Goal: Task Accomplishment & Management: Manage account settings

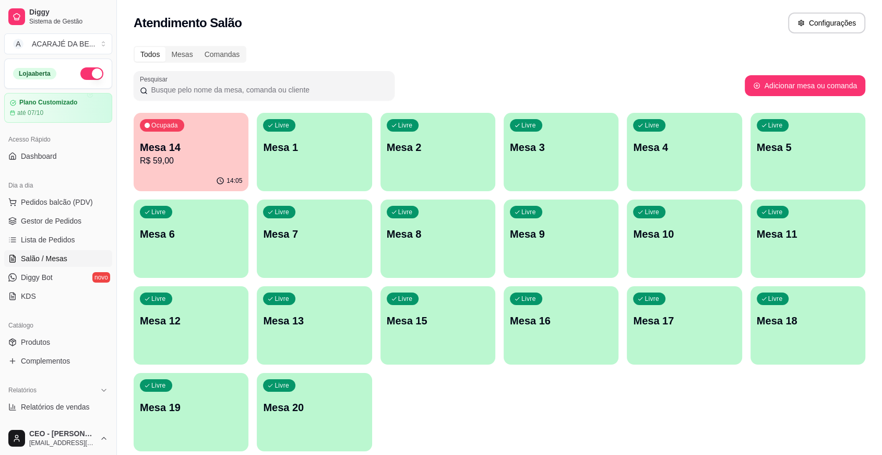
click at [765, 164] on div "Livre Mesa 5" at bounding box center [808, 146] width 115 height 66
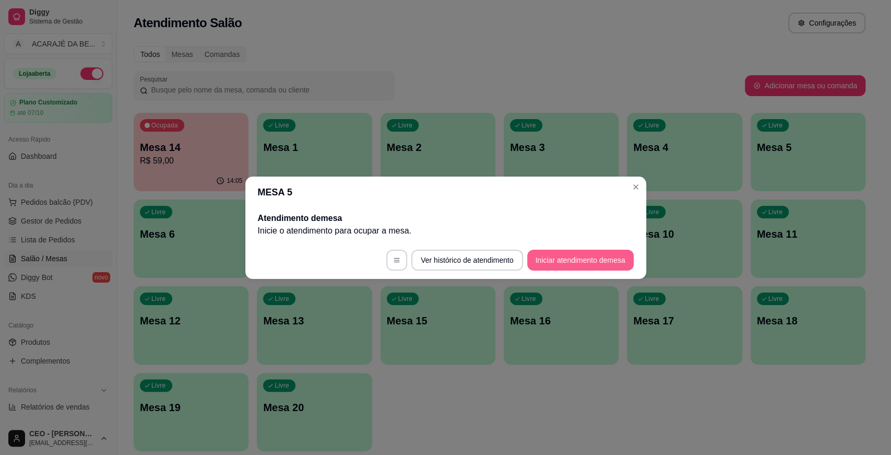
click at [584, 267] on button "Iniciar atendimento de mesa" at bounding box center [580, 260] width 106 height 21
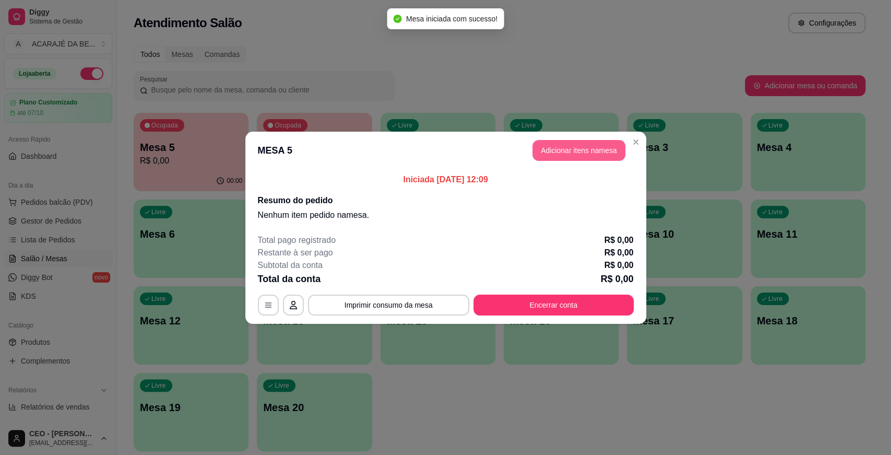
click at [608, 154] on button "Adicionar itens na mesa" at bounding box center [578, 150] width 93 height 21
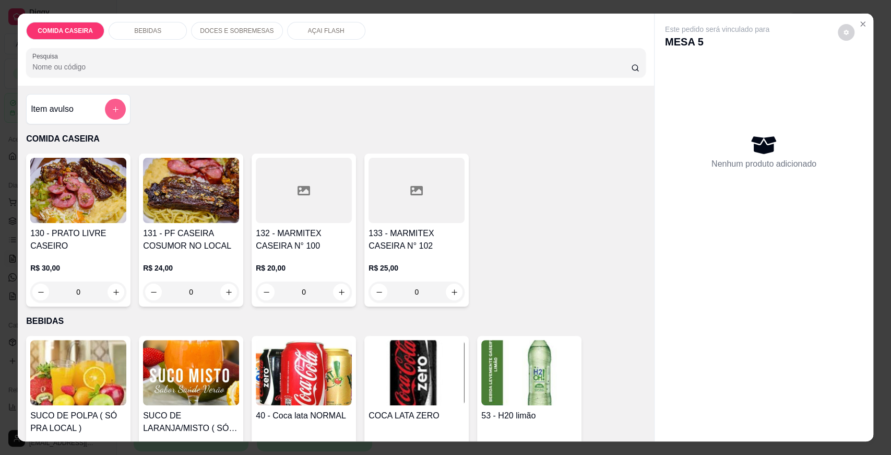
click at [109, 113] on button "add-separate-item" at bounding box center [115, 109] width 21 height 21
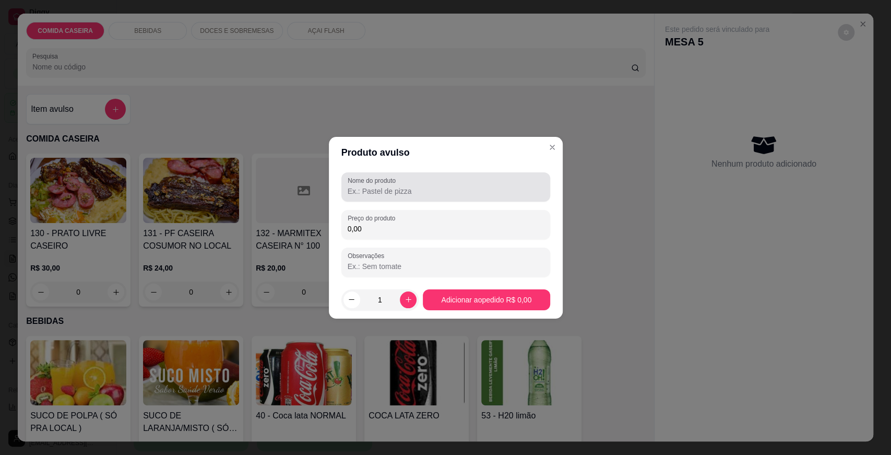
click at [458, 200] on div "Nome do produto" at bounding box center [445, 186] width 209 height 29
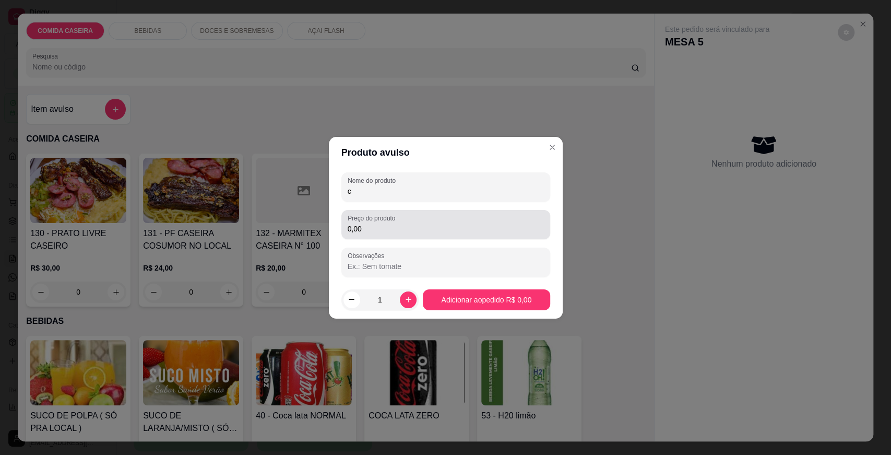
type input "c"
click at [431, 221] on div "0,00" at bounding box center [446, 224] width 196 height 21
type input "8,77"
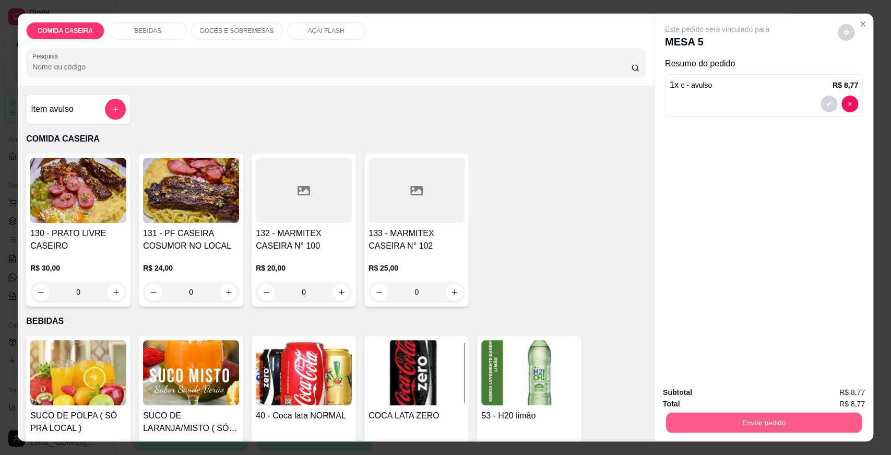
click at [702, 421] on button "Enviar pedido" at bounding box center [764, 422] width 196 height 20
click at [823, 394] on button "Enviar pedido" at bounding box center [837, 396] width 57 height 19
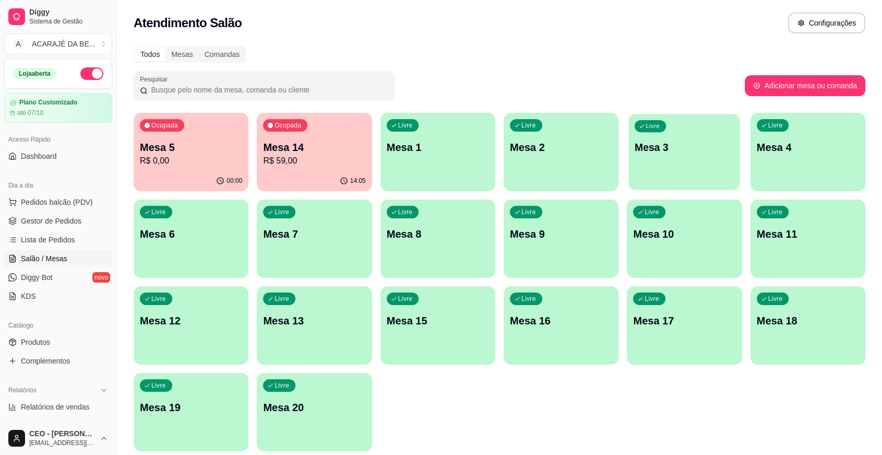
click at [681, 150] on p "Mesa 3" at bounding box center [684, 147] width 99 height 14
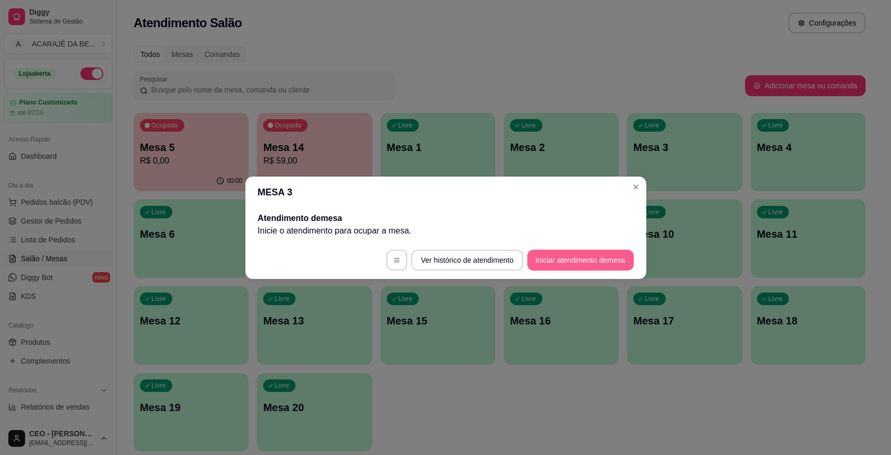
click at [570, 252] on button "Iniciar atendimento de mesa" at bounding box center [580, 260] width 106 height 21
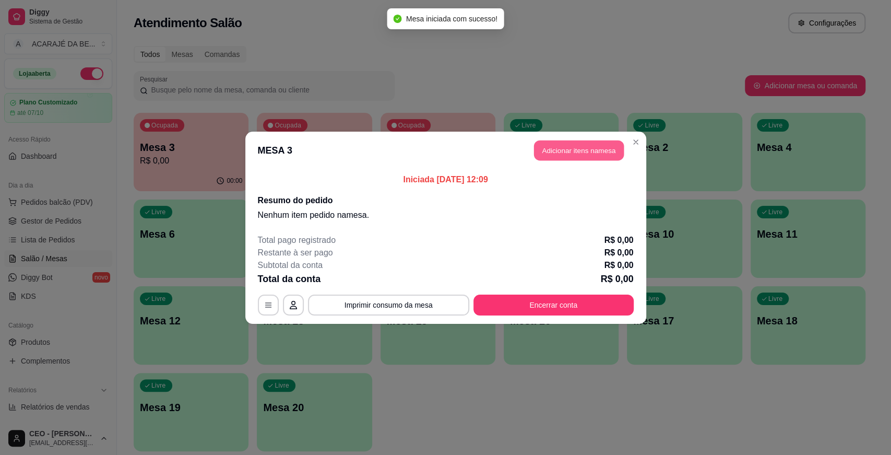
click at [579, 144] on button "Adicionar itens na mesa" at bounding box center [579, 150] width 90 height 20
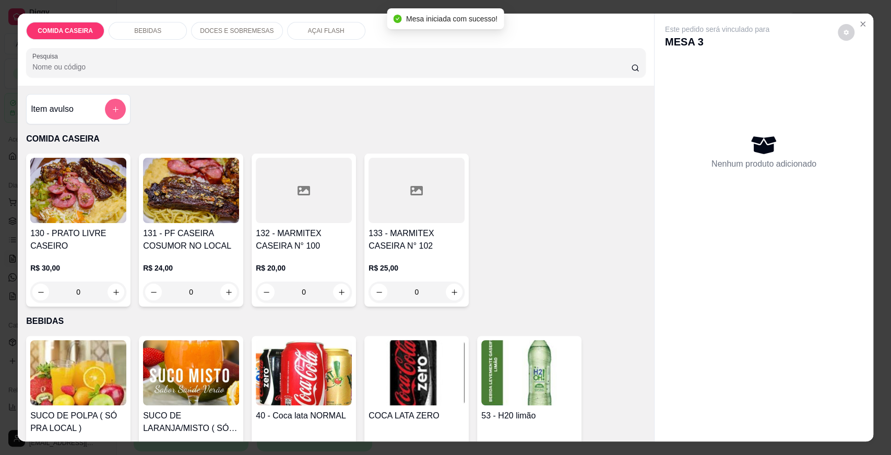
click at [112, 116] on button "add-separate-item" at bounding box center [115, 109] width 21 height 21
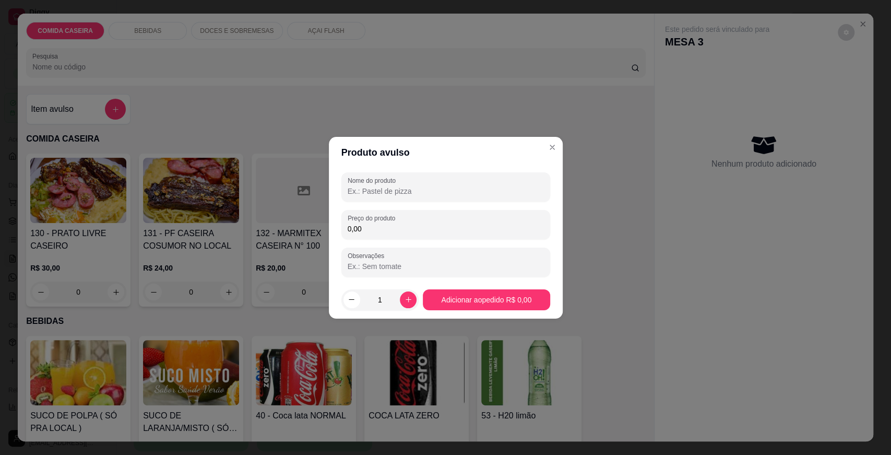
click at [394, 186] on input "Nome do produto" at bounding box center [446, 191] width 196 height 10
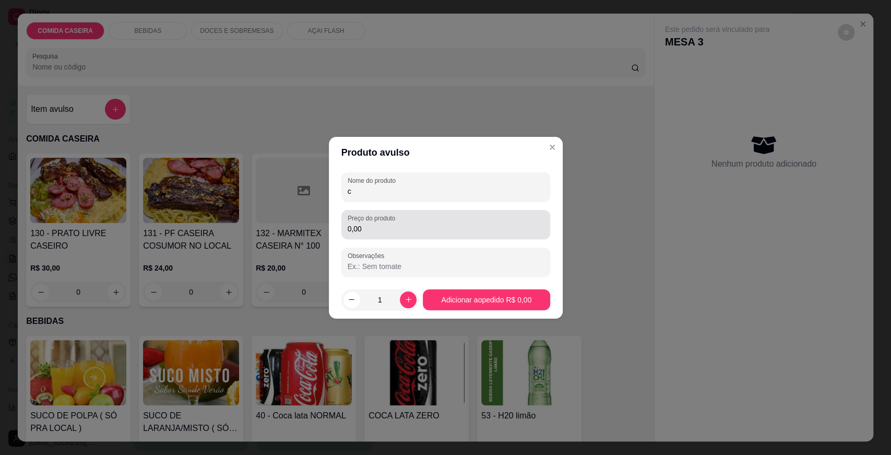
type input "c"
click at [374, 228] on input "0,00" at bounding box center [446, 228] width 196 height 10
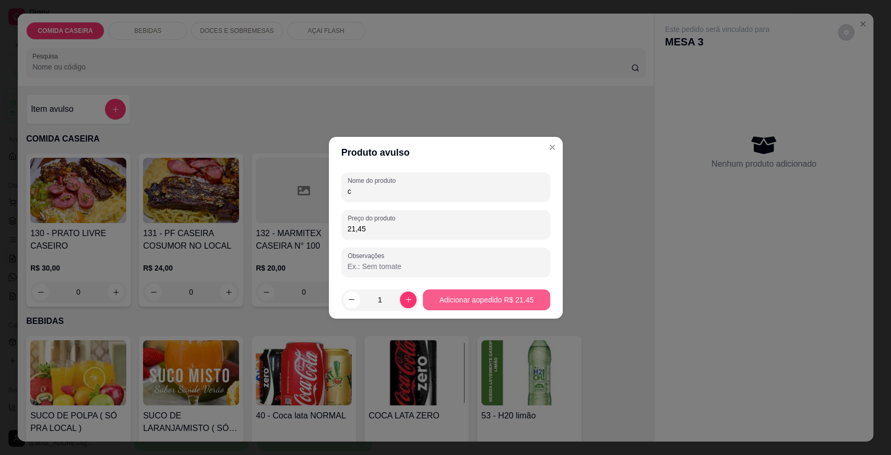
type input "21,45"
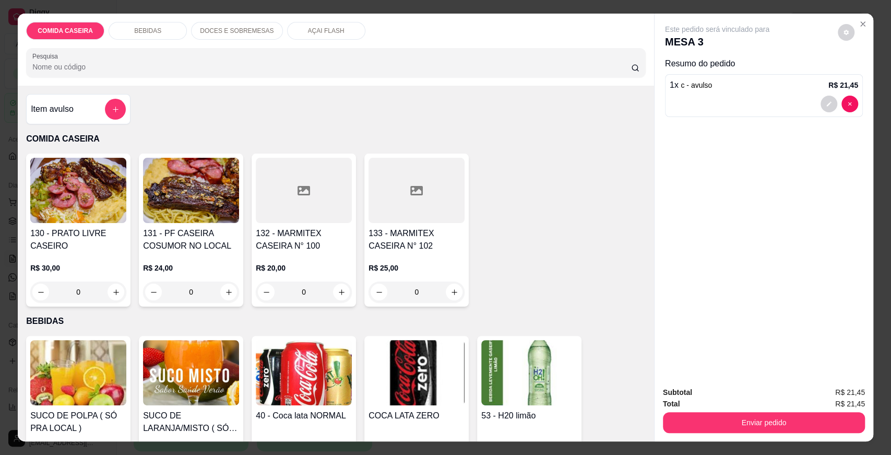
click at [106, 109] on button "add-separate-item" at bounding box center [115, 109] width 21 height 21
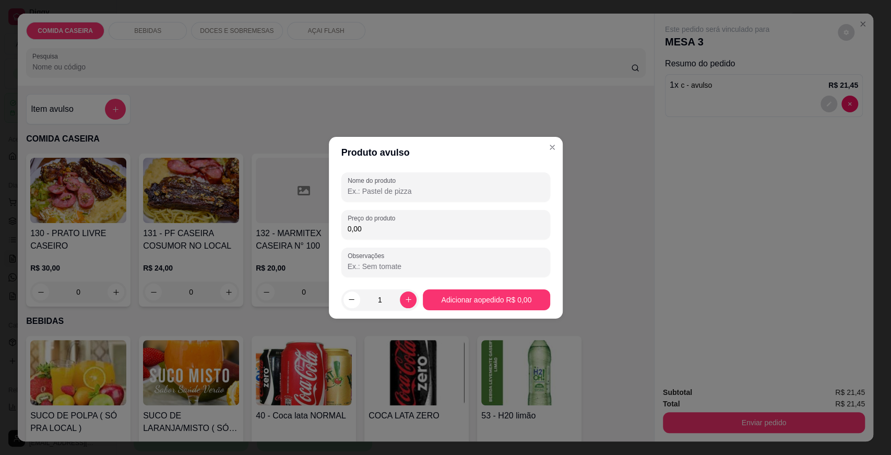
click at [351, 188] on input "Nome do produto" at bounding box center [446, 191] width 196 height 10
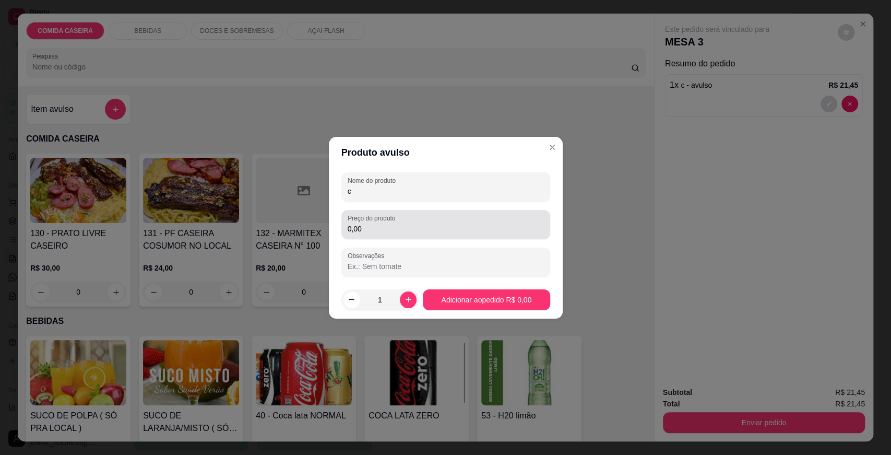
type input "c"
click at [378, 222] on div "0,00" at bounding box center [446, 224] width 196 height 21
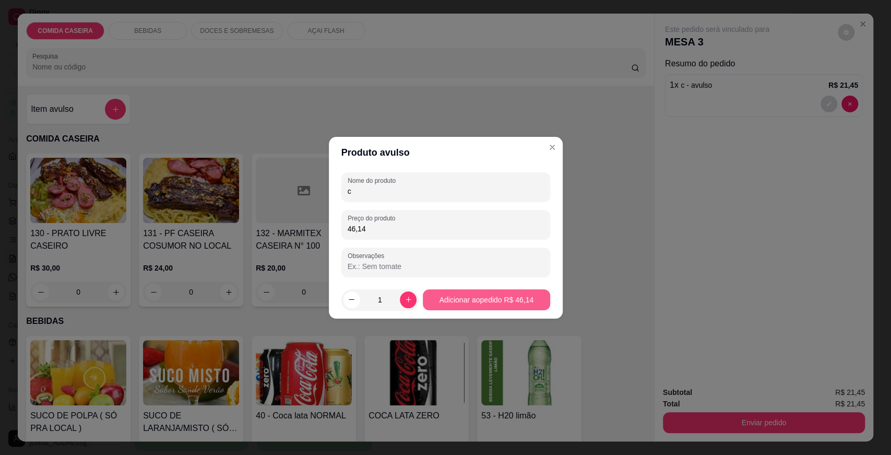
type input "46,14"
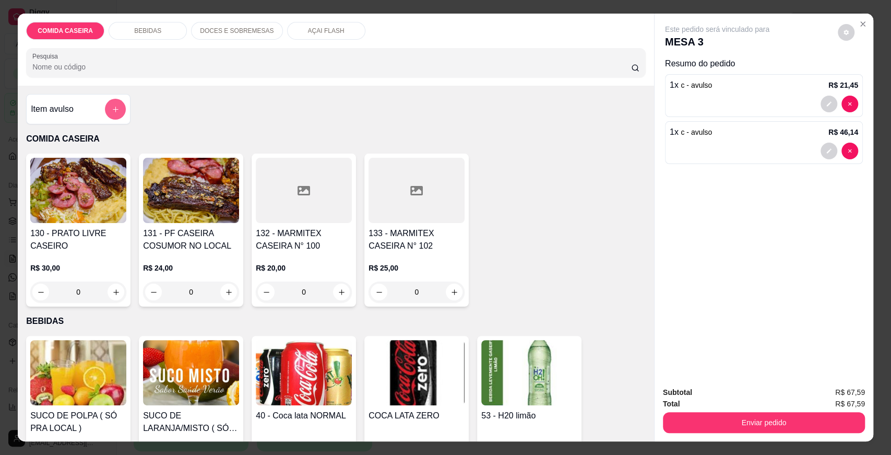
click at [113, 100] on button "add-separate-item" at bounding box center [115, 109] width 21 height 21
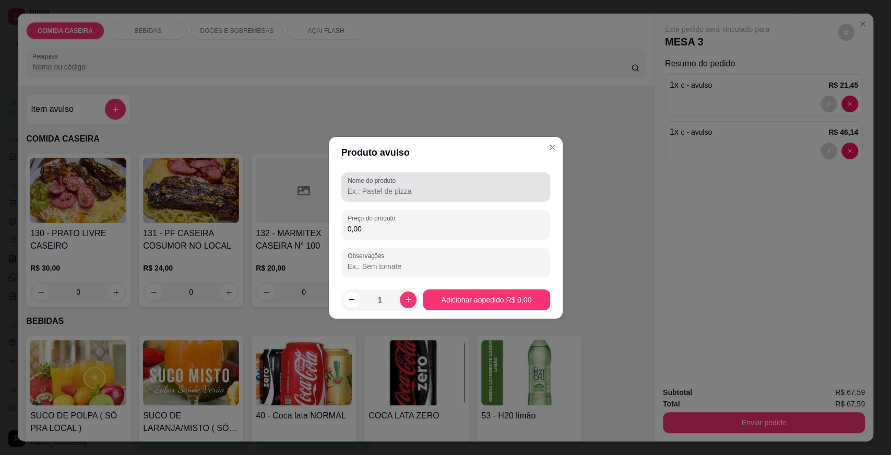
click at [403, 189] on input "Nome do produto" at bounding box center [446, 191] width 196 height 10
type input "v"
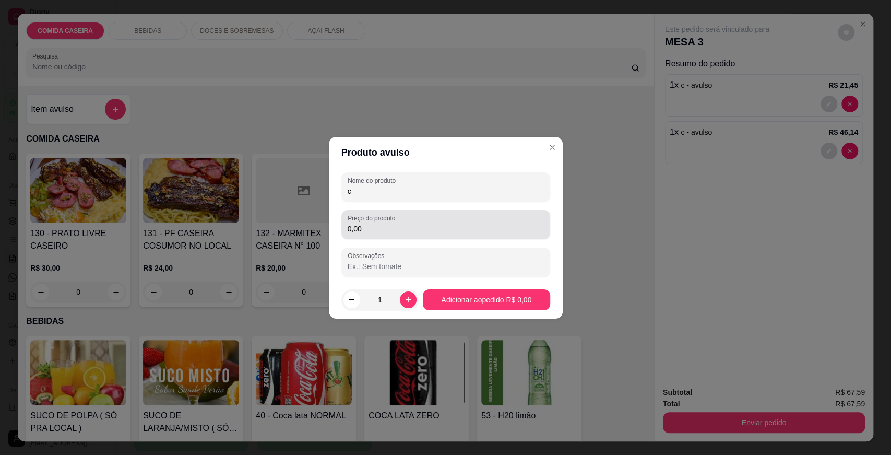
type input "c"
click at [443, 210] on div "Preço do produto 0,00" at bounding box center [445, 224] width 209 height 29
click at [440, 211] on div "Preço do produto 0,00" at bounding box center [445, 224] width 209 height 29
click at [440, 221] on div "0,00" at bounding box center [446, 224] width 196 height 21
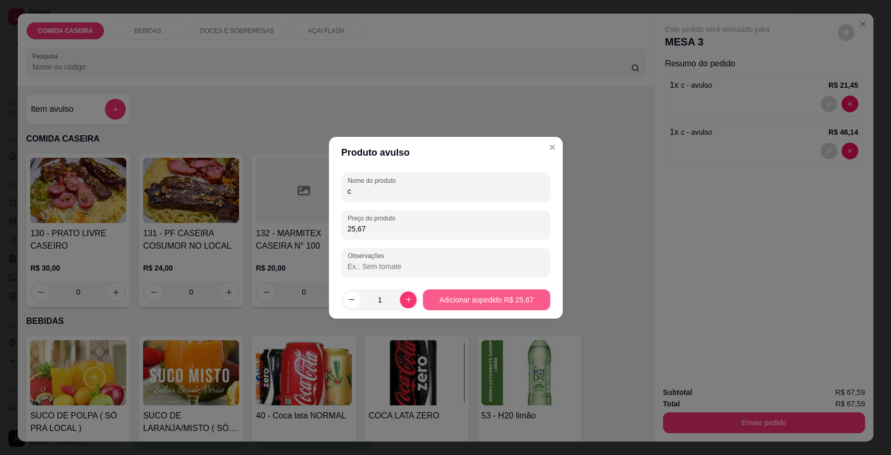
type input "25,67"
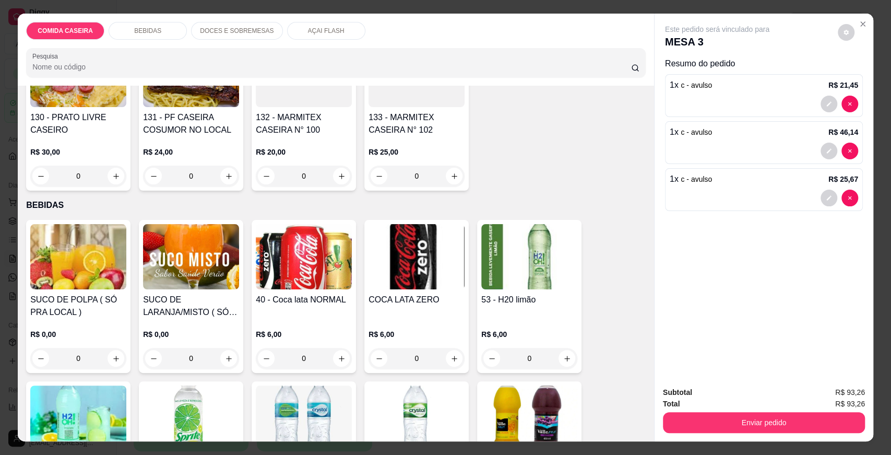
scroll to position [290, 0]
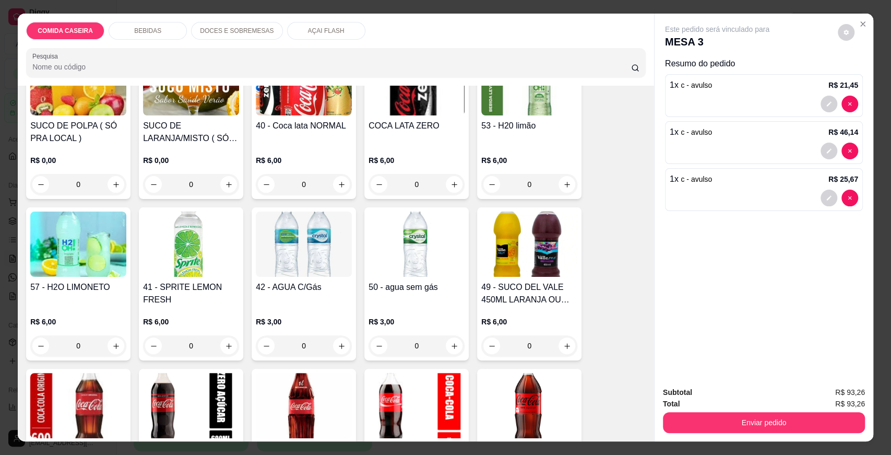
click at [156, 97] on img at bounding box center [191, 82] width 96 height 65
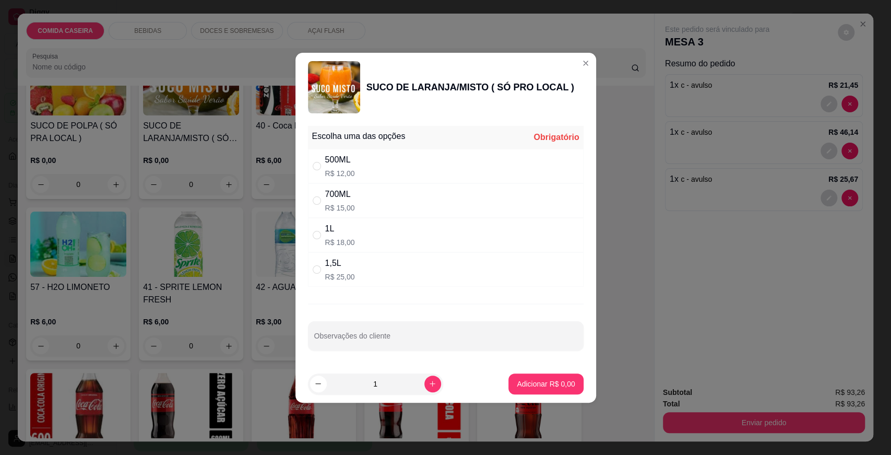
click at [397, 238] on div "1L R$ 18,00" at bounding box center [446, 235] width 276 height 34
radio input "true"
click at [523, 380] on p "Adicionar R$ 18,00" at bounding box center [544, 383] width 62 height 10
type input "1"
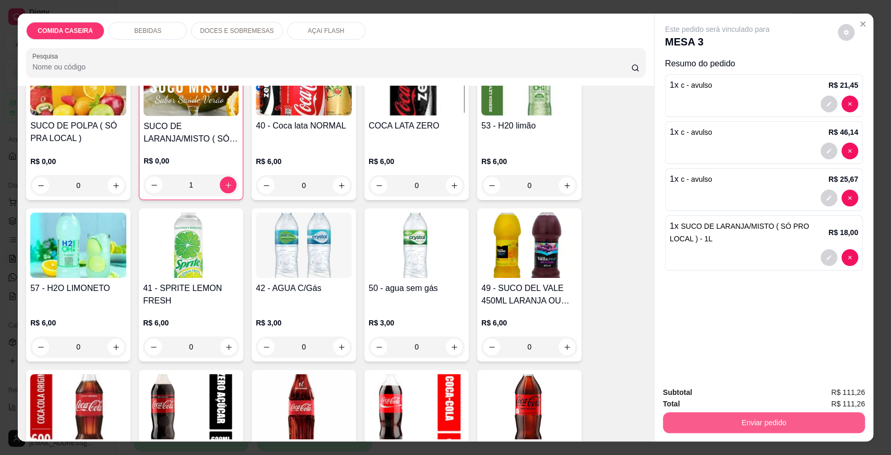
click at [723, 420] on button "Enviar pedido" at bounding box center [764, 422] width 202 height 21
click at [825, 390] on button "Enviar pedido" at bounding box center [837, 397] width 59 height 20
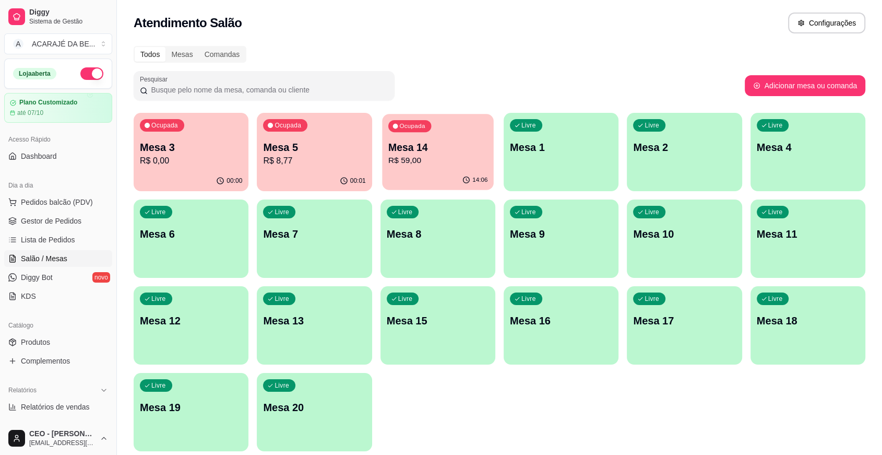
click at [450, 167] on div "Ocupada Mesa 14 R$ 59,00" at bounding box center [438, 142] width 112 height 56
click at [225, 153] on p "Mesa 3" at bounding box center [190, 147] width 99 height 14
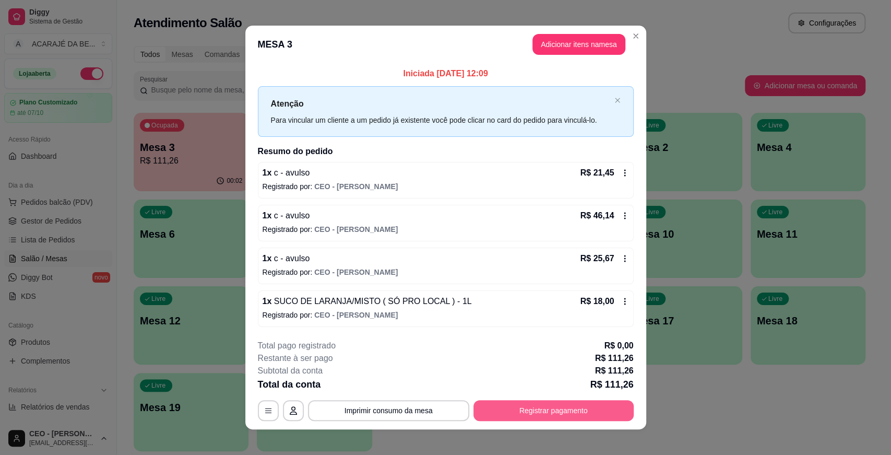
click at [527, 409] on button "Registrar pagamento" at bounding box center [553, 410] width 160 height 21
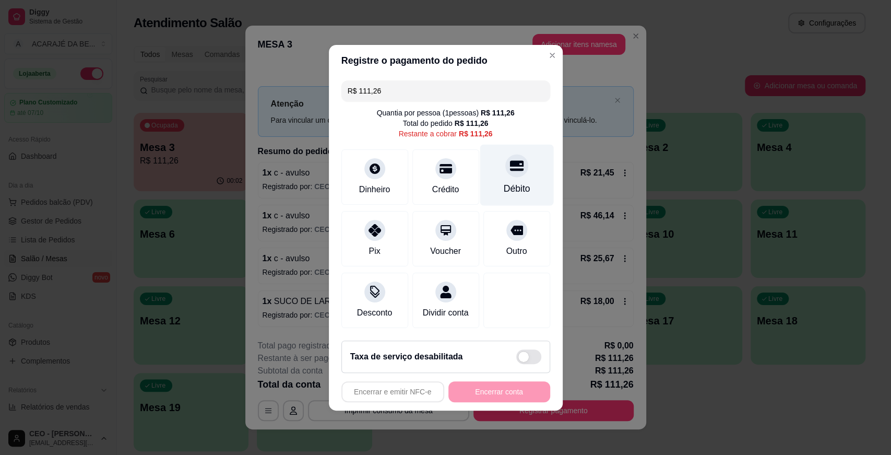
click at [480, 158] on div "Débito" at bounding box center [517, 174] width 74 height 61
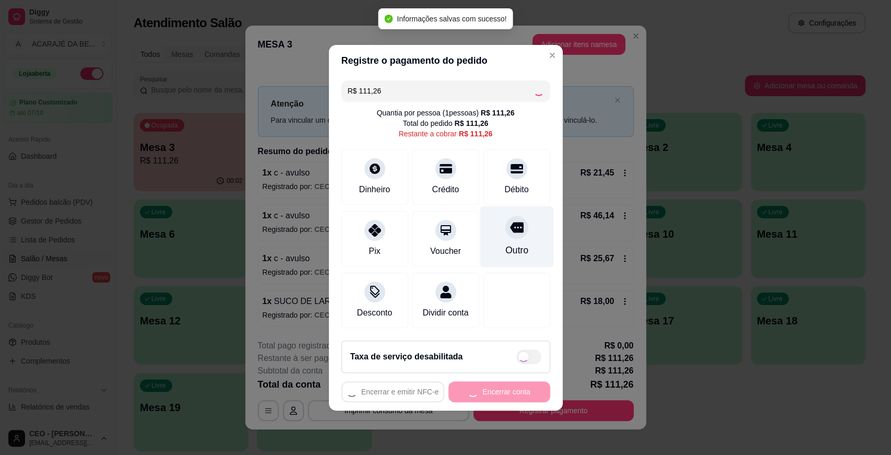
type input "R$ 0,00"
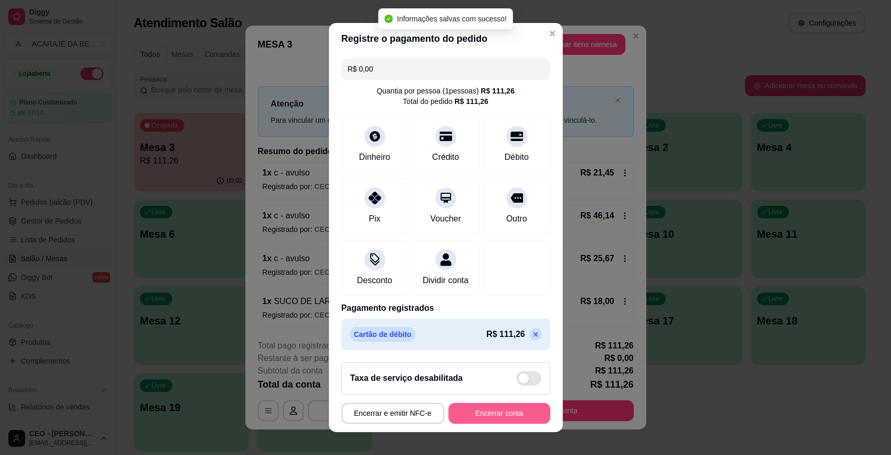
click at [516, 418] on button "Encerrar conta" at bounding box center [499, 412] width 102 height 21
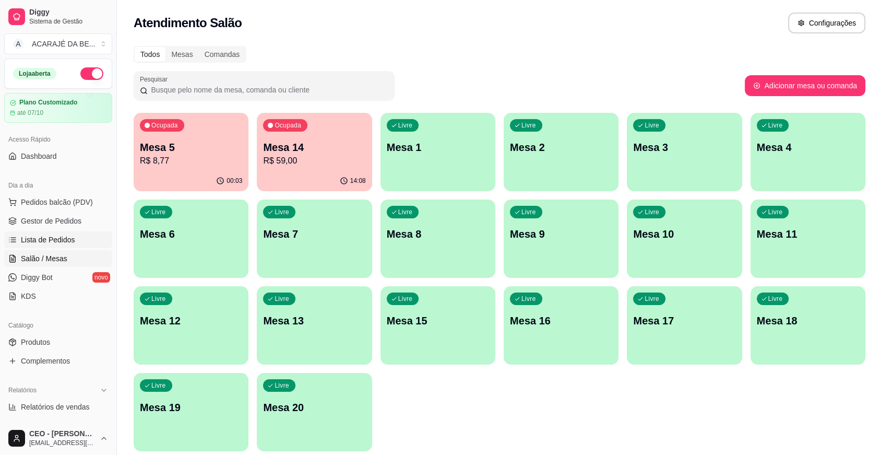
click at [43, 242] on span "Lista de Pedidos" at bounding box center [48, 239] width 54 height 10
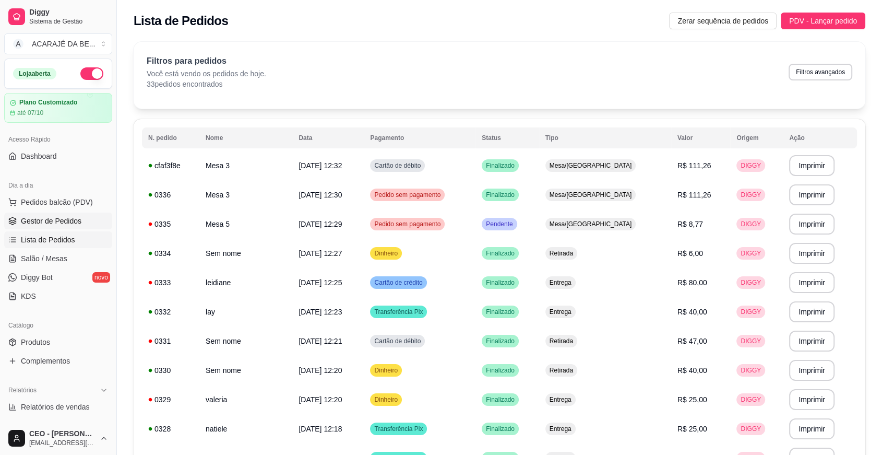
click at [94, 212] on link "Gestor de Pedidos" at bounding box center [58, 220] width 108 height 17
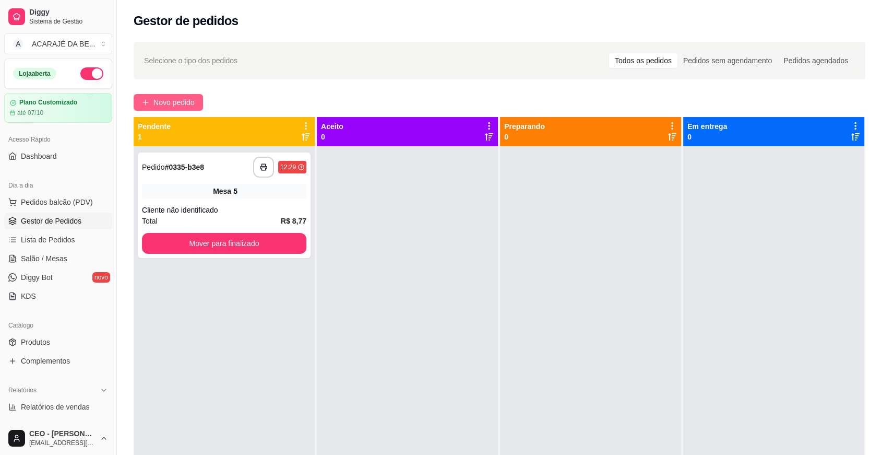
click at [147, 99] on icon "plus" at bounding box center [145, 102] width 7 height 7
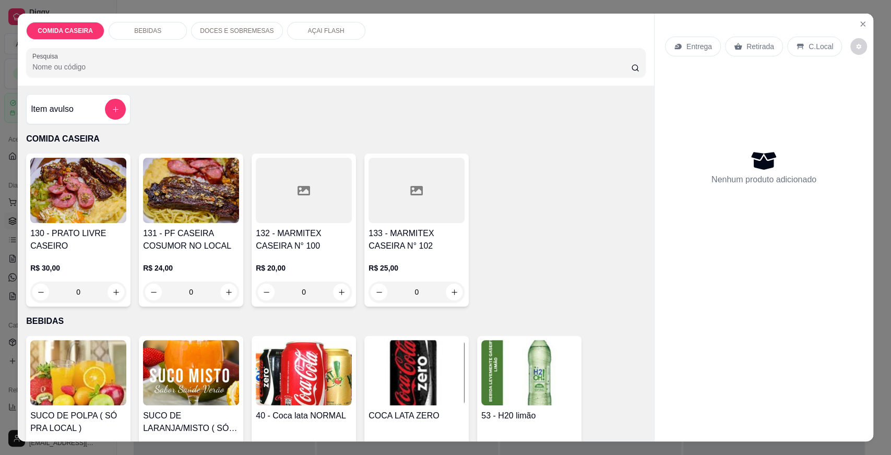
click at [403, 204] on div at bounding box center [417, 190] width 96 height 65
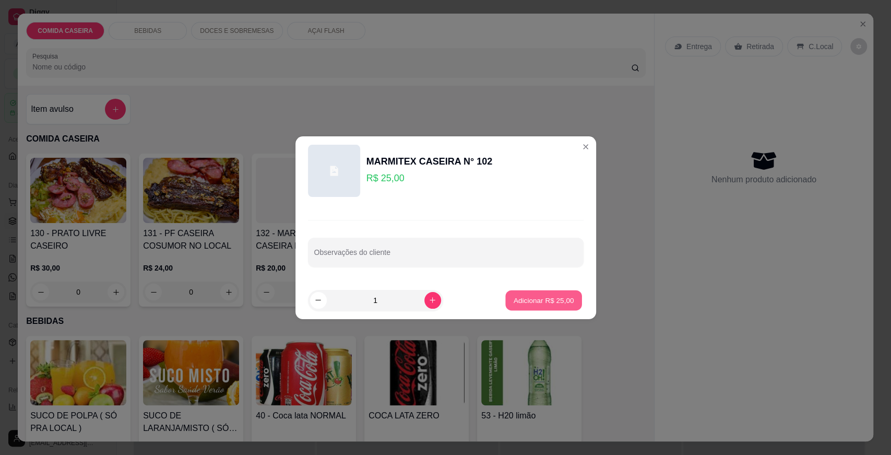
click at [535, 302] on p "Adicionar R$ 25,00" at bounding box center [544, 300] width 61 height 10
type input "1"
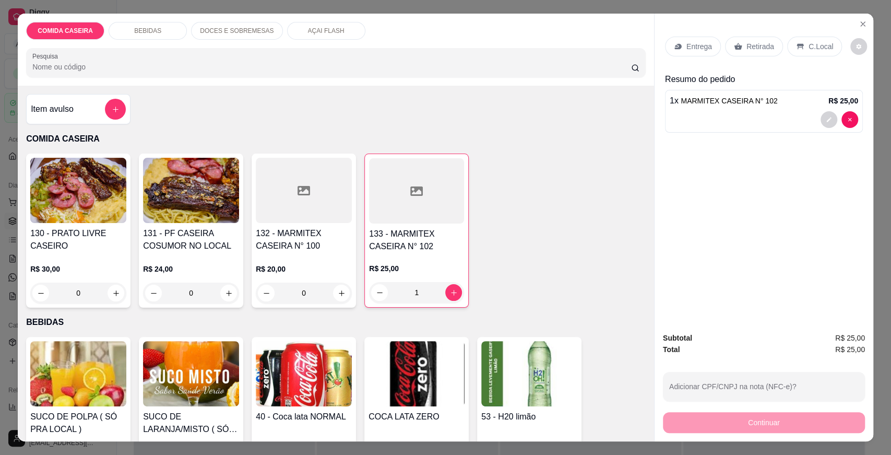
click at [752, 38] on div "Retirada" at bounding box center [754, 47] width 58 height 20
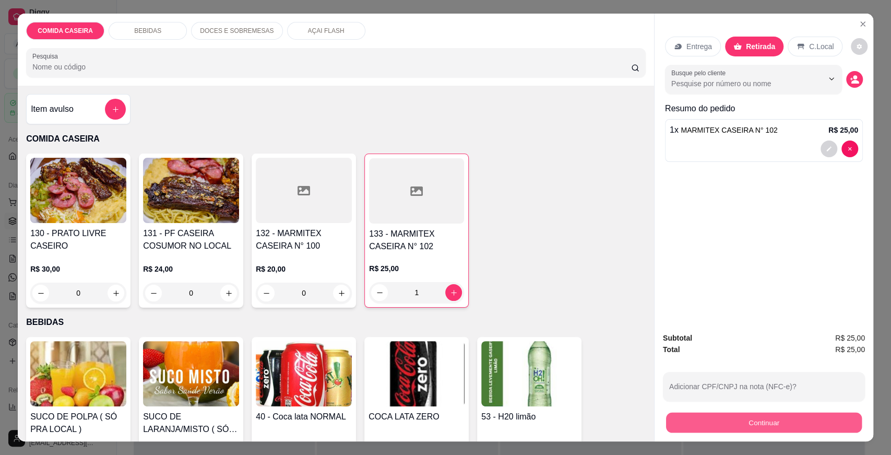
click at [784, 425] on button "Continuar" at bounding box center [764, 422] width 196 height 20
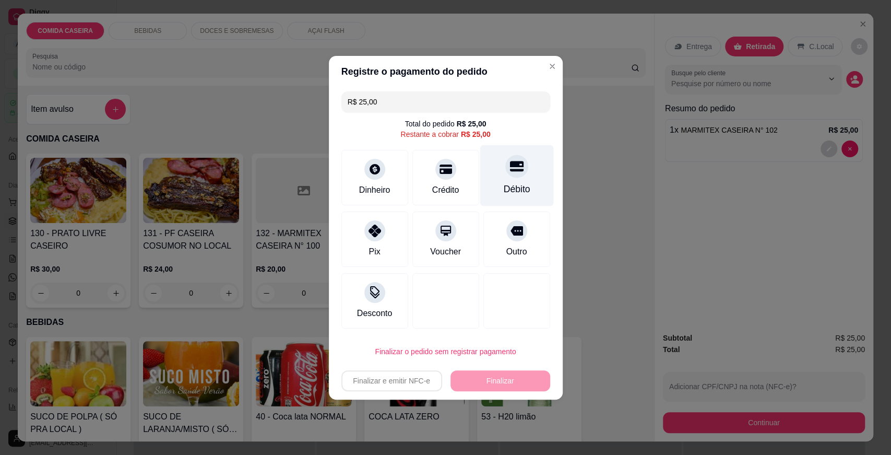
click at [514, 196] on div "Débito" at bounding box center [517, 175] width 74 height 61
type input "R$ 0,00"
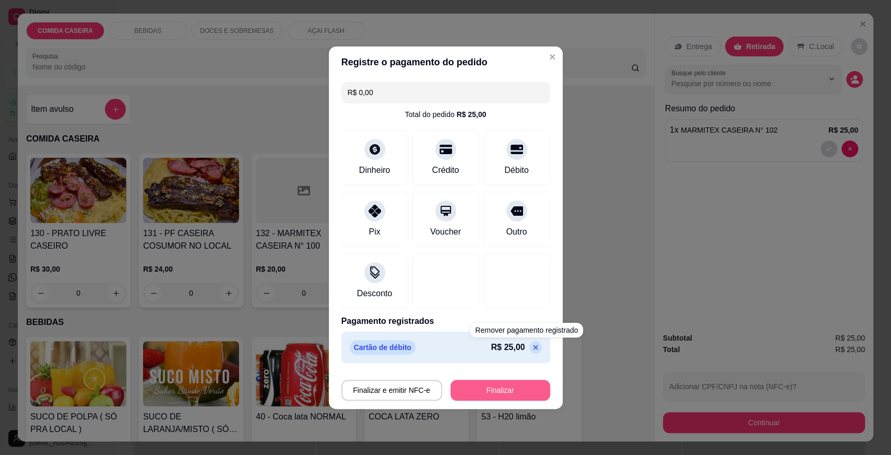
click at [513, 387] on button "Finalizar" at bounding box center [500, 389] width 100 height 21
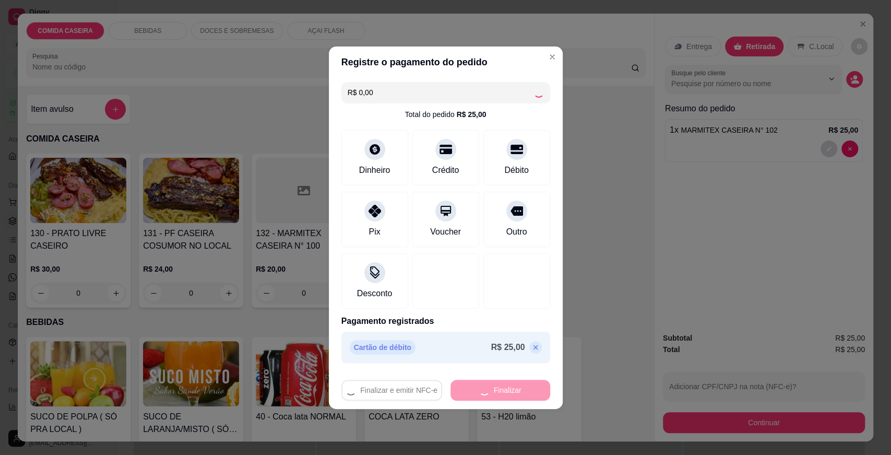
type input "0"
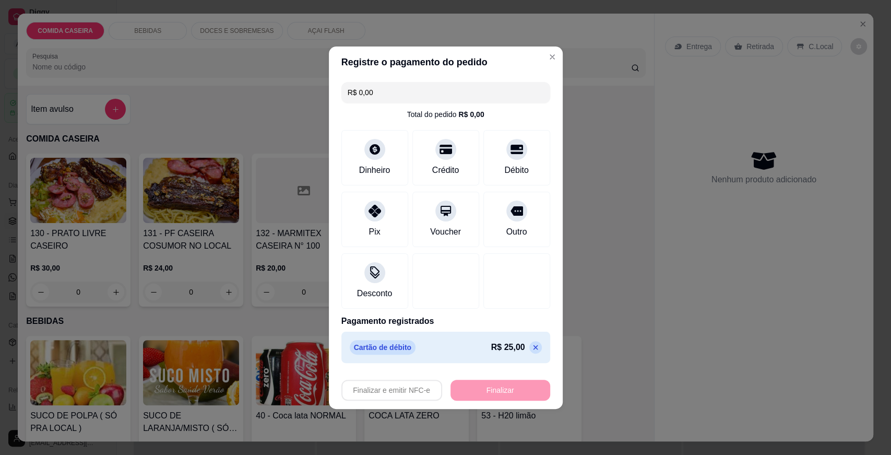
type input "-R$ 25,00"
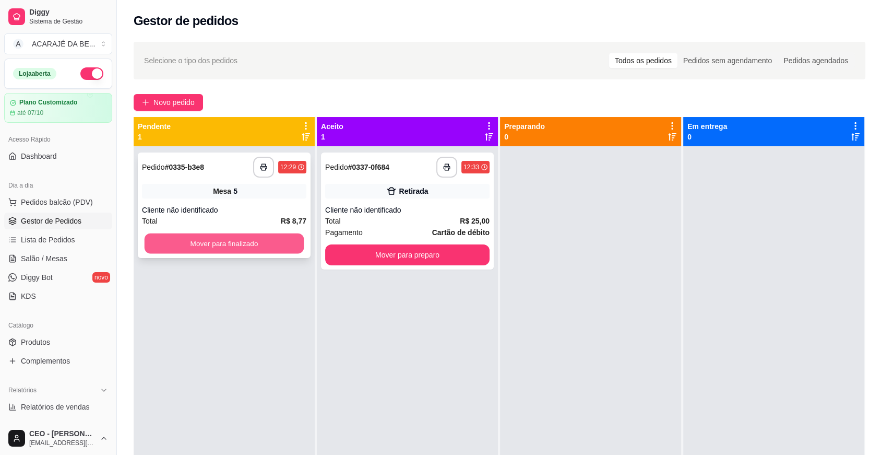
click at [289, 247] on button "Mover para finalizado" at bounding box center [225, 243] width 160 height 20
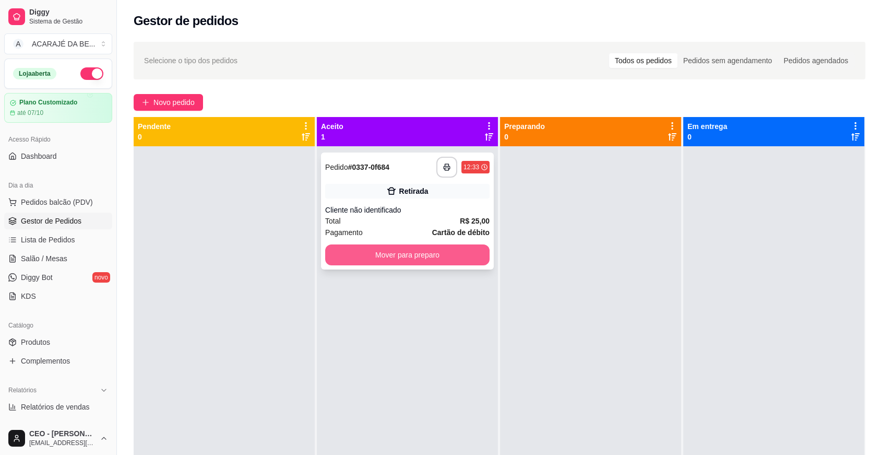
click at [376, 253] on button "Mover para preparo" at bounding box center [407, 254] width 164 height 21
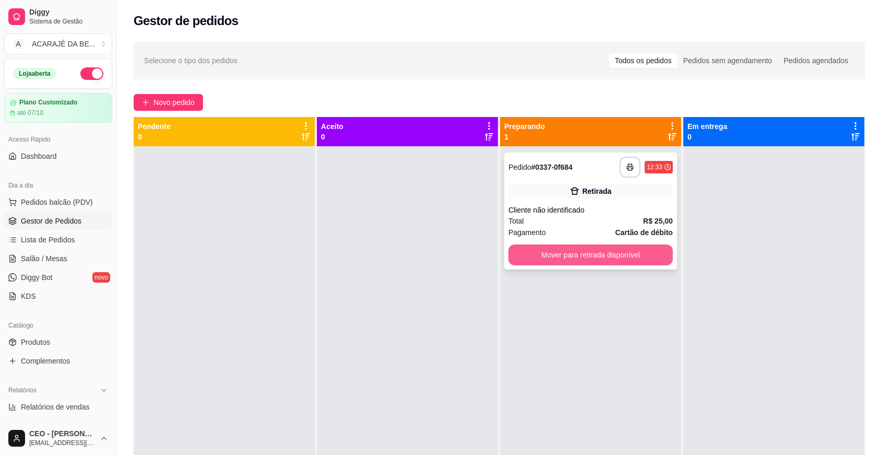
click at [578, 259] on button "Mover para retirada disponível" at bounding box center [590, 254] width 164 height 21
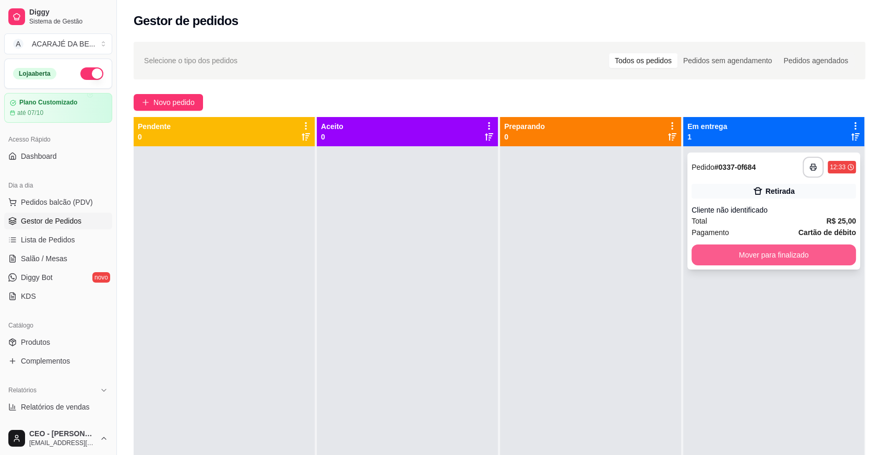
click at [726, 259] on button "Mover para finalizado" at bounding box center [774, 254] width 164 height 21
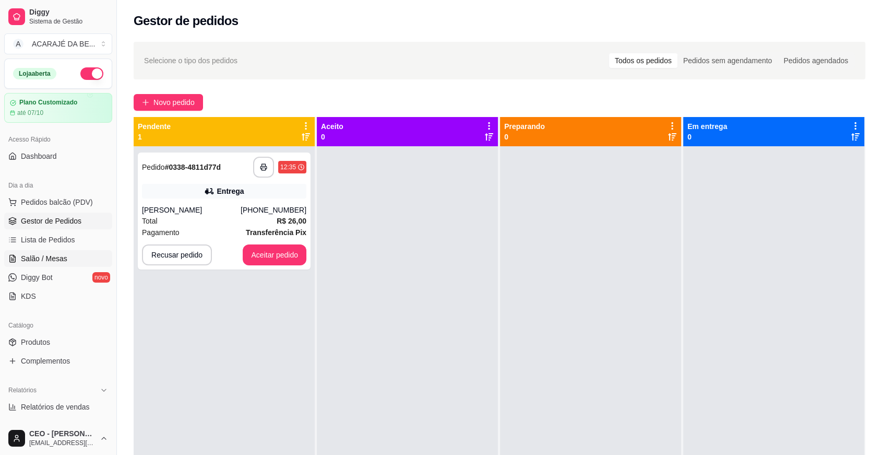
click at [67, 258] on link "Salão / Mesas" at bounding box center [58, 258] width 108 height 17
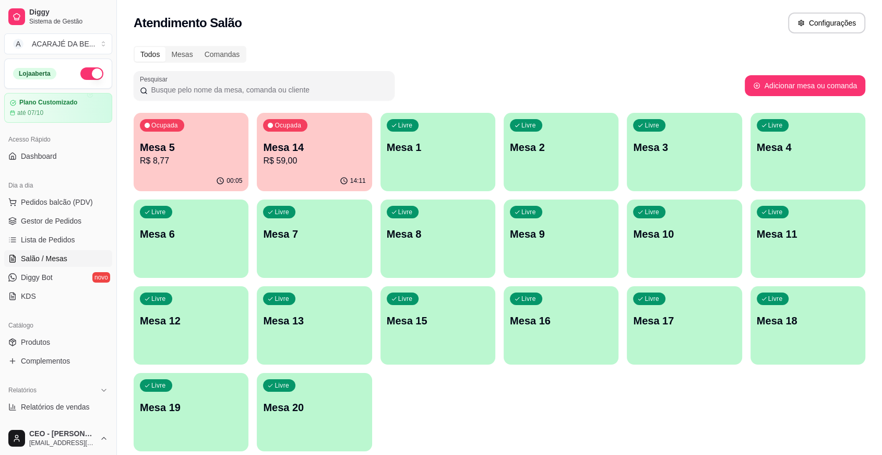
click at [150, 145] on p "Mesa 5" at bounding box center [191, 147] width 102 height 15
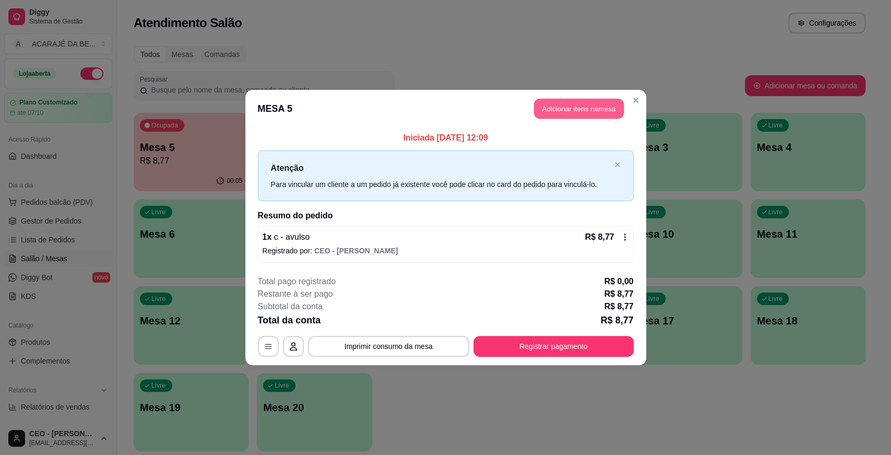
click at [553, 106] on button "Adicionar itens na mesa" at bounding box center [579, 109] width 90 height 20
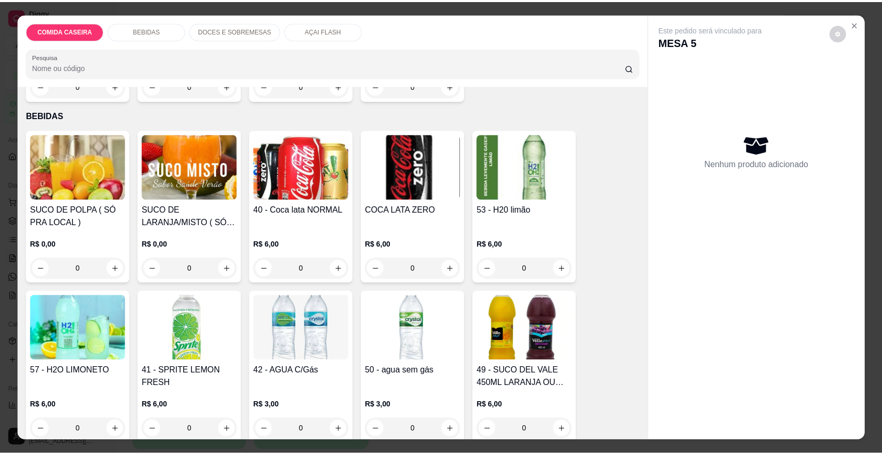
scroll to position [232, 0]
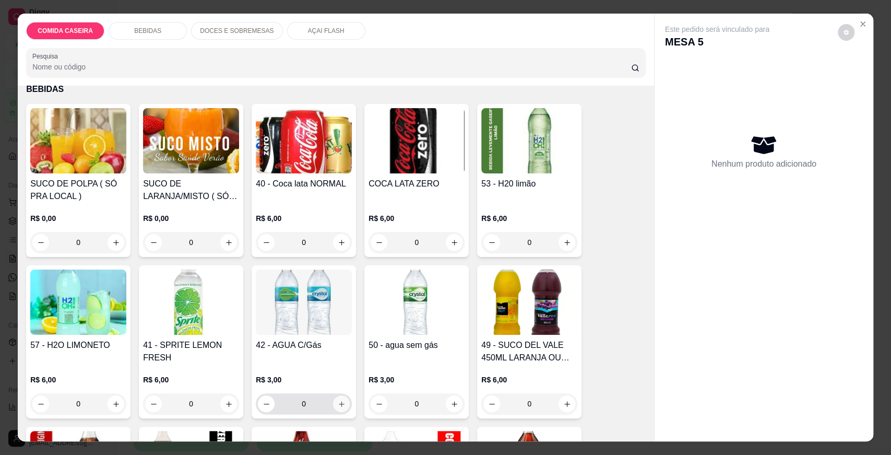
click at [338, 406] on icon "increase-product-quantity" at bounding box center [342, 404] width 8 height 8
type input "1"
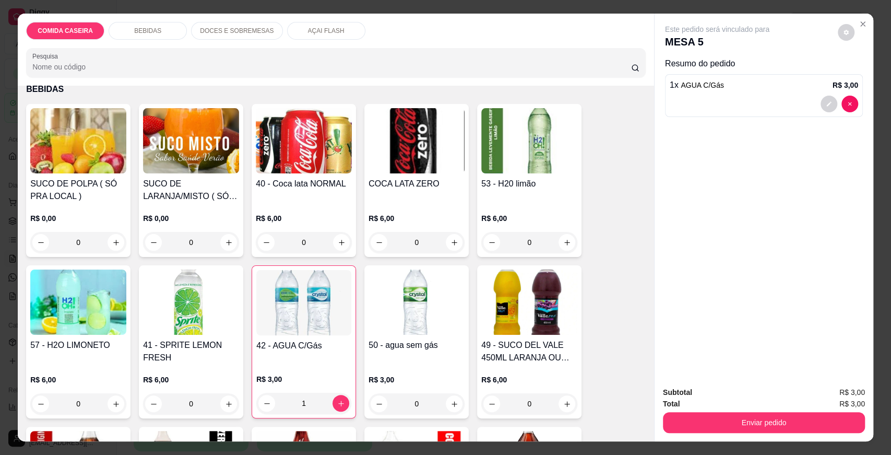
click at [760, 286] on div "Este pedido será vinculado para MESA 5 Resumo do pedido 1 x AGUA C/Gás R$ 3,00" at bounding box center [764, 196] width 219 height 364
click at [773, 420] on button "Enviar pedido" at bounding box center [764, 422] width 202 height 21
click at [841, 398] on button "Enviar pedido" at bounding box center [837, 397] width 59 height 20
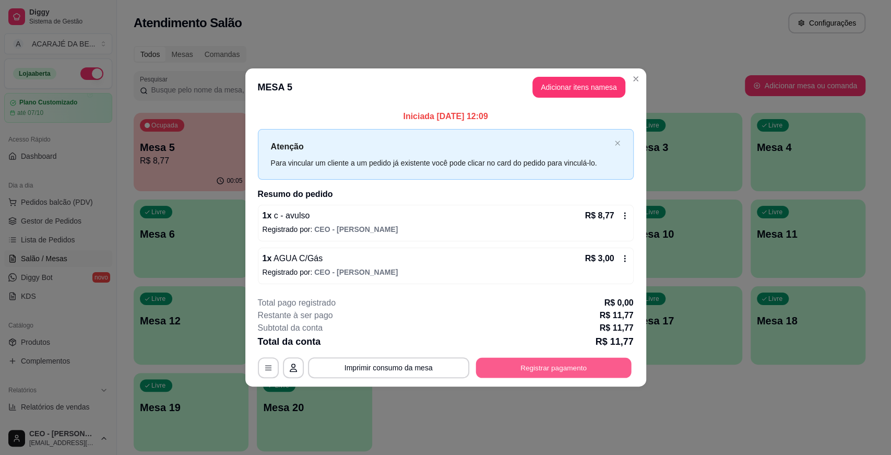
click at [501, 367] on button "Registrar pagamento" at bounding box center [554, 368] width 156 height 20
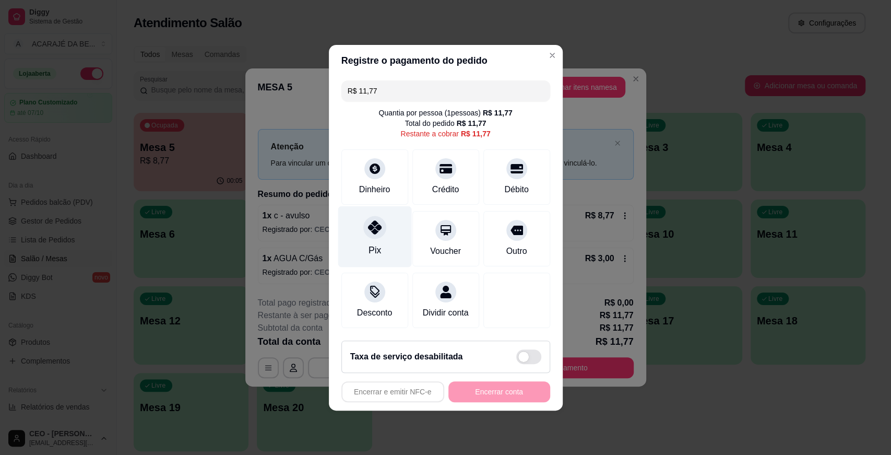
click at [387, 223] on div "Pix" at bounding box center [375, 236] width 74 height 61
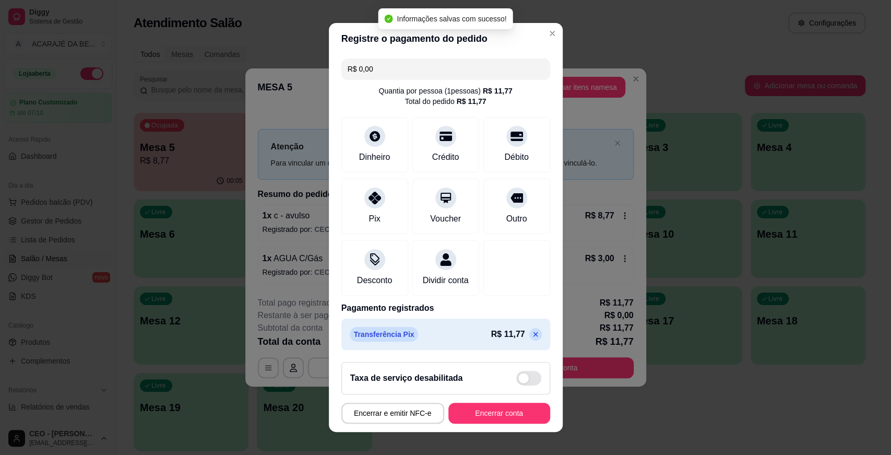
type input "R$ 0,00"
click at [488, 406] on button "Encerrar conta" at bounding box center [499, 412] width 102 height 21
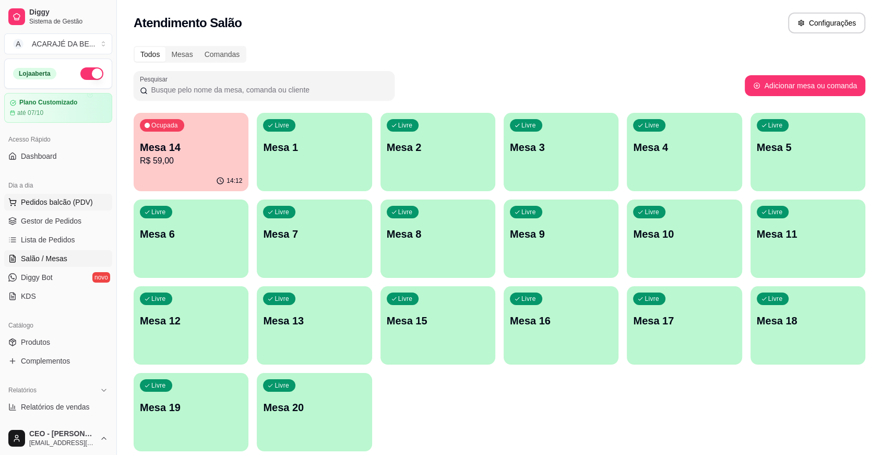
click at [84, 209] on button "Pedidos balcão (PDV)" at bounding box center [58, 202] width 108 height 17
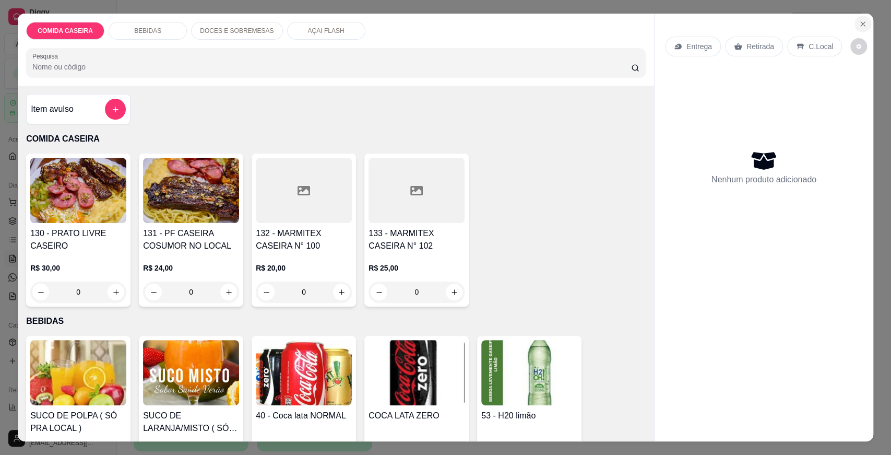
click at [854, 22] on button "Close" at bounding box center [862, 24] width 17 height 17
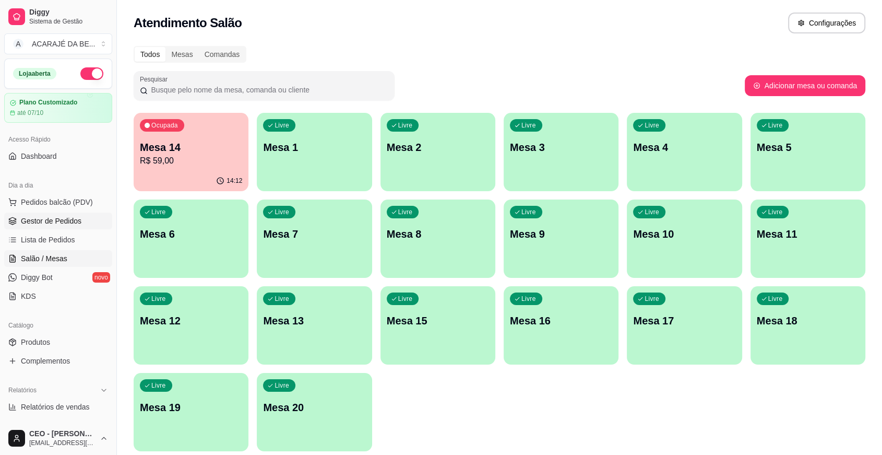
click at [42, 220] on span "Gestor de Pedidos" at bounding box center [51, 221] width 61 height 10
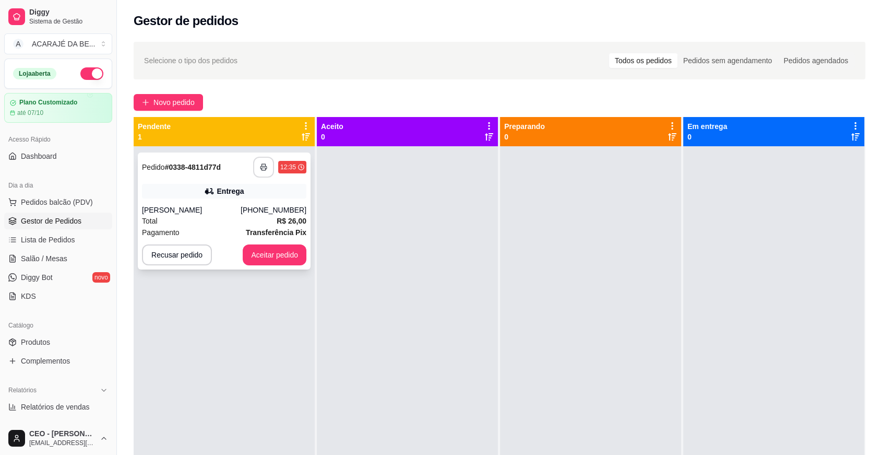
click at [260, 163] on icon "button" at bounding box center [263, 166] width 7 height 7
click at [296, 251] on button "Aceitar pedido" at bounding box center [275, 254] width 64 height 21
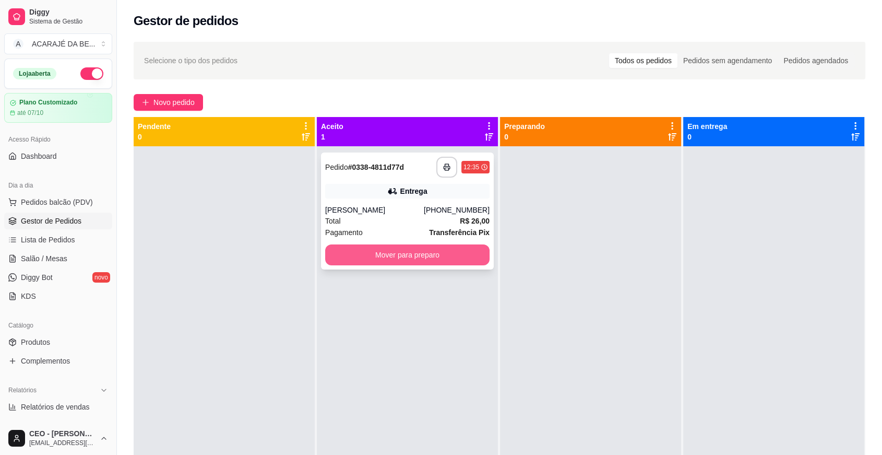
click at [429, 247] on button "Mover para preparo" at bounding box center [407, 254] width 164 height 21
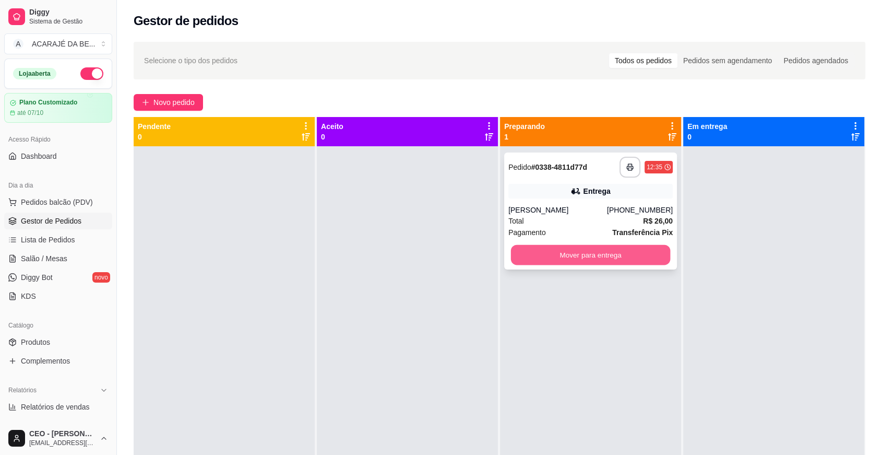
click at [569, 247] on button "Mover para entrega" at bounding box center [591, 255] width 160 height 20
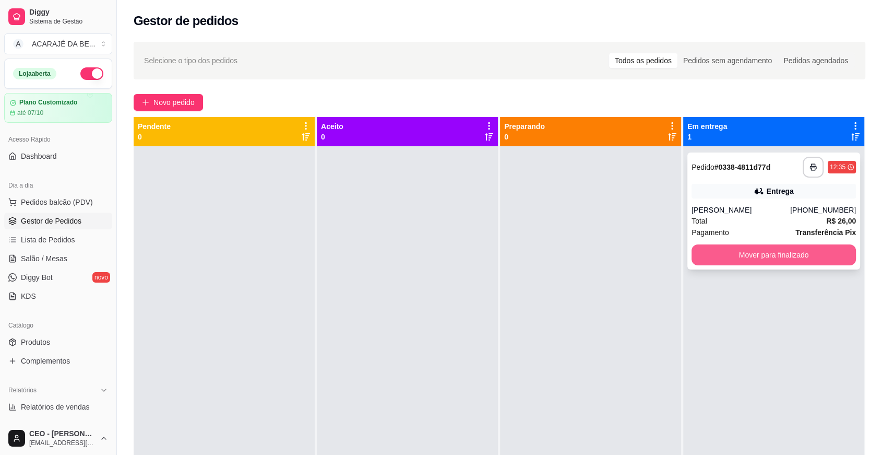
click at [707, 251] on button "Mover para finalizado" at bounding box center [774, 254] width 164 height 21
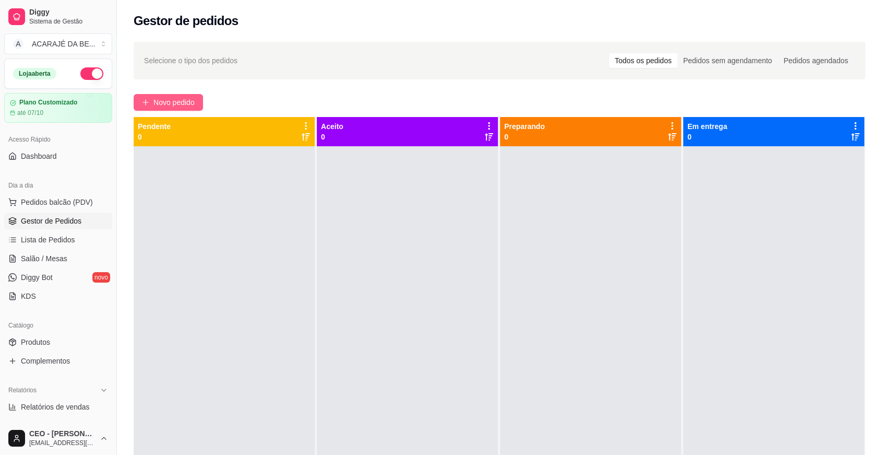
click at [172, 102] on span "Novo pedido" at bounding box center [173, 102] width 41 height 11
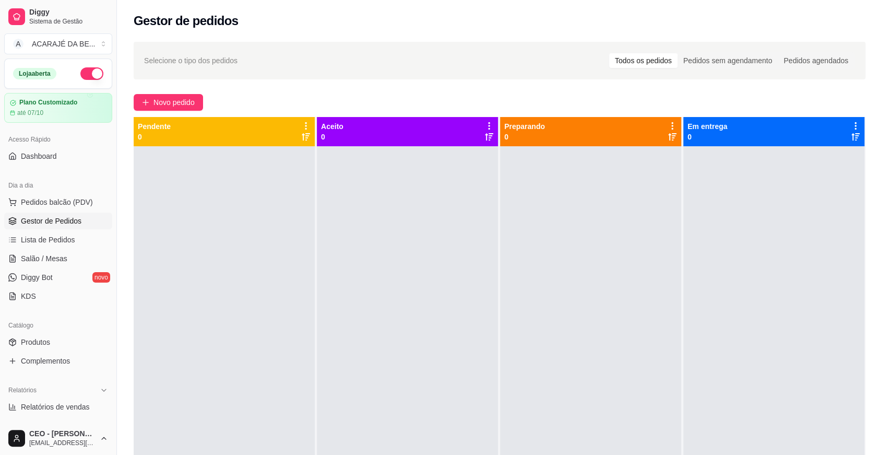
click at [332, 180] on div at bounding box center [304, 190] width 96 height 65
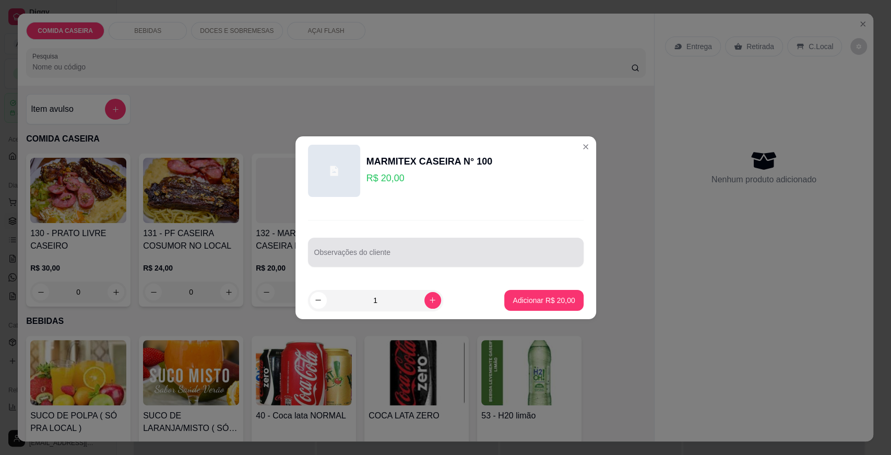
click at [364, 255] on input "Observações do cliente" at bounding box center [445, 256] width 263 height 10
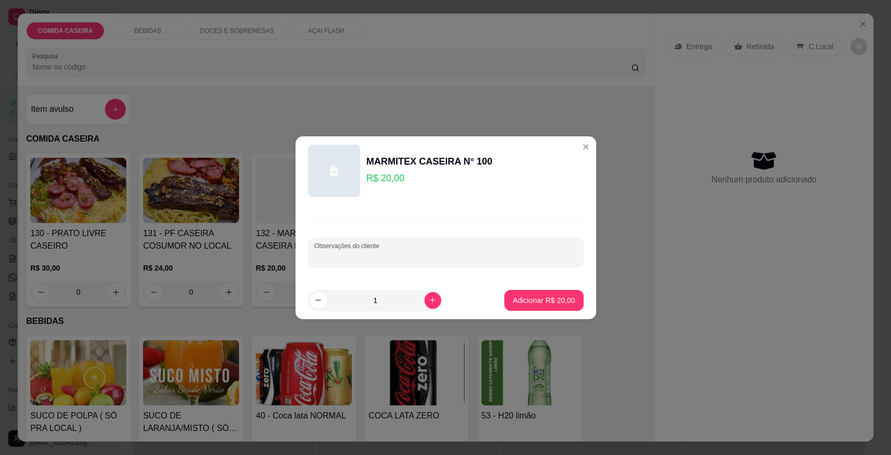
paste input "Eu quero uma marmita Arror Macarrão Purê Batata palha Strogonoff"
type input "Eu quero uma marmita Arror Macarrão Purê Batata palha Strogonoff"
click at [516, 295] on p "Adicionar R$ 20,00" at bounding box center [544, 300] width 62 height 10
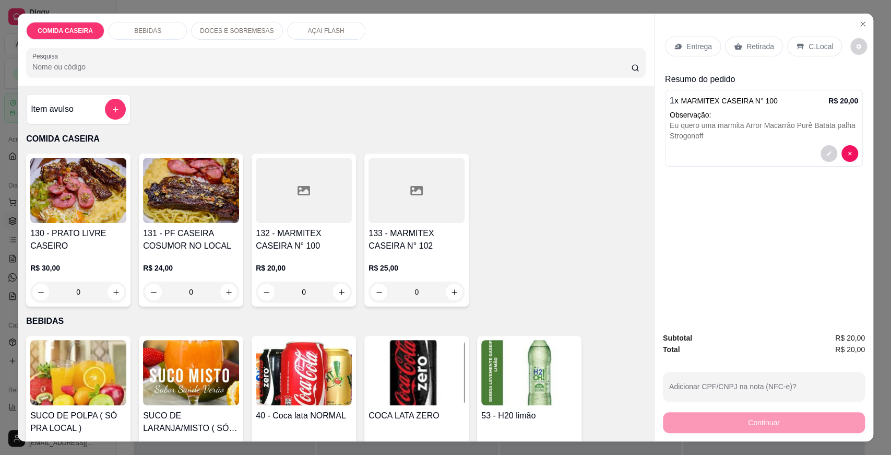
click at [691, 55] on div "Entrega" at bounding box center [693, 47] width 56 height 20
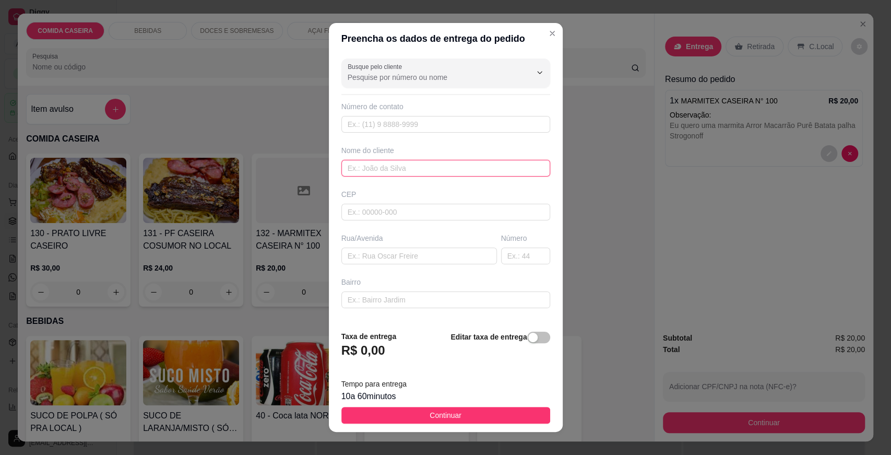
click at [460, 165] on input "text" at bounding box center [445, 168] width 209 height 17
type input "luiza"
click at [431, 299] on input "text" at bounding box center [445, 299] width 209 height 17
click at [424, 260] on input "text" at bounding box center [419, 255] width 156 height 17
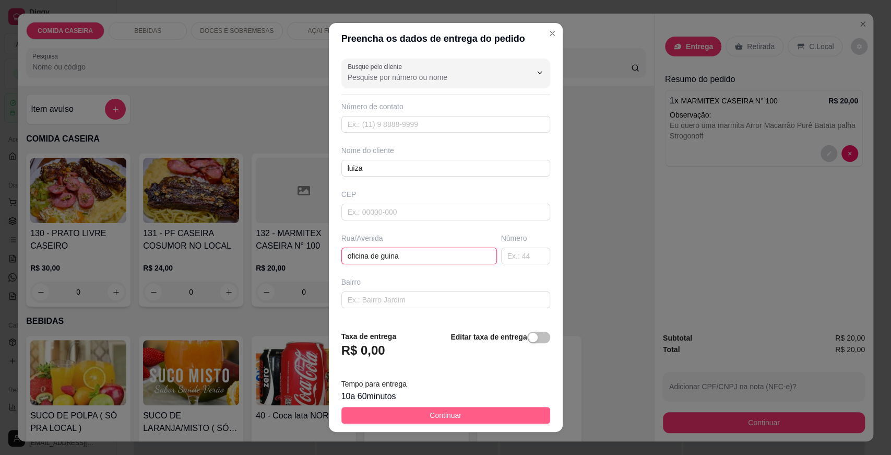
type input "oficina de guina"
click at [389, 420] on button "Continuar" at bounding box center [445, 415] width 209 height 17
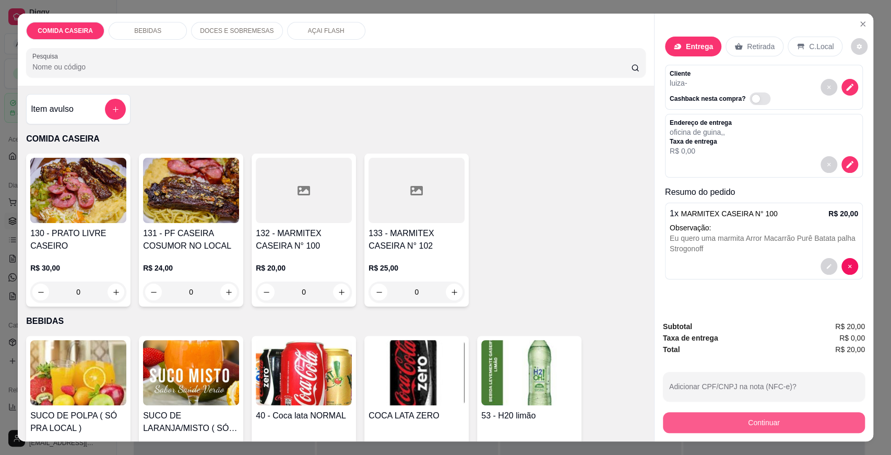
click at [743, 422] on button "Continuar" at bounding box center [764, 422] width 202 height 21
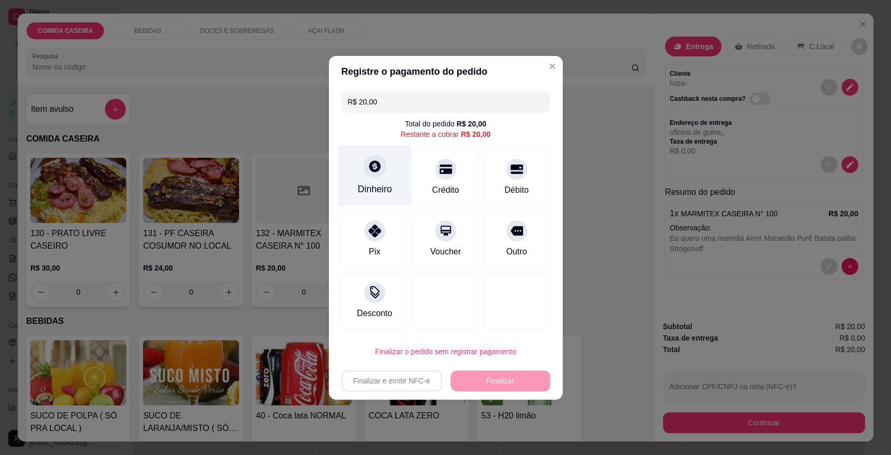
click at [377, 184] on div "Dinheiro" at bounding box center [375, 189] width 34 height 14
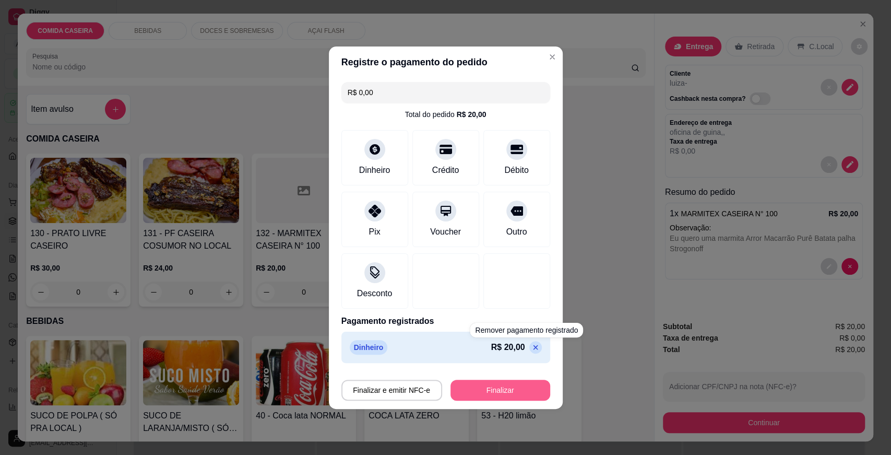
click at [521, 388] on button "Finalizar" at bounding box center [500, 389] width 100 height 21
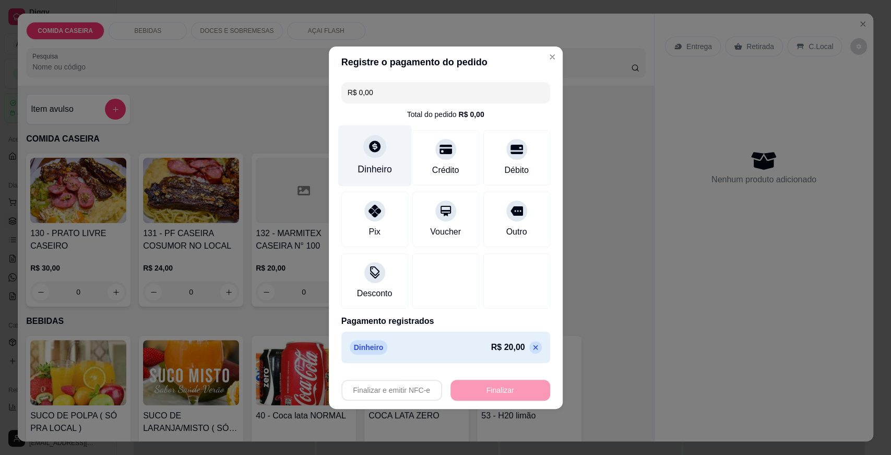
type input "-R$ 20,00"
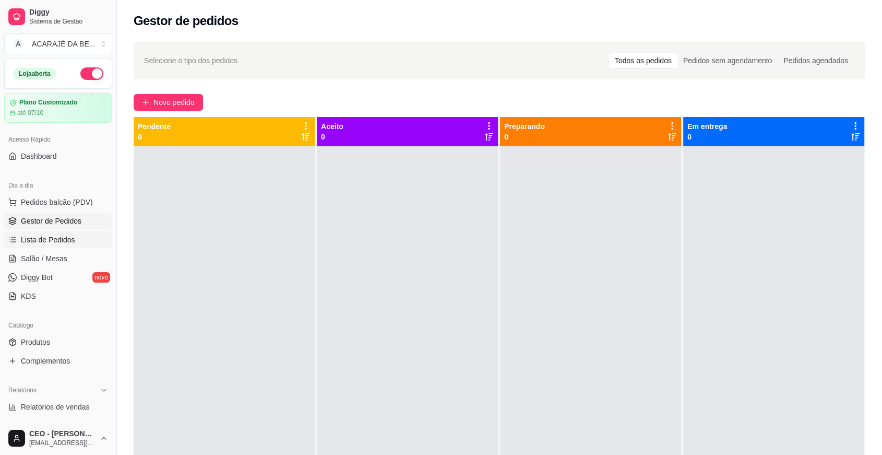
click at [72, 231] on link "Lista de Pedidos" at bounding box center [58, 239] width 108 height 17
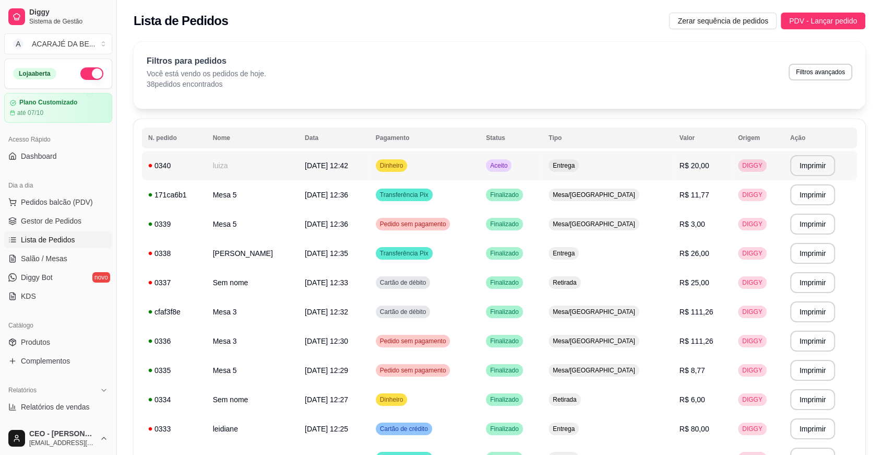
click at [305, 163] on span "[DATE] 12:42" at bounding box center [326, 165] width 43 height 8
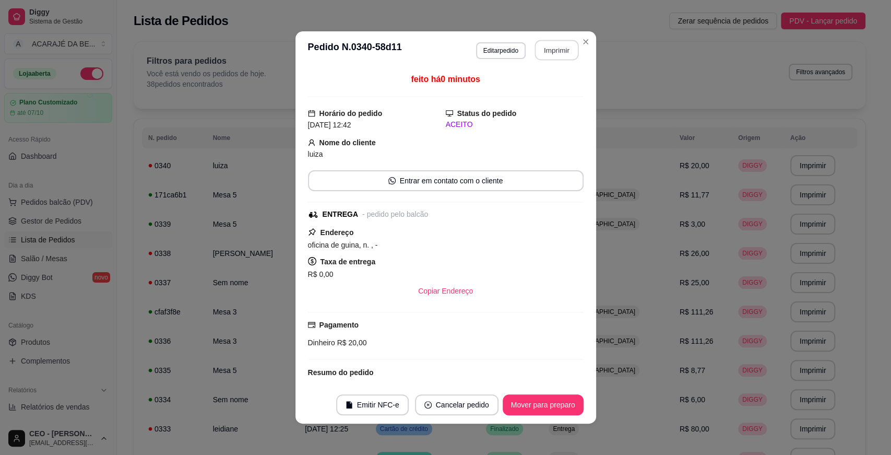
click at [538, 51] on button "Imprimir" at bounding box center [557, 50] width 44 height 20
click at [532, 405] on button "Mover para preparo" at bounding box center [543, 404] width 81 height 21
click at [572, 401] on button "Mover para entrega" at bounding box center [543, 404] width 80 height 21
click at [572, 401] on div "Mover para entrega" at bounding box center [535, 404] width 95 height 21
click at [572, 401] on button "Mover para finalizado" at bounding box center [540, 404] width 87 height 21
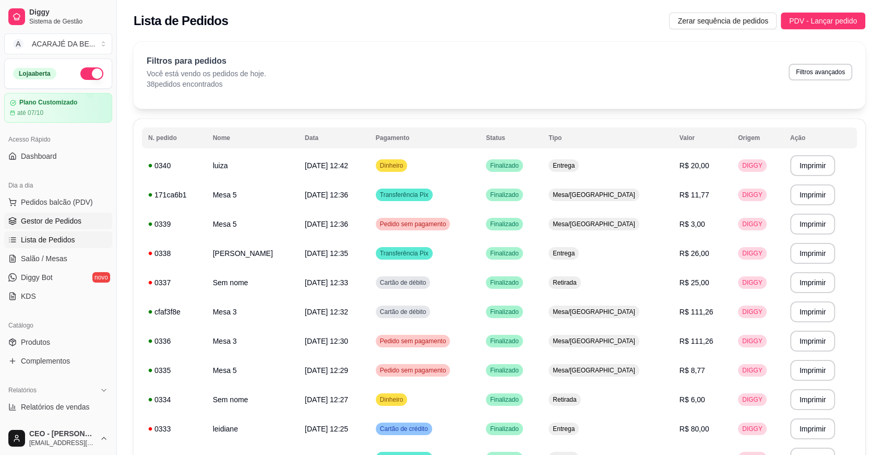
click at [32, 218] on span "Gestor de Pedidos" at bounding box center [51, 221] width 61 height 10
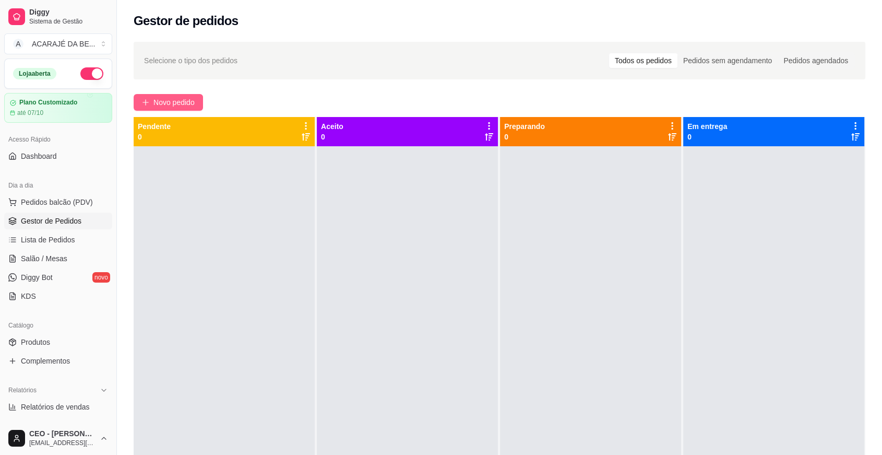
click at [181, 99] on span "Novo pedido" at bounding box center [173, 102] width 41 height 11
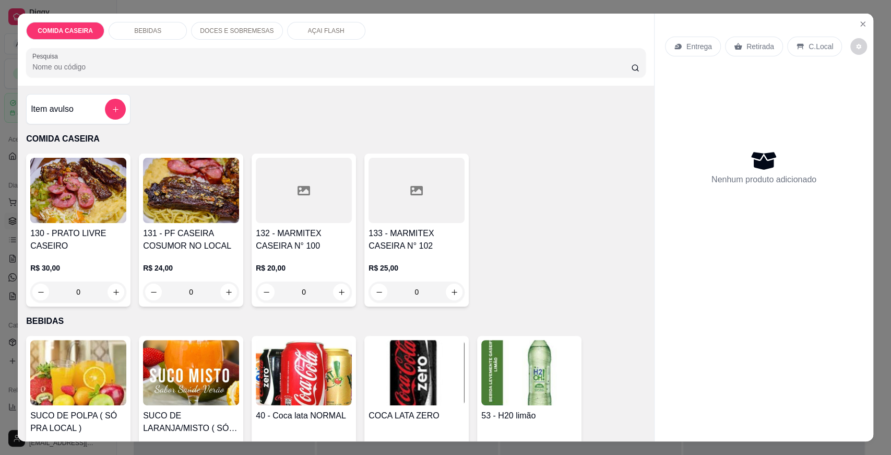
click at [309, 188] on div at bounding box center [304, 190] width 96 height 65
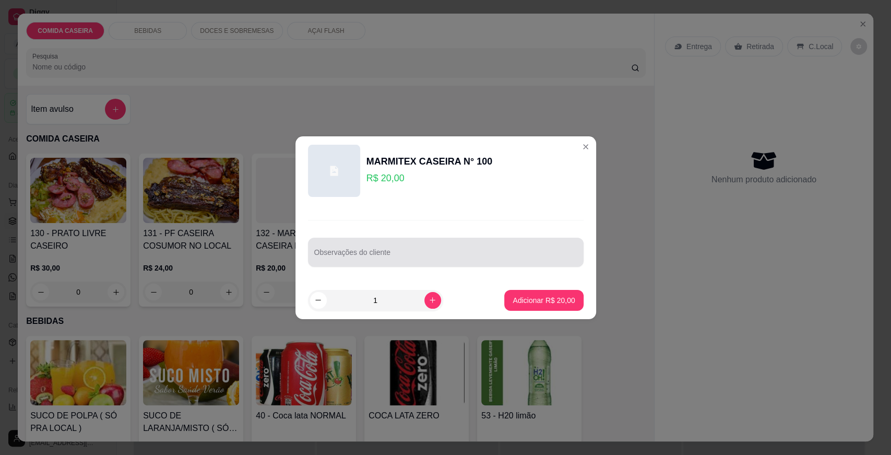
click at [354, 240] on div "Observações do cliente" at bounding box center [446, 252] width 276 height 29
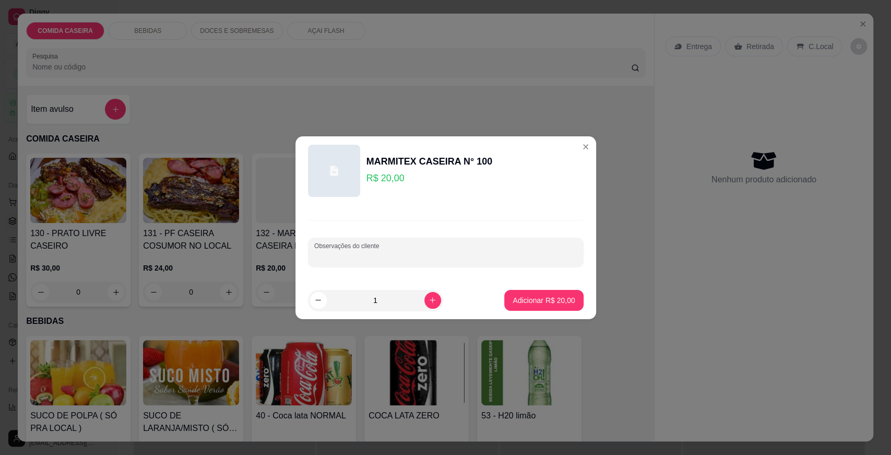
paste input "Eu quero uma marmita de 20$ Arroz Feijão de caldo Purê Farofa Vinagrete Filé de…"
type input "Eu quero uma marmita de 20$ Arroz Feijão de caldo Purê Farofa Vinagrete Filé de…"
click at [525, 300] on p "Adicionar R$ 20,00" at bounding box center [544, 300] width 62 height 10
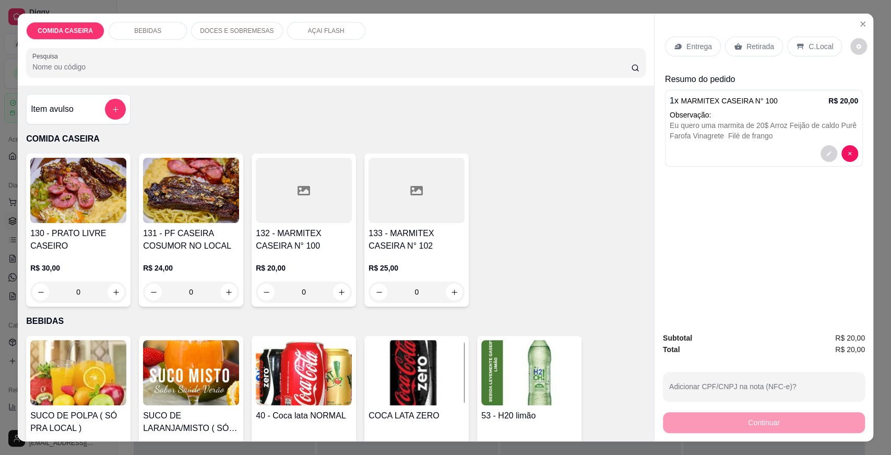
click at [679, 44] on div "Entrega" at bounding box center [693, 47] width 56 height 20
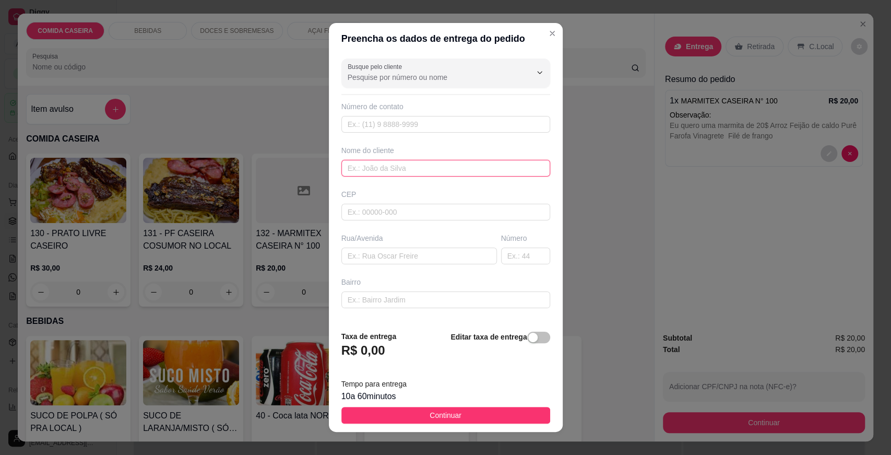
click at [402, 168] on input "text" at bounding box center [445, 168] width 209 height 17
type input "adna"
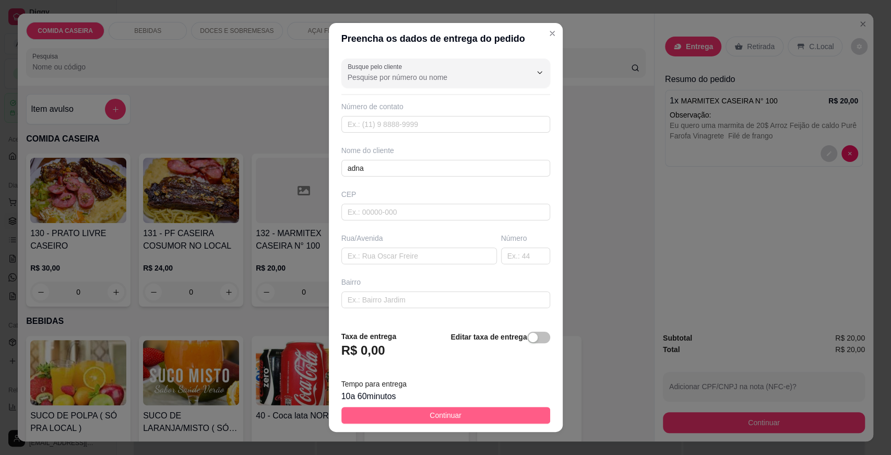
click at [416, 408] on button "Continuar" at bounding box center [445, 415] width 209 height 17
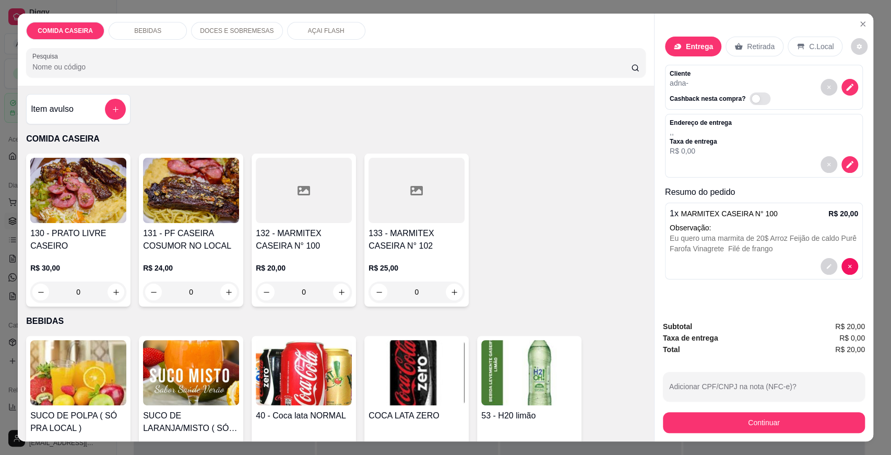
click at [690, 44] on p "Entrega" at bounding box center [699, 46] width 27 height 10
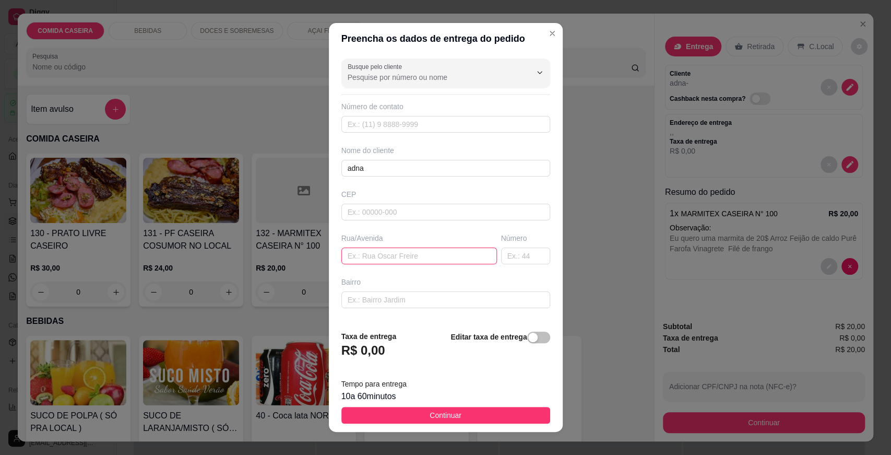
click at [413, 251] on input "text" at bounding box center [419, 255] width 156 height 17
paste input "Rua [PERSON_NAME] de Castro Número 100 Na rua da maternidade Tem uma placa Clín…"
type input "Rua [PERSON_NAME] de Castro Número 100 Na rua da maternidade Tem uma placa Clín…"
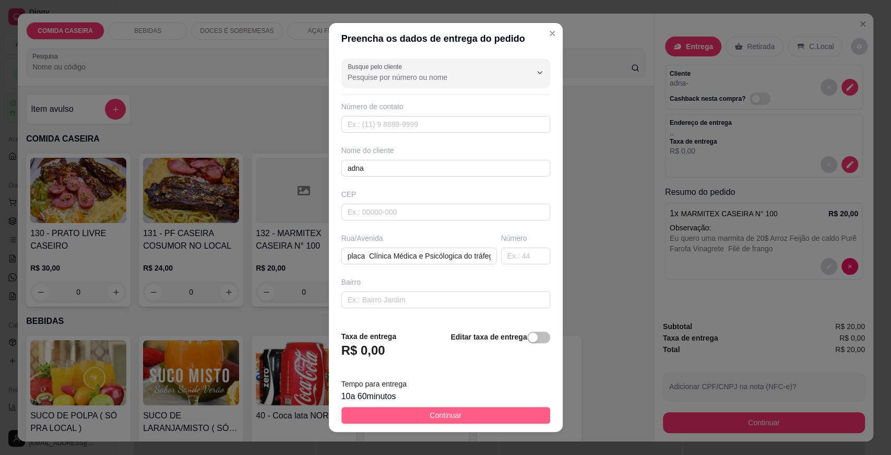
click at [455, 418] on button "Continuar" at bounding box center [445, 415] width 209 height 17
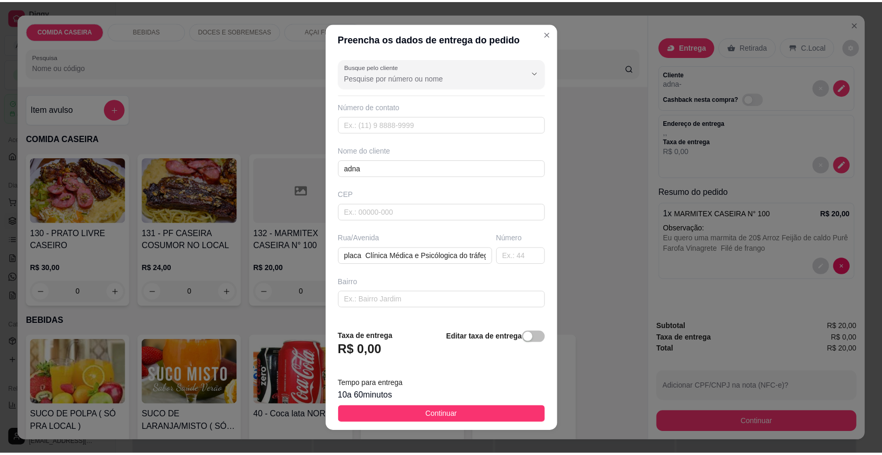
scroll to position [0, 0]
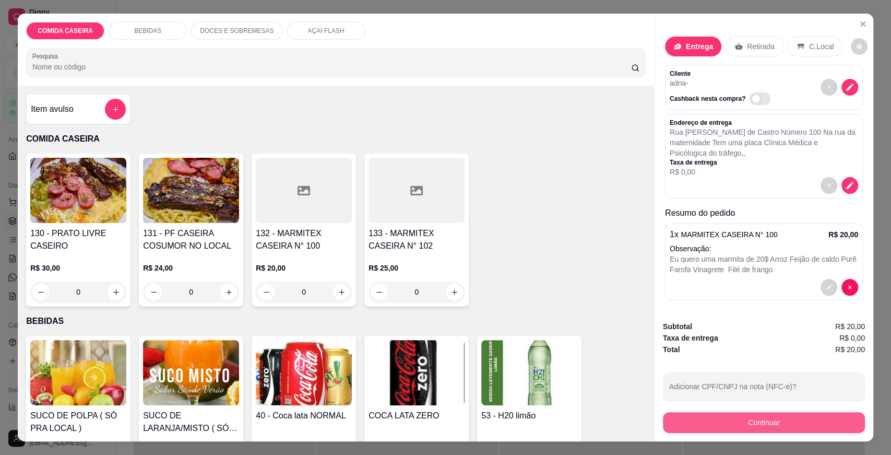
click at [721, 416] on button "Continuar" at bounding box center [764, 422] width 202 height 21
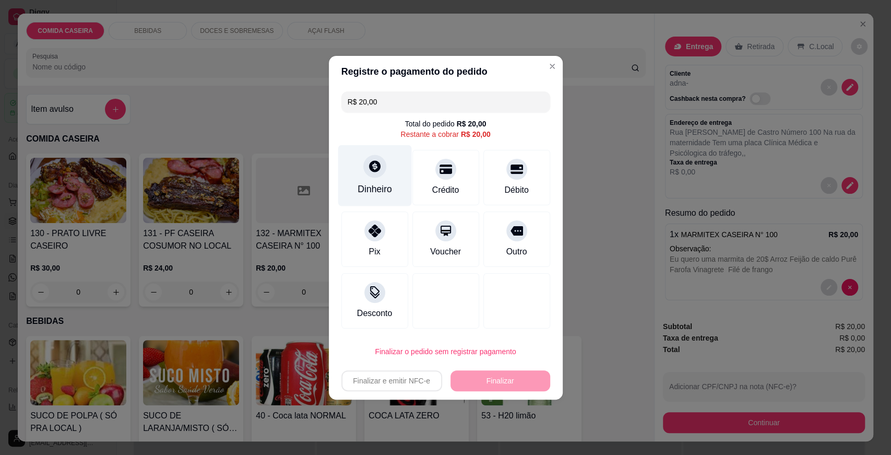
click at [384, 170] on div "Dinheiro" at bounding box center [375, 175] width 74 height 61
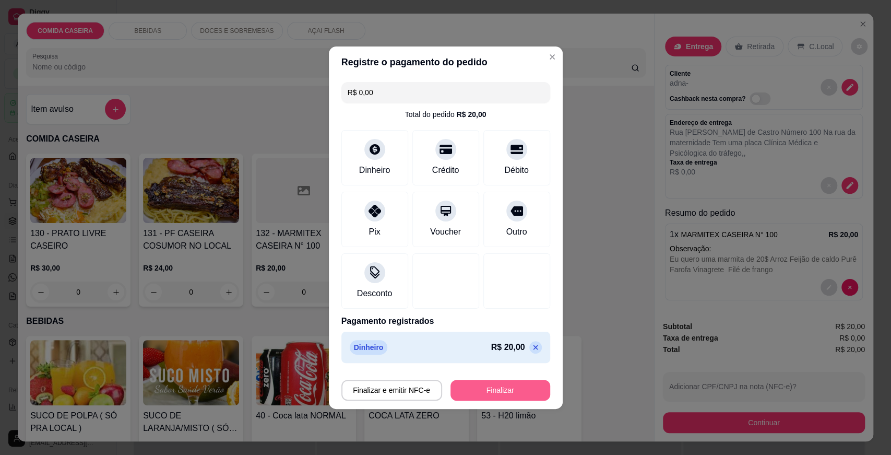
click at [501, 385] on button "Finalizar" at bounding box center [500, 389] width 100 height 21
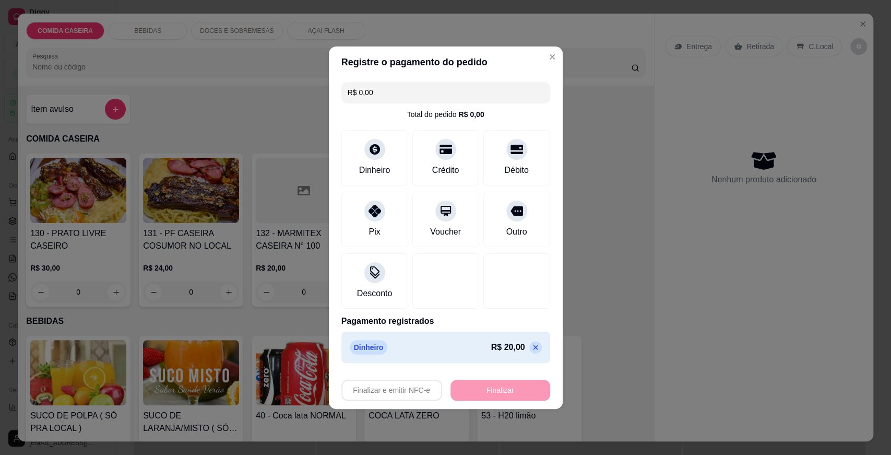
type input "-R$ 20,00"
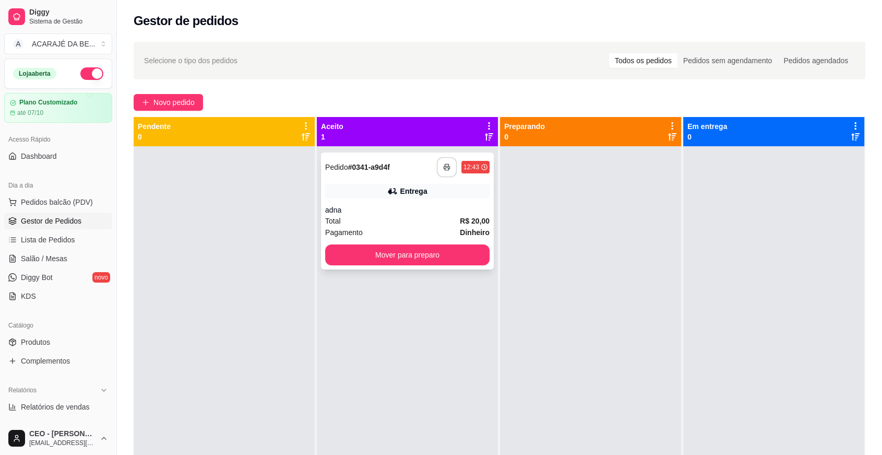
click at [444, 169] on icon "button" at bounding box center [446, 166] width 7 height 7
click at [399, 250] on button "Mover para preparo" at bounding box center [407, 254] width 164 height 21
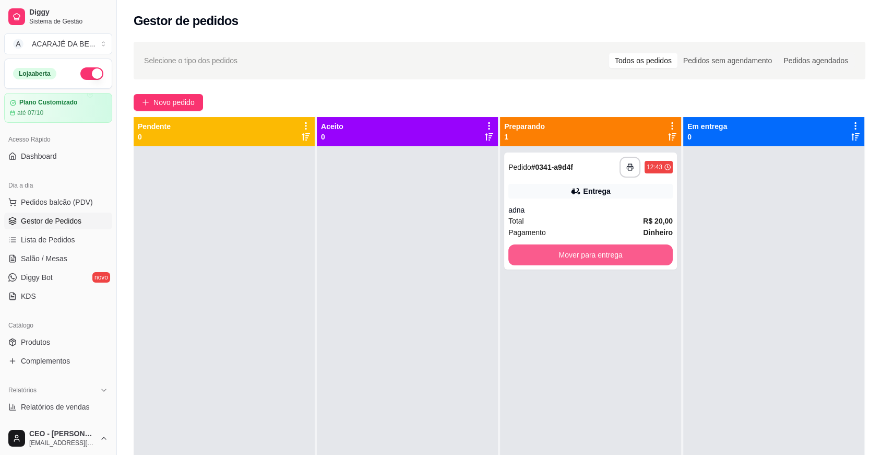
click at [551, 245] on button "Mover para entrega" at bounding box center [590, 254] width 164 height 21
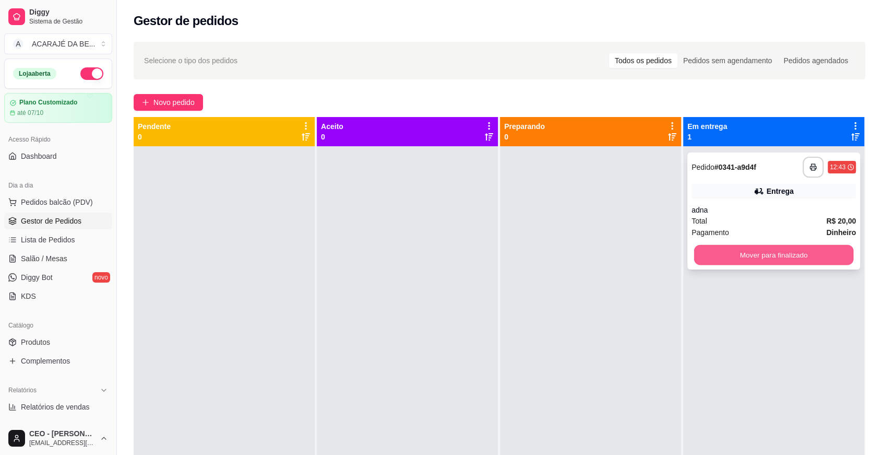
click at [726, 250] on button "Mover para finalizado" at bounding box center [774, 255] width 160 height 20
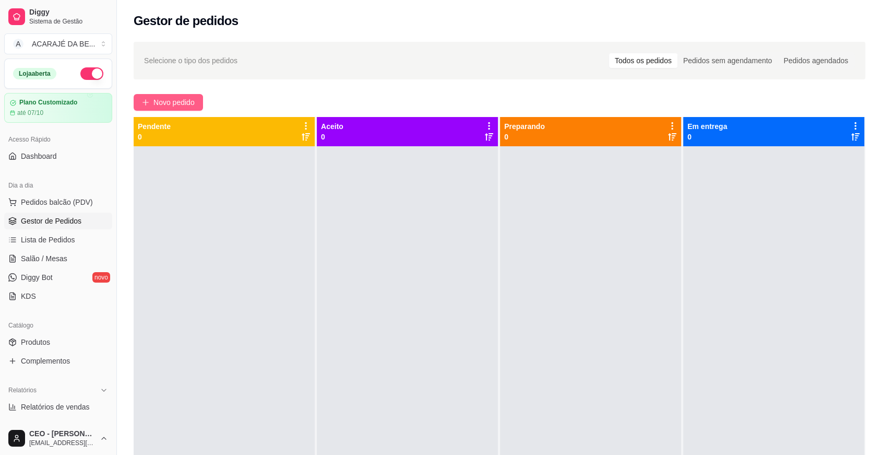
click at [198, 97] on button "Novo pedido" at bounding box center [168, 102] width 69 height 17
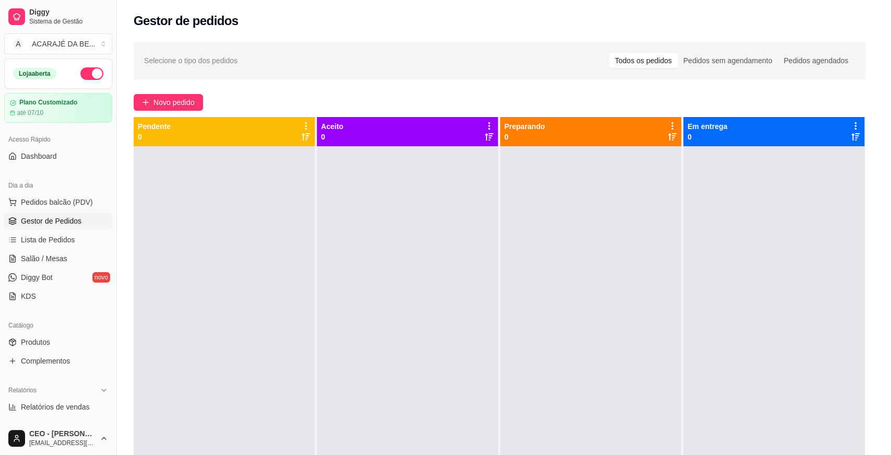
click at [298, 195] on icon at bounding box center [304, 190] width 13 height 13
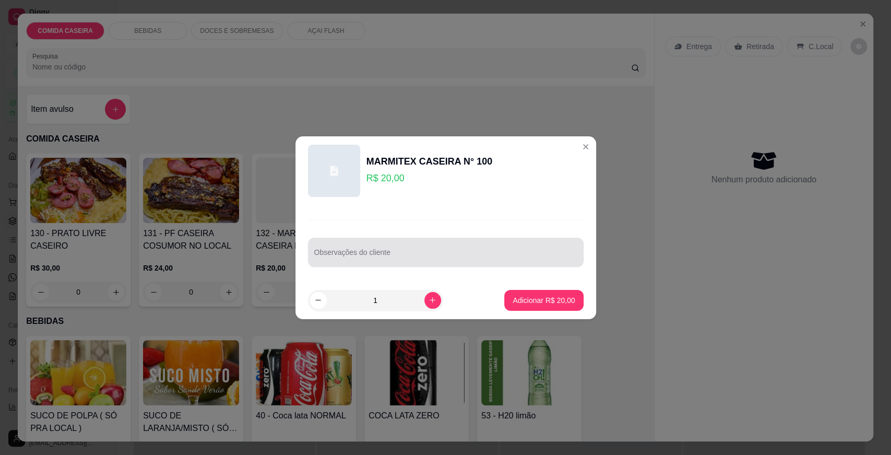
click at [356, 247] on div at bounding box center [445, 252] width 263 height 21
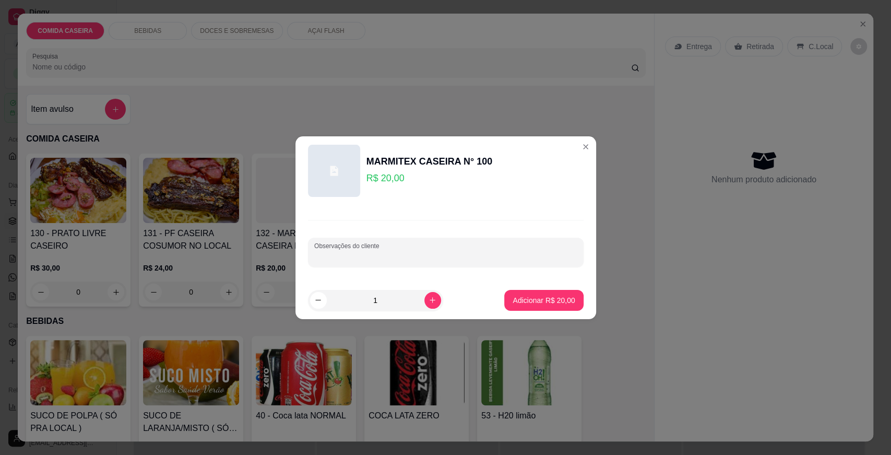
paste input "Feijão tropeiro, estrogonofe de frango, purê de batata,"
type input "Feijão tropeiro, estrogonofe de frango, purê de batata,"
click at [513, 299] on p "Adicionar R$ 20,00" at bounding box center [544, 300] width 62 height 10
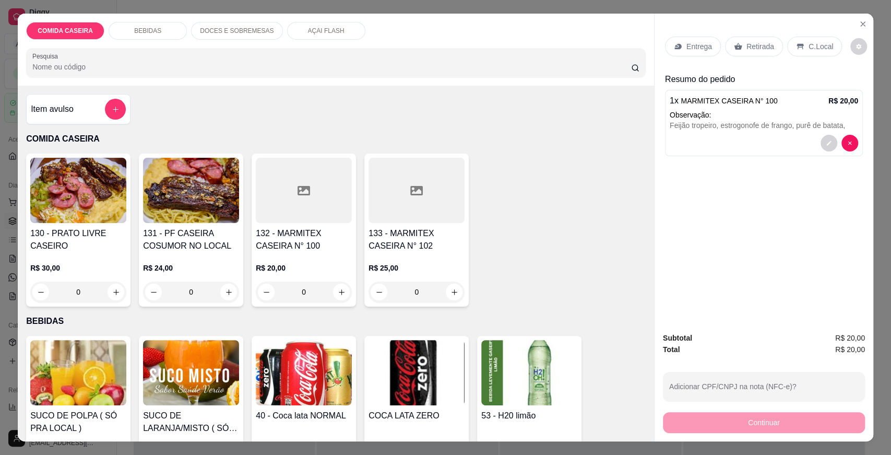
click at [692, 42] on p "Entrega" at bounding box center [699, 46] width 26 height 10
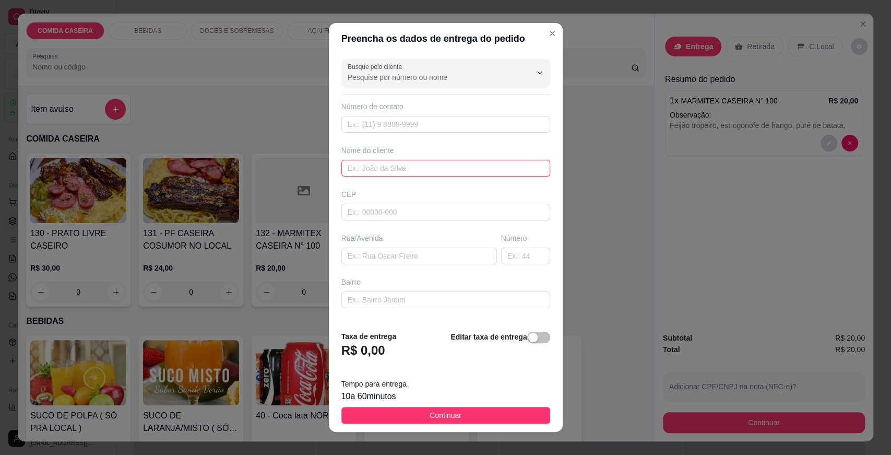
click at [386, 173] on input "text" at bounding box center [445, 168] width 209 height 17
type input "debora"
click at [409, 263] on div "Busque pelo cliente Número de contato Nome do cliente debora CEP Rua/[GEOGRAPHI…" at bounding box center [446, 188] width 234 height 268
click at [443, 250] on input "text" at bounding box center [419, 255] width 156 height 17
paste input "Endereço [STREET_ADDRESS][PERSON_NAME], cor da casa azul, próximo ao escadão no…"
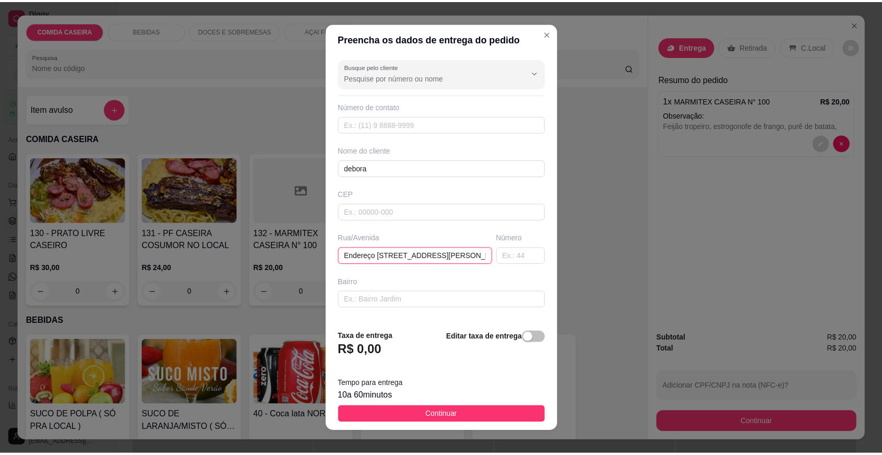
scroll to position [0, 176]
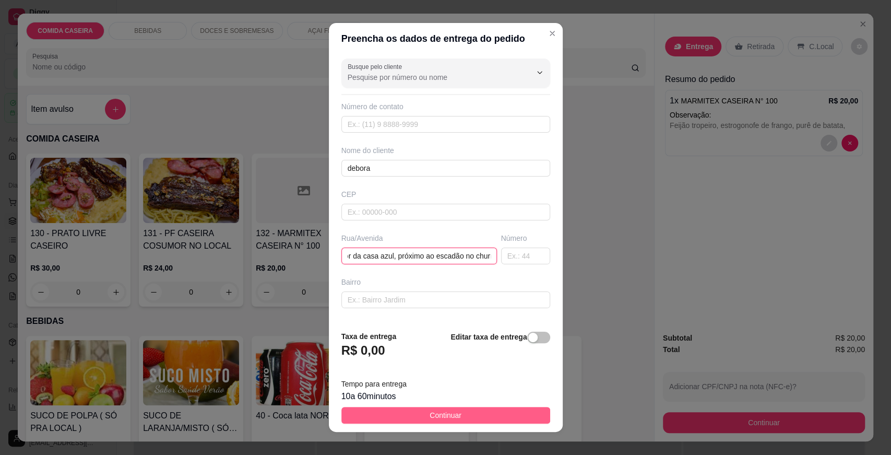
type input "Endereço [STREET_ADDRESS][PERSON_NAME], cor da casa azul, próximo ao escadão no…"
click at [477, 422] on button "Continuar" at bounding box center [445, 415] width 209 height 17
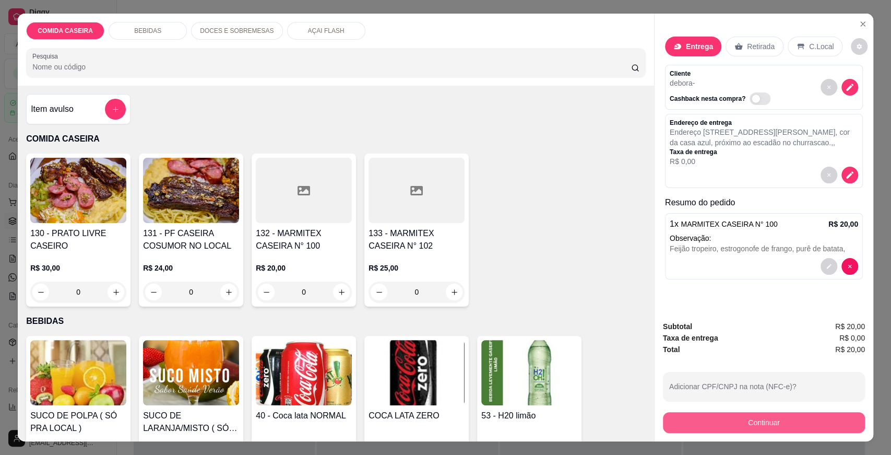
click at [671, 418] on button "Continuar" at bounding box center [764, 422] width 202 height 21
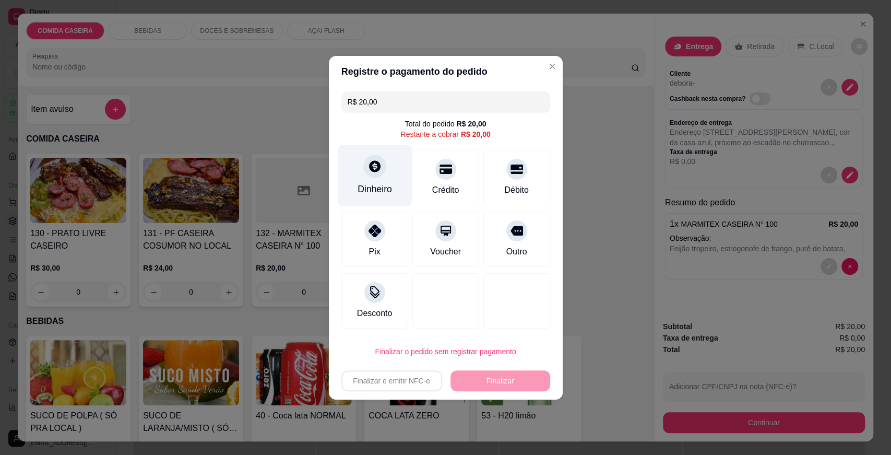
click at [372, 165] on icon at bounding box center [374, 165] width 11 height 11
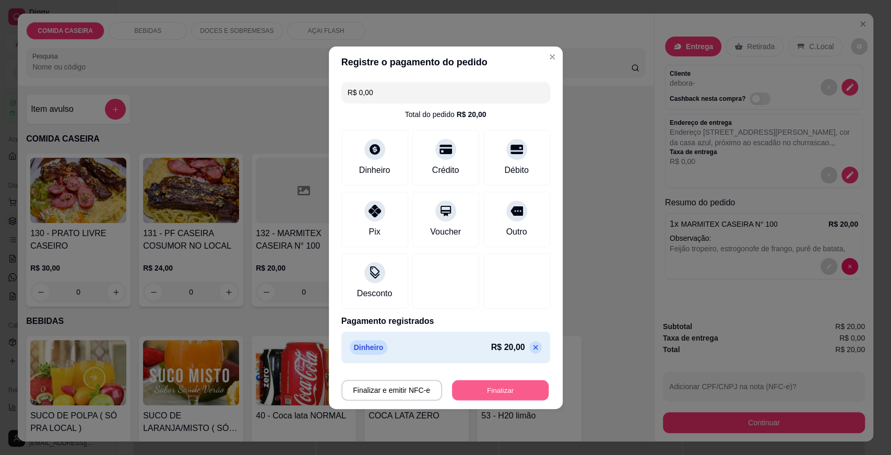
click at [510, 385] on button "Finalizar" at bounding box center [500, 389] width 97 height 20
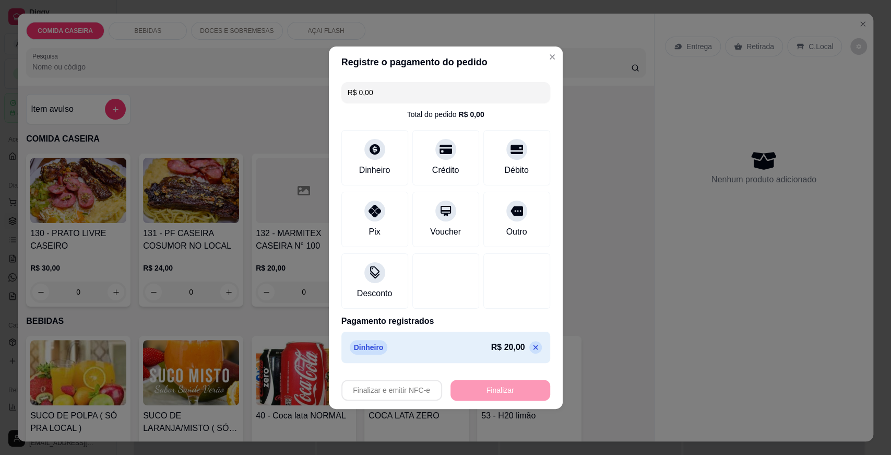
type input "-R$ 20,00"
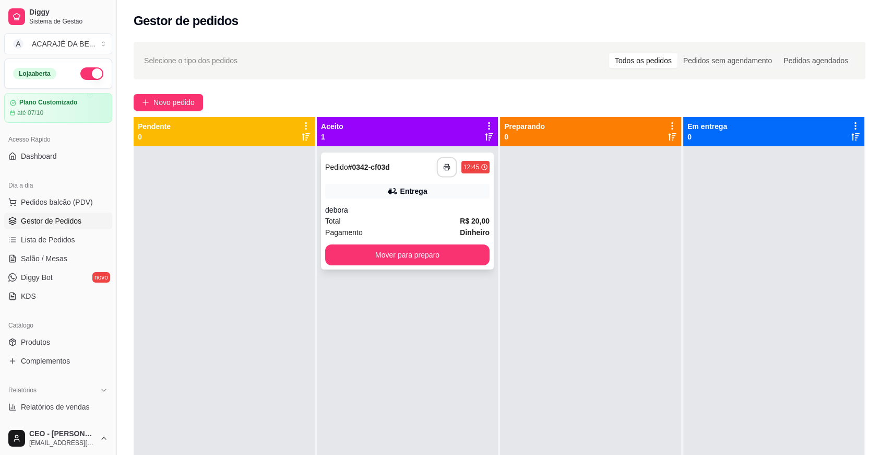
click at [447, 161] on button "button" at bounding box center [447, 167] width 20 height 20
click at [464, 250] on button "Mover para preparo" at bounding box center [407, 254] width 164 height 21
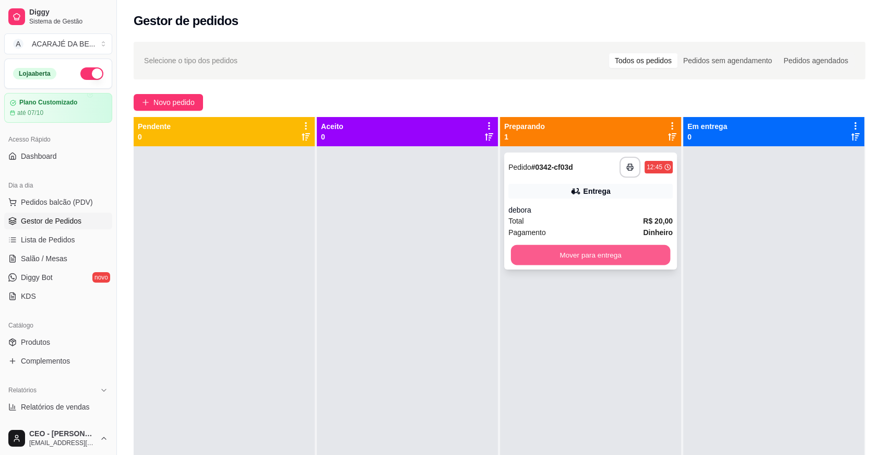
click at [553, 250] on button "Mover para entrega" at bounding box center [591, 255] width 160 height 20
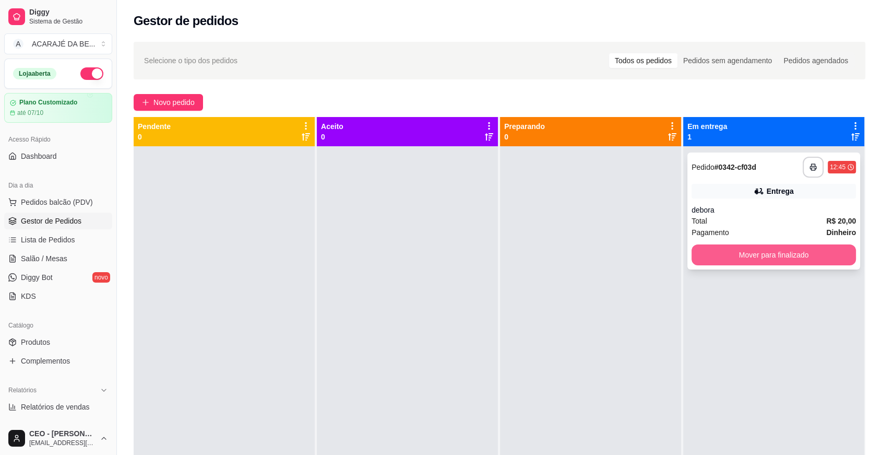
click at [713, 259] on button "Mover para finalizado" at bounding box center [774, 254] width 164 height 21
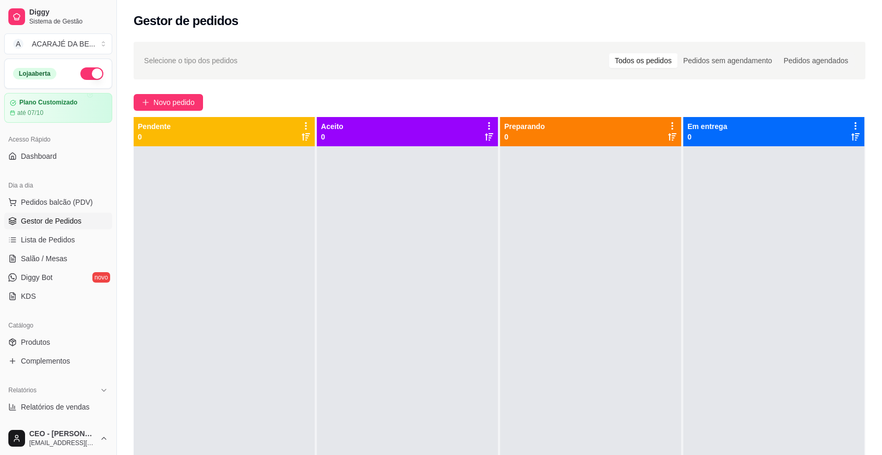
click at [175, 90] on div "Selecione o tipo dos pedidos Todos os pedidos Pedidos sem agendamento Pedidos a…" at bounding box center [499, 309] width 765 height 549
click at [184, 98] on span "Novo pedido" at bounding box center [173, 102] width 41 height 11
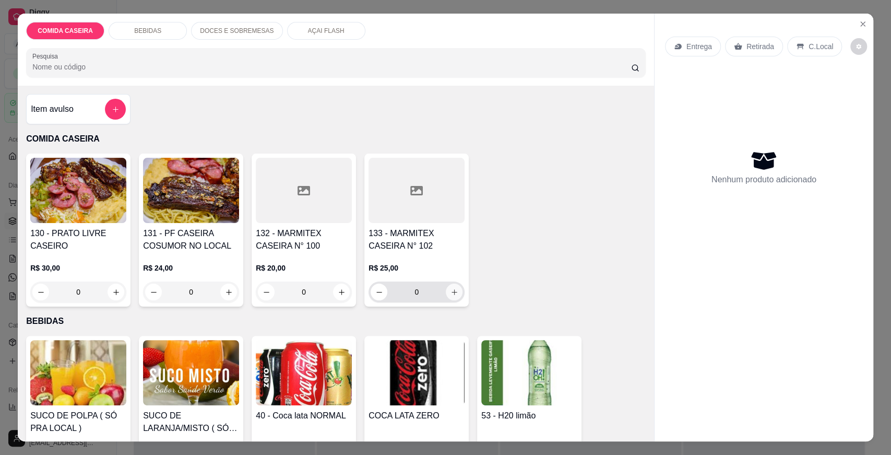
click at [450, 285] on button "increase-product-quantity" at bounding box center [454, 291] width 17 height 17
type input "1"
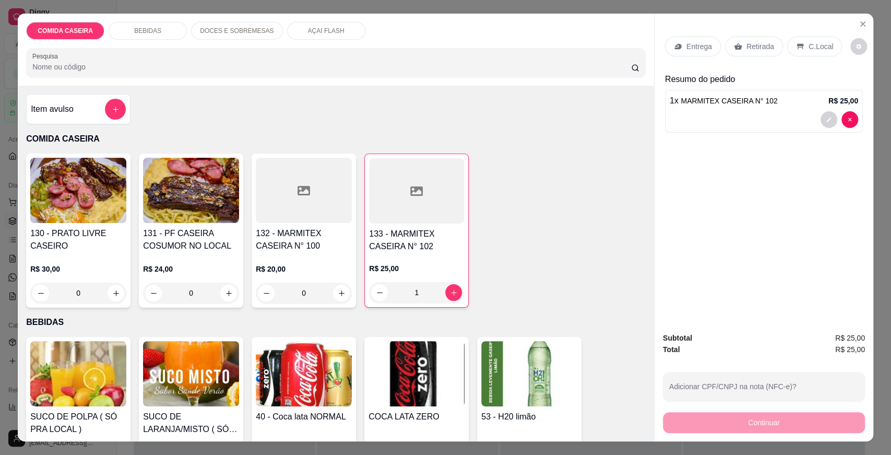
scroll to position [174, 0]
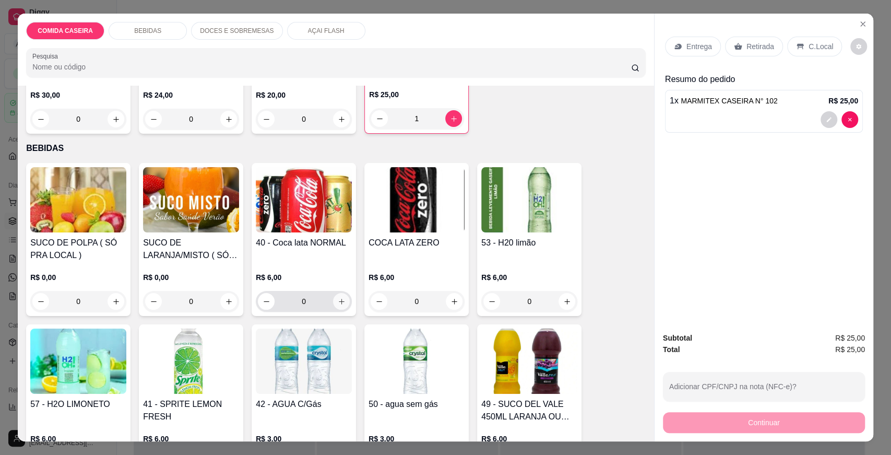
click at [338, 300] on icon "increase-product-quantity" at bounding box center [342, 302] width 8 height 8
type input "1"
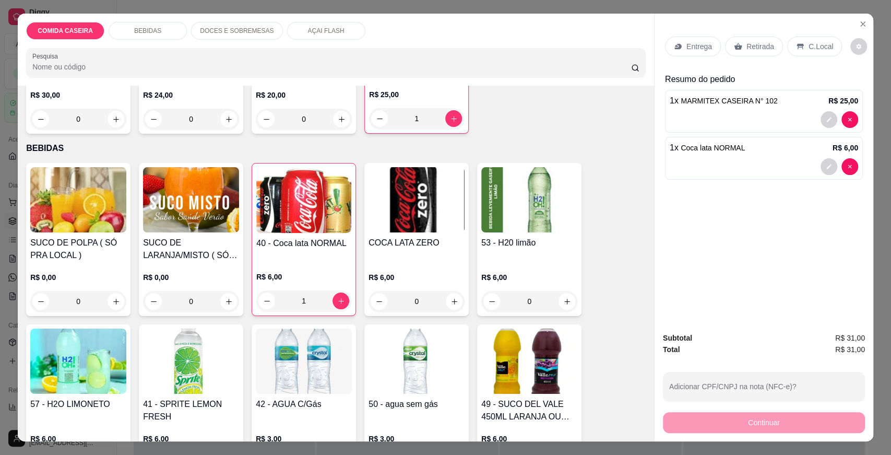
click at [743, 40] on div "Retirada" at bounding box center [754, 47] width 58 height 20
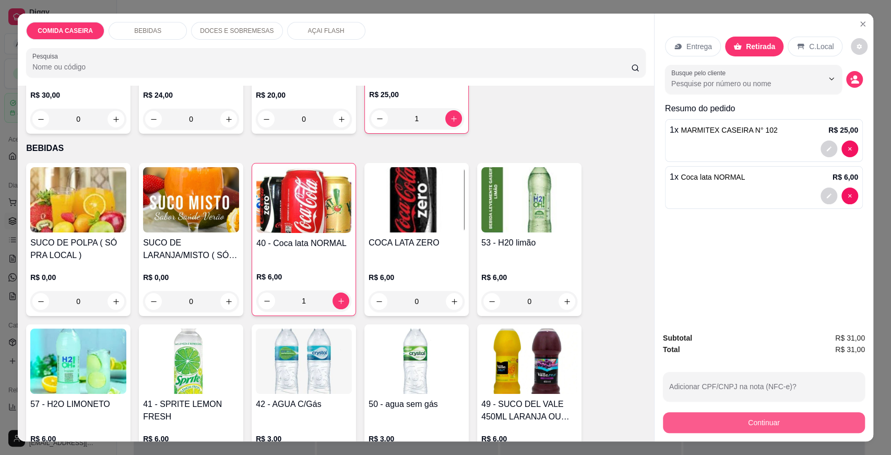
click at [761, 414] on button "Continuar" at bounding box center [764, 422] width 202 height 21
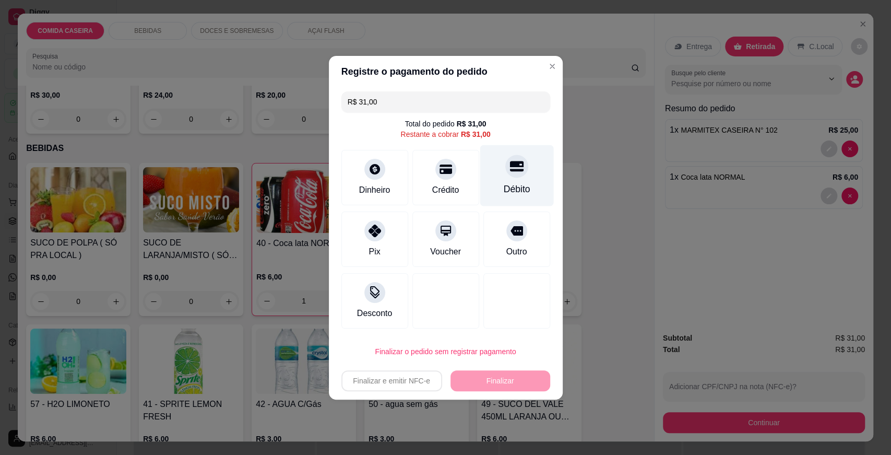
click at [497, 183] on div "Débito" at bounding box center [517, 175] width 74 height 61
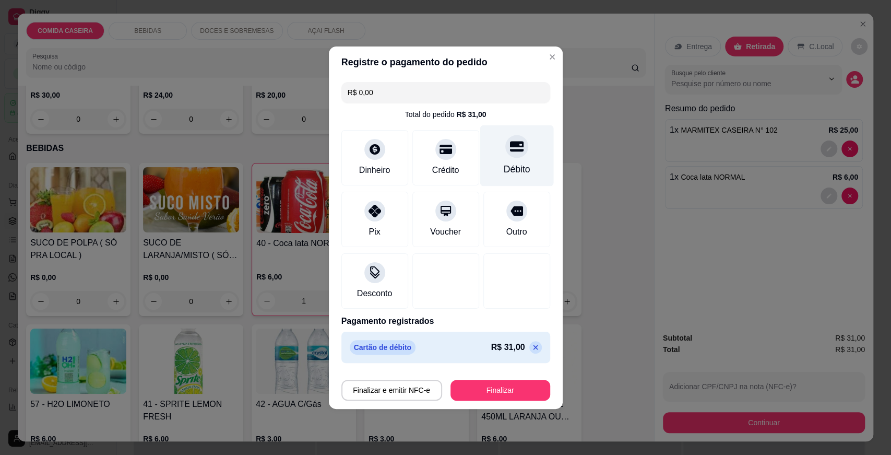
type input "R$ 0,00"
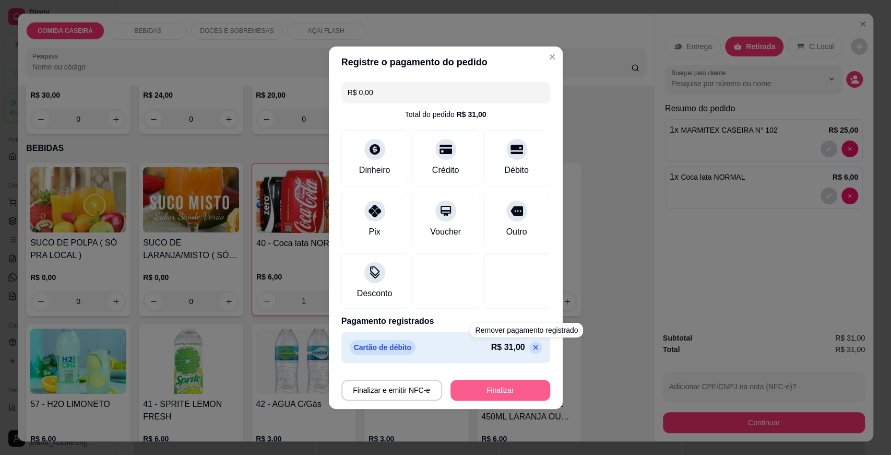
click at [521, 384] on button "Finalizar" at bounding box center [500, 389] width 100 height 21
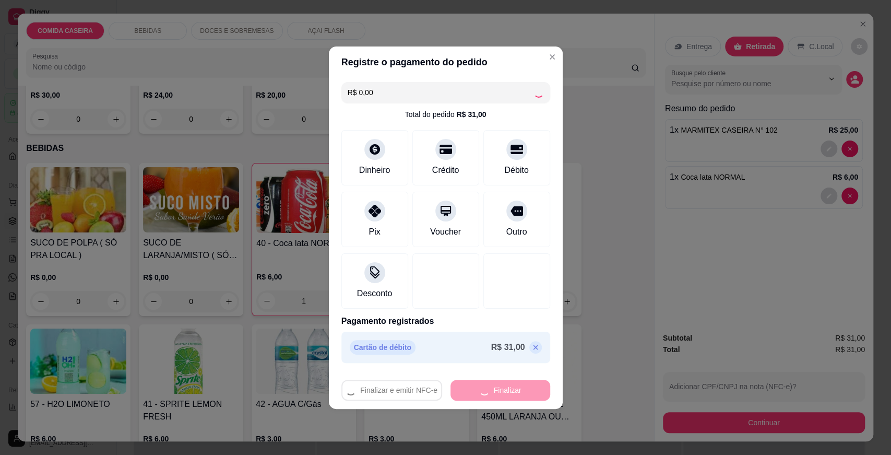
type input "0"
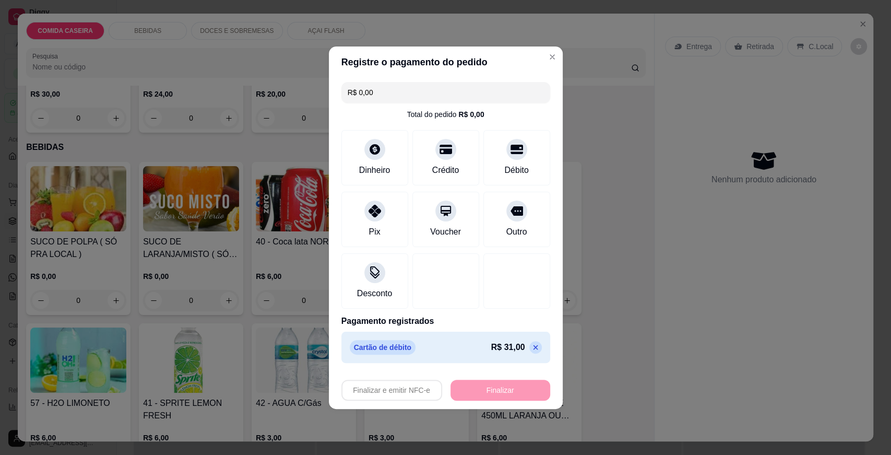
type input "-R$ 31,00"
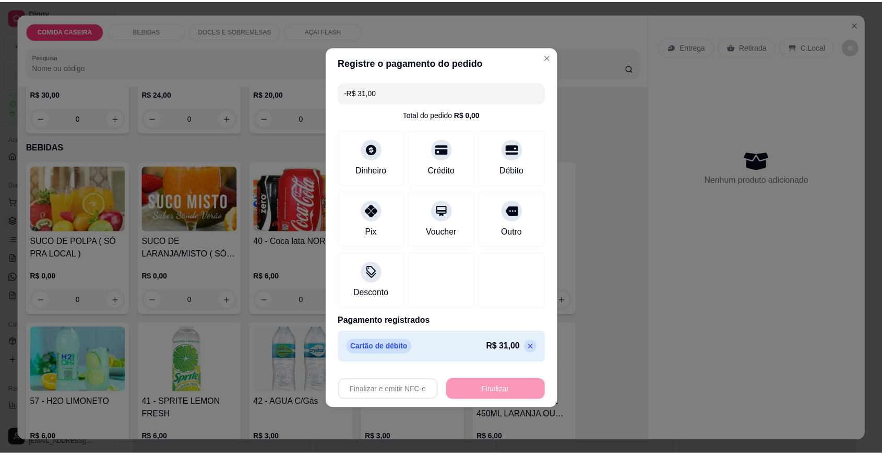
scroll to position [173, 0]
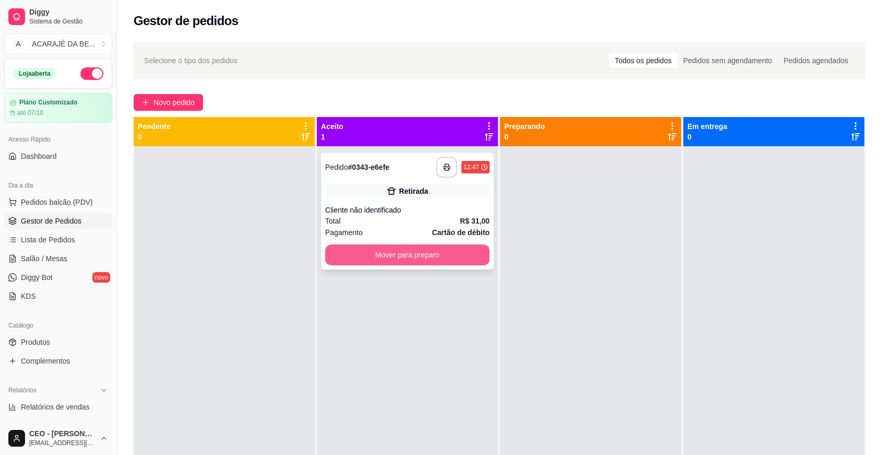
click at [460, 247] on button "Mover para preparo" at bounding box center [407, 254] width 164 height 21
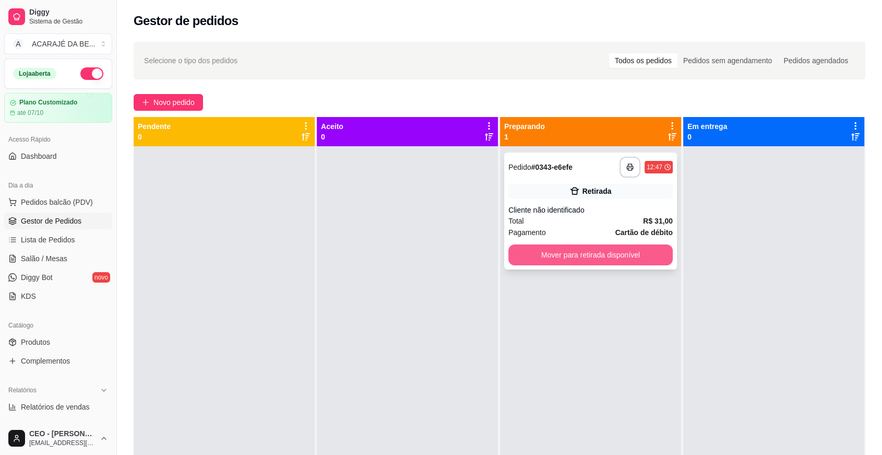
click at [539, 255] on button "Mover para retirada disponível" at bounding box center [590, 254] width 164 height 21
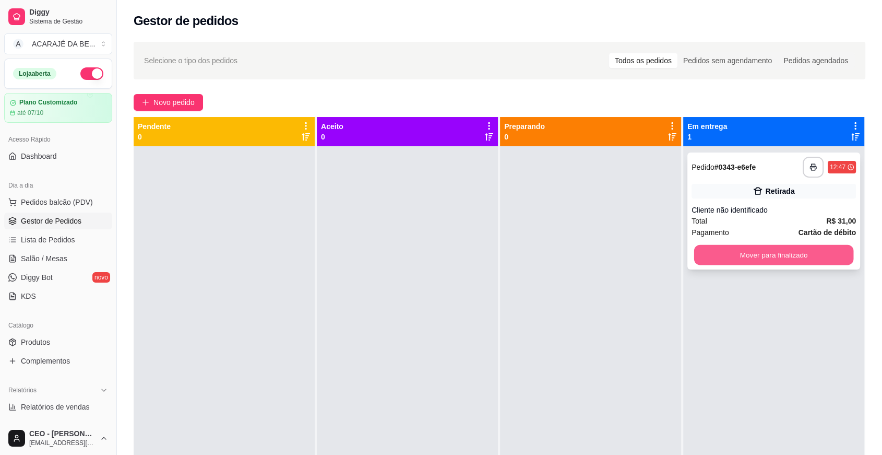
click at [694, 258] on button "Mover para finalizado" at bounding box center [774, 255] width 160 height 20
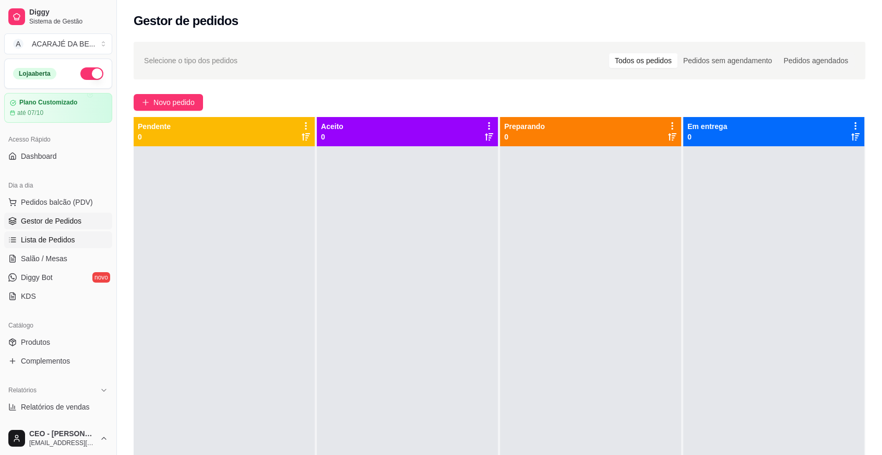
click at [50, 241] on span "Lista de Pedidos" at bounding box center [48, 239] width 54 height 10
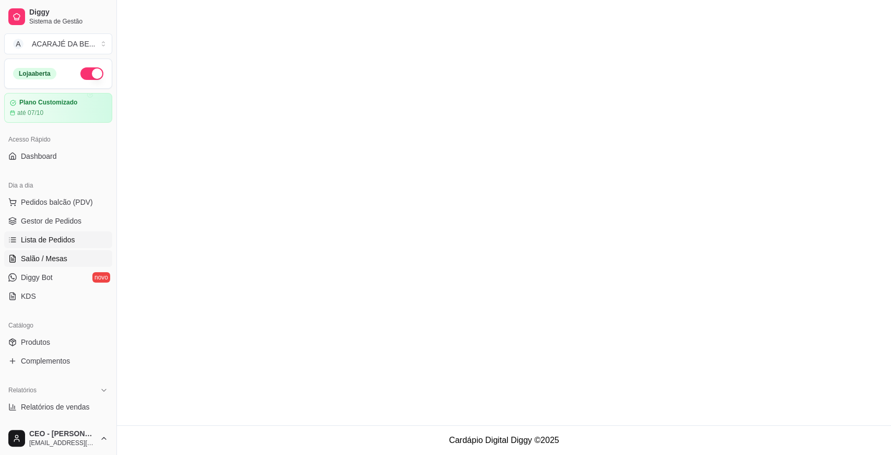
click at [57, 263] on span "Salão / Mesas" at bounding box center [44, 258] width 46 height 10
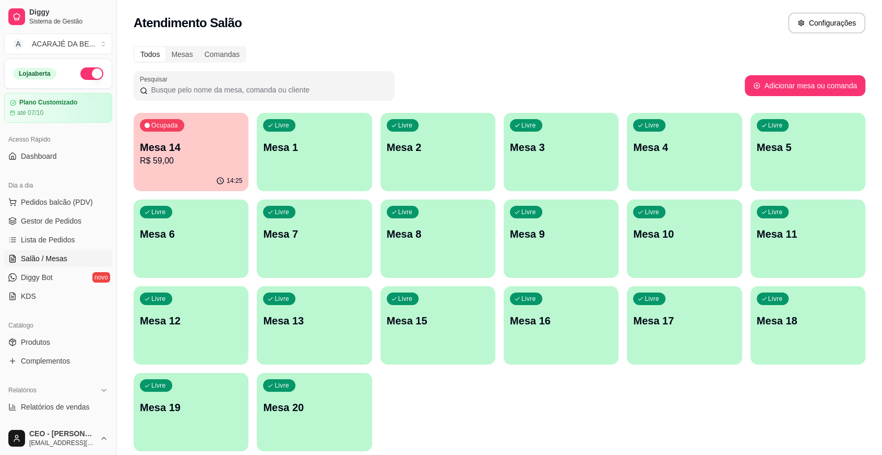
click at [663, 231] on p "Mesa 10" at bounding box center [684, 234] width 102 height 15
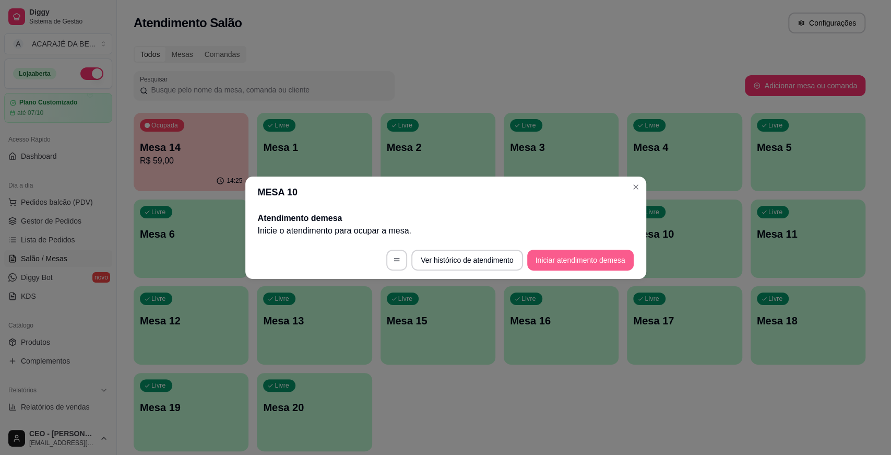
click at [603, 259] on button "Iniciar atendimento de mesa" at bounding box center [580, 260] width 106 height 21
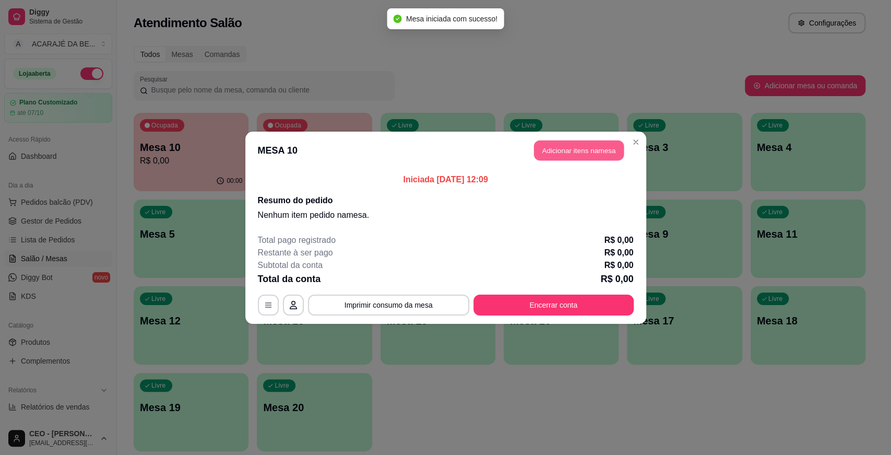
click at [595, 154] on button "Adicionar itens na mesa" at bounding box center [579, 150] width 90 height 20
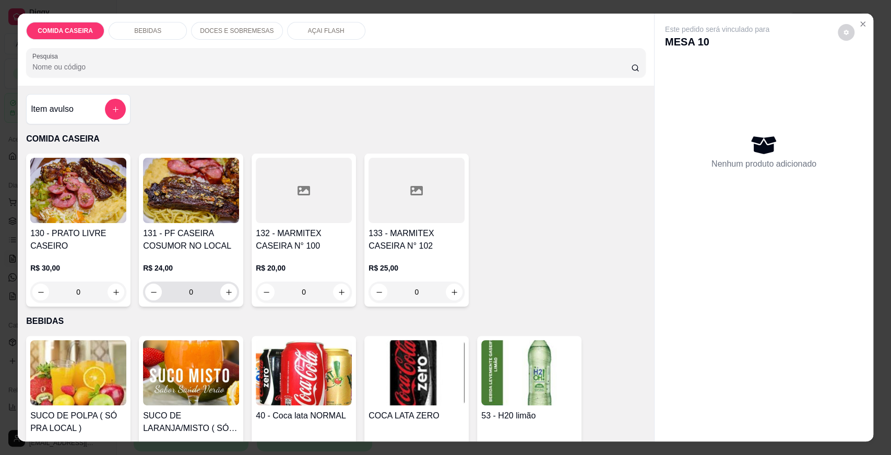
click at [229, 284] on div "0" at bounding box center [191, 291] width 92 height 21
click at [227, 286] on button "increase-product-quantity" at bounding box center [228, 291] width 17 height 17
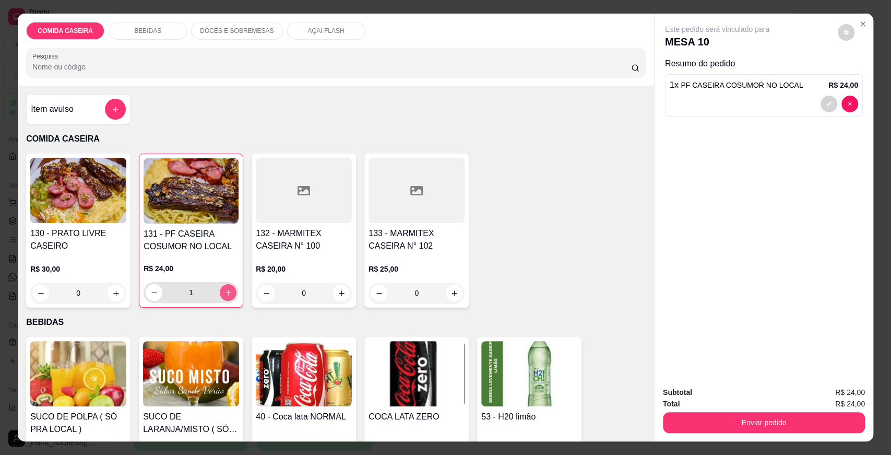
type input "1"
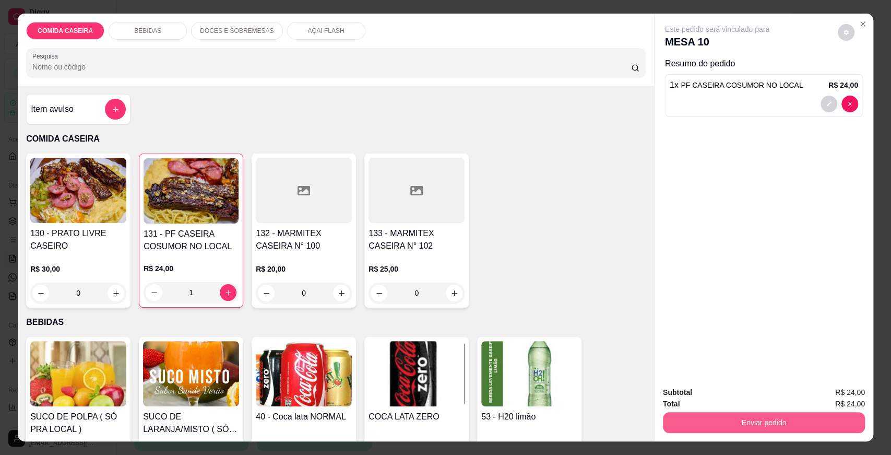
click at [716, 425] on button "Enviar pedido" at bounding box center [764, 422] width 202 height 21
click at [844, 393] on button "Enviar pedido" at bounding box center [837, 397] width 59 height 20
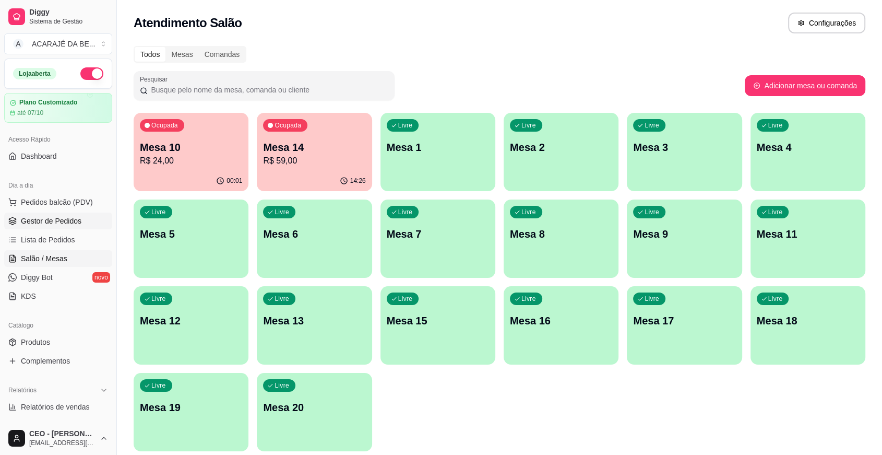
click at [51, 226] on link "Gestor de Pedidos" at bounding box center [58, 220] width 108 height 17
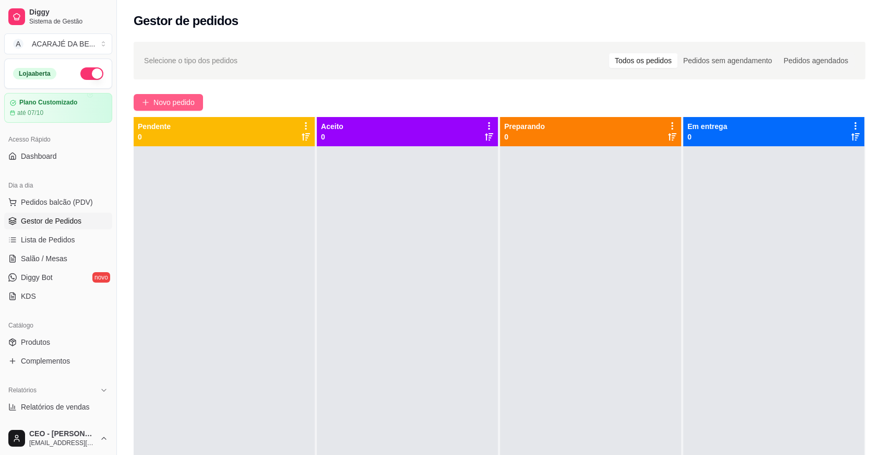
click at [179, 101] on span "Novo pedido" at bounding box center [173, 102] width 41 height 11
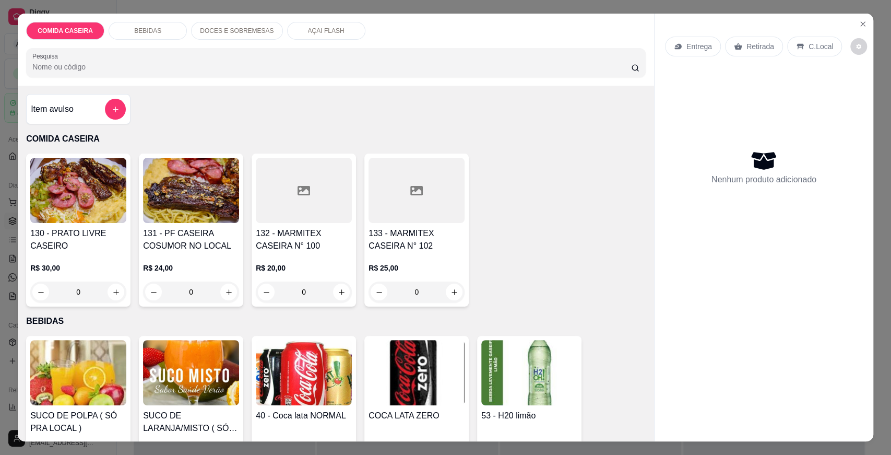
click at [333, 211] on div at bounding box center [304, 190] width 96 height 65
click at [342, 293] on button "increase-product-quantity" at bounding box center [341, 291] width 17 height 17
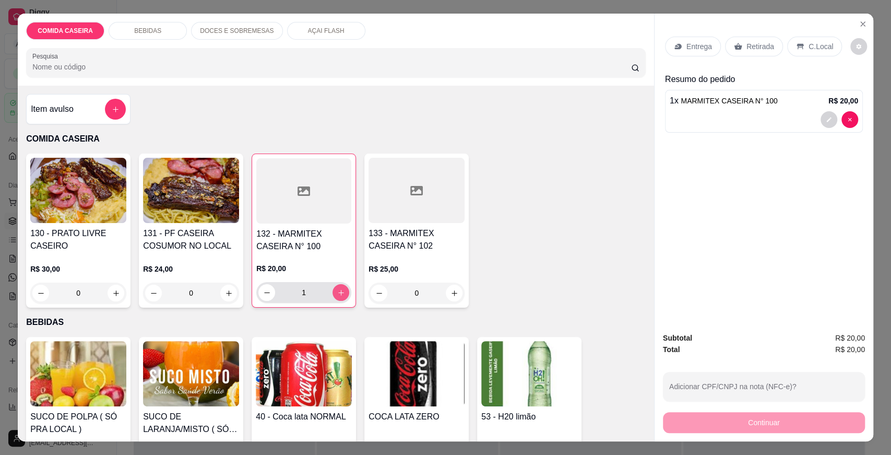
click at [337, 287] on button "increase-product-quantity" at bounding box center [341, 292] width 17 height 17
type input "2"
click at [828, 115] on button "decrease-product-quantity" at bounding box center [829, 119] width 17 height 17
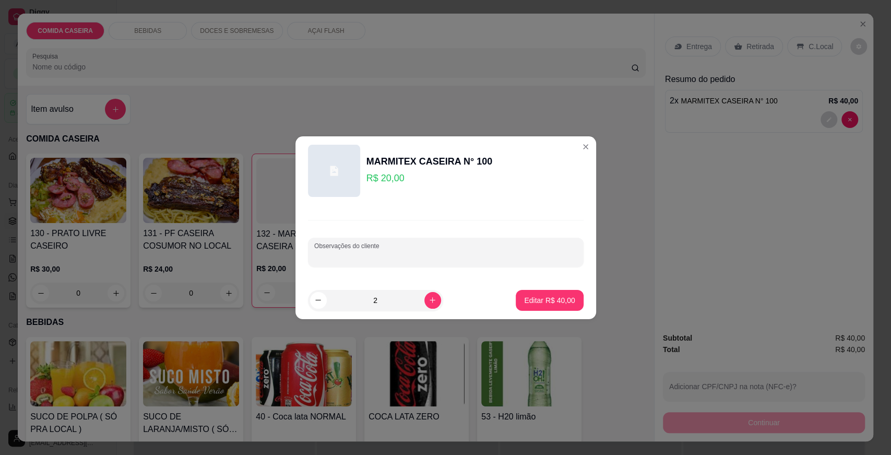
click at [421, 253] on input "Observações do cliente" at bounding box center [445, 256] width 263 height 10
type input "completa churrasco"
click at [525, 298] on p "Editar R$ 40,00" at bounding box center [549, 300] width 49 height 10
type input "0"
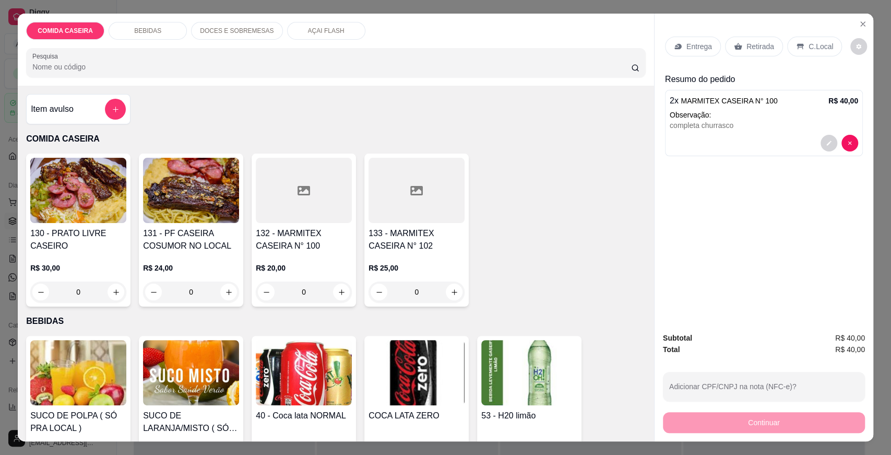
click at [697, 48] on p "Entrega" at bounding box center [699, 46] width 26 height 10
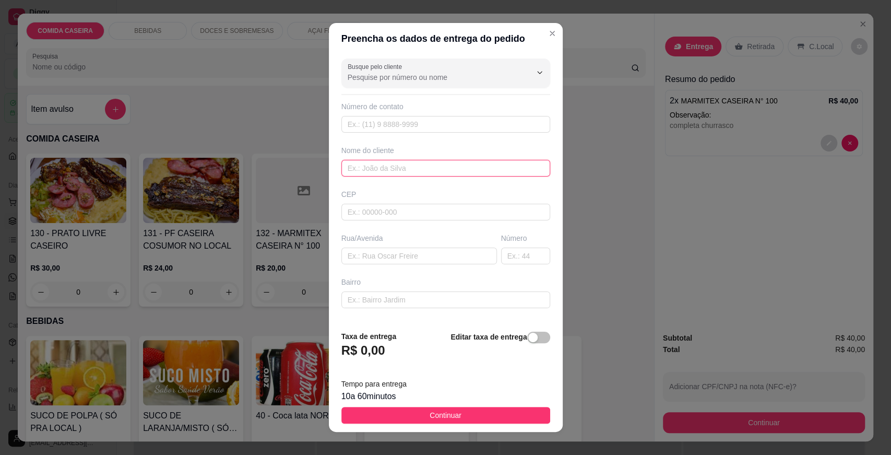
click at [389, 162] on input "text" at bounding box center [445, 168] width 209 height 17
type input "[PERSON_NAME]"
click at [367, 257] on input "text" at bounding box center [419, 255] width 156 height 17
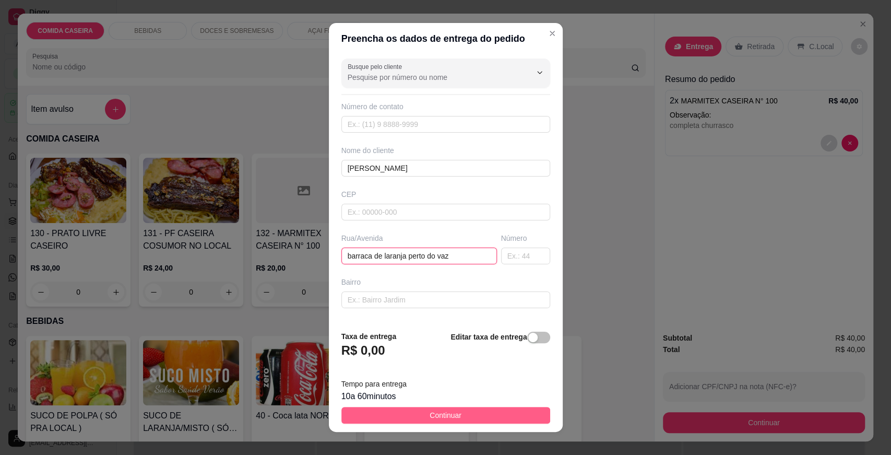
type input "barraca de laranja perto do vaz"
click at [438, 411] on span "Continuar" at bounding box center [446, 414] width 32 height 11
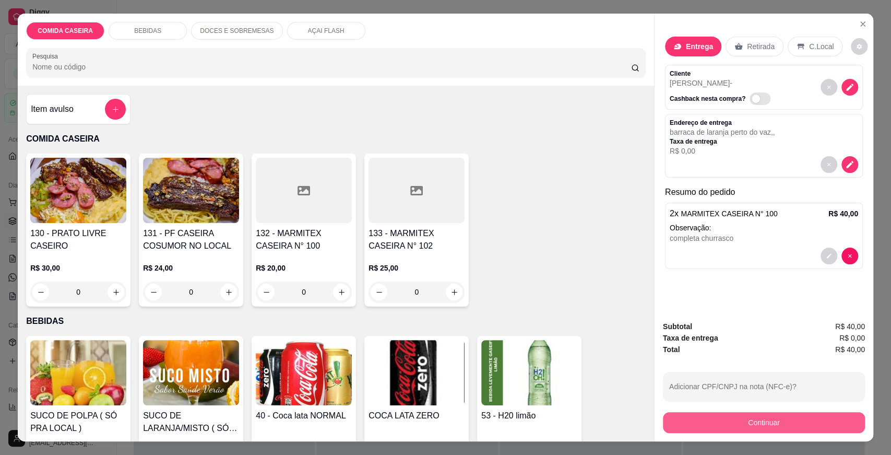
click at [712, 421] on button "Continuar" at bounding box center [764, 422] width 202 height 21
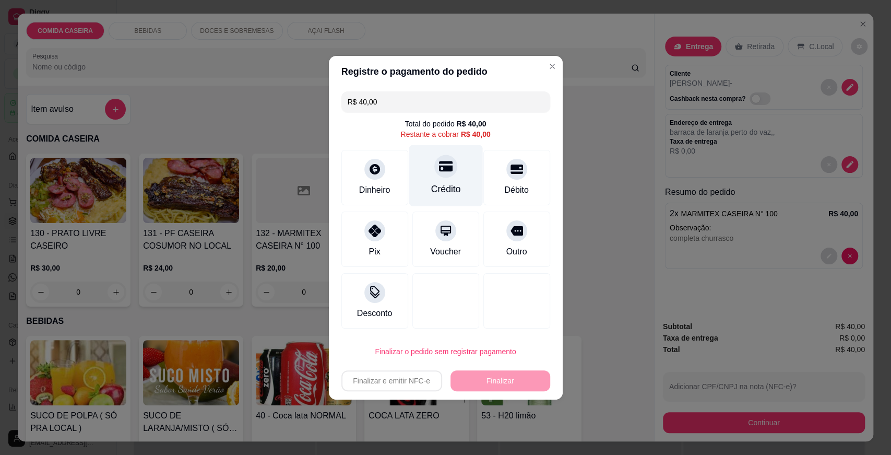
click at [422, 165] on div "Crédito" at bounding box center [446, 175] width 74 height 61
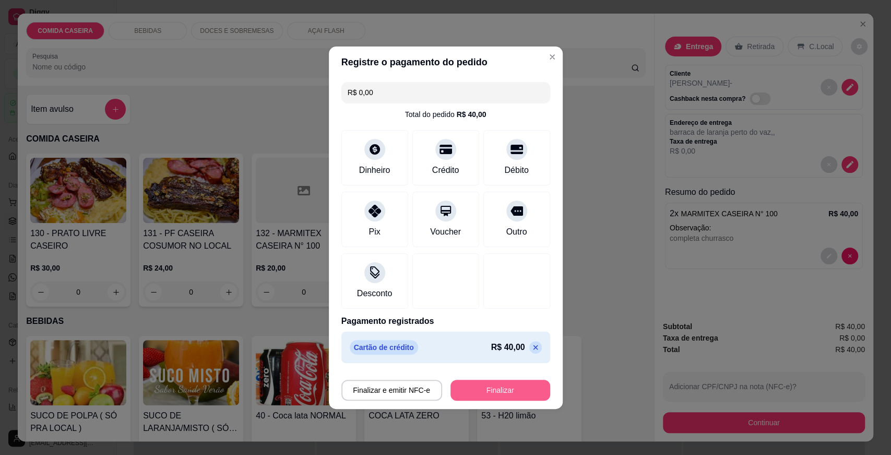
click at [482, 383] on button "Finalizar" at bounding box center [500, 389] width 100 height 21
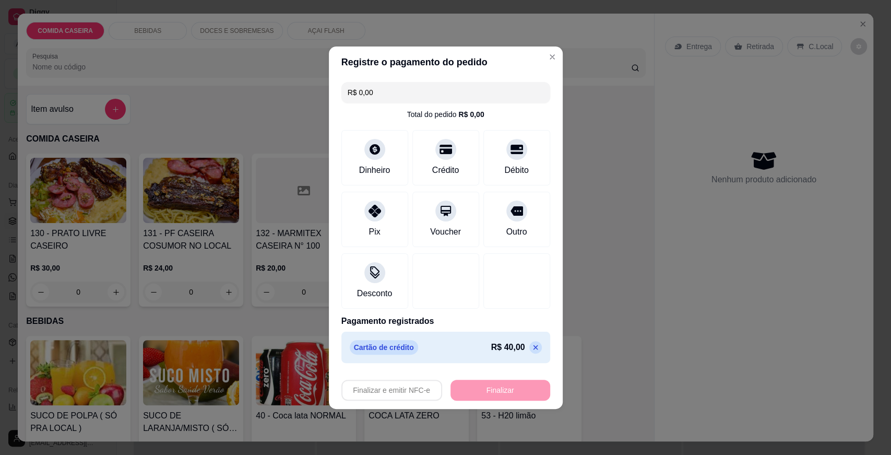
type input "-R$ 40,00"
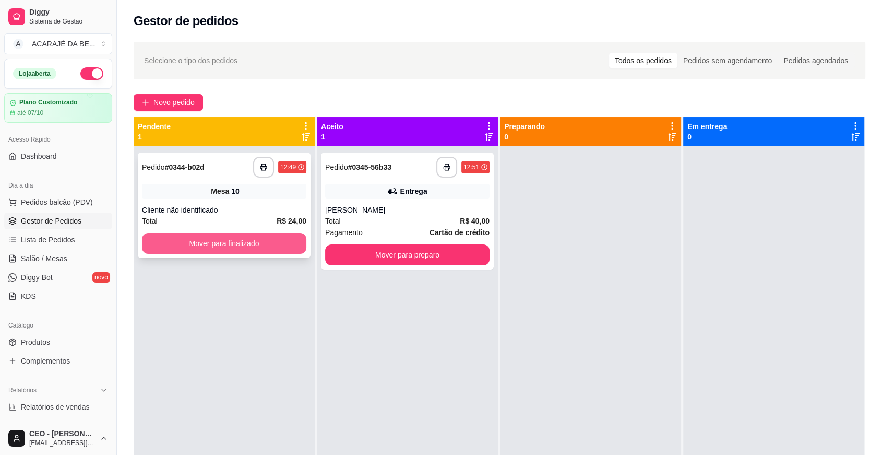
click at [277, 233] on button "Mover para finalizado" at bounding box center [224, 243] width 164 height 21
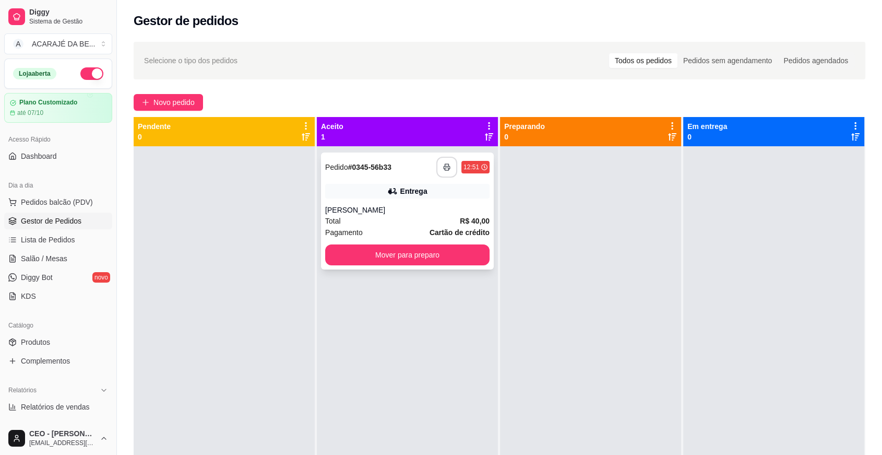
click at [440, 161] on button "button" at bounding box center [446, 167] width 21 height 21
click at [384, 255] on button "Mover para preparo" at bounding box center [407, 254] width 164 height 21
click at [454, 254] on button "Mover para preparo" at bounding box center [407, 254] width 164 height 21
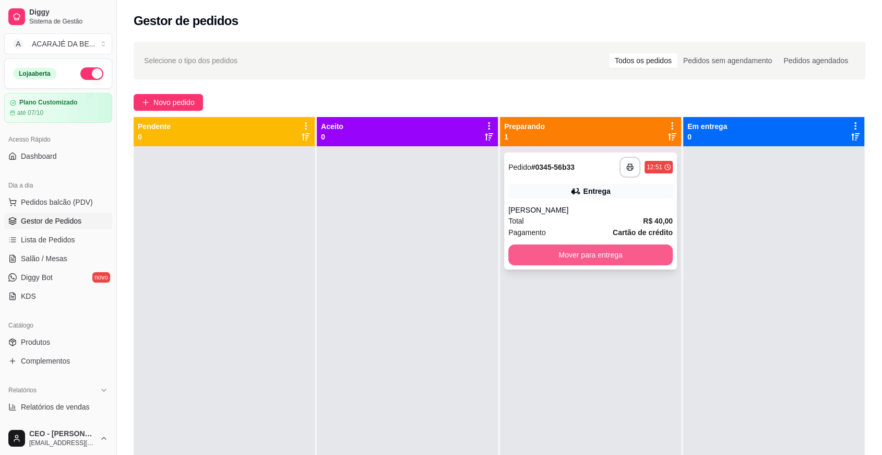
click at [584, 255] on button "Mover para entrega" at bounding box center [590, 254] width 164 height 21
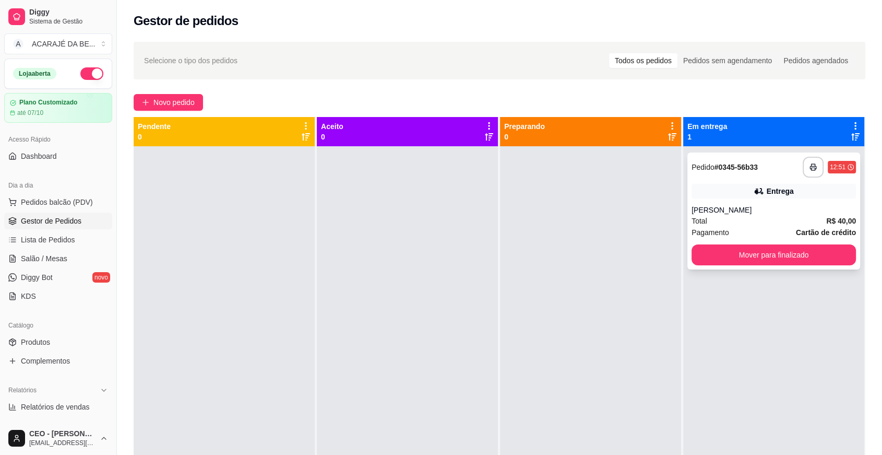
click at [710, 244] on div "Mover para finalizado" at bounding box center [774, 254] width 164 height 21
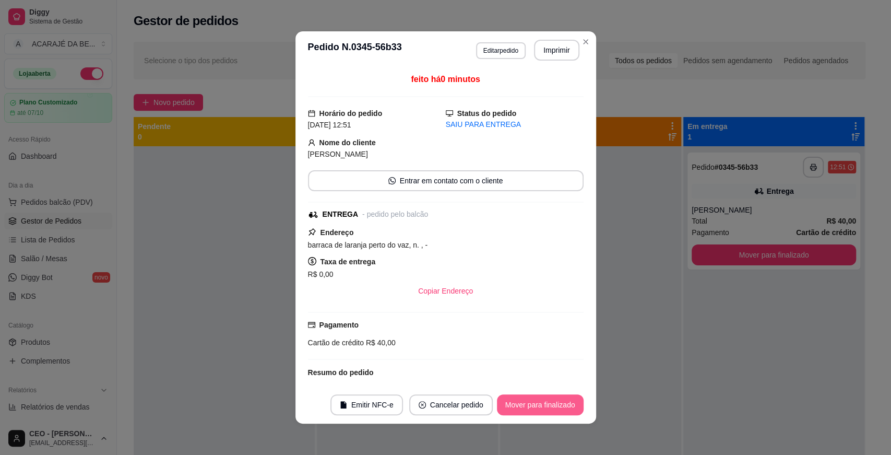
click at [523, 407] on button "Mover para finalizado" at bounding box center [540, 404] width 87 height 21
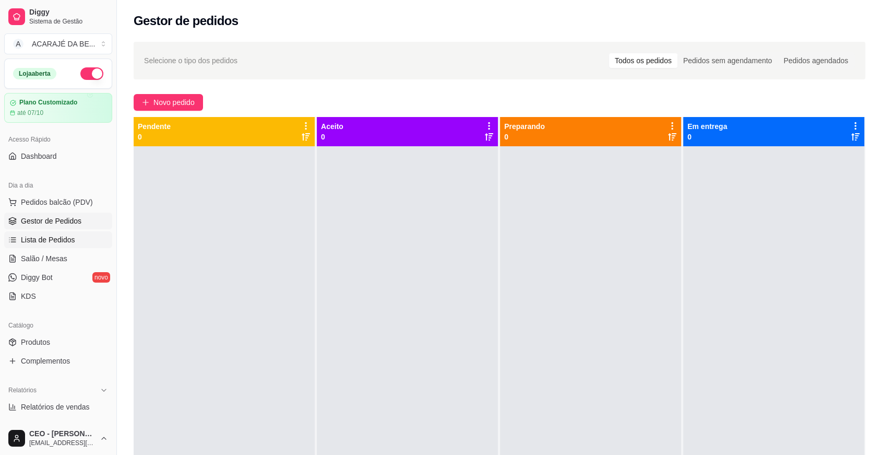
click at [38, 234] on span "Lista de Pedidos" at bounding box center [48, 239] width 54 height 10
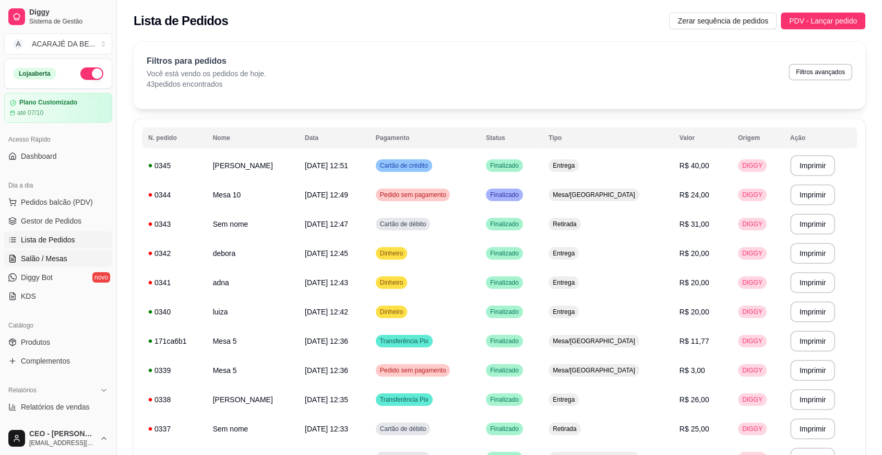
click at [66, 252] on link "Salão / Mesas" at bounding box center [58, 258] width 108 height 17
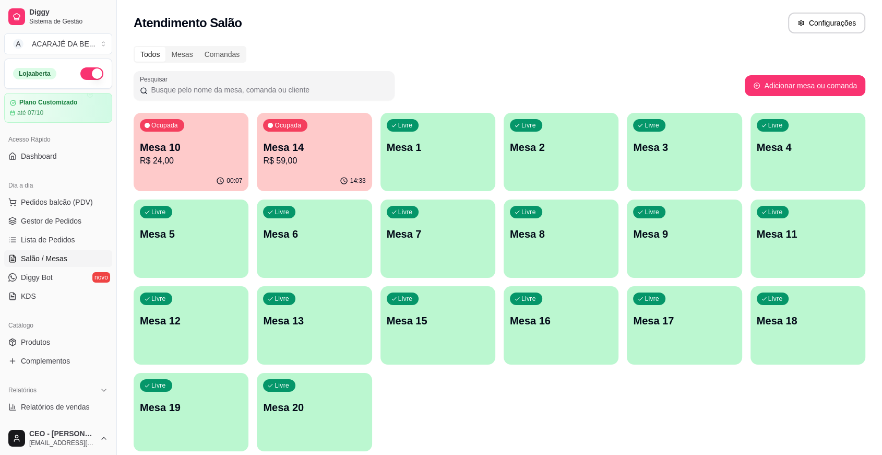
click at [635, 155] on div "Livre Mesa 3" at bounding box center [684, 146] width 115 height 66
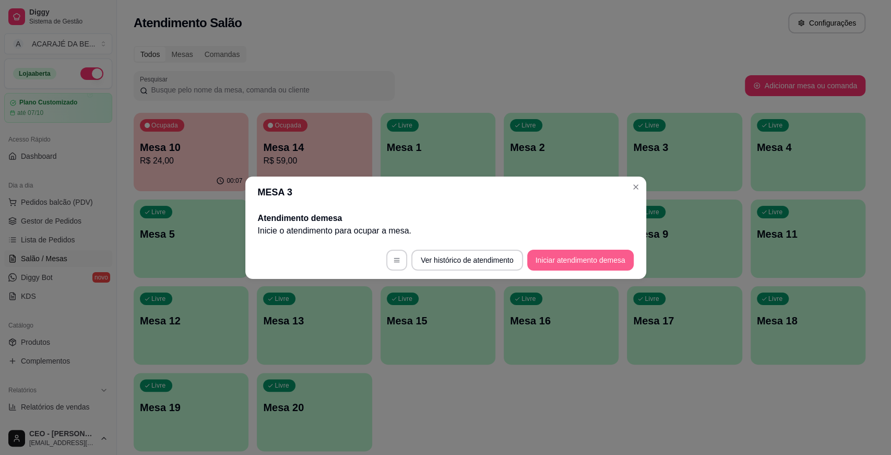
click at [605, 258] on button "Iniciar atendimento de mesa" at bounding box center [580, 260] width 106 height 21
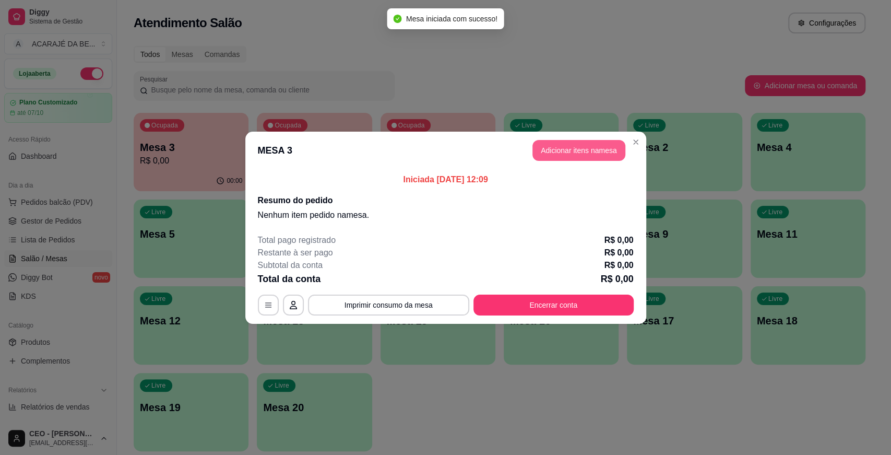
click at [599, 150] on button "Adicionar itens na mesa" at bounding box center [578, 150] width 93 height 21
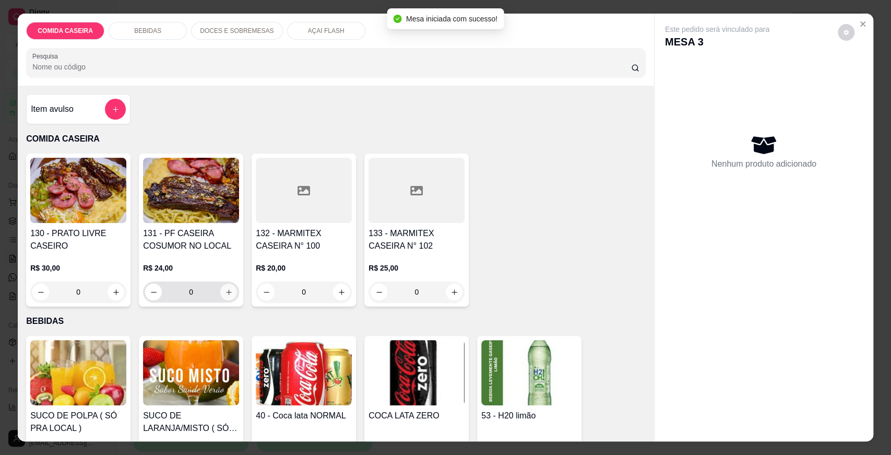
click at [225, 293] on icon "increase-product-quantity" at bounding box center [229, 292] width 8 height 8
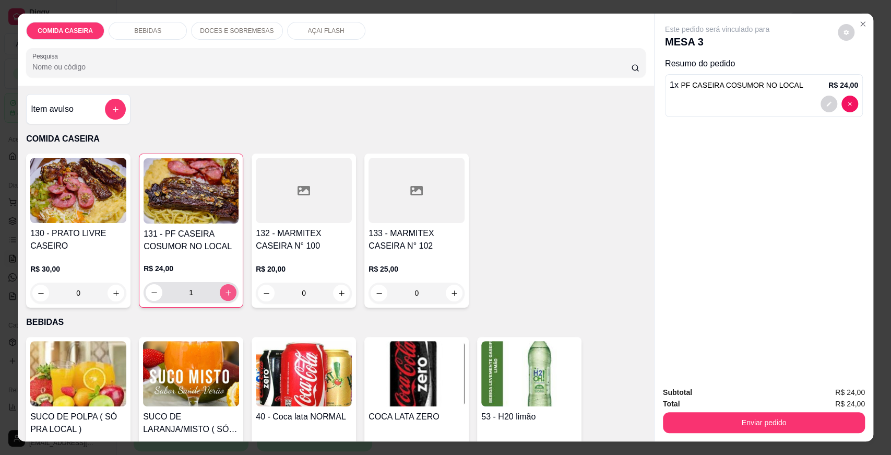
click at [225, 292] on icon "increase-product-quantity" at bounding box center [228, 293] width 8 height 8
type input "3"
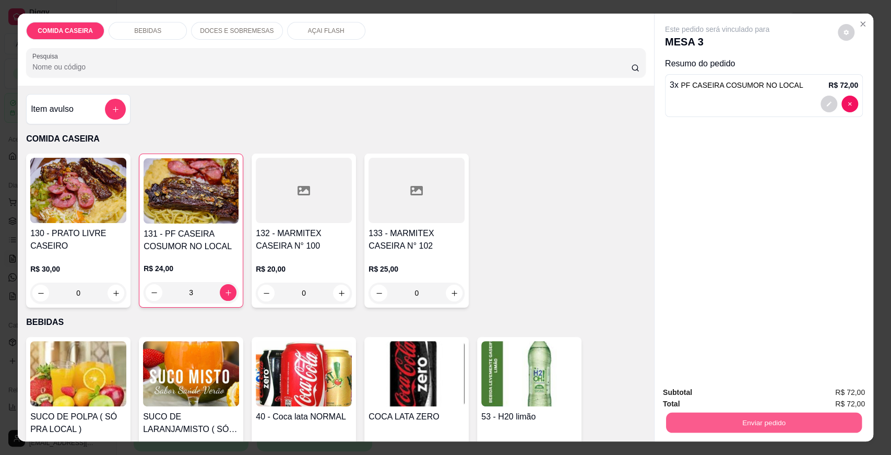
click at [815, 415] on button "Enviar pedido" at bounding box center [764, 422] width 196 height 20
click at [830, 397] on button "Enviar pedido" at bounding box center [837, 397] width 59 height 20
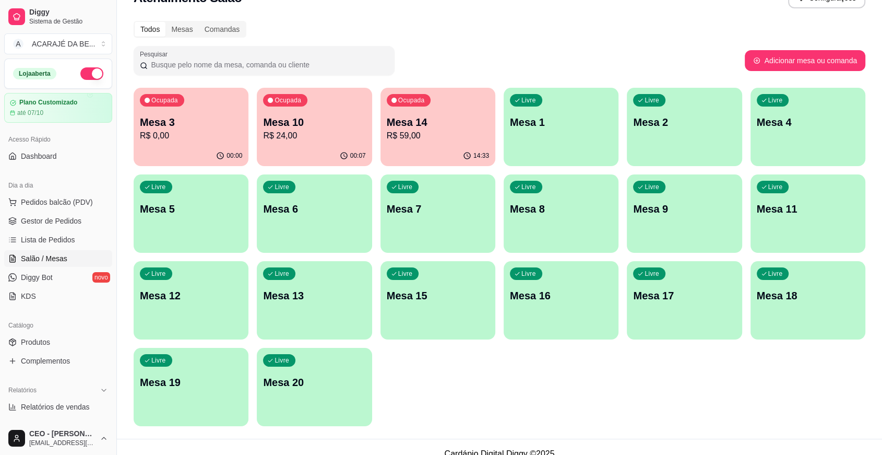
scroll to position [38, 0]
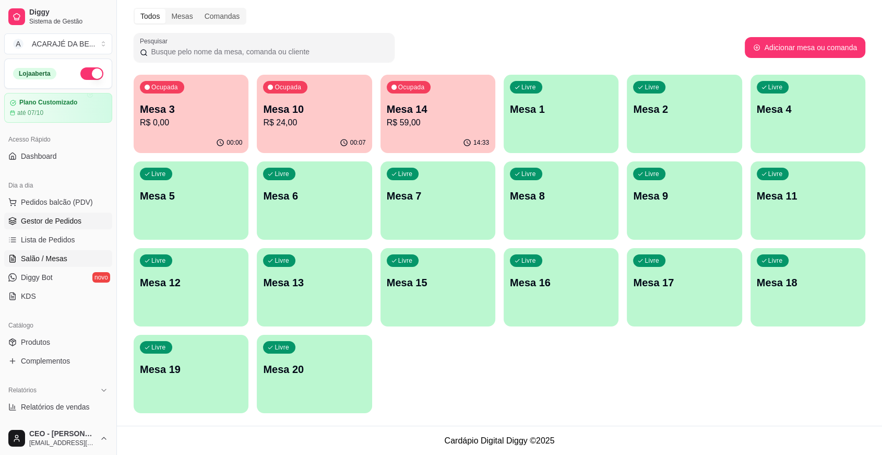
click at [56, 212] on link "Gestor de Pedidos" at bounding box center [58, 220] width 108 height 17
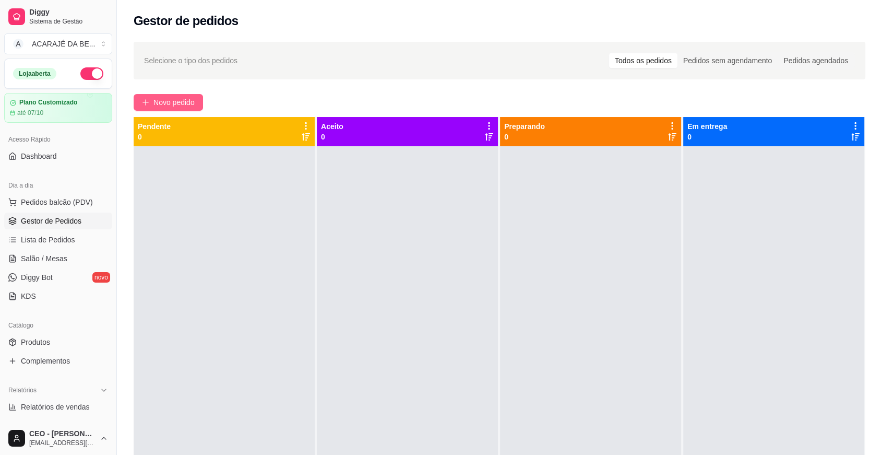
click at [150, 97] on button "Novo pedido" at bounding box center [168, 102] width 69 height 17
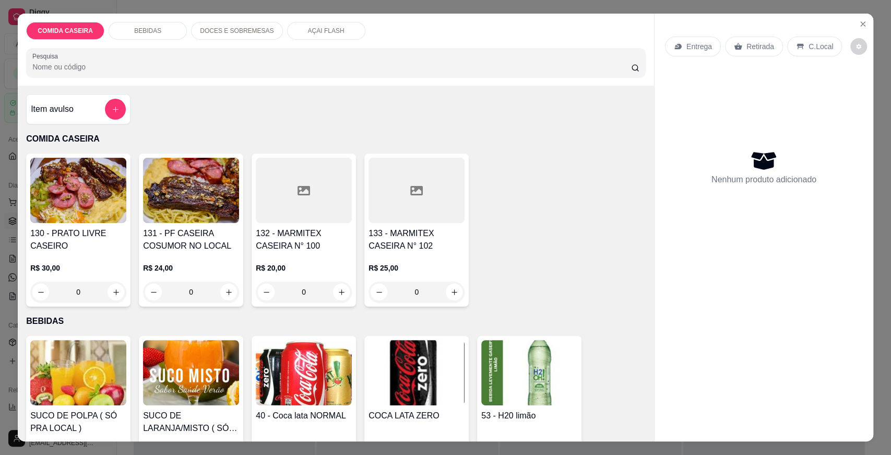
click at [305, 193] on div at bounding box center [304, 190] width 96 height 65
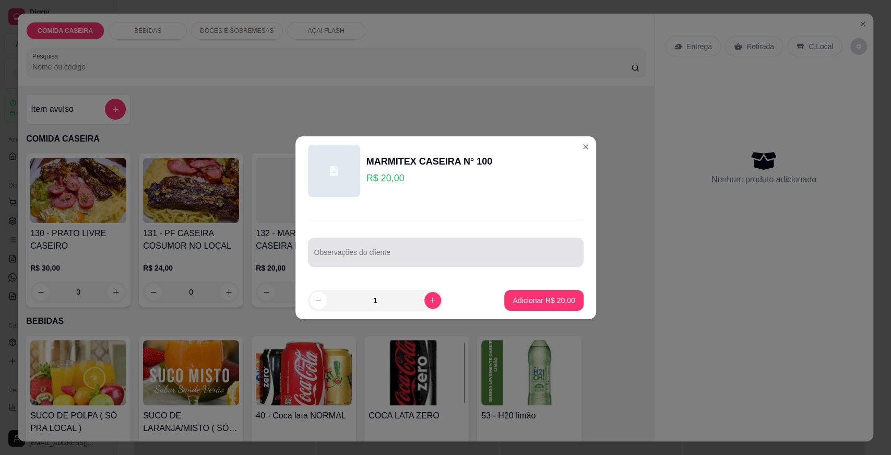
click at [336, 241] on div "Observações do cliente" at bounding box center [446, 252] width 276 height 29
type input "completa churrasco"
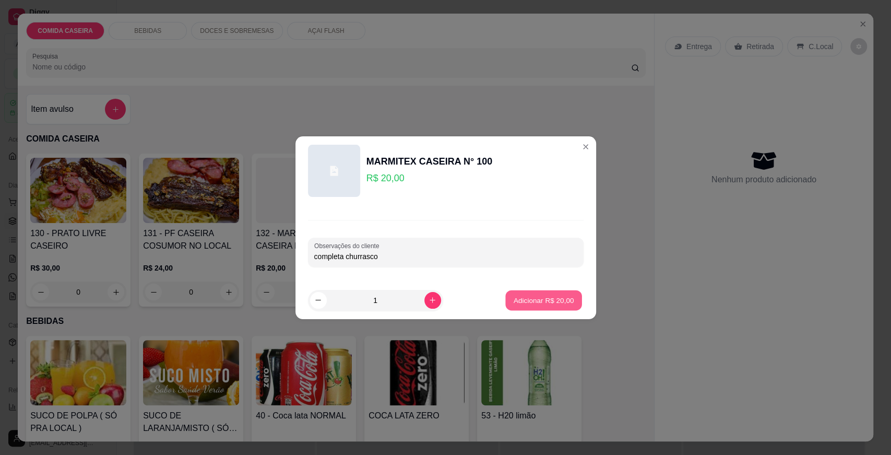
click at [506, 293] on button "Adicionar R$ 20,00" at bounding box center [544, 300] width 77 height 20
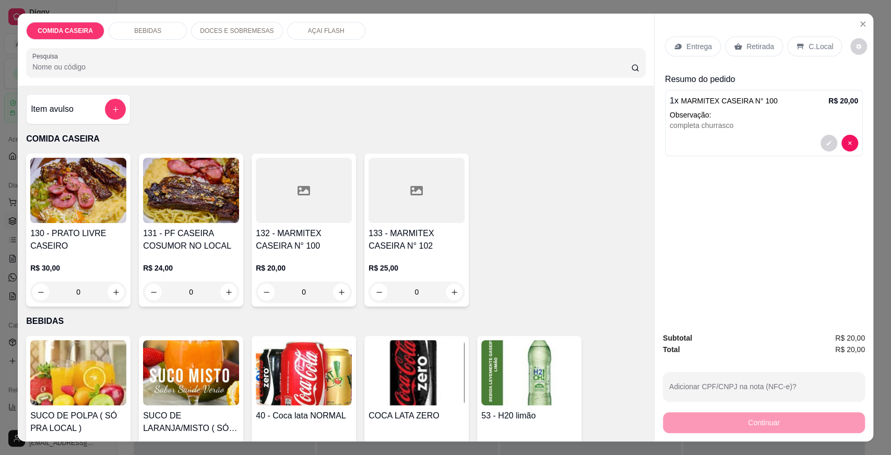
click at [698, 55] on div "Entrega" at bounding box center [693, 47] width 56 height 20
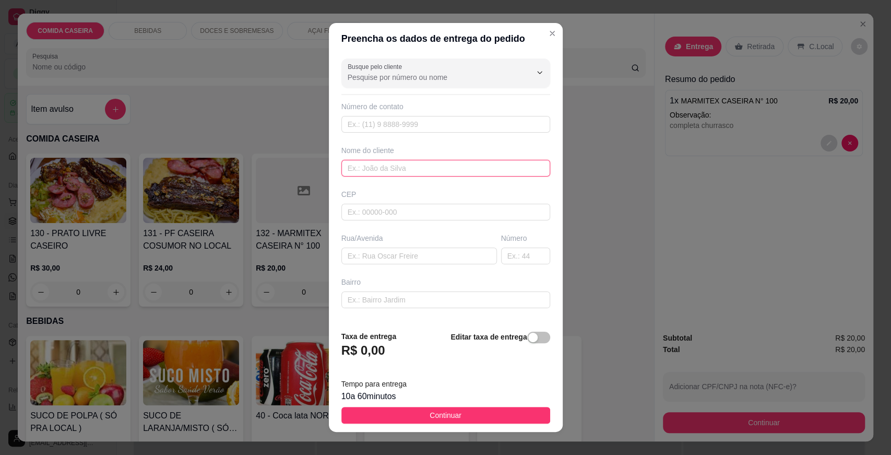
click at [455, 167] on input "text" at bounding box center [445, 168] width 209 height 17
type input "[PERSON_NAME]"
drag, startPoint x: 416, startPoint y: 299, endPoint x: 420, endPoint y: 280, distance: 19.8
click at [415, 298] on input "text" at bounding box center [445, 299] width 209 height 17
click at [422, 258] on input "text" at bounding box center [419, 255] width 156 height 17
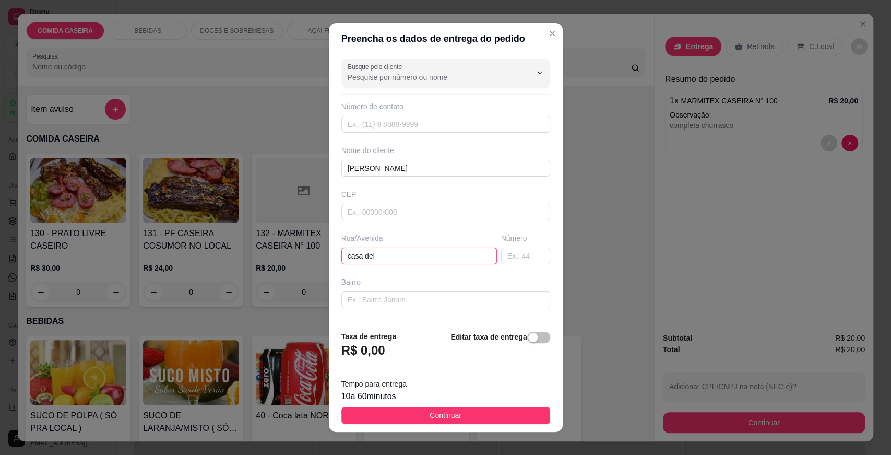
type input "casa dele"
click at [438, 413] on span "Continuar" at bounding box center [446, 414] width 32 height 11
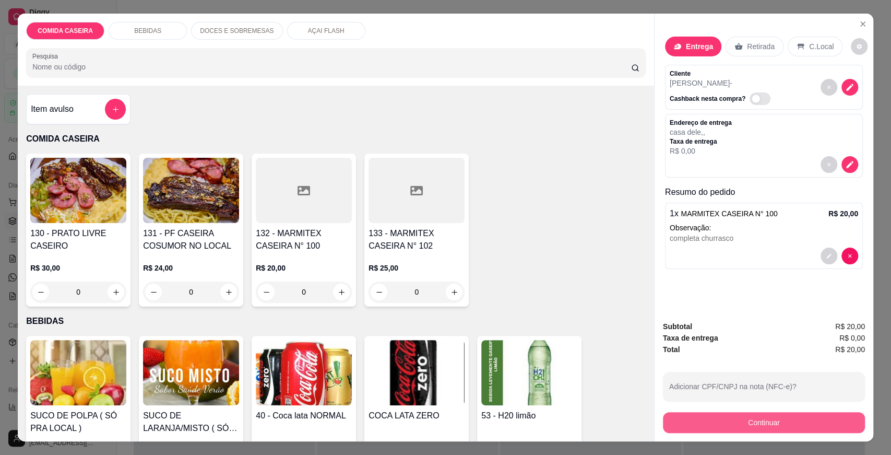
click at [672, 418] on button "Continuar" at bounding box center [764, 422] width 202 height 21
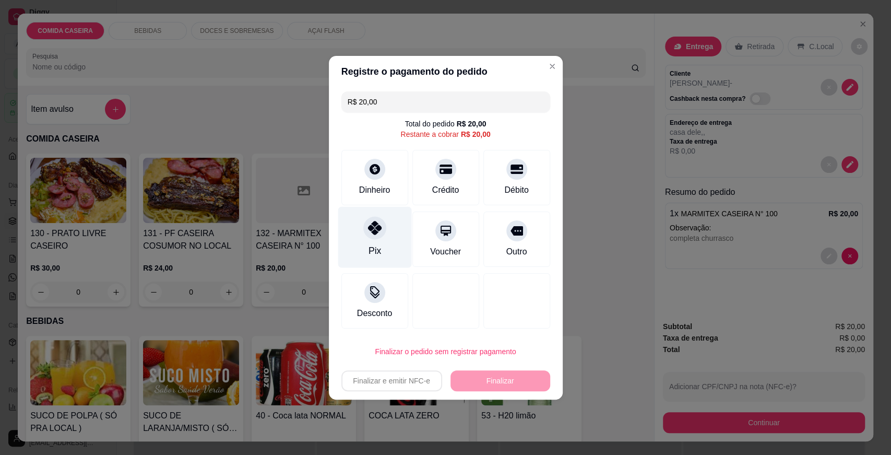
click at [370, 233] on icon at bounding box center [374, 228] width 14 height 14
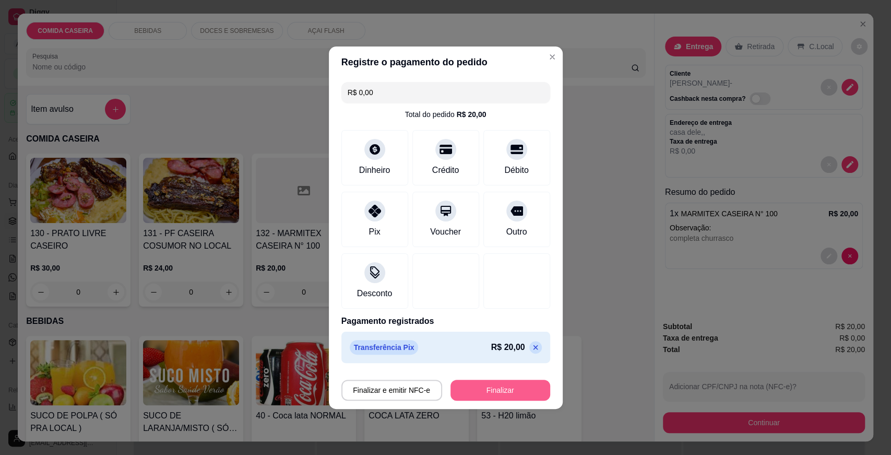
click at [524, 388] on button "Finalizar" at bounding box center [500, 389] width 100 height 21
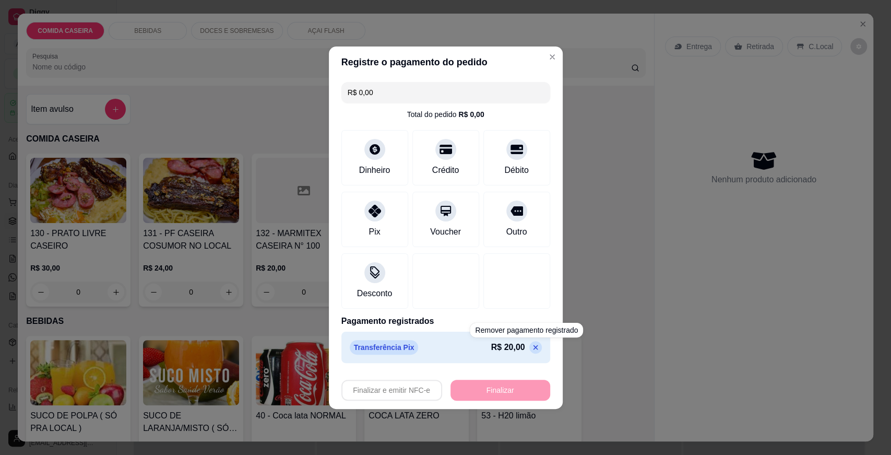
type input "-R$ 20,00"
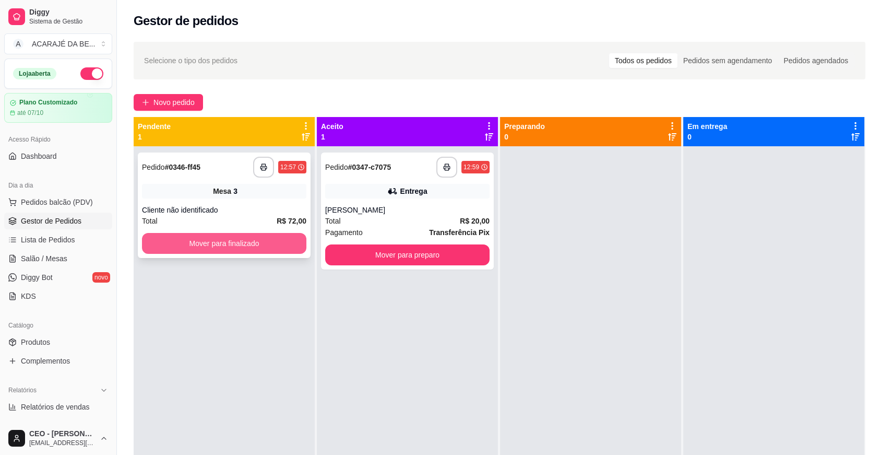
click at [269, 235] on button "Mover para finalizado" at bounding box center [224, 243] width 164 height 21
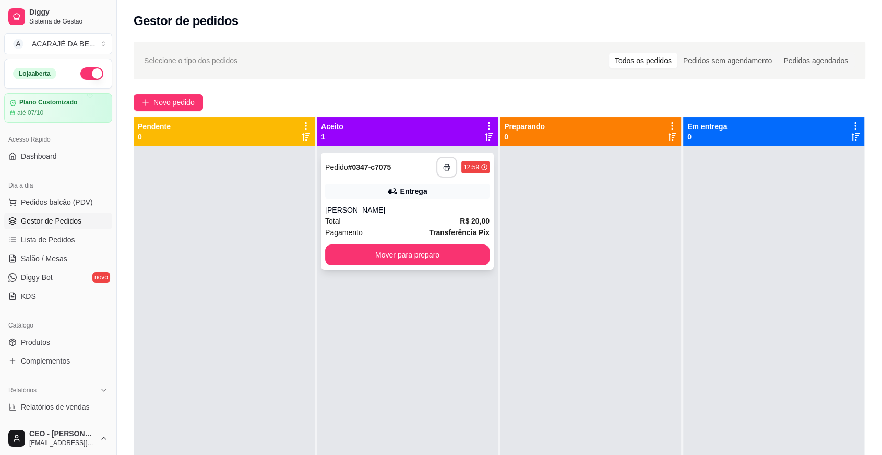
click at [443, 173] on button "button" at bounding box center [446, 167] width 21 height 21
click at [446, 253] on button "Mover para preparo" at bounding box center [408, 255] width 160 height 20
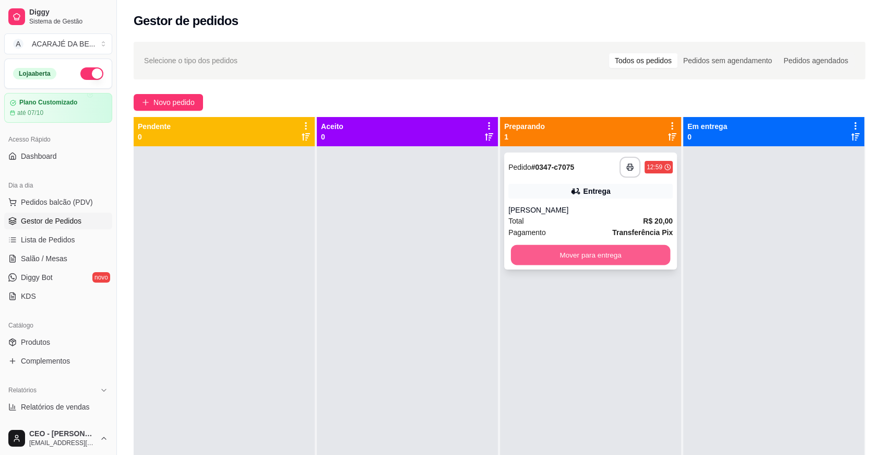
click at [604, 252] on button "Mover para entrega" at bounding box center [591, 255] width 160 height 20
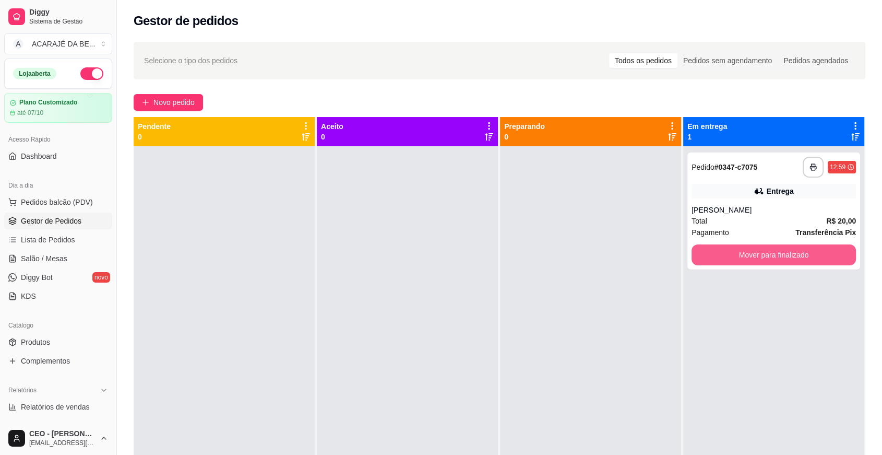
click at [695, 248] on button "Mover para finalizado" at bounding box center [774, 254] width 164 height 21
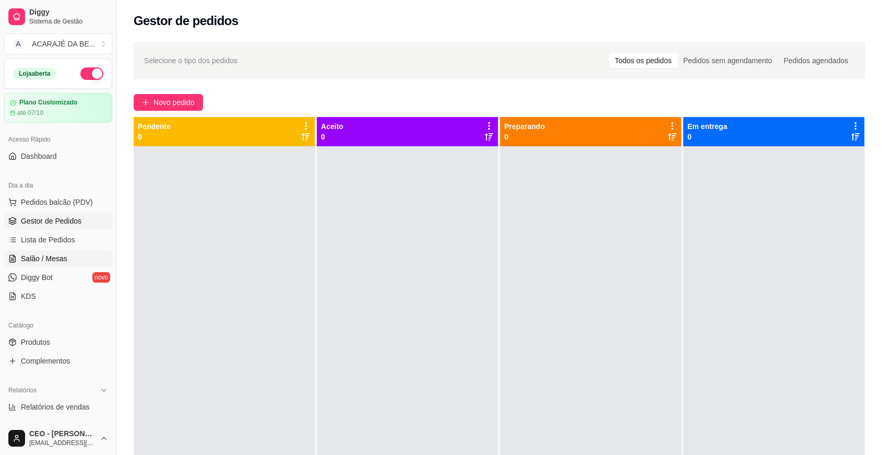
click at [77, 257] on link "Salão / Mesas" at bounding box center [58, 258] width 108 height 17
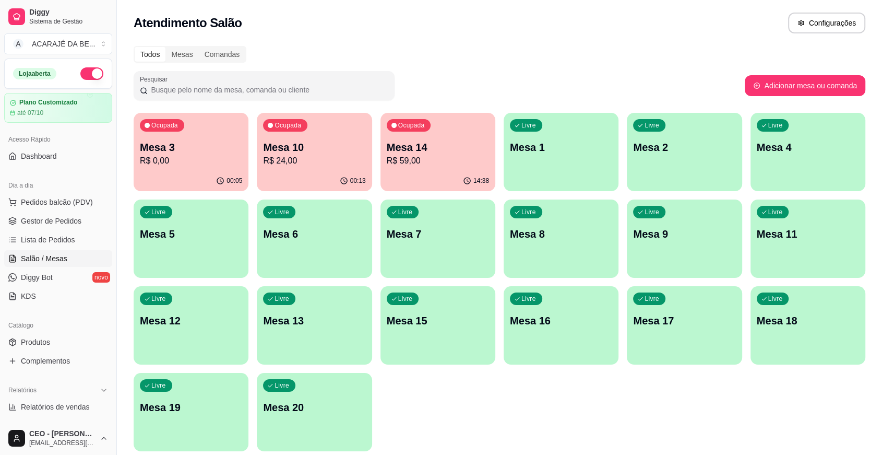
click at [217, 129] on div "Ocupada Mesa 3 R$ 0,00" at bounding box center [191, 142] width 115 height 58
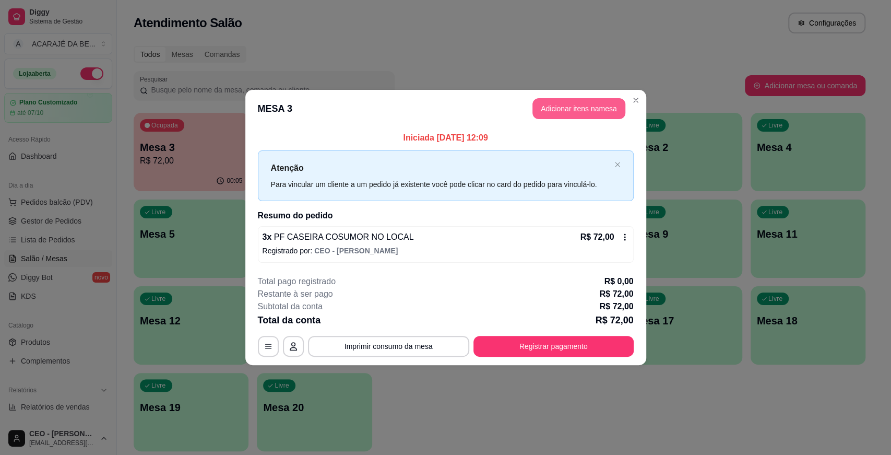
click at [573, 113] on button "Adicionar itens na mesa" at bounding box center [578, 108] width 93 height 21
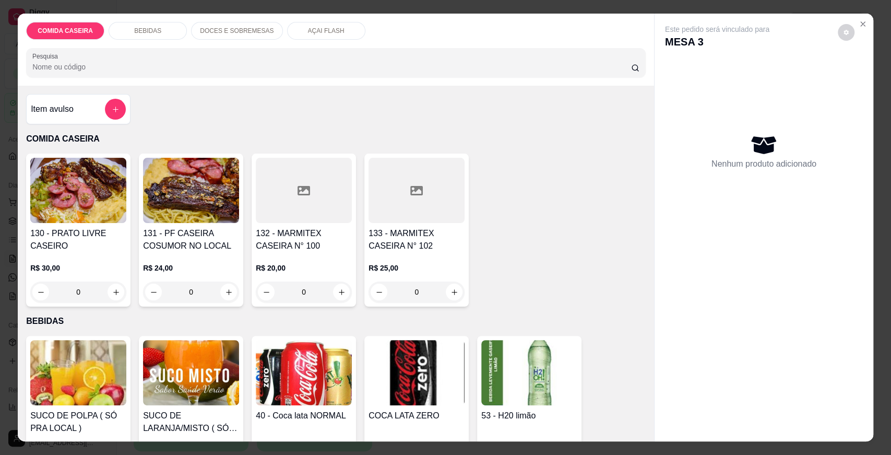
click at [175, 30] on div "BEBIDAS" at bounding box center [148, 31] width 78 height 18
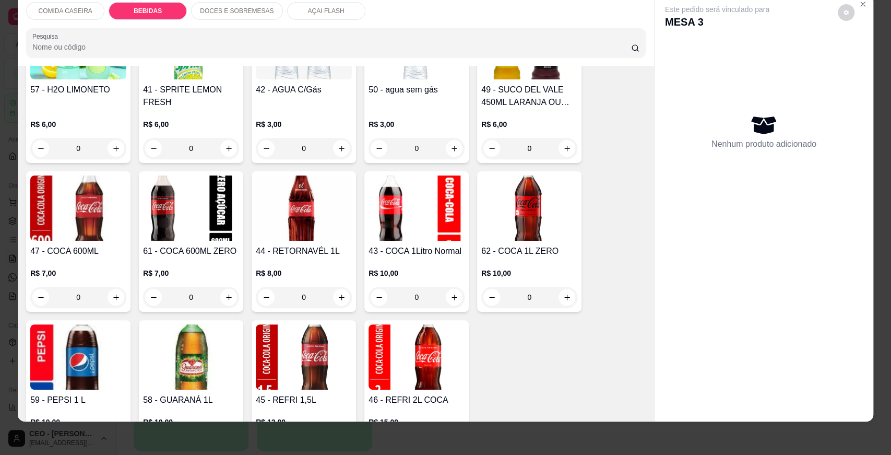
scroll to position [577, 0]
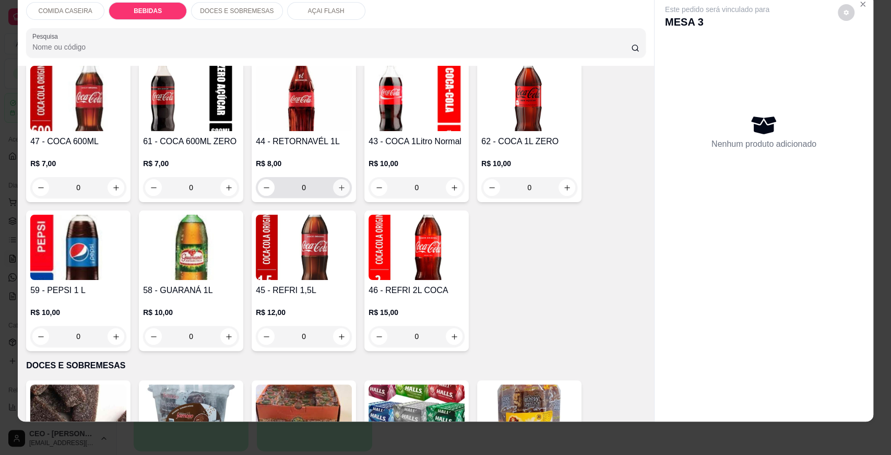
click at [338, 185] on icon "increase-product-quantity" at bounding box center [342, 188] width 8 height 8
type input "1"
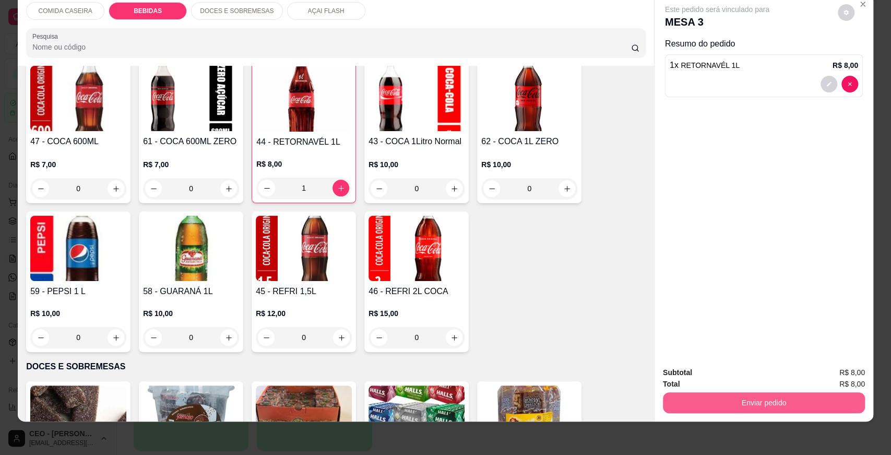
click at [763, 397] on button "Enviar pedido" at bounding box center [764, 402] width 202 height 21
click at [818, 379] on button "Enviar pedido" at bounding box center [837, 377] width 59 height 20
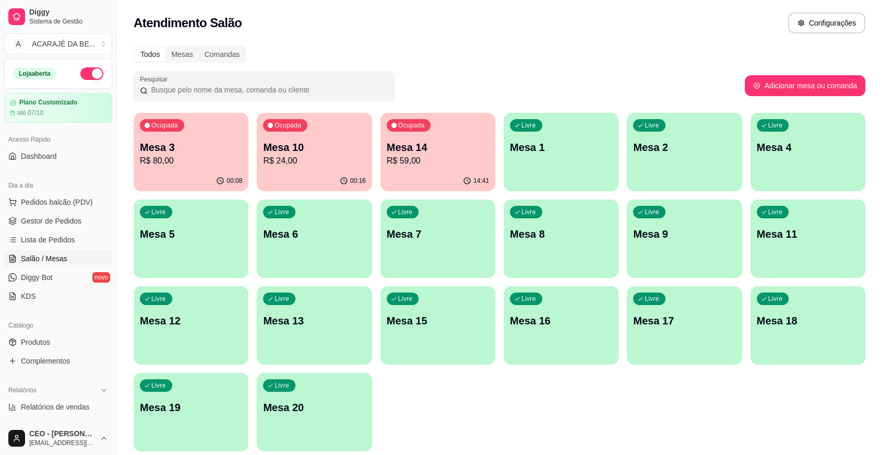
click at [646, 259] on div "Livre Mesa 9" at bounding box center [684, 232] width 115 height 66
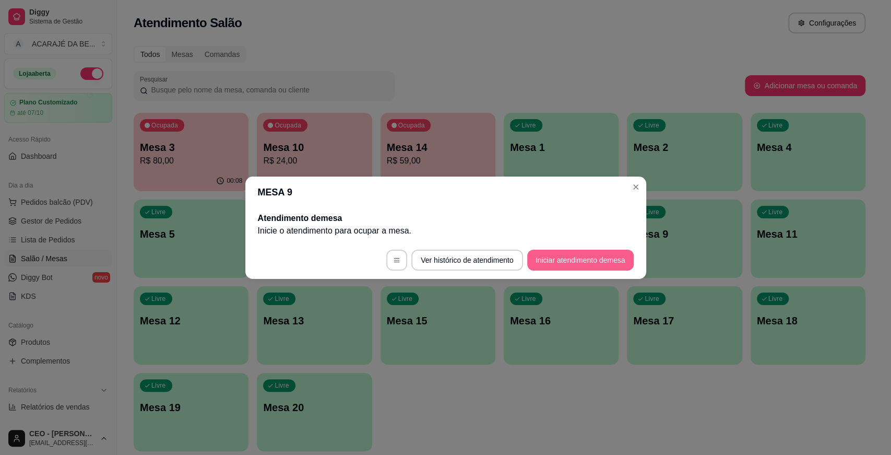
click at [590, 254] on button "Iniciar atendimento de mesa" at bounding box center [580, 260] width 106 height 21
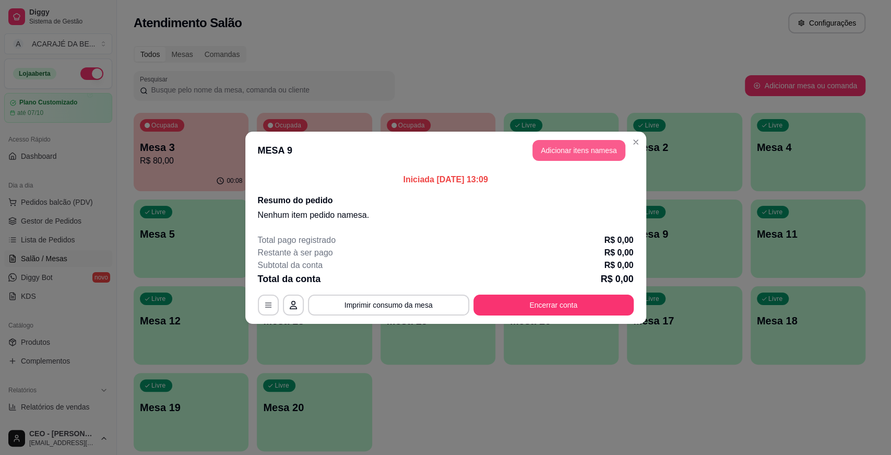
click at [560, 150] on button "Adicionar itens na mesa" at bounding box center [578, 150] width 93 height 21
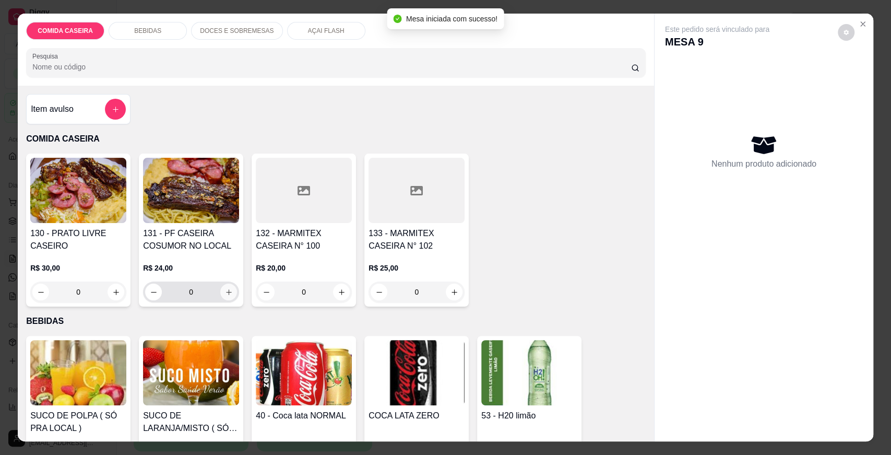
click at [220, 292] on button "increase-product-quantity" at bounding box center [228, 291] width 17 height 17
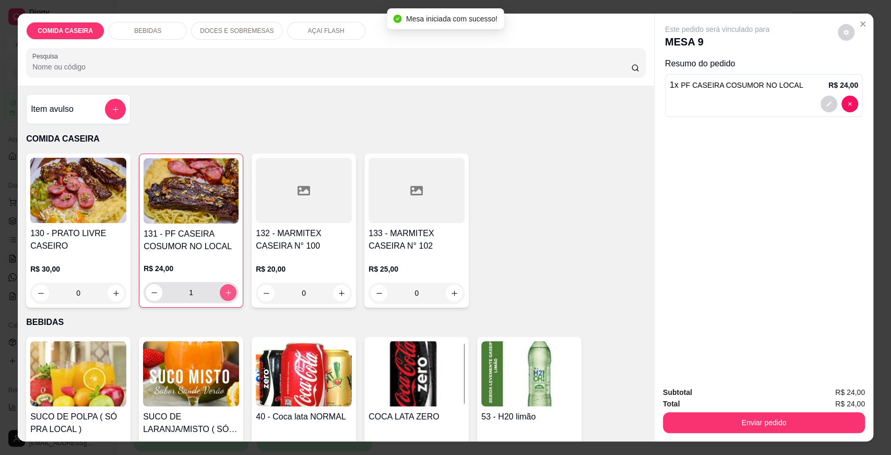
click at [220, 292] on button "increase-product-quantity" at bounding box center [228, 292] width 17 height 17
type input "3"
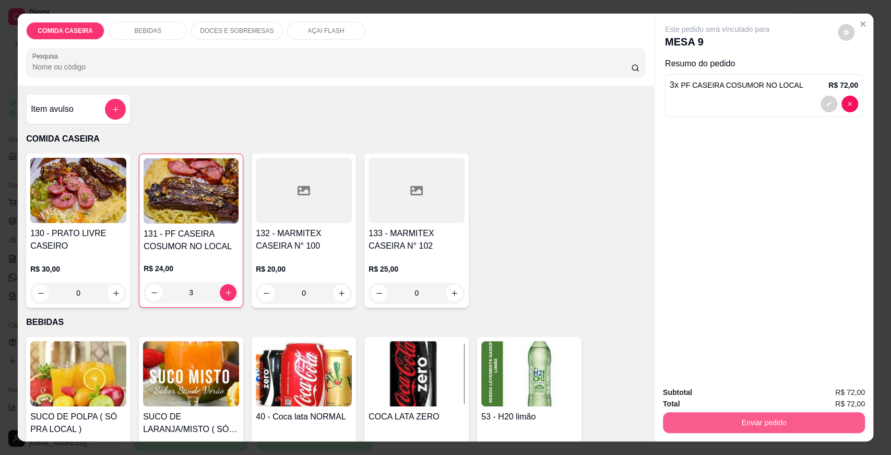
click at [747, 415] on button "Enviar pedido" at bounding box center [764, 422] width 202 height 21
click at [835, 389] on button "Enviar pedido" at bounding box center [837, 396] width 57 height 19
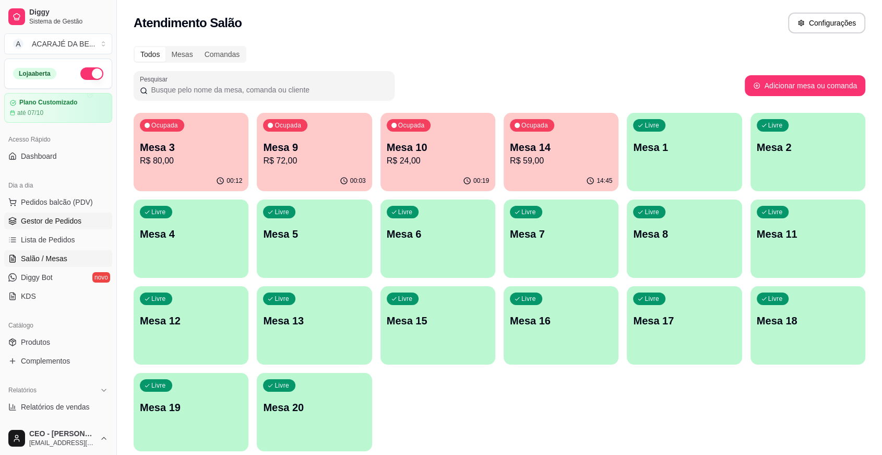
click at [63, 219] on span "Gestor de Pedidos" at bounding box center [51, 221] width 61 height 10
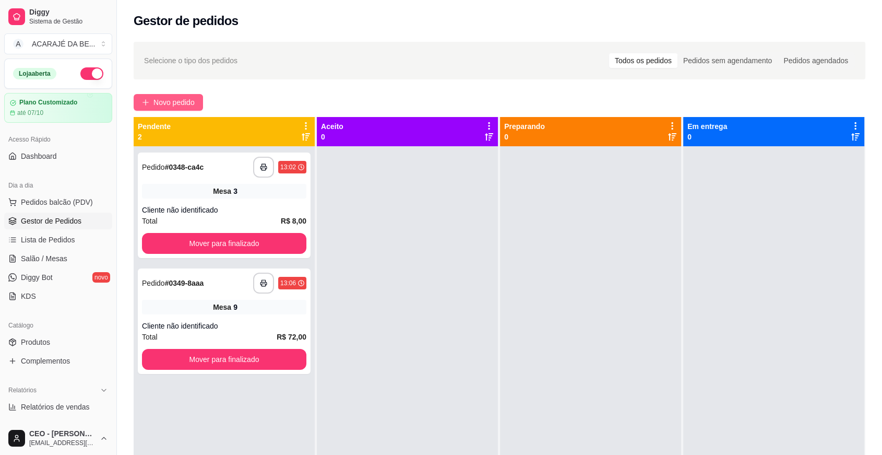
click at [178, 104] on span "Novo pedido" at bounding box center [173, 102] width 41 height 11
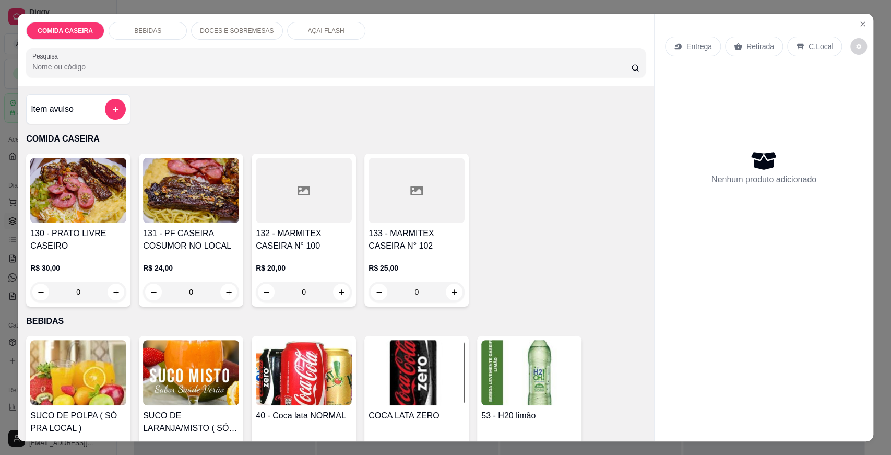
click at [298, 186] on icon at bounding box center [304, 190] width 13 height 9
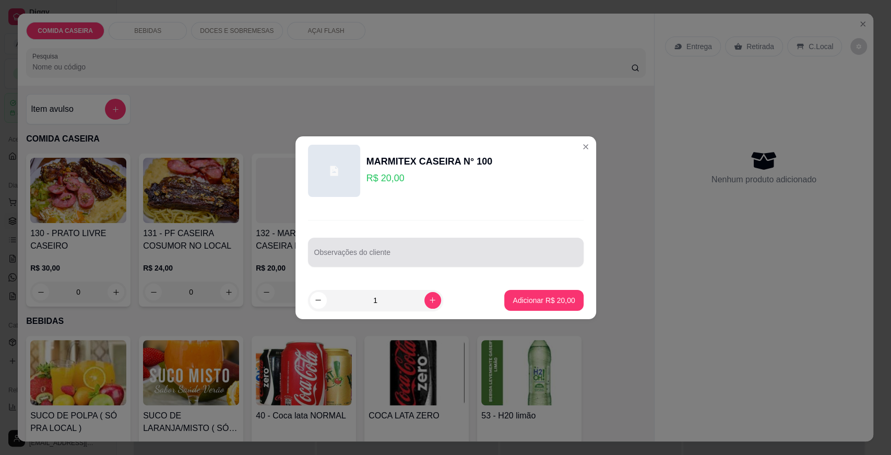
click at [341, 247] on div at bounding box center [445, 252] width 263 height 21
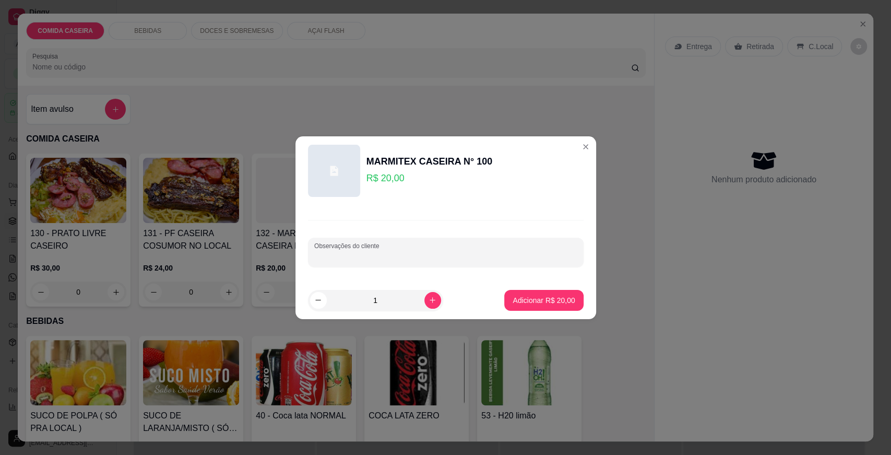
paste input "Arroz branco, estrogonofe de frango,purê,vinagrete,batata palha,macarrão"
type input "Arroz branco, estrogonofe de frango,purê,vinagrete,batata palha,macarrão"
click at [529, 300] on p "Adicionar R$ 20,00" at bounding box center [544, 300] width 61 height 10
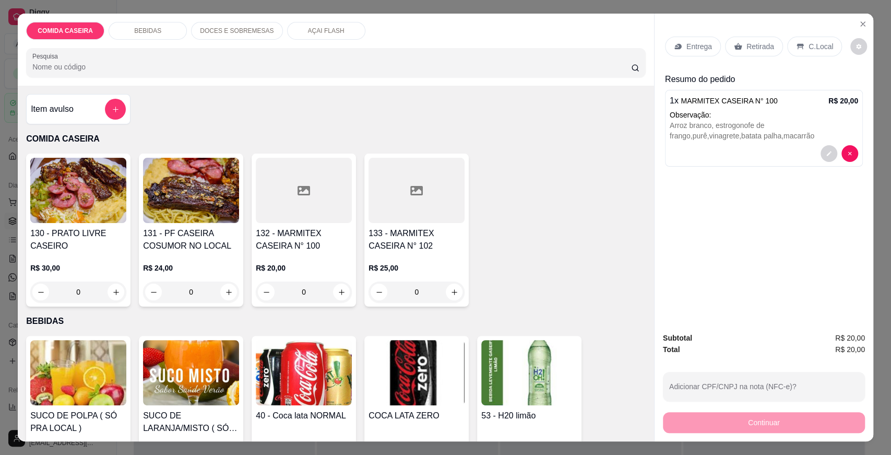
click at [688, 42] on p "Entrega" at bounding box center [699, 46] width 26 height 10
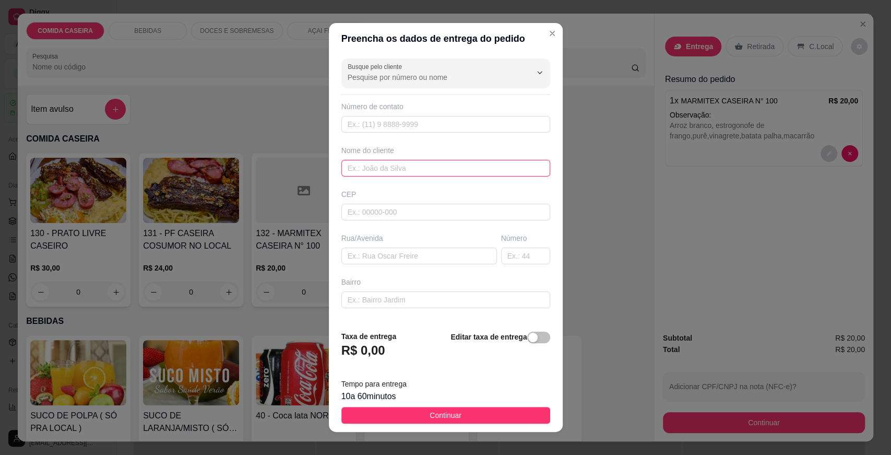
click at [412, 173] on input "text" at bounding box center [445, 168] width 209 height 17
type input "andressa"
drag, startPoint x: 434, startPoint y: 293, endPoint x: 464, endPoint y: 296, distance: 29.4
click at [434, 294] on input "text" at bounding box center [445, 299] width 209 height 17
click at [445, 255] on input "text" at bounding box center [419, 255] width 156 height 17
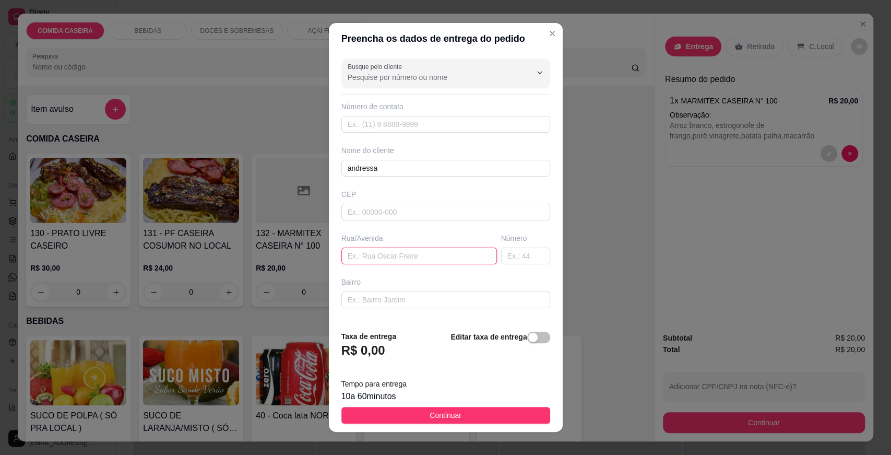
paste input "Aqui na [GEOGRAPHIC_DATA][PERSON_NAME] número da casa 73 Marmita 20"
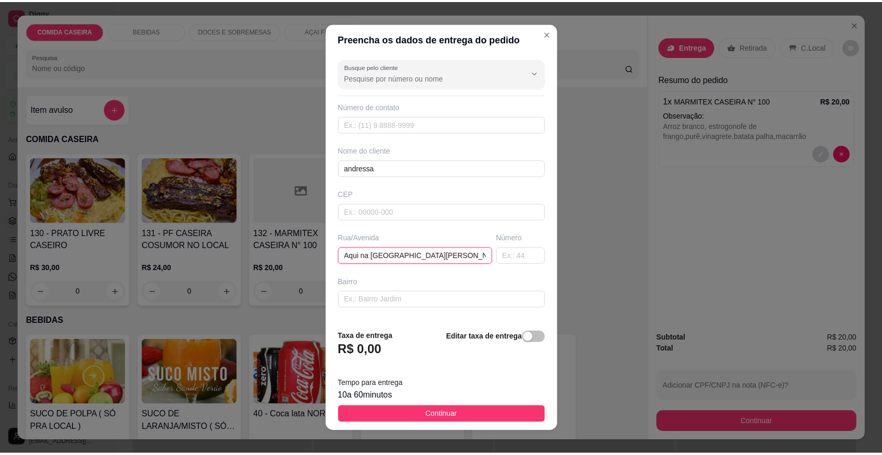
scroll to position [0, 57]
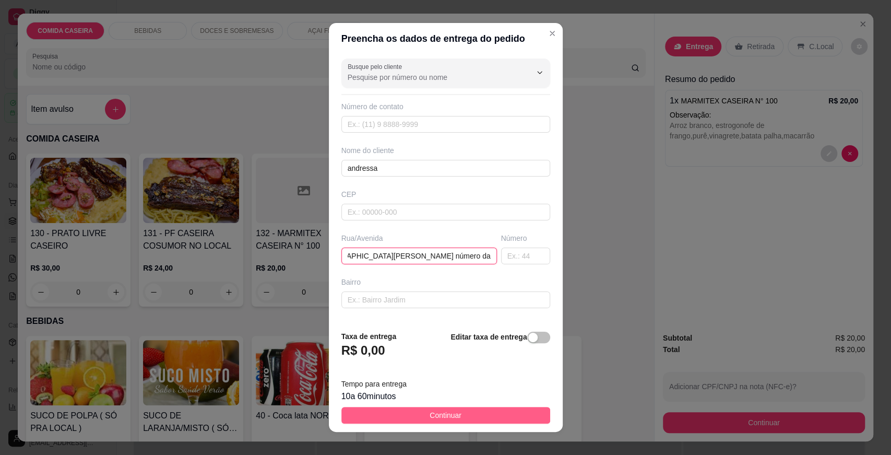
type input "Aqui na [GEOGRAPHIC_DATA][PERSON_NAME] número da casa 73 Marmita 20"
click at [484, 418] on button "Continuar" at bounding box center [445, 415] width 209 height 17
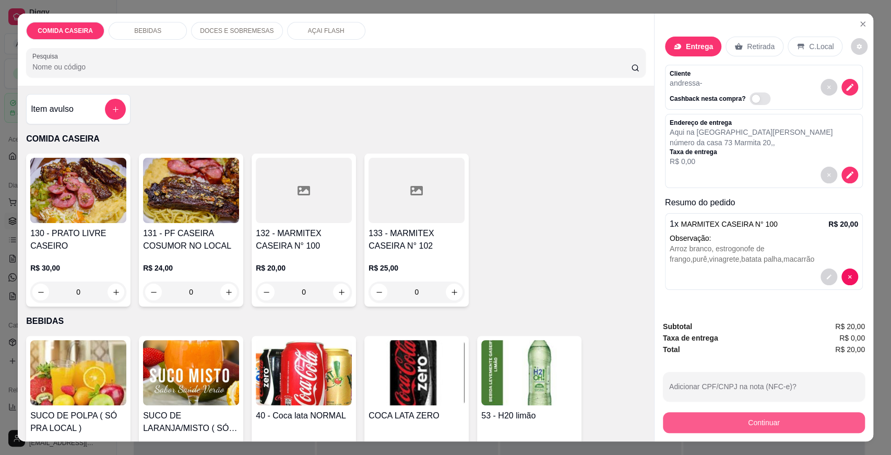
click at [693, 421] on button "Continuar" at bounding box center [764, 422] width 202 height 21
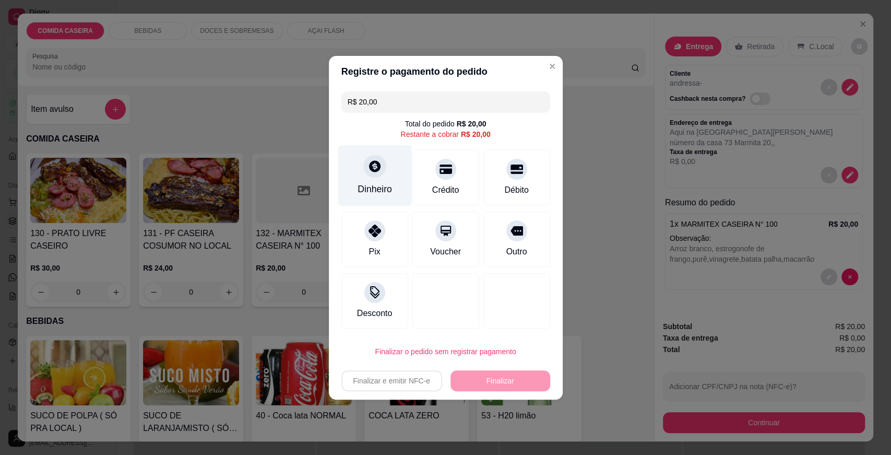
click at [363, 165] on div at bounding box center [374, 166] width 23 height 23
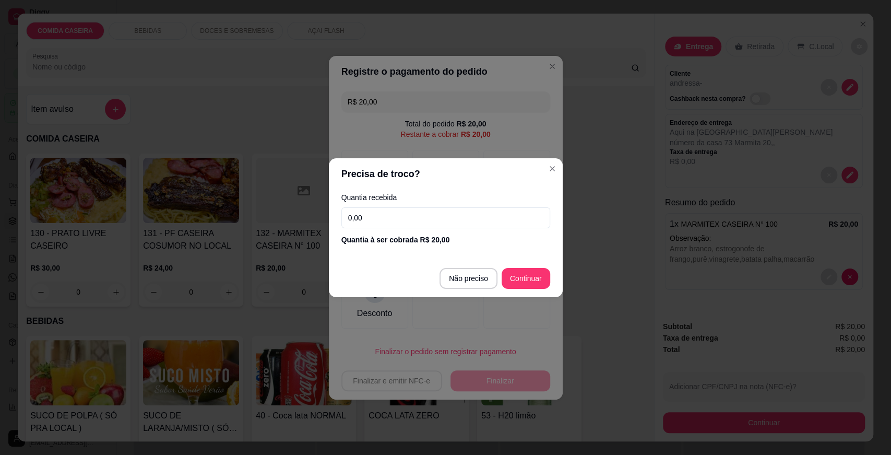
click at [430, 224] on input "0,00" at bounding box center [445, 217] width 209 height 21
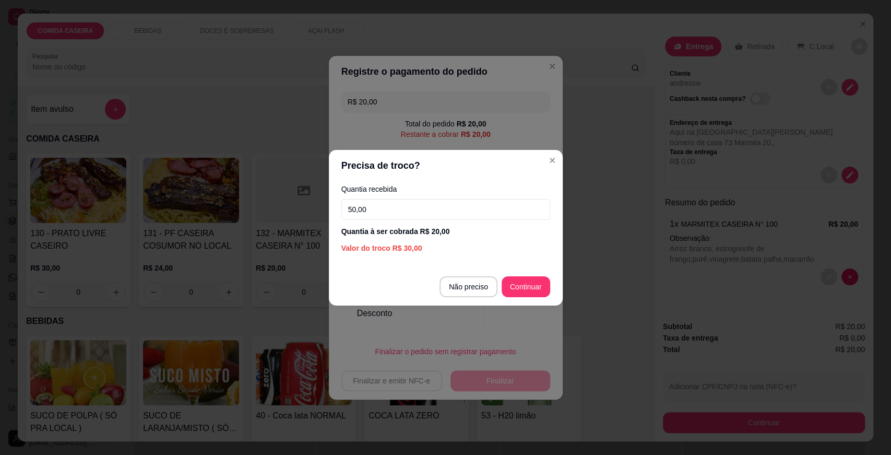
type input "50,00"
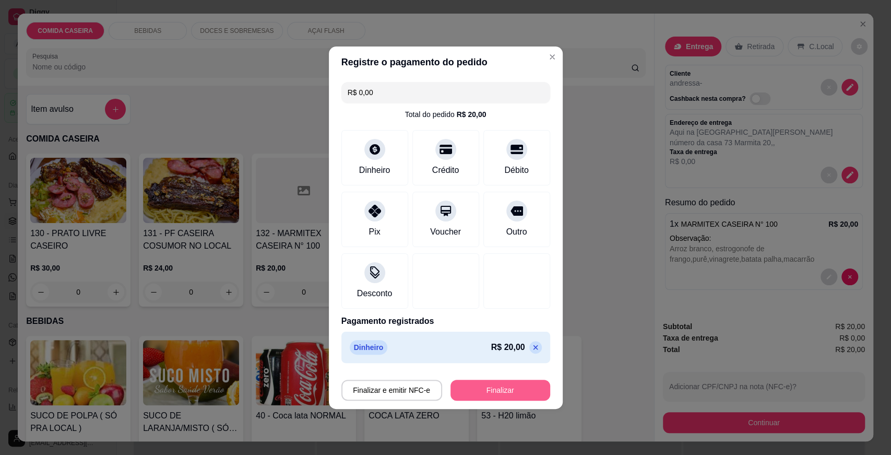
click at [496, 387] on button "Finalizar" at bounding box center [500, 389] width 100 height 21
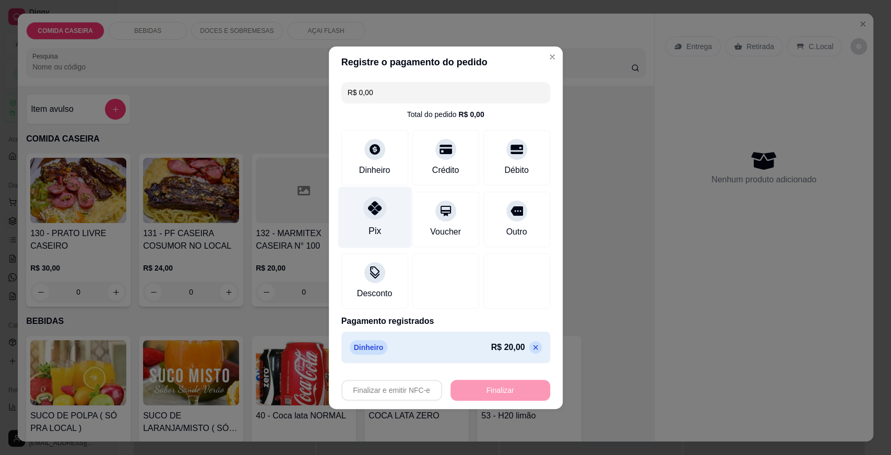
type input "-R$ 20,00"
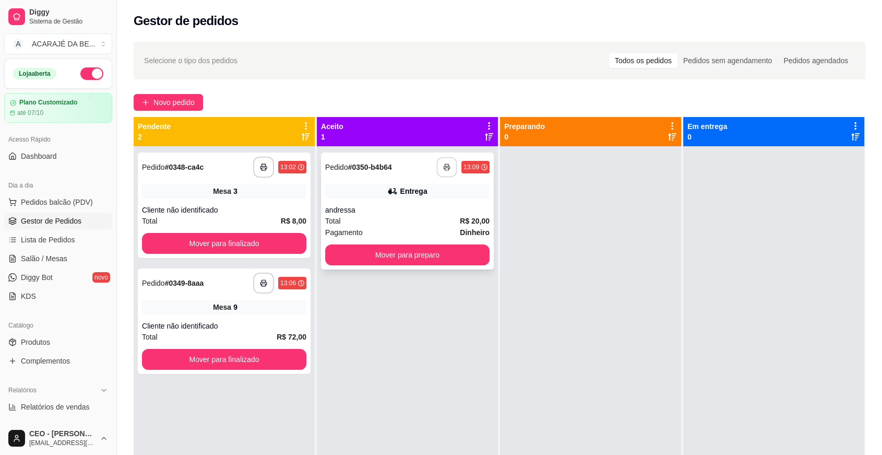
click at [437, 169] on button "button" at bounding box center [447, 167] width 20 height 20
click at [440, 248] on button "Mover para preparo" at bounding box center [408, 255] width 160 height 20
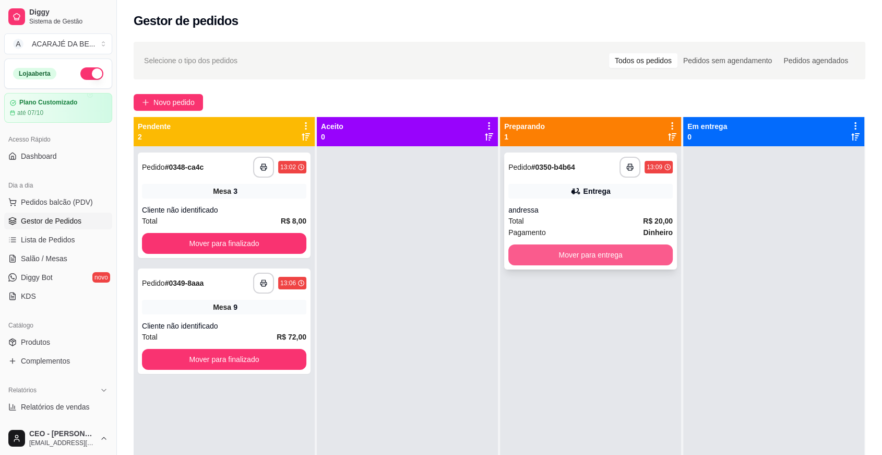
click at [524, 254] on button "Mover para entrega" at bounding box center [590, 254] width 164 height 21
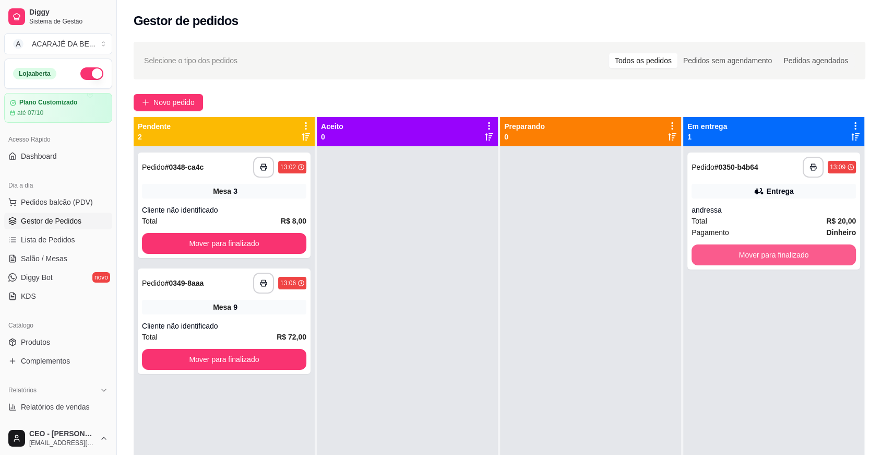
click at [716, 254] on button "Mover para finalizado" at bounding box center [774, 254] width 164 height 21
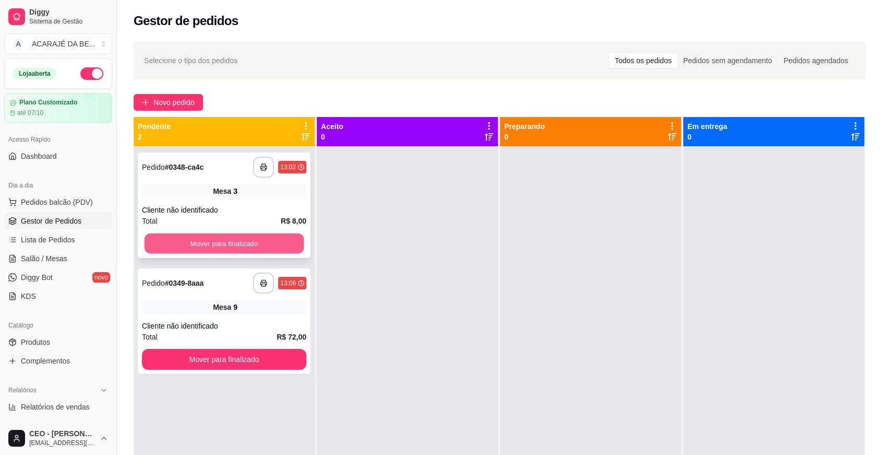
click at [262, 247] on button "Mover para finalizado" at bounding box center [225, 243] width 160 height 20
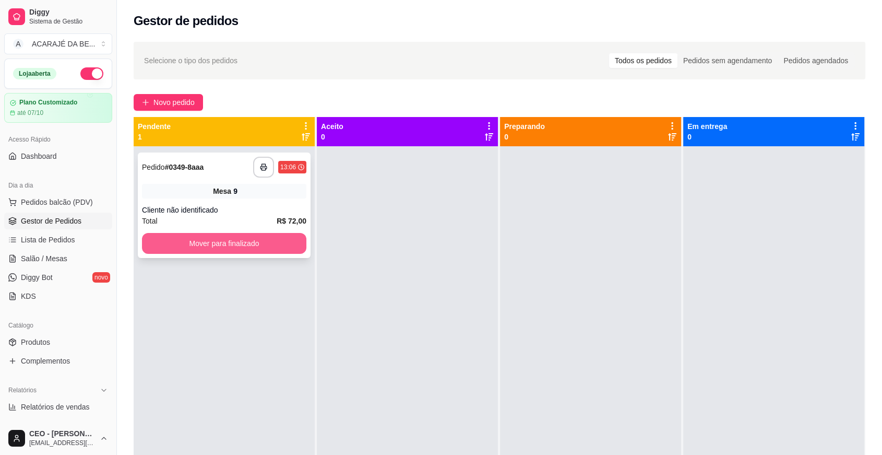
click at [276, 244] on button "Mover para finalizado" at bounding box center [224, 243] width 164 height 21
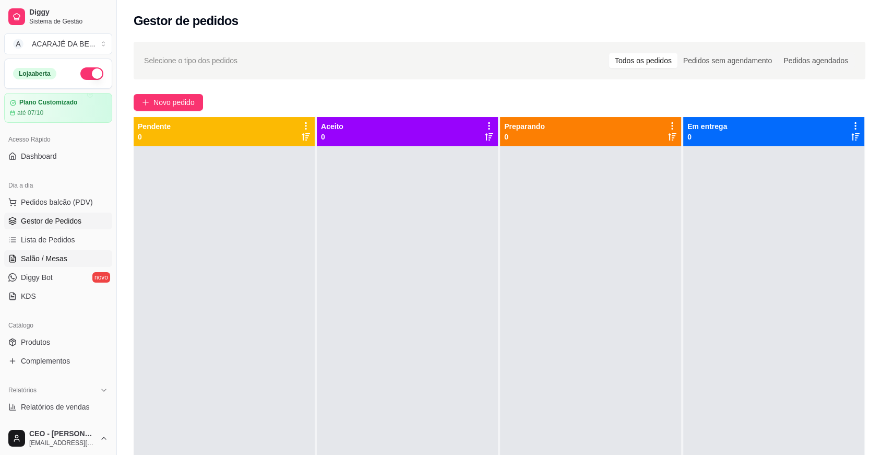
click at [62, 253] on span "Salão / Mesas" at bounding box center [44, 258] width 46 height 10
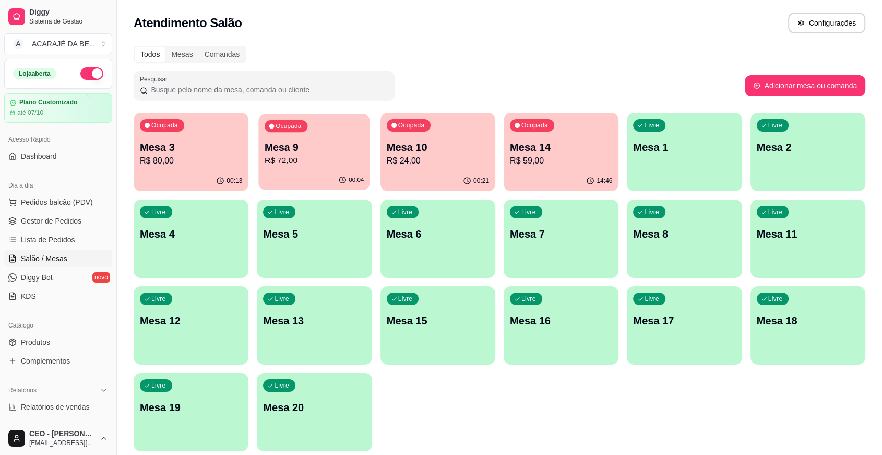
click at [312, 172] on div "00:04" at bounding box center [315, 180] width 112 height 20
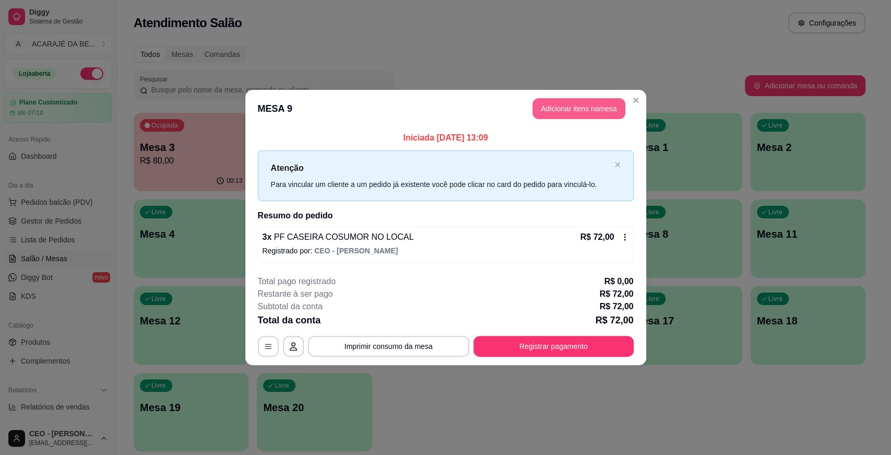
click at [582, 110] on button "Adicionar itens na mesa" at bounding box center [578, 108] width 93 height 21
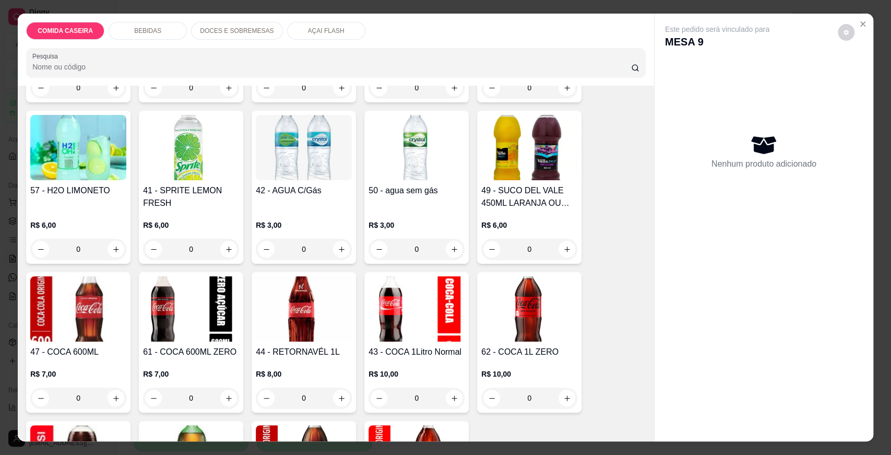
scroll to position [406, 0]
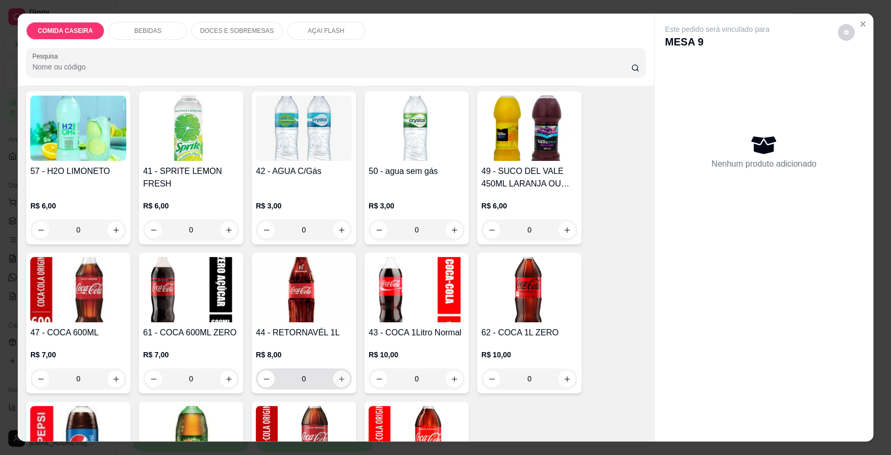
click at [340, 381] on icon "increase-product-quantity" at bounding box center [342, 379] width 8 height 8
type input "1"
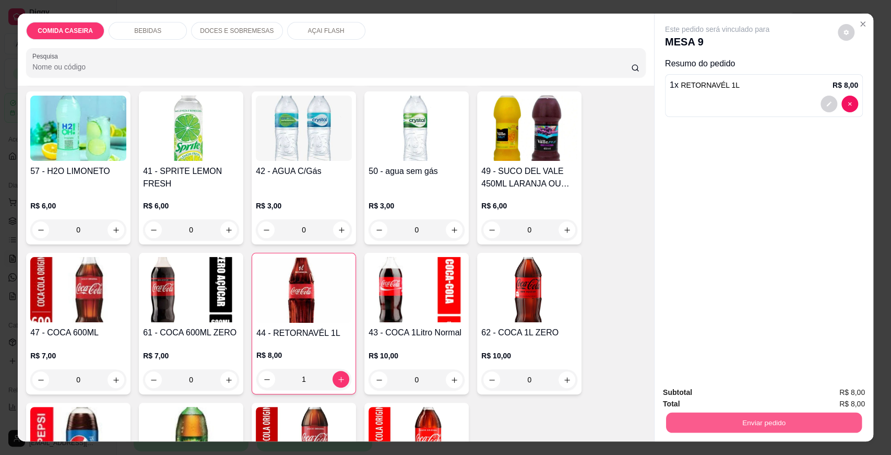
click at [688, 424] on button "Enviar pedido" at bounding box center [764, 422] width 196 height 20
click at [835, 393] on button "Enviar pedido" at bounding box center [837, 396] width 57 height 19
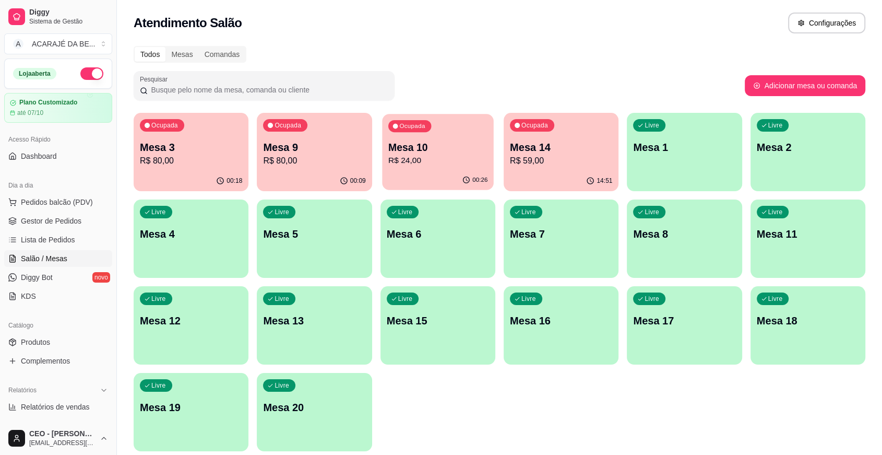
click at [434, 145] on p "Mesa 10" at bounding box center [437, 147] width 99 height 14
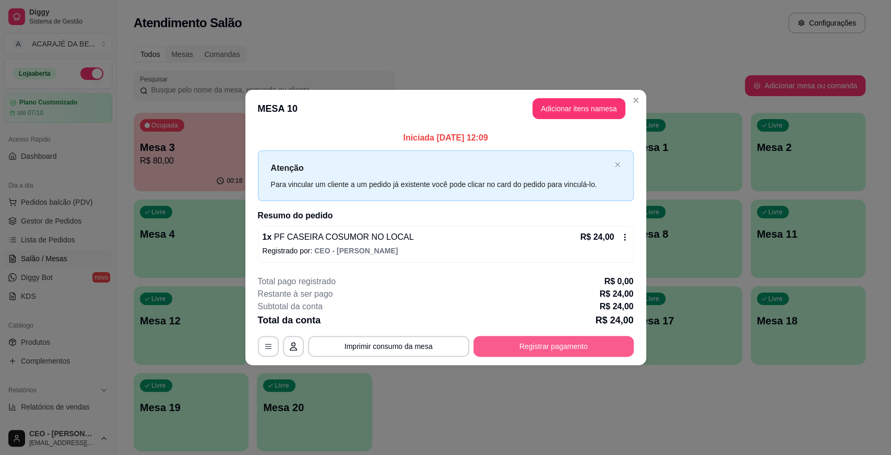
click at [585, 343] on button "Registrar pagamento" at bounding box center [553, 346] width 160 height 21
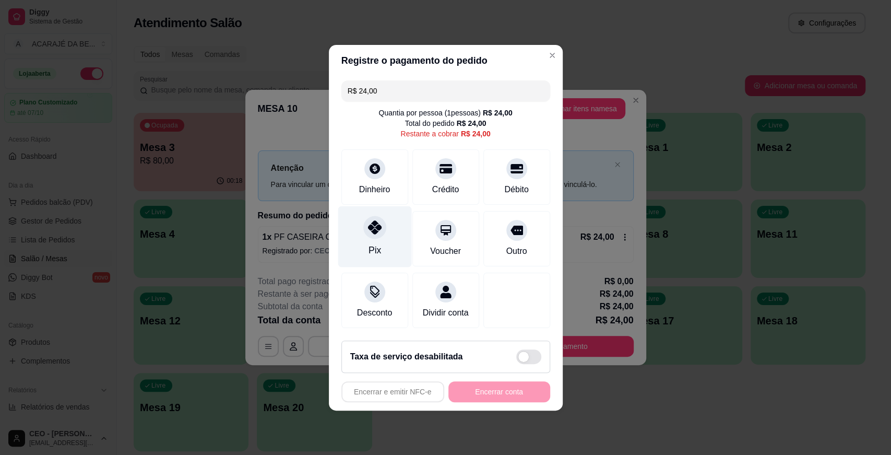
click at [365, 227] on div at bounding box center [374, 227] width 23 height 23
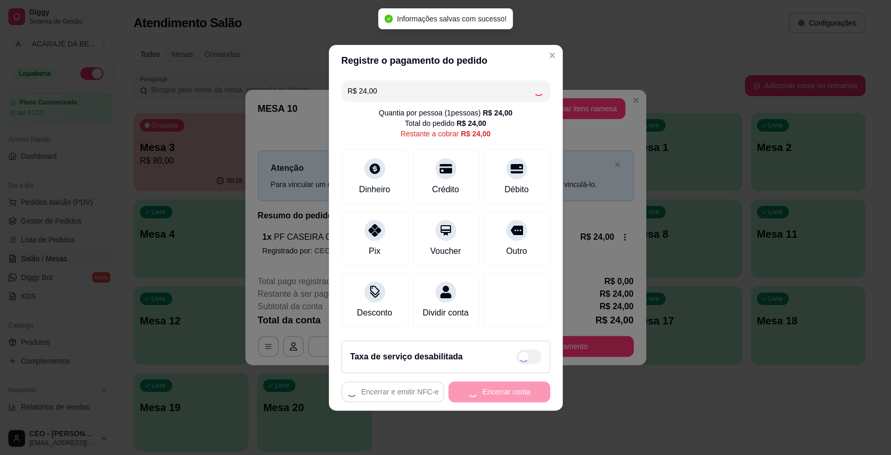
type input "R$ 0,00"
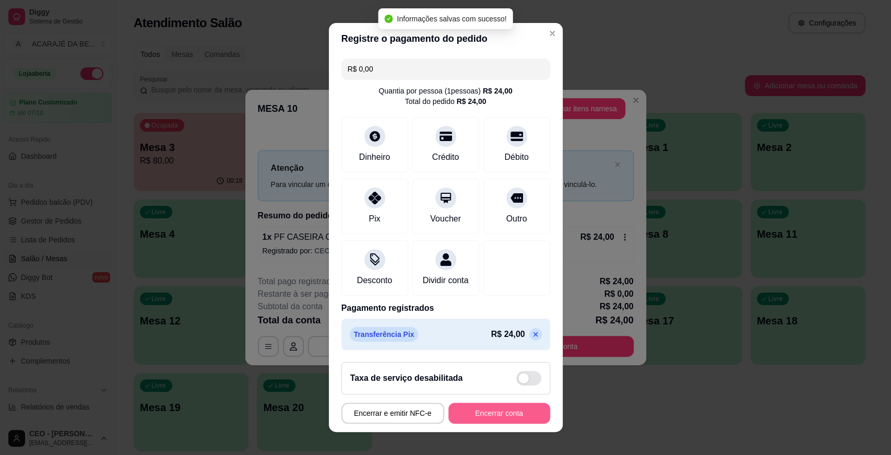
click at [510, 408] on button "Encerrar conta" at bounding box center [499, 412] width 102 height 21
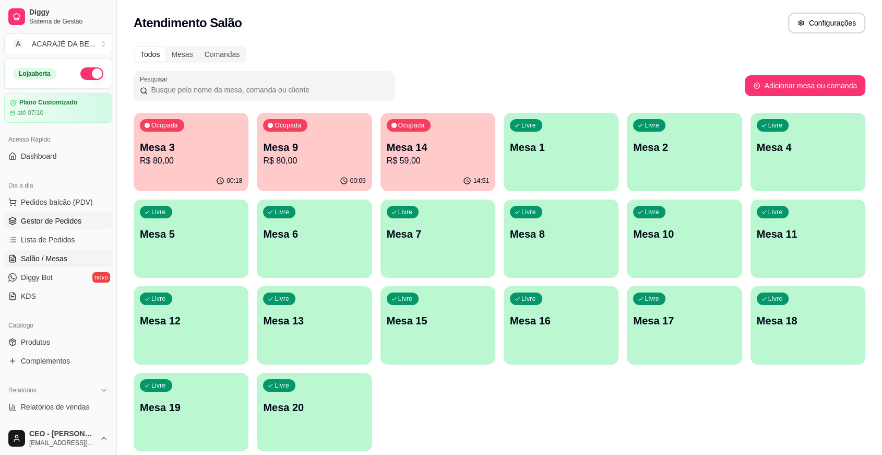
click at [73, 217] on span "Gestor de Pedidos" at bounding box center [51, 221] width 61 height 10
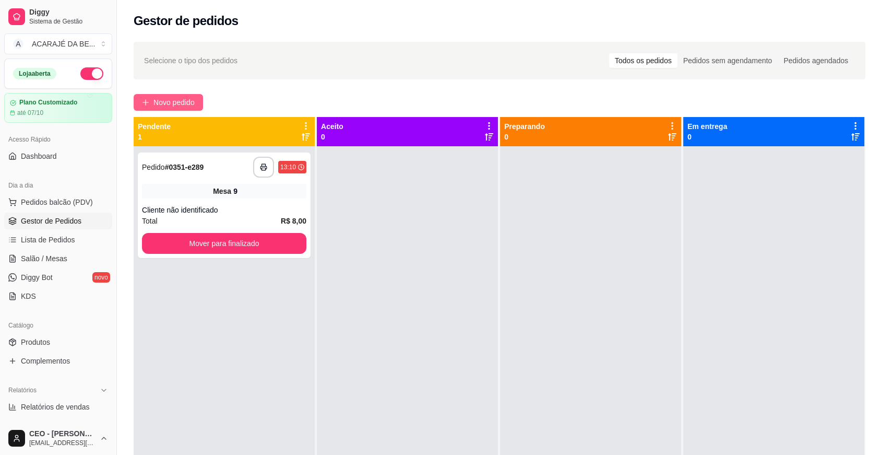
click at [196, 99] on button "Novo pedido" at bounding box center [168, 102] width 69 height 17
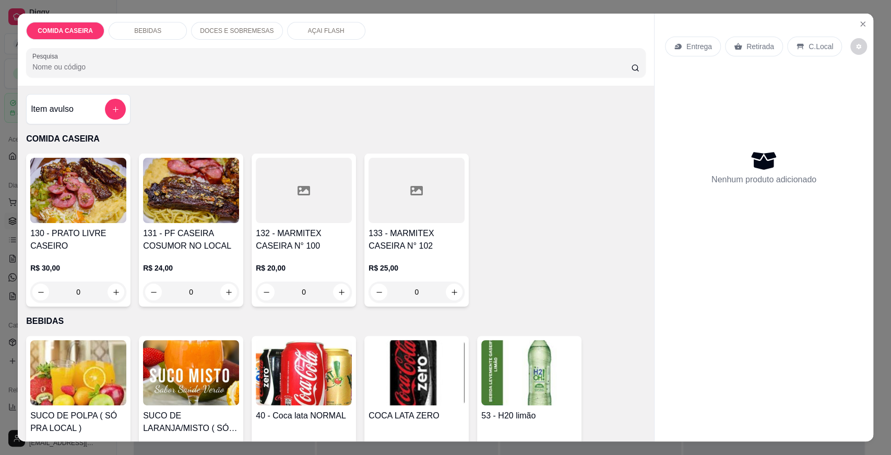
click at [327, 205] on div at bounding box center [304, 190] width 96 height 65
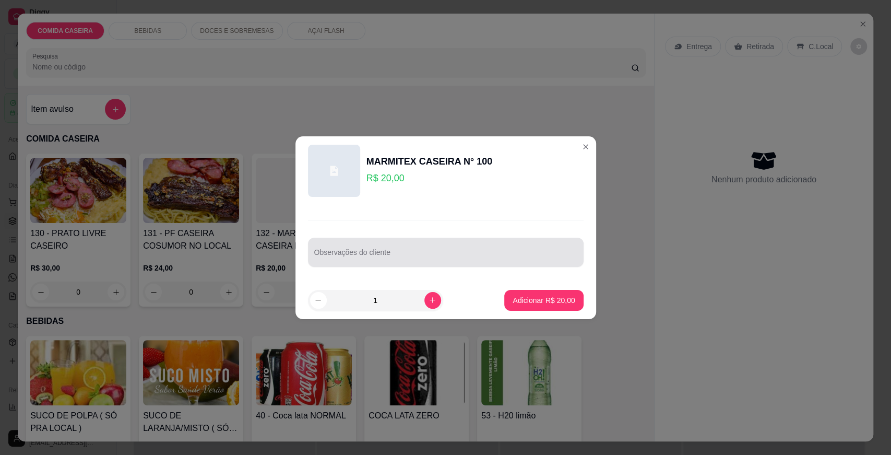
click at [351, 263] on div "Observações do cliente" at bounding box center [446, 252] width 276 height 29
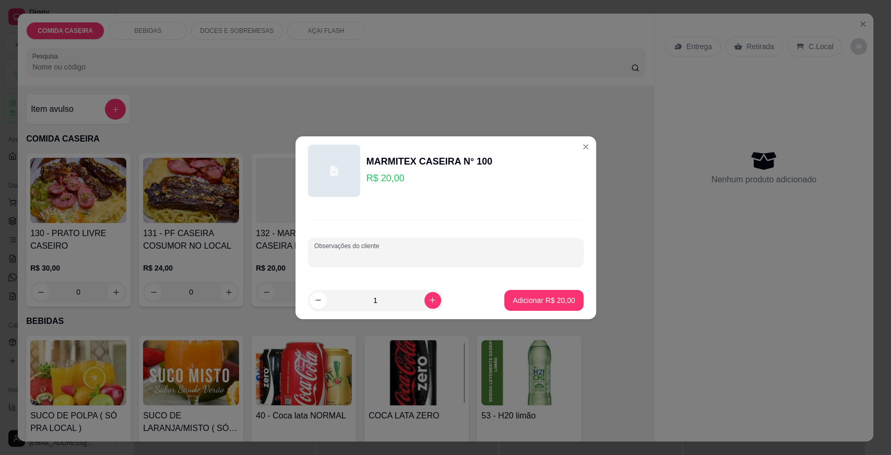
paste input "Feijão tropeiro [PERSON_NAME] Purê de batata Batata palha Salada de repolho Str…"
type input "Feijão tropeiro [PERSON_NAME] Purê de batata Batata palha Salada de repolho Str…"
click at [518, 307] on button "Adicionar R$ 20,00" at bounding box center [543, 300] width 79 height 21
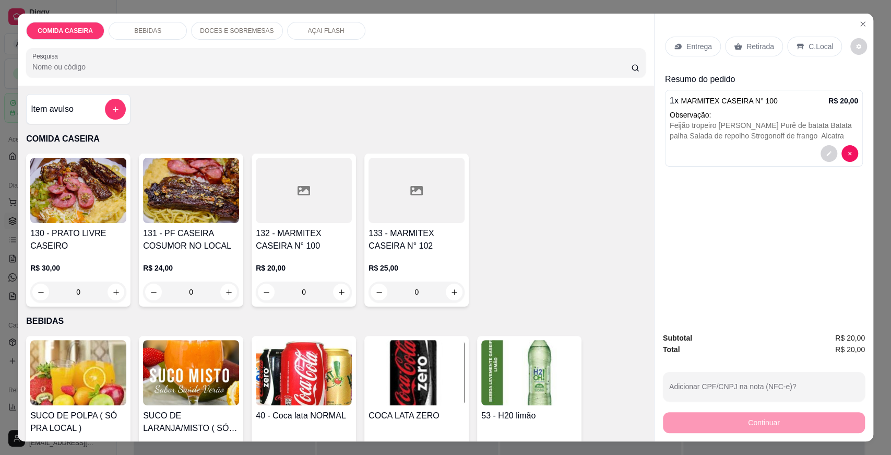
click at [687, 44] on p "Entrega" at bounding box center [699, 46] width 26 height 10
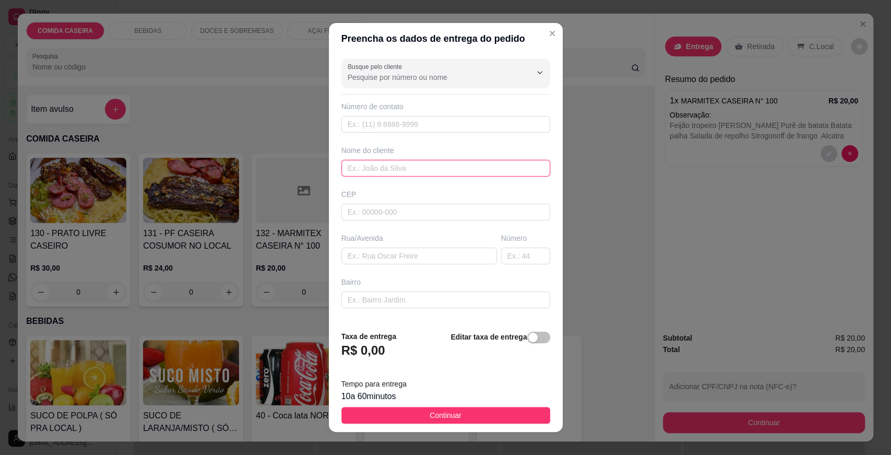
click at [369, 170] on input "text" at bounding box center [445, 168] width 209 height 17
type input "baixinha"
click at [390, 300] on input "text" at bounding box center [445, 299] width 209 height 17
click at [420, 256] on input "text" at bounding box center [419, 255] width 156 height 17
paste input "[STREET_ADDRESS][PERSON_NAME]"
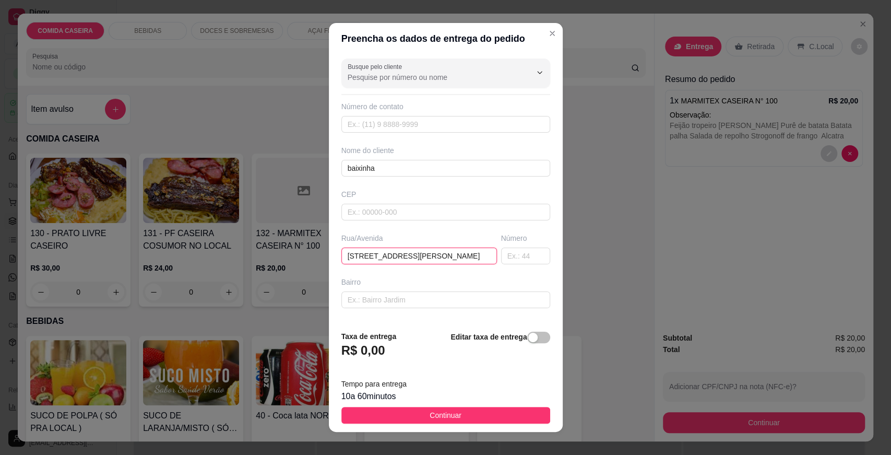
scroll to position [0, 34]
type input "[STREET_ADDRESS][PERSON_NAME]"
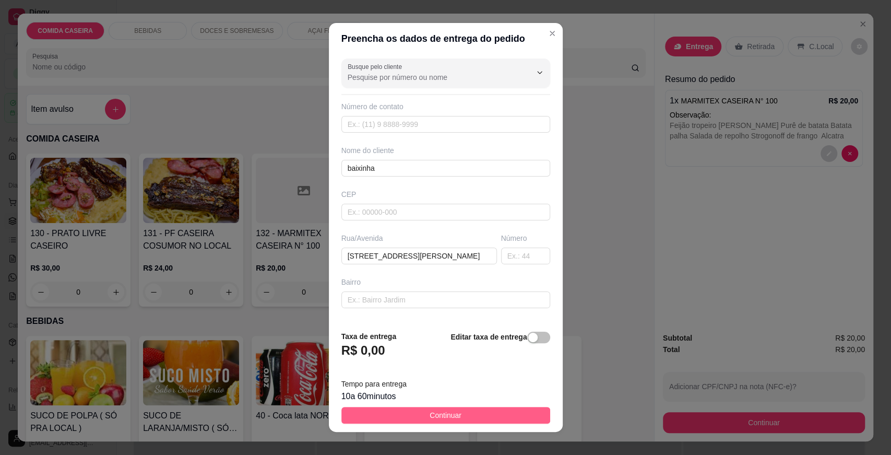
drag, startPoint x: 455, startPoint y: 414, endPoint x: 618, endPoint y: 450, distance: 166.8
click at [455, 414] on button "Continuar" at bounding box center [445, 415] width 209 height 17
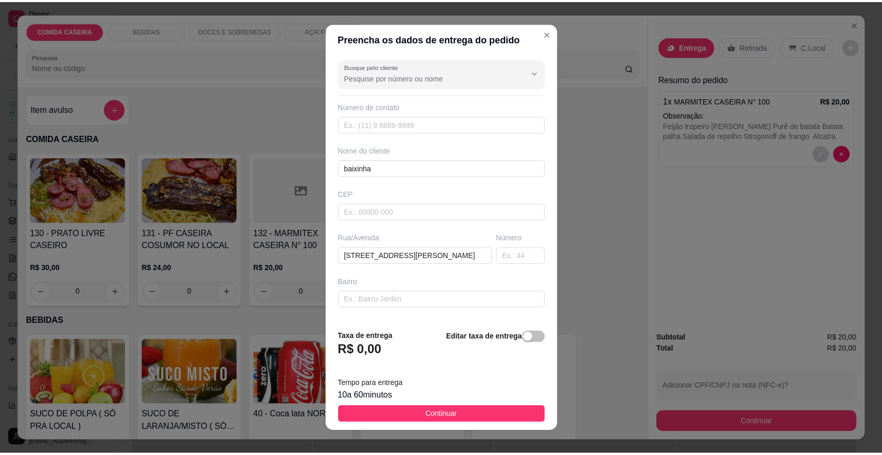
scroll to position [0, 0]
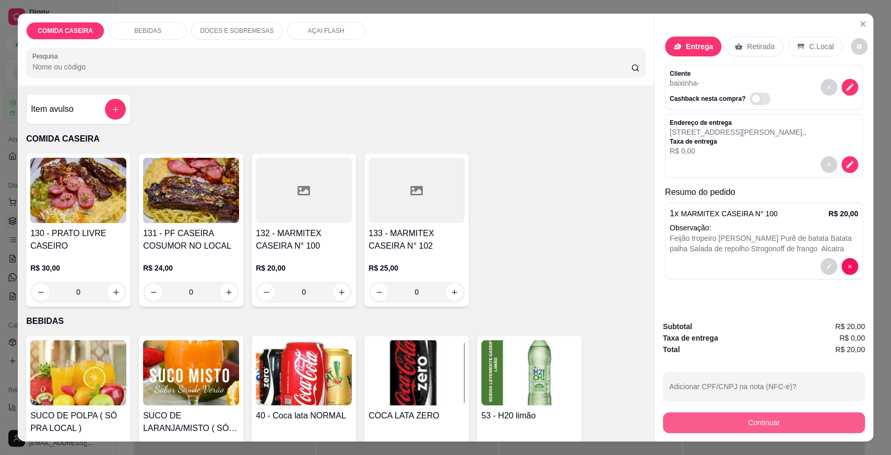
click at [727, 426] on button "Continuar" at bounding box center [764, 422] width 202 height 21
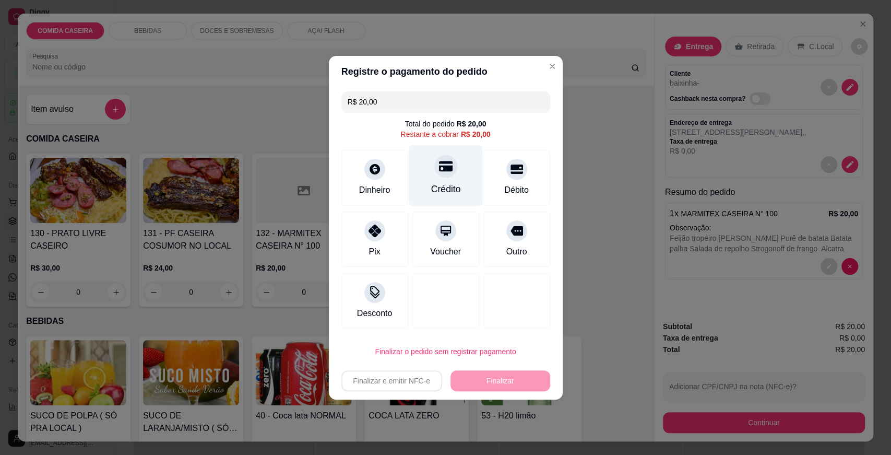
click at [436, 179] on div "Crédito" at bounding box center [446, 175] width 74 height 61
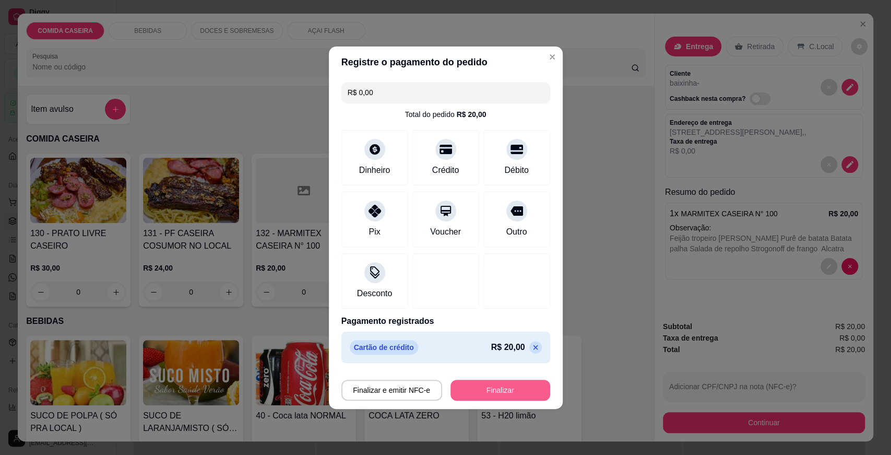
click at [486, 389] on button "Finalizar" at bounding box center [500, 389] width 100 height 21
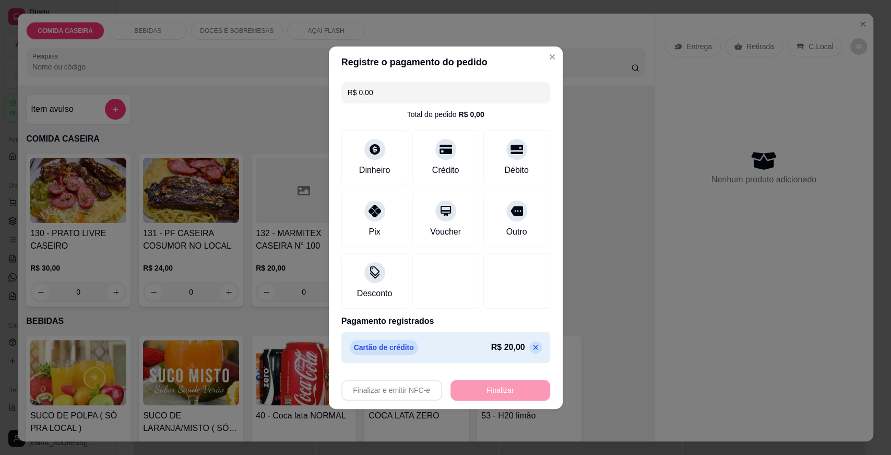
type input "-R$ 20,00"
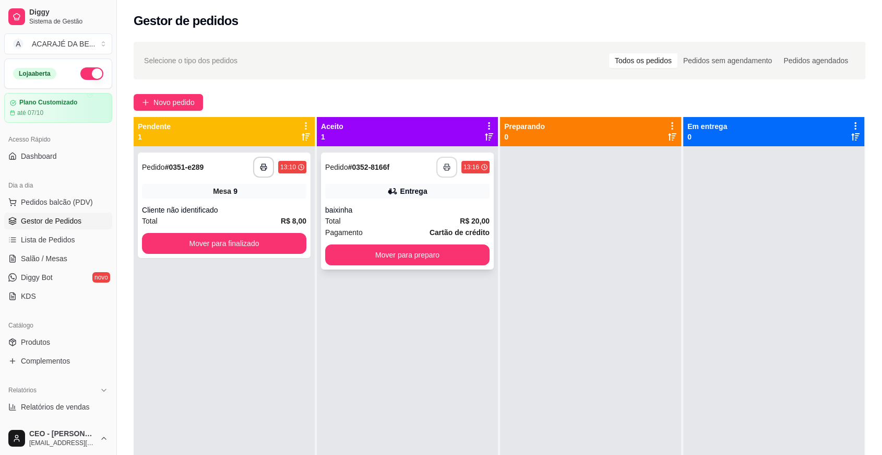
click at [437, 172] on button "button" at bounding box center [446, 167] width 21 height 21
click at [417, 241] on div "**********" at bounding box center [407, 210] width 173 height 117
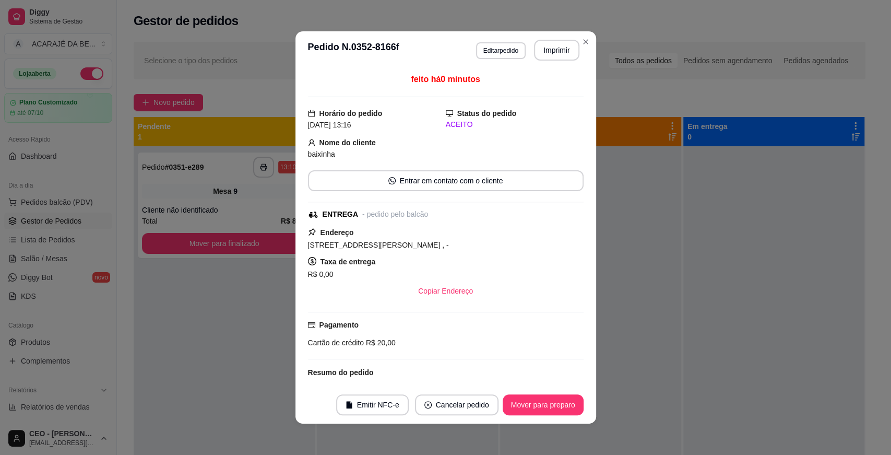
click at [504, 393] on footer "Emitir NFC-e Cancelar pedido Mover para preparo" at bounding box center [445, 405] width 301 height 38
click at [508, 398] on button "Mover para preparo" at bounding box center [543, 404] width 81 height 21
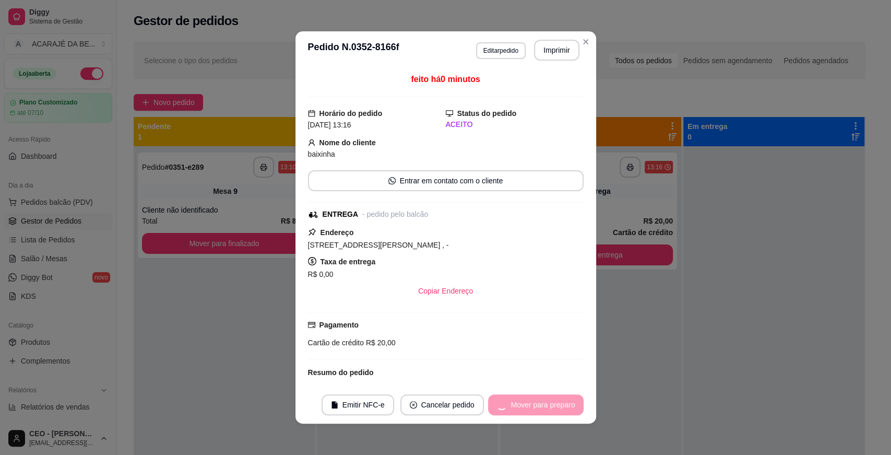
click at [520, 397] on div "Mover para preparo" at bounding box center [536, 404] width 96 height 21
click at [520, 400] on div "Mover para preparo" at bounding box center [536, 404] width 96 height 21
click at [520, 400] on button "Mover para entrega" at bounding box center [543, 404] width 80 height 21
click at [520, 400] on div "Mover para entrega" at bounding box center [535, 404] width 95 height 21
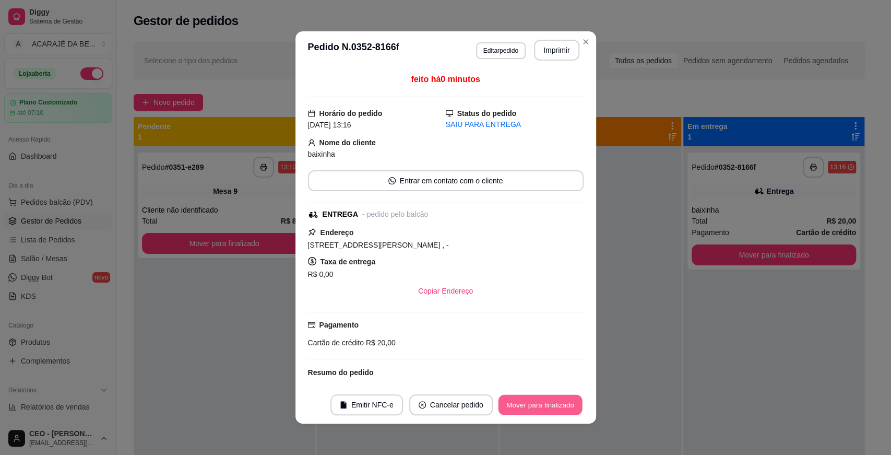
click at [520, 400] on button "Mover para finalizado" at bounding box center [540, 405] width 84 height 20
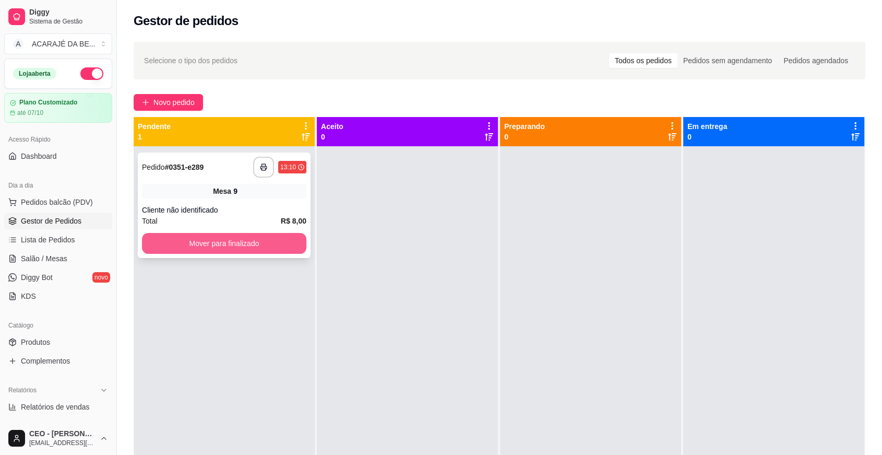
click at [238, 235] on button "Mover para finalizado" at bounding box center [224, 243] width 164 height 21
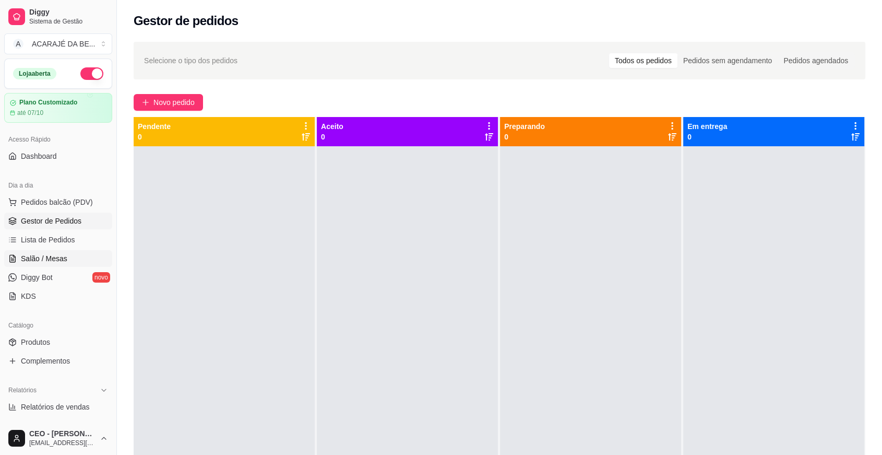
click at [70, 253] on link "Salão / Mesas" at bounding box center [58, 258] width 108 height 17
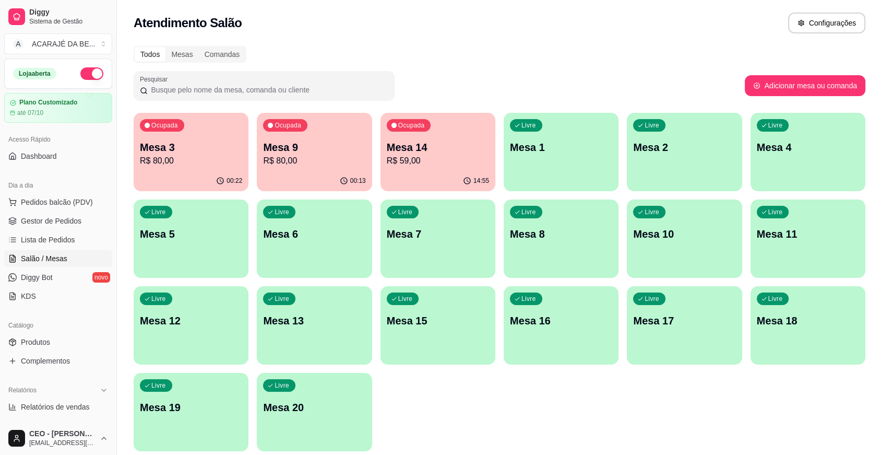
click at [171, 155] on p "R$ 80,00" at bounding box center [191, 161] width 102 height 13
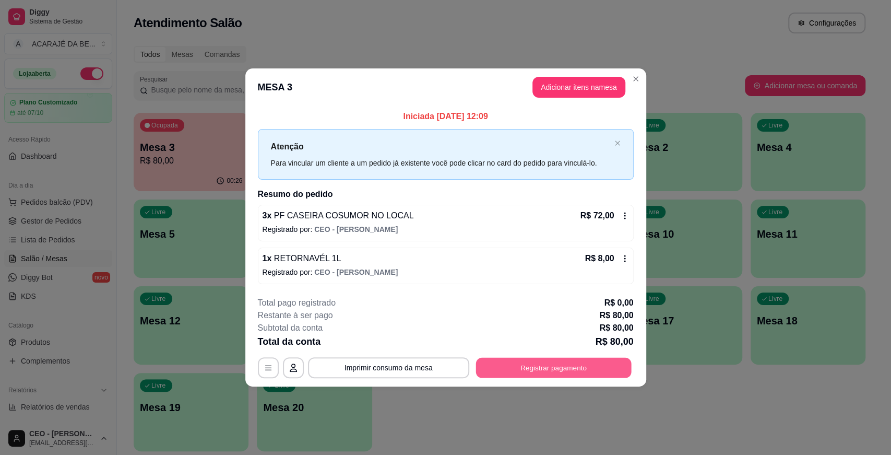
click at [586, 360] on button "Registrar pagamento" at bounding box center [554, 368] width 156 height 20
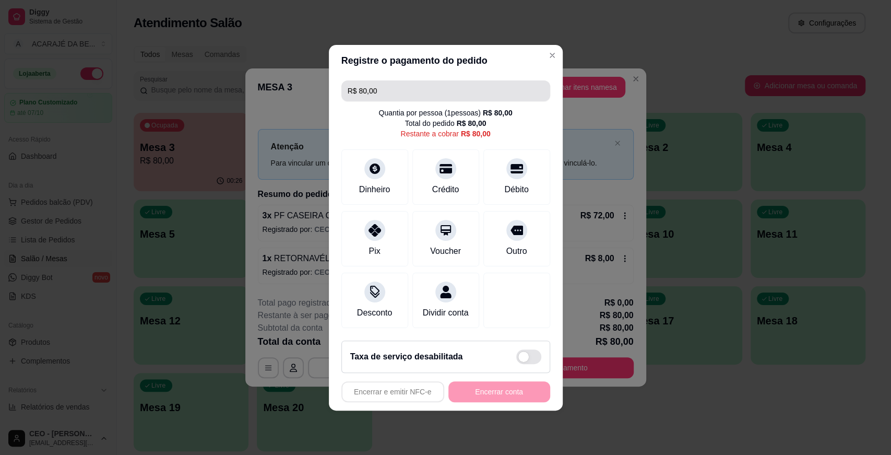
click at [405, 84] on input "R$ 80,00" at bounding box center [446, 90] width 196 height 21
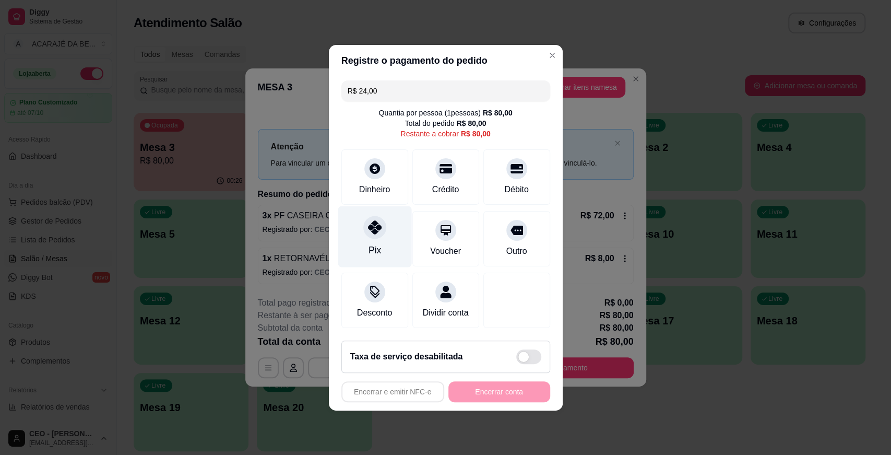
click at [381, 218] on div at bounding box center [374, 227] width 23 height 23
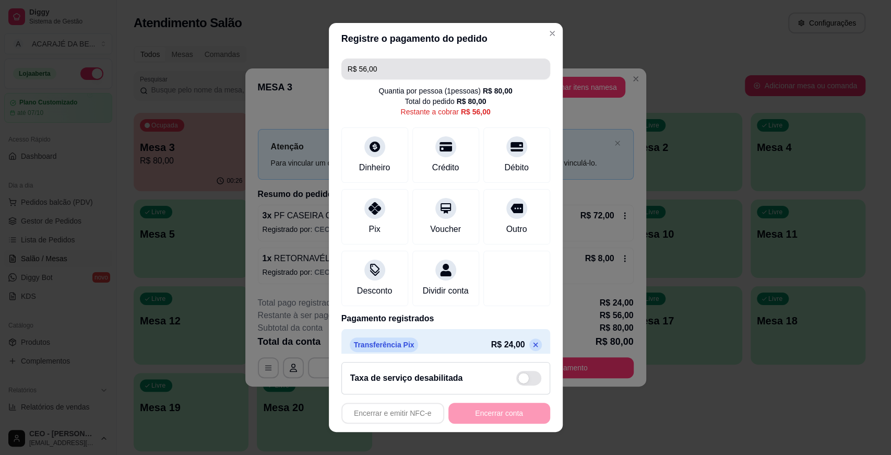
click at [455, 67] on input "R$ 56,00" at bounding box center [446, 68] width 196 height 21
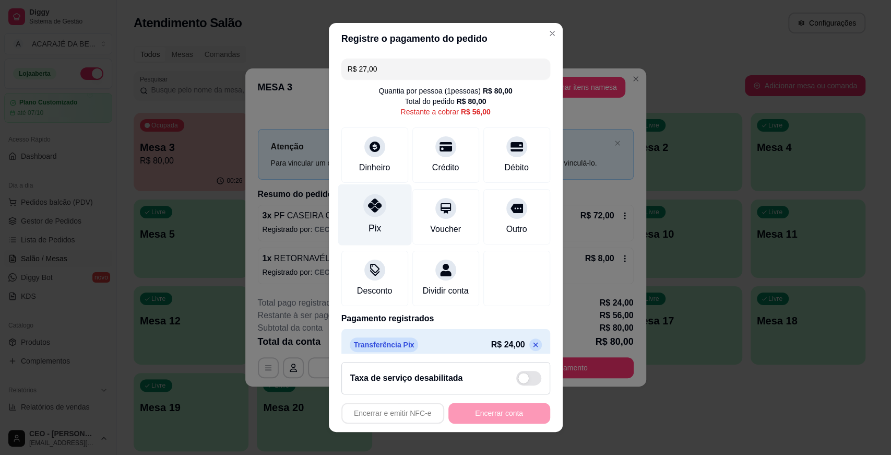
click at [377, 221] on div "Pix" at bounding box center [375, 214] width 74 height 61
drag, startPoint x: 394, startPoint y: 204, endPoint x: 401, endPoint y: 215, distance: 13.2
click at [393, 204] on div "Pix" at bounding box center [374, 216] width 67 height 55
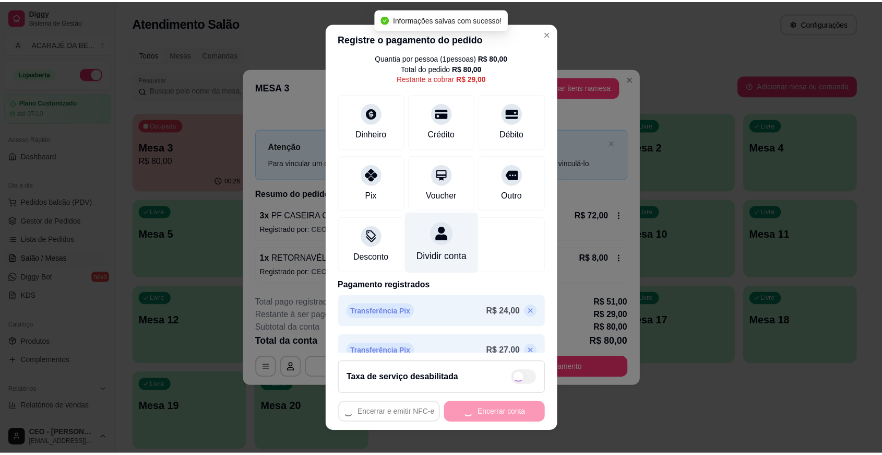
scroll to position [62, 0]
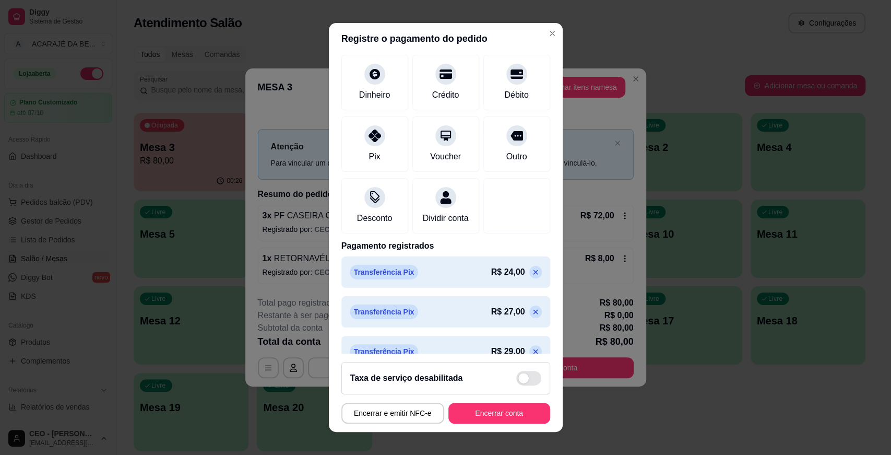
type input "R$ 0,00"
click at [500, 409] on button "Encerrar conta" at bounding box center [499, 412] width 102 height 21
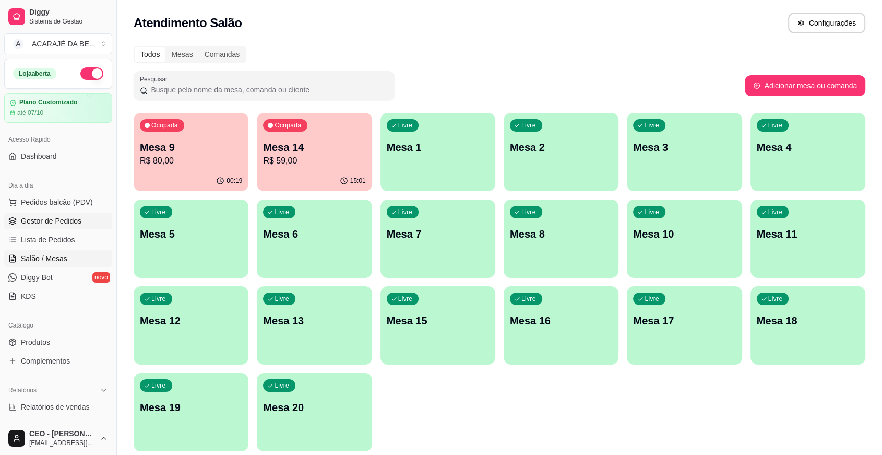
click at [81, 218] on link "Gestor de Pedidos" at bounding box center [58, 220] width 108 height 17
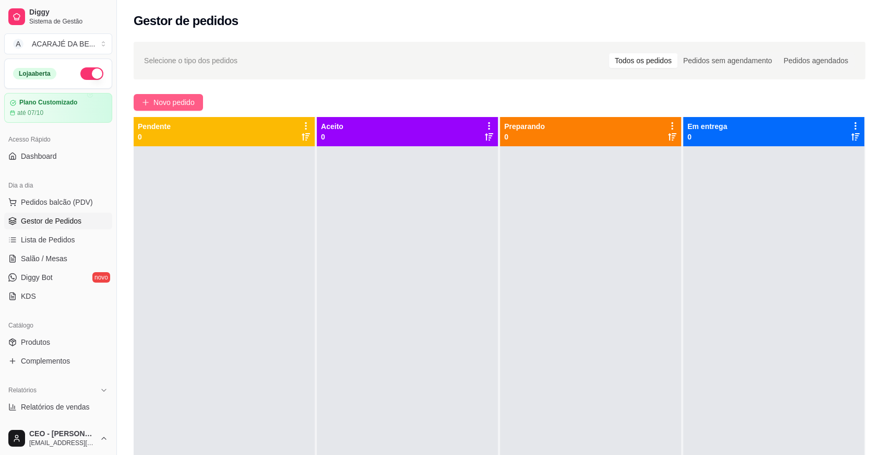
click at [199, 94] on button "Novo pedido" at bounding box center [168, 102] width 69 height 17
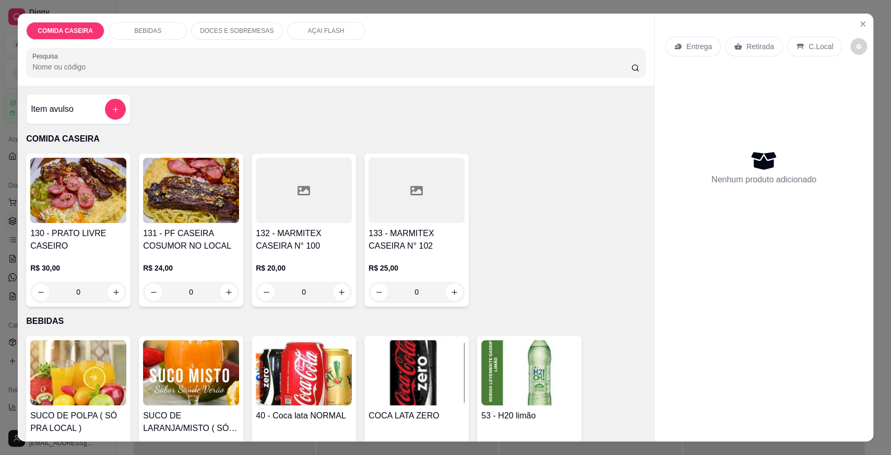
click at [301, 197] on div at bounding box center [304, 190] width 96 height 65
click at [360, 255] on input "Observações do cliente" at bounding box center [445, 256] width 263 height 10
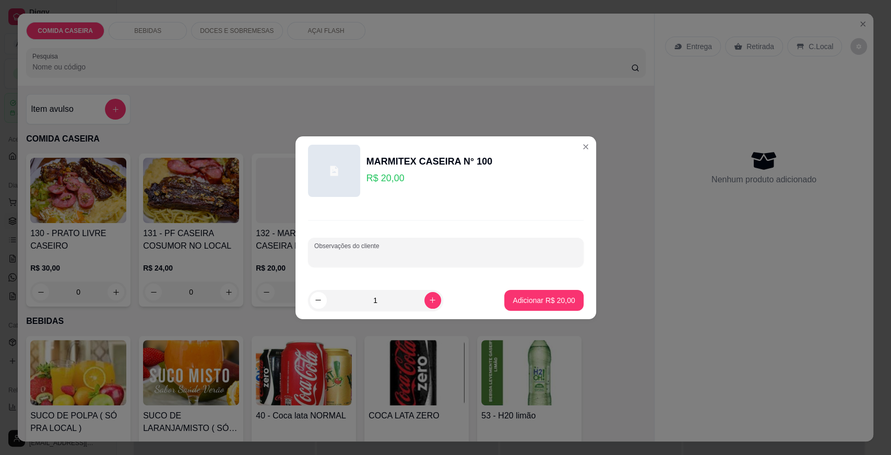
paste input "Farofa de banana Chuchu cozido Batata palha Strogonoff Alcatra Purê"
type input "Farofa de banana Chuchu cozido Batata palha Strogonoff Alcatra Purê"
click at [530, 296] on p "Adicionar R$ 20,00" at bounding box center [544, 300] width 62 height 10
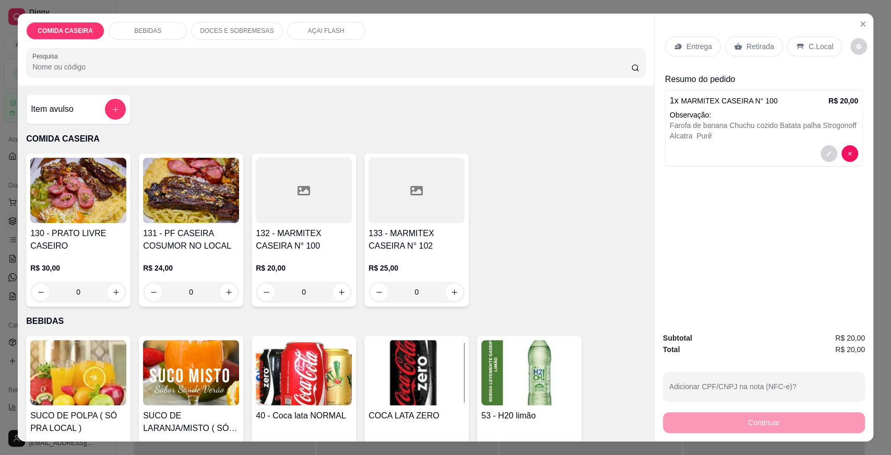
click at [676, 42] on icon at bounding box center [678, 46] width 8 height 8
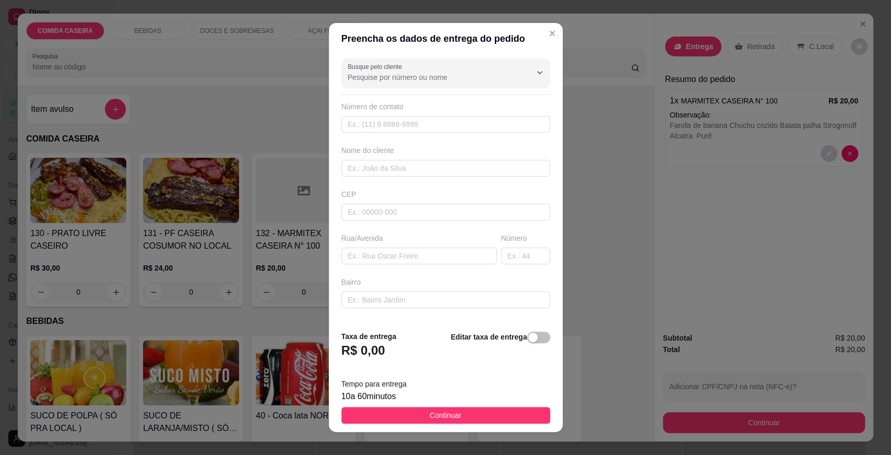
click at [433, 176] on div "Busque pelo cliente Número de contato Nome do cliente CEP Rua/[GEOGRAPHIC_DATA]" at bounding box center [446, 188] width 234 height 268
click at [433, 161] on input "text" at bounding box center [445, 168] width 209 height 17
type input "germano"
click at [400, 250] on input "text" at bounding box center [419, 255] width 156 height 17
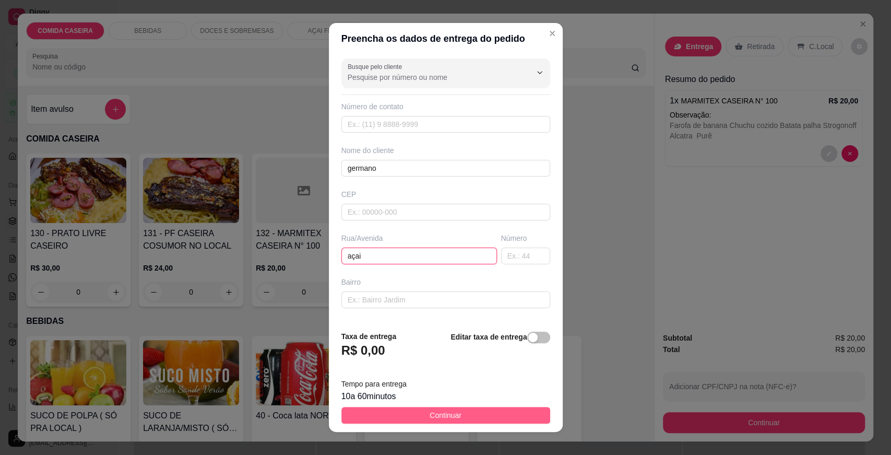
type input "açai"
click at [430, 414] on span "Continuar" at bounding box center [446, 414] width 32 height 11
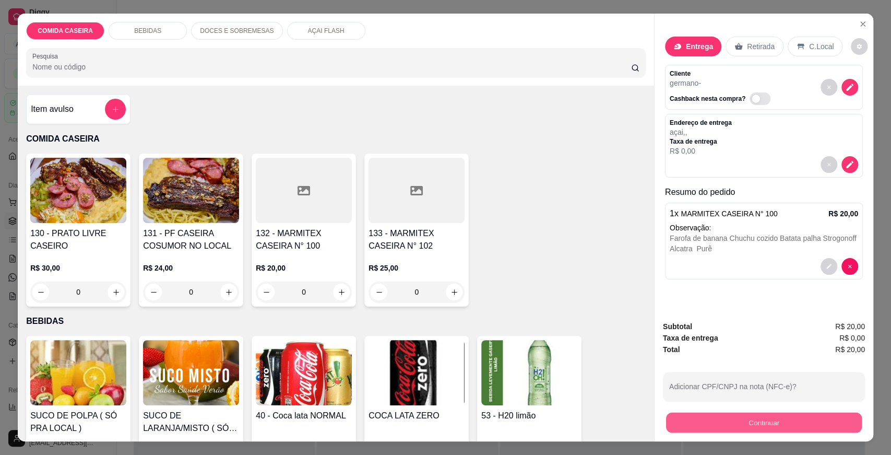
click at [699, 422] on button "Continuar" at bounding box center [764, 422] width 196 height 20
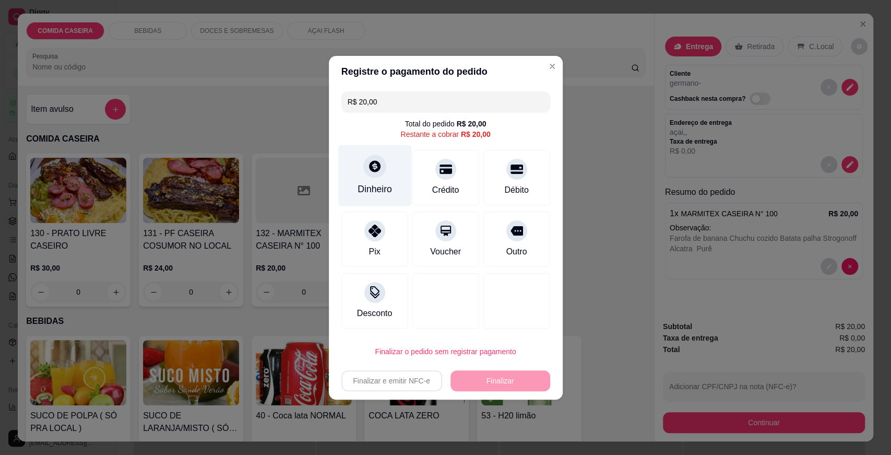
click at [379, 185] on div "Dinheiro" at bounding box center [375, 189] width 34 height 14
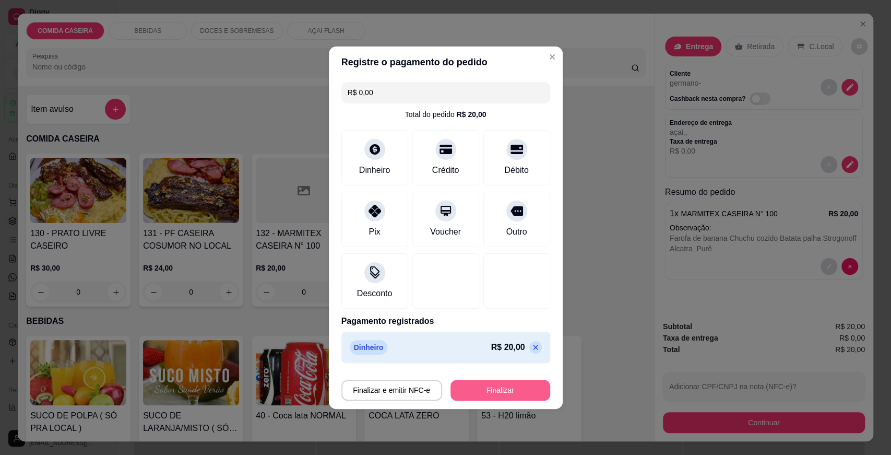
click at [489, 384] on button "Finalizar" at bounding box center [500, 389] width 100 height 21
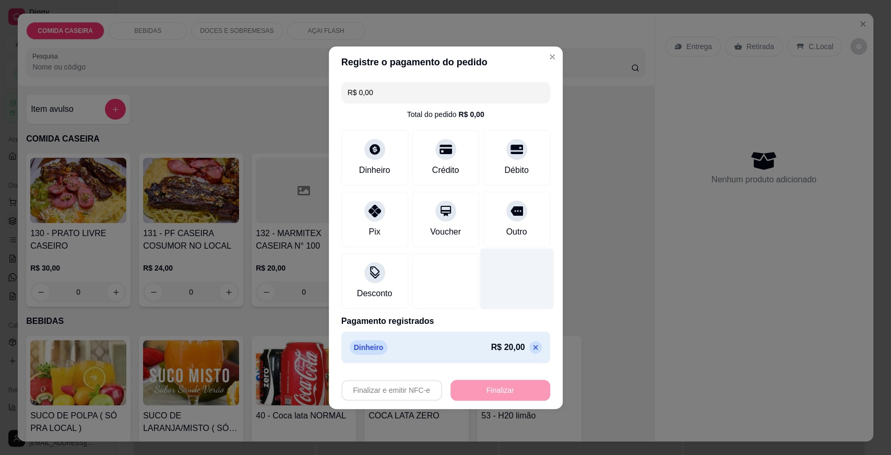
type input "-R$ 20,00"
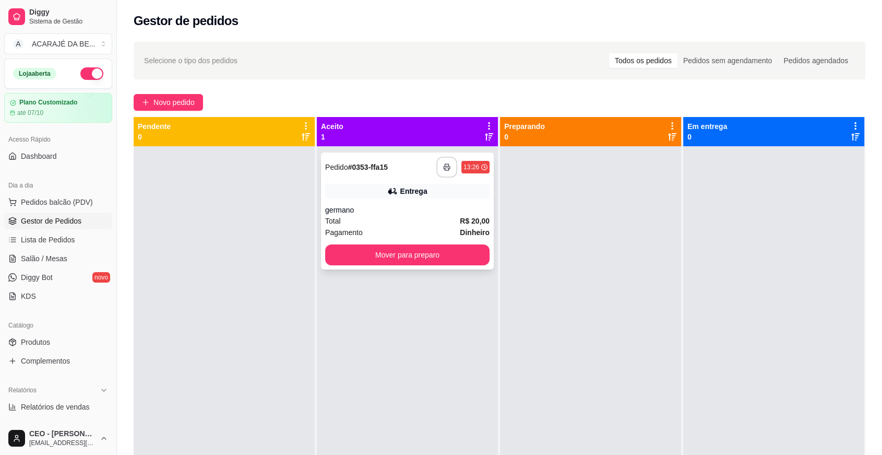
click at [446, 167] on button "button" at bounding box center [446, 167] width 21 height 21
click at [454, 253] on button "Mover para preparo" at bounding box center [407, 254] width 164 height 21
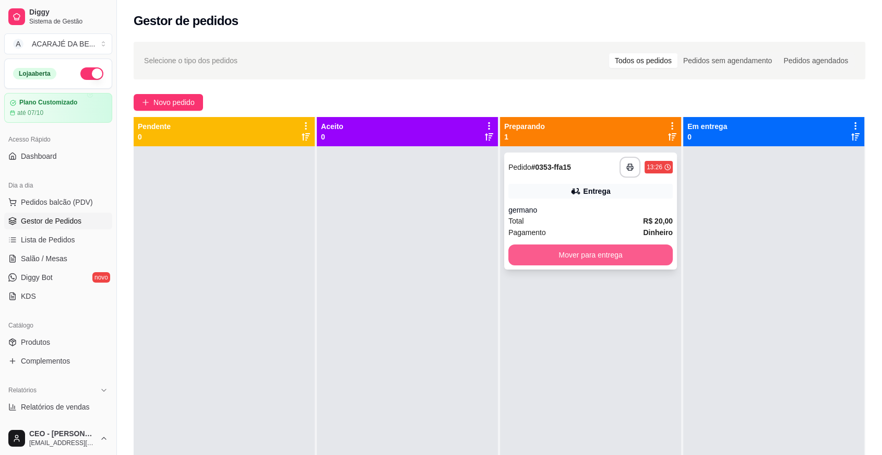
click at [549, 256] on button "Mover para entrega" at bounding box center [590, 254] width 164 height 21
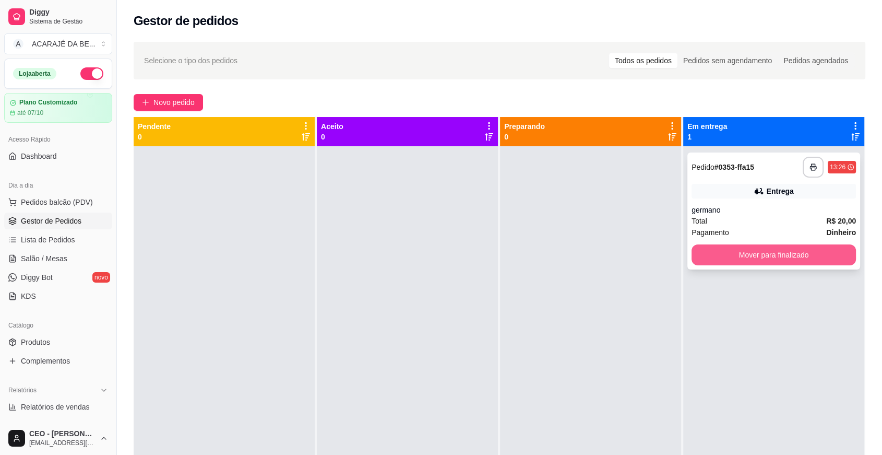
click at [767, 254] on button "Mover para finalizado" at bounding box center [774, 254] width 164 height 21
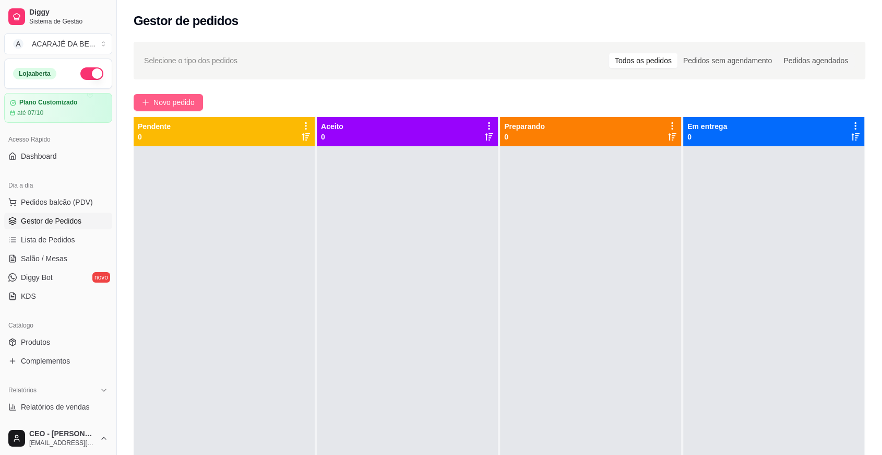
drag, startPoint x: 173, startPoint y: 107, endPoint x: 168, endPoint y: 101, distance: 7.8
click at [168, 101] on span "Novo pedido" at bounding box center [173, 102] width 41 height 11
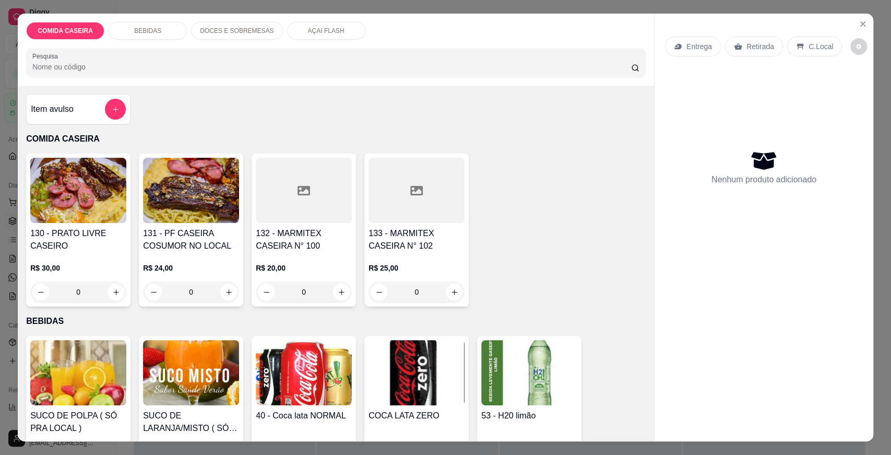
click at [330, 185] on div at bounding box center [304, 190] width 96 height 65
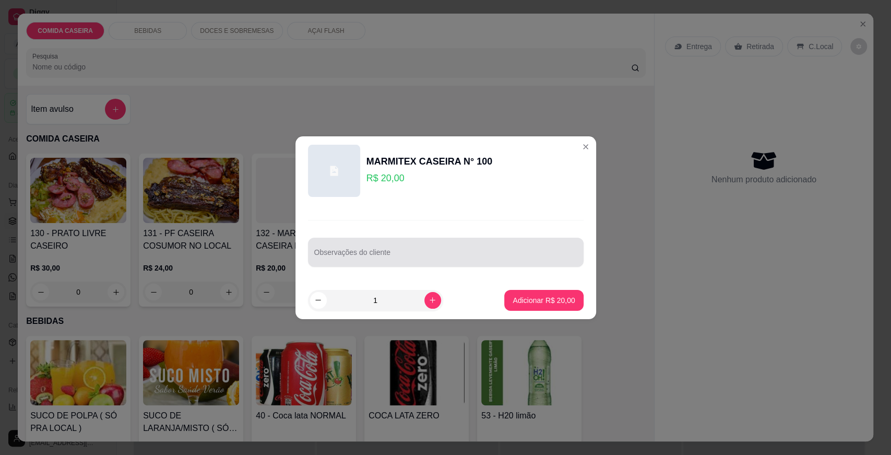
click at [378, 246] on div at bounding box center [445, 252] width 263 height 21
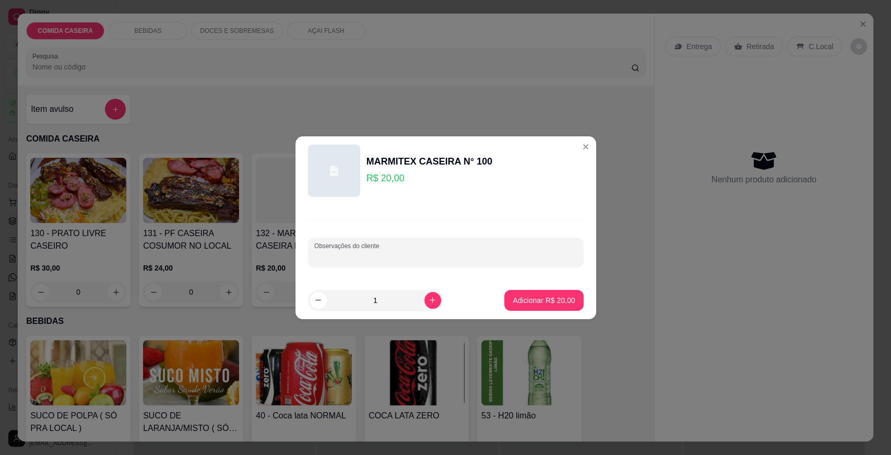
paste input "a bife de fígado bem passado obs sem a cebola feijão tropeiro macarrão verduras…"
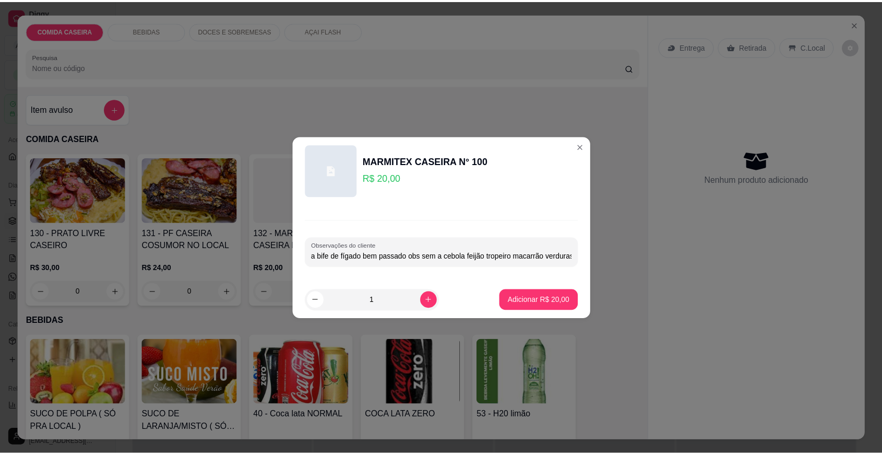
scroll to position [0, 33]
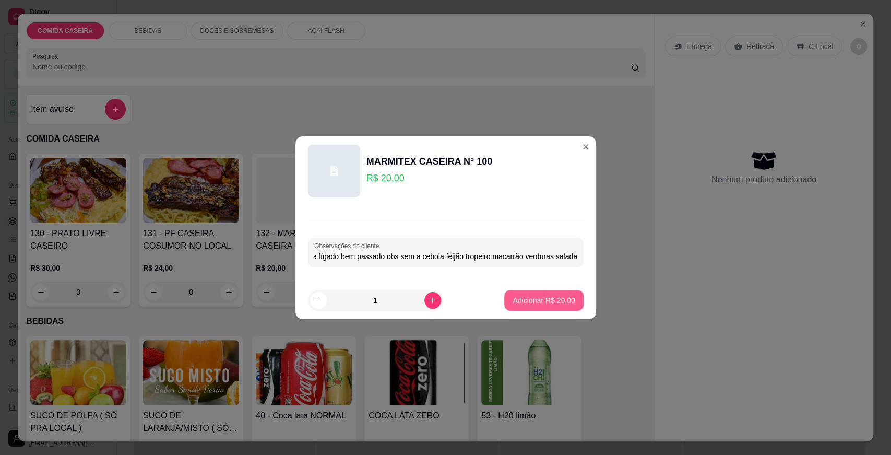
type input "a bife de fígado bem passado obs sem a cebola feijão tropeiro macarrão verduras…"
click at [545, 294] on button "Adicionar R$ 20,00" at bounding box center [543, 300] width 79 height 21
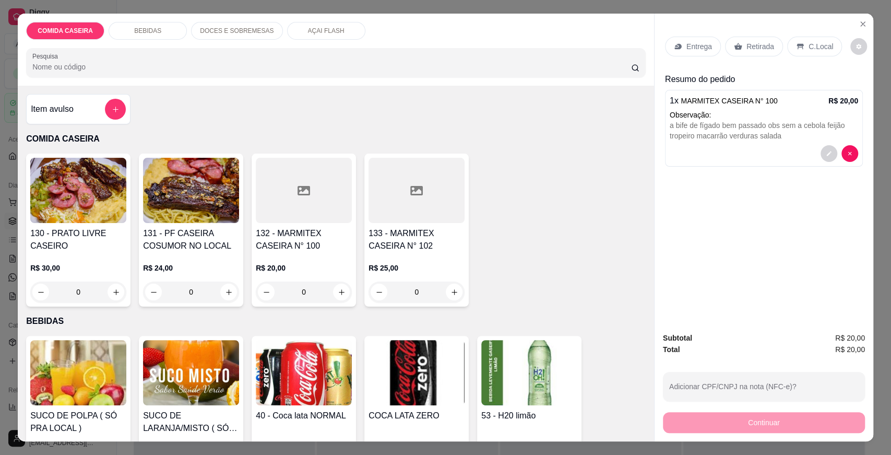
click at [688, 42] on p "Entrega" at bounding box center [699, 46] width 26 height 10
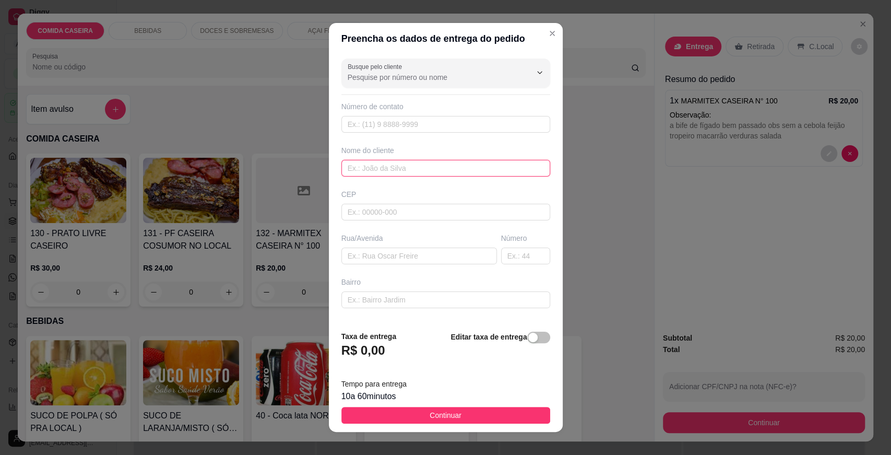
click at [466, 168] on input "text" at bounding box center [445, 168] width 209 height 17
type input "erisvelton"
click at [459, 254] on input "text" at bounding box center [419, 255] width 156 height 17
click at [415, 257] on input "text" at bounding box center [419, 255] width 156 height 17
paste input "x rua Rotary n 18 erisvelton"
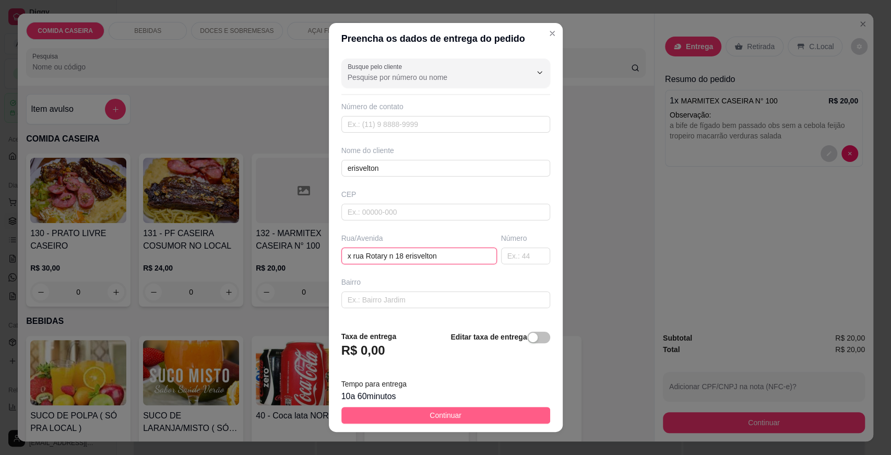
type input "x rua Rotary n 18 erisvelton"
click at [505, 411] on button "Continuar" at bounding box center [445, 415] width 209 height 17
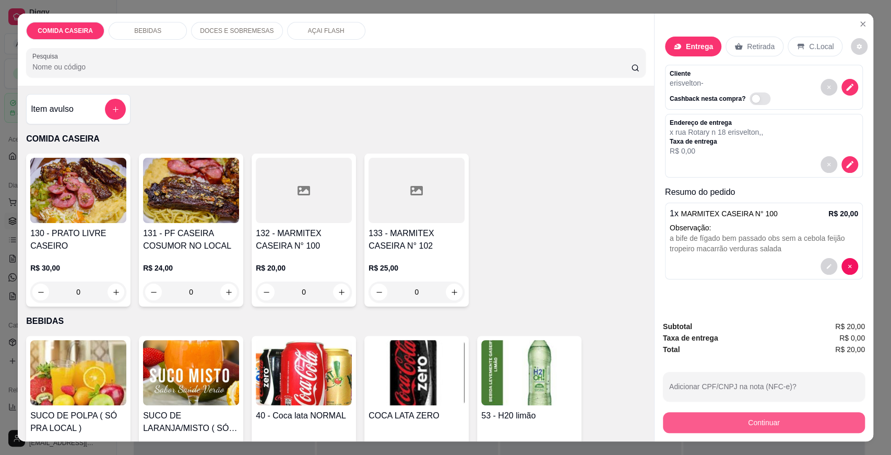
click at [741, 424] on button "Continuar" at bounding box center [764, 422] width 202 height 21
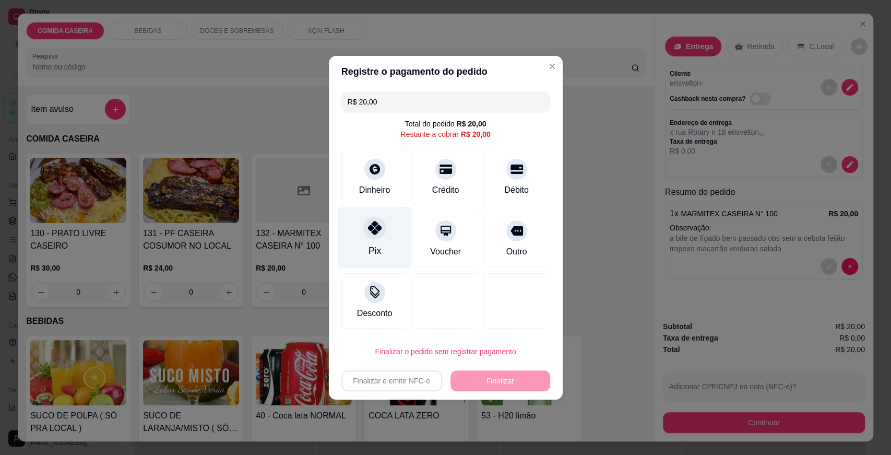
click at [382, 248] on div "Pix" at bounding box center [375, 236] width 74 height 61
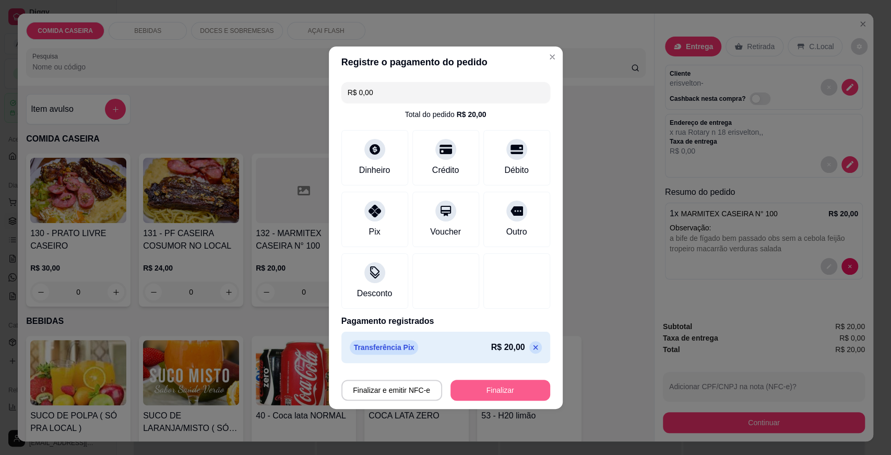
click at [510, 391] on button "Finalizar" at bounding box center [500, 389] width 100 height 21
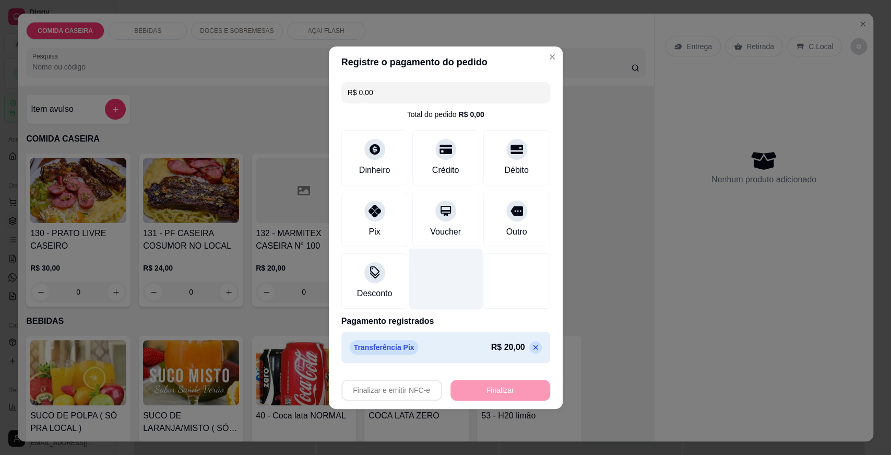
type input "-R$ 20,00"
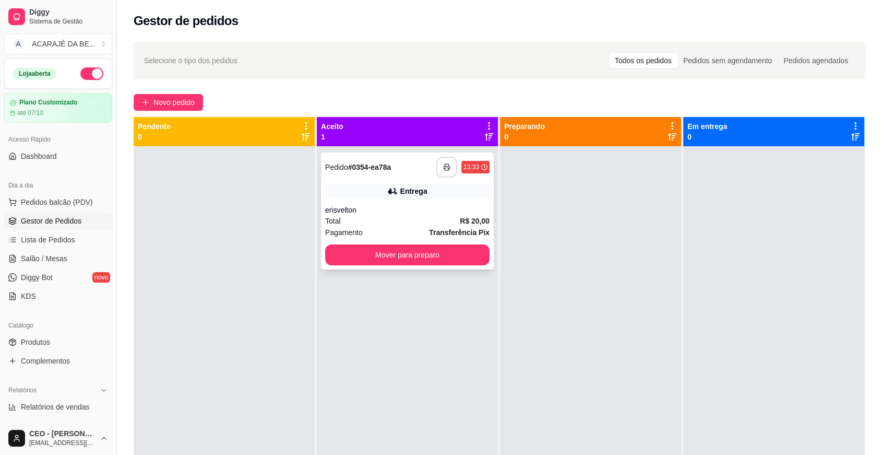
click at [446, 163] on icon "button" at bounding box center [446, 166] width 7 height 7
click at [355, 246] on button "Mover para preparo" at bounding box center [407, 254] width 164 height 21
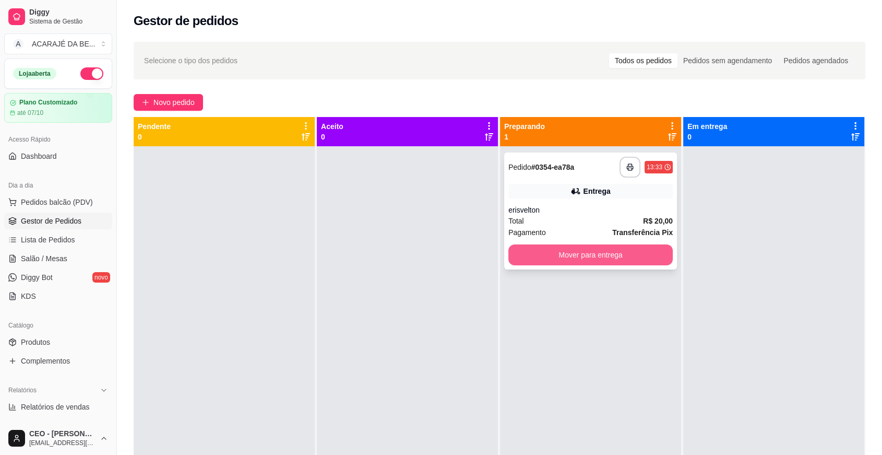
click at [517, 252] on button "Mover para entrega" at bounding box center [590, 254] width 164 height 21
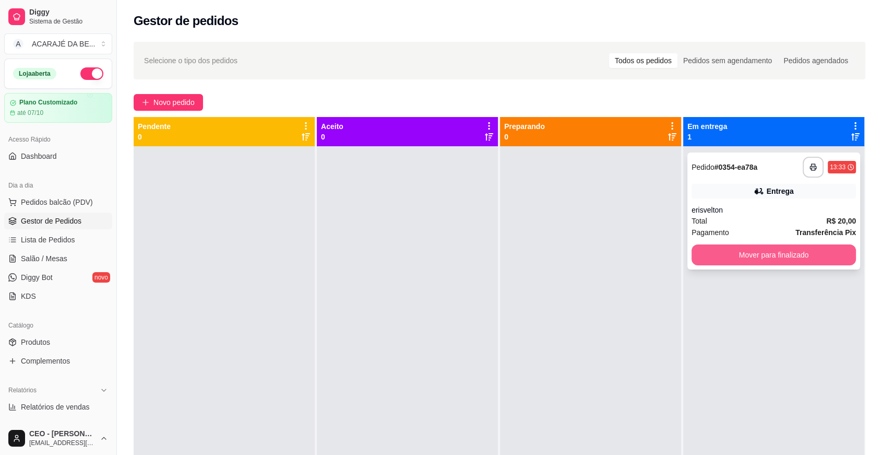
click at [694, 247] on button "Mover para finalizado" at bounding box center [774, 254] width 164 height 21
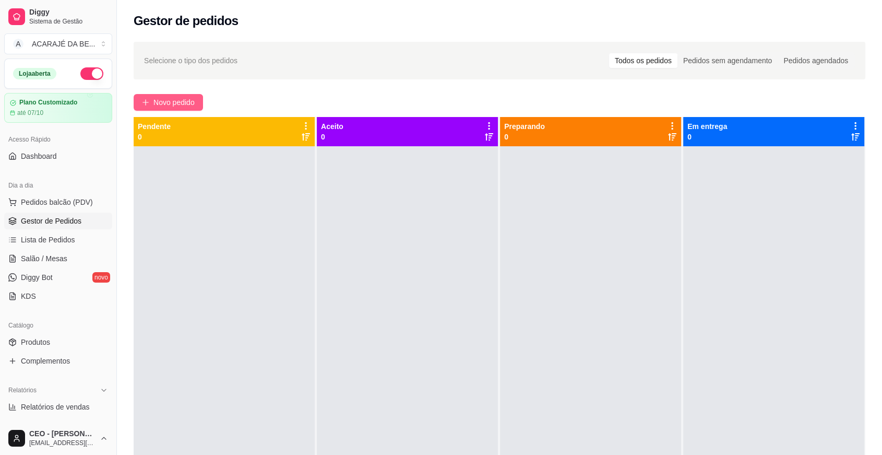
click at [172, 104] on span "Novo pedido" at bounding box center [173, 102] width 41 height 11
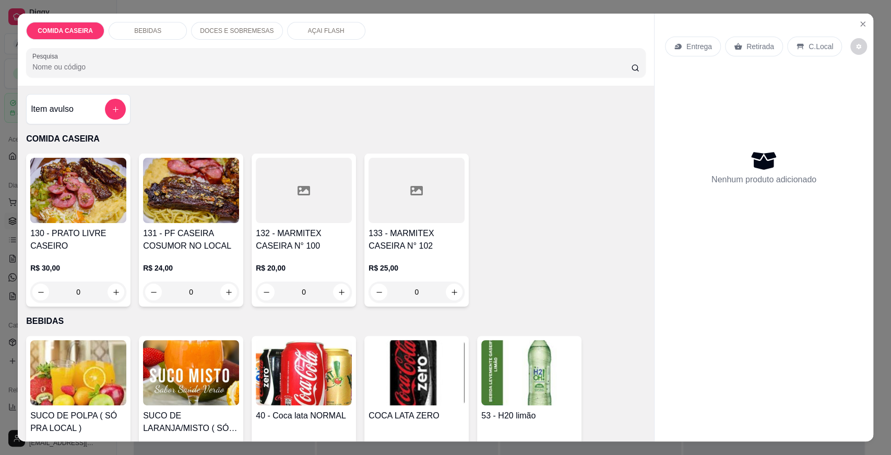
click at [421, 223] on div "133 - MARMITEX CASEIRA N° 102 R$ 25,00 0" at bounding box center [416, 229] width 104 height 153
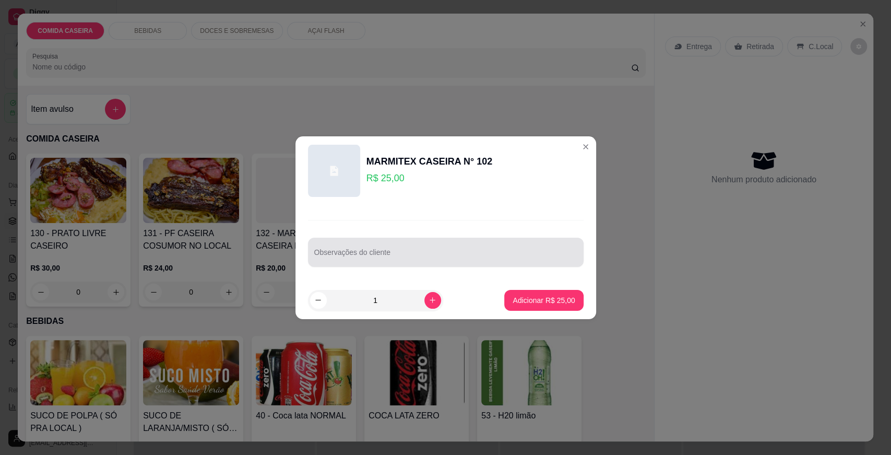
click at [430, 257] on input "Observações do cliente" at bounding box center [445, 256] width 263 height 10
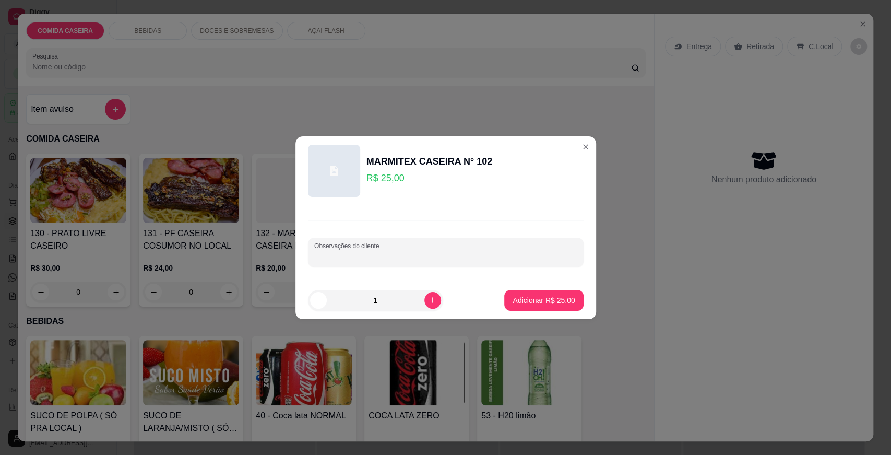
paste input "Feijão tropeiro arroz macarrão purê de batata farofa de banana estrogonoff fica…"
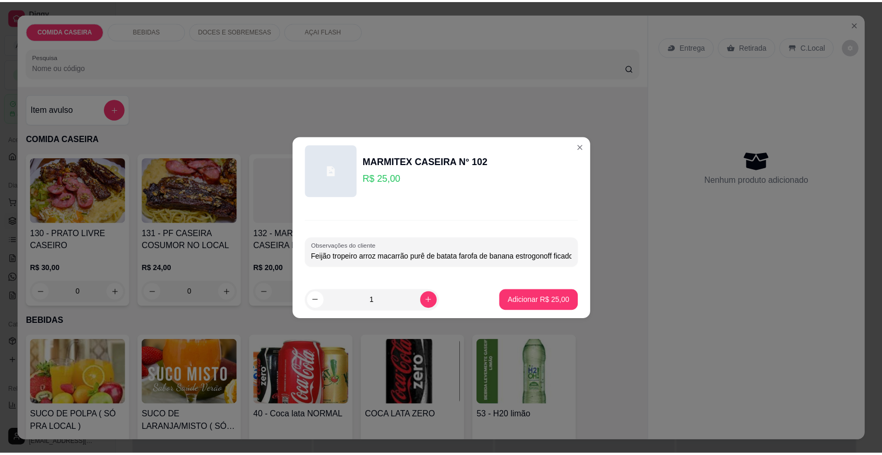
scroll to position [0, 44]
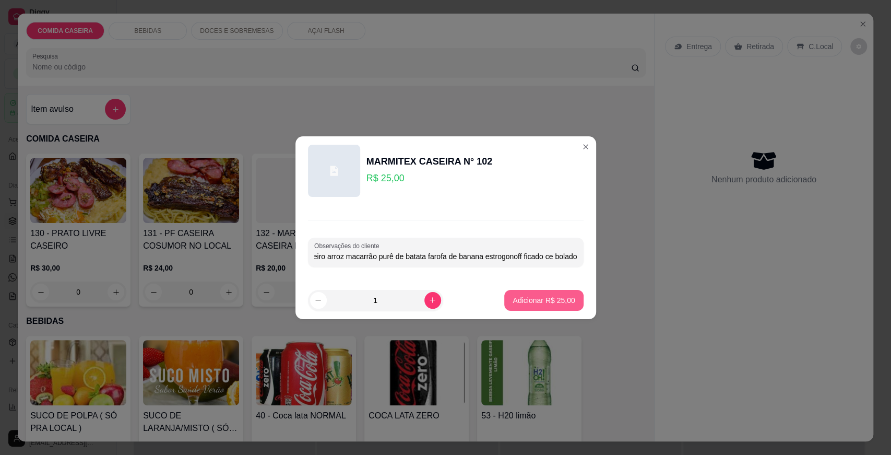
type input "Feijão tropeiro arroz macarrão purê de batata farofa de banana estrogonoff fica…"
click at [515, 301] on p "Adicionar R$ 25,00" at bounding box center [544, 300] width 62 height 10
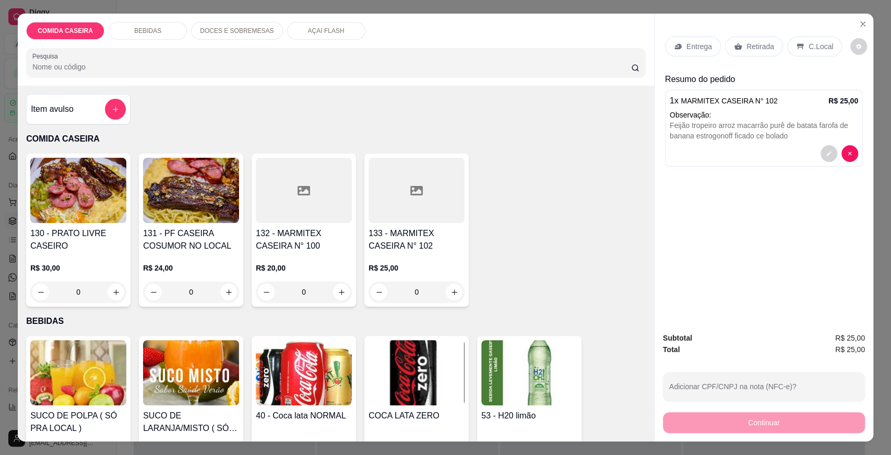
click at [698, 50] on p "Entrega" at bounding box center [699, 46] width 26 height 10
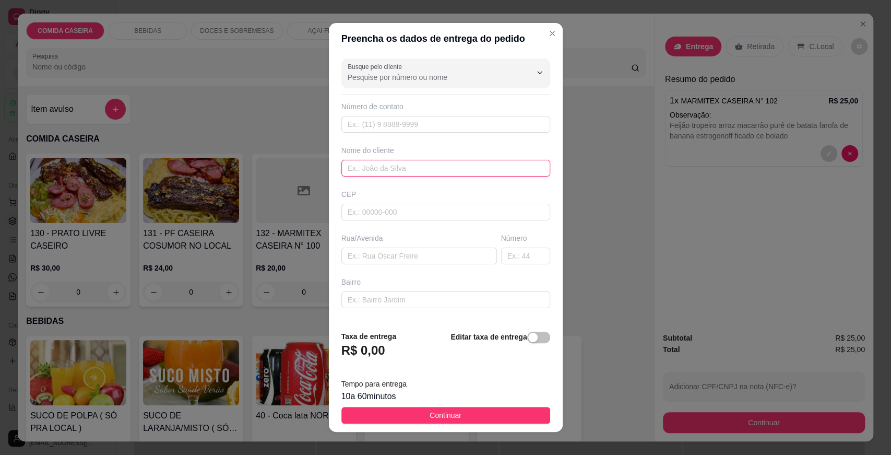
click at [421, 167] on input "text" at bounding box center [445, 168] width 209 height 17
type input "[PERSON_NAME]"
click at [414, 307] on div "Busque pelo cliente Número de contato Nome do cliente anderson barber CEP Rua/[…" at bounding box center [446, 188] width 234 height 268
click at [409, 257] on input "text" at bounding box center [419, 255] width 156 height 17
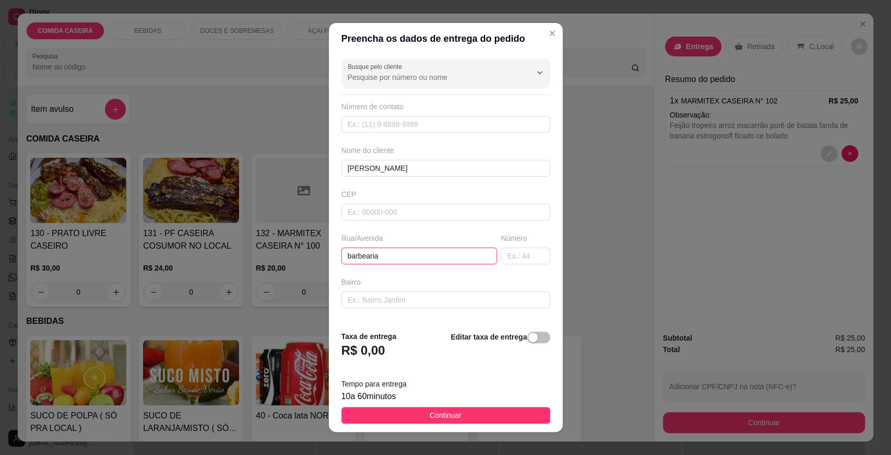
type input "barbearia"
click at [496, 406] on footer "Taxa de entrega R$ 0,00 Editar taxa de entrega Tempo para entrega 10 a 60 minut…" at bounding box center [446, 377] width 234 height 110
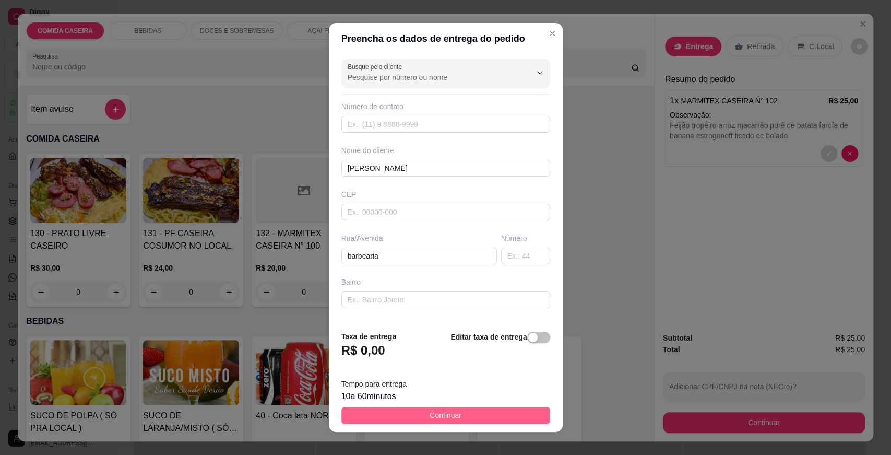
drag, startPoint x: 503, startPoint y: 409, endPoint x: 625, endPoint y: 438, distance: 126.0
click at [504, 409] on button "Continuar" at bounding box center [445, 415] width 209 height 17
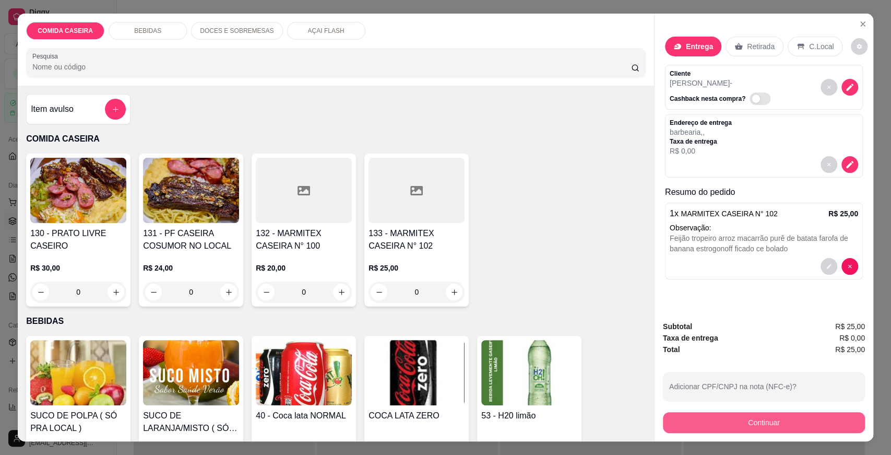
click at [704, 417] on button "Continuar" at bounding box center [764, 422] width 202 height 21
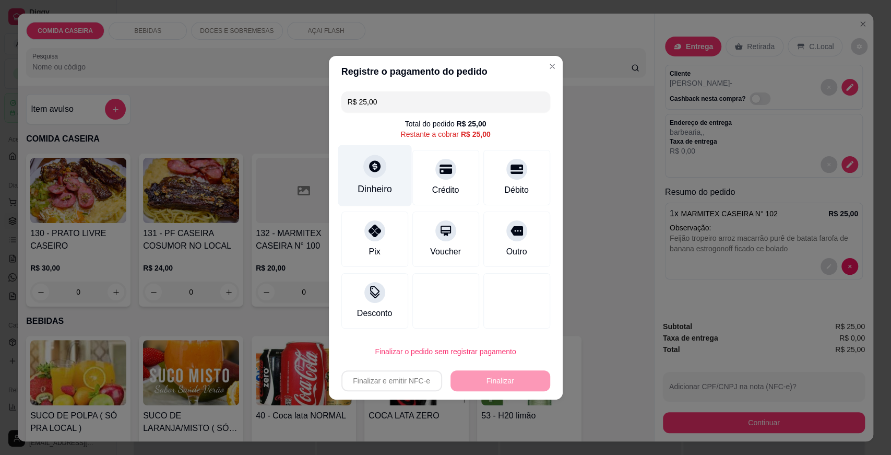
click at [374, 157] on div at bounding box center [374, 166] width 23 height 23
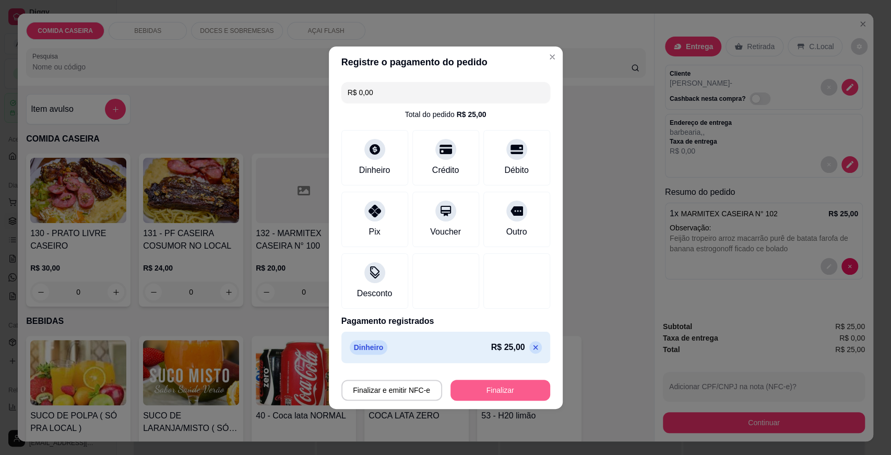
click at [505, 385] on button "Finalizar" at bounding box center [500, 389] width 100 height 21
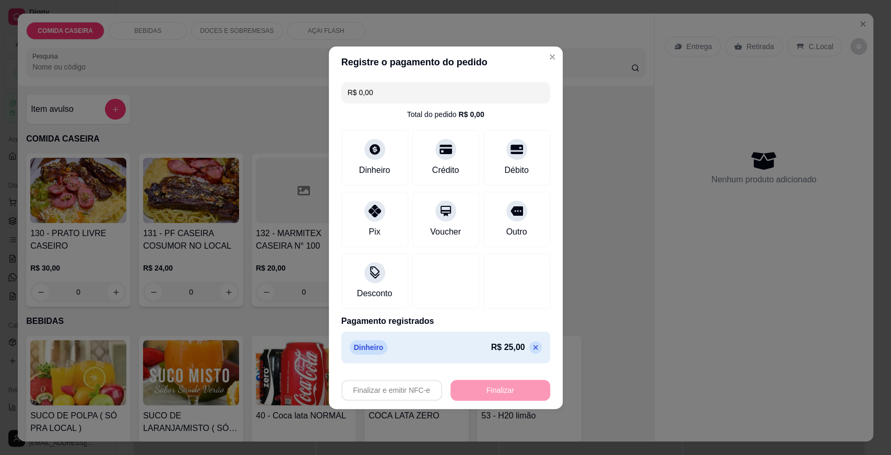
type input "-R$ 25,00"
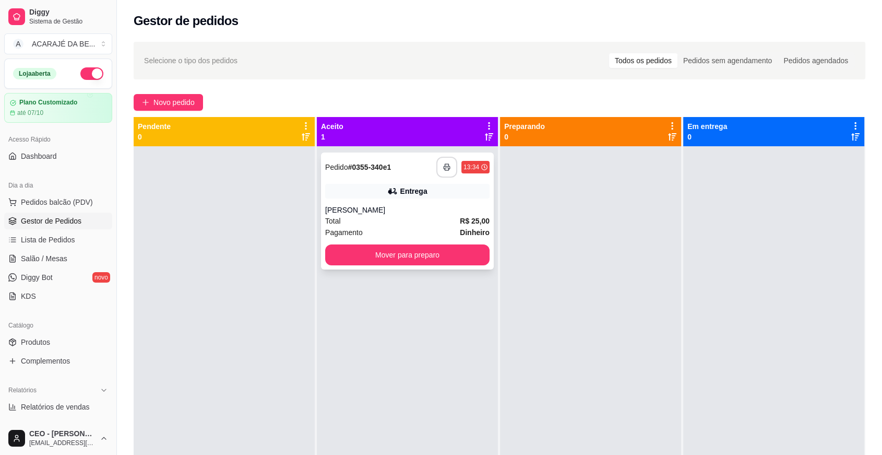
click at [443, 163] on button "button" at bounding box center [446, 167] width 21 height 21
click at [466, 246] on button "Mover para preparo" at bounding box center [407, 254] width 164 height 21
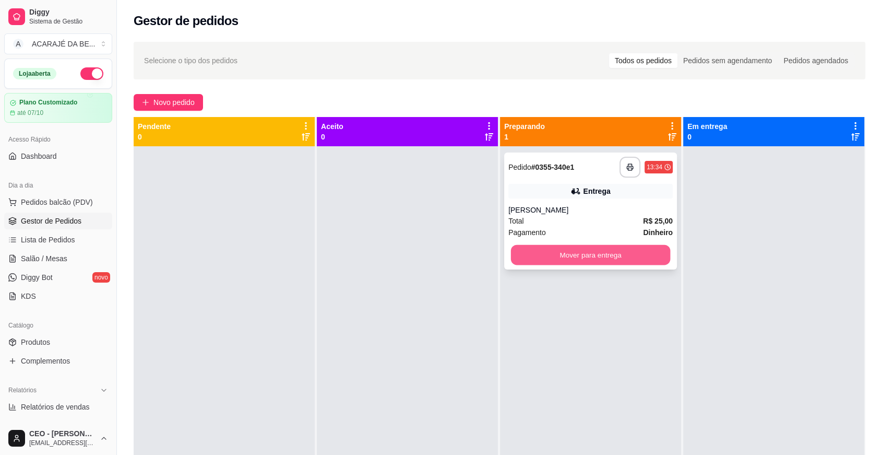
click at [535, 255] on button "Mover para entrega" at bounding box center [591, 255] width 160 height 20
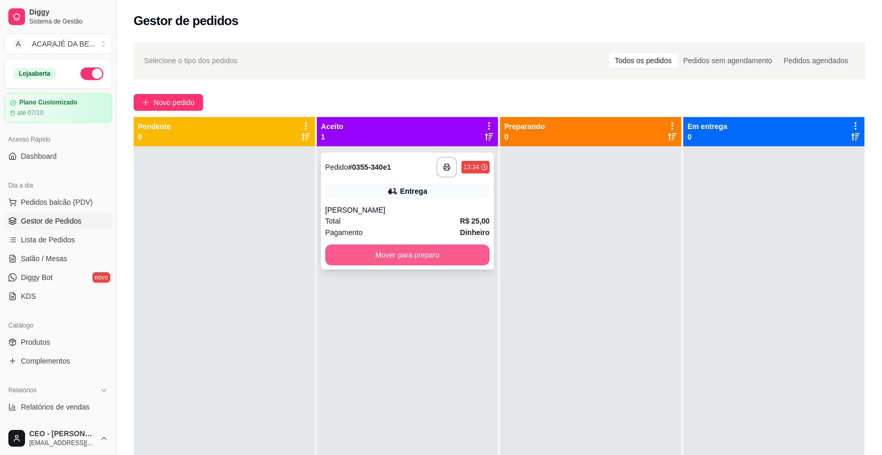
click at [465, 258] on button "Mover para preparo" at bounding box center [407, 254] width 164 height 21
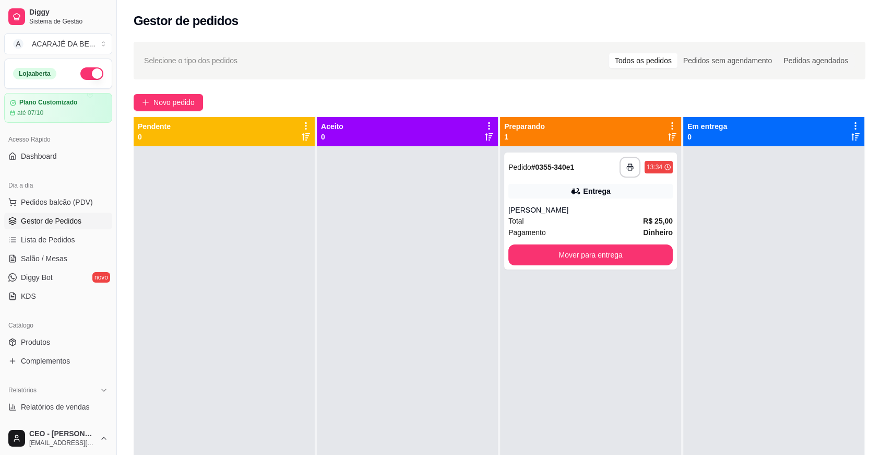
click at [602, 242] on div "**********" at bounding box center [590, 210] width 173 height 117
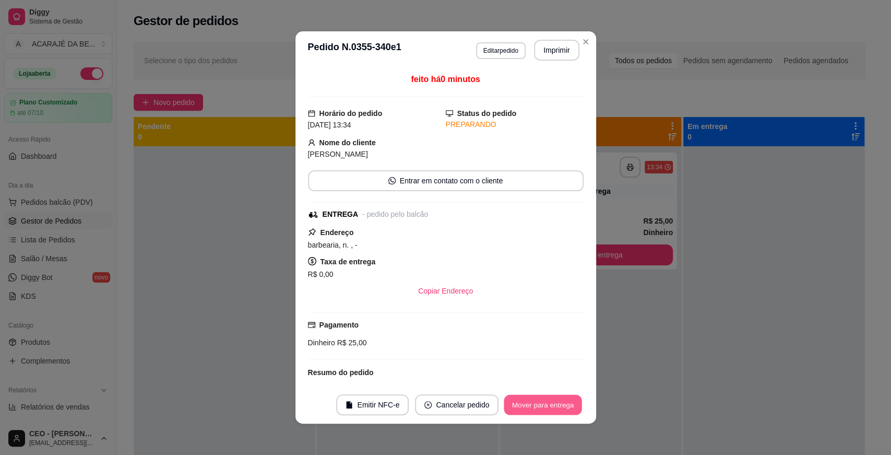
click at [564, 405] on button "Mover para entrega" at bounding box center [543, 405] width 78 height 20
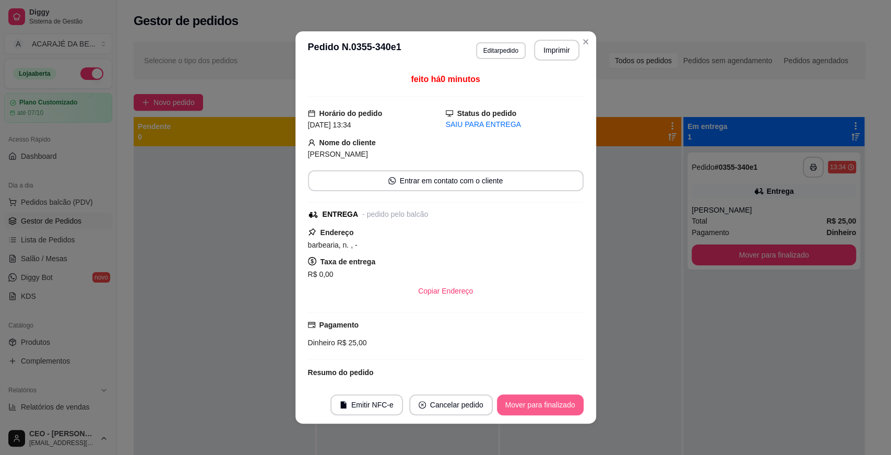
click at [567, 405] on button "Mover para finalizado" at bounding box center [540, 404] width 87 height 21
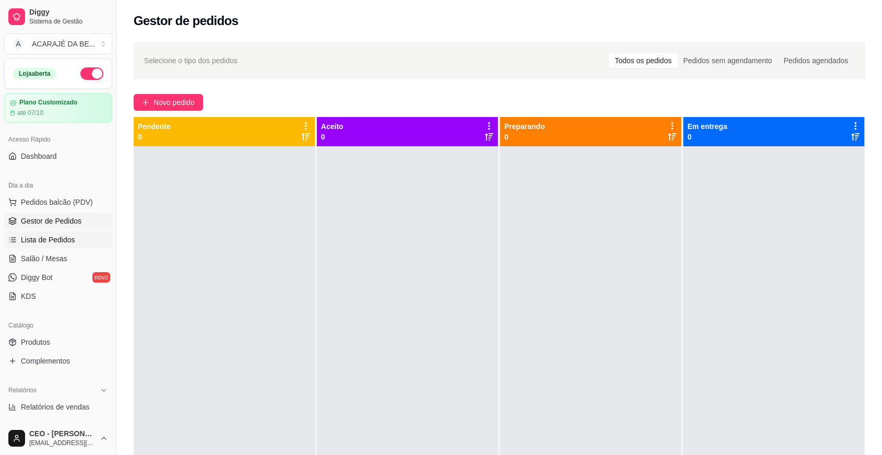
click at [54, 238] on span "Lista de Pedidos" at bounding box center [48, 239] width 54 height 10
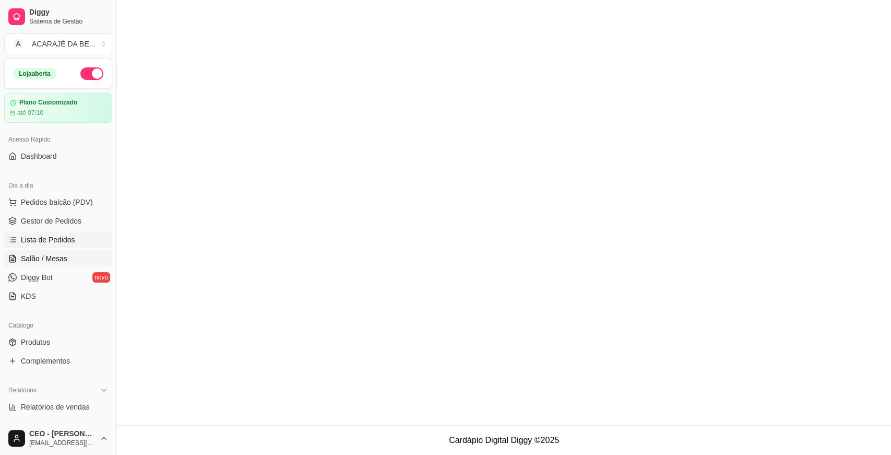
click at [65, 254] on link "Salão / Mesas" at bounding box center [58, 258] width 108 height 17
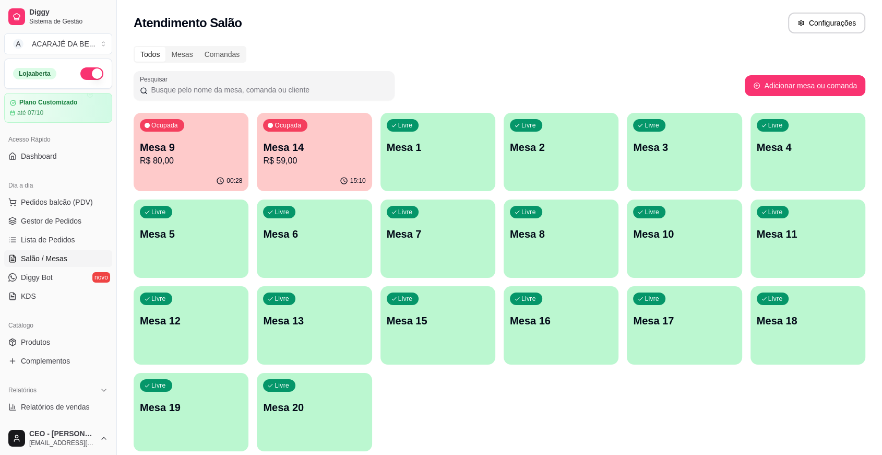
click at [205, 169] on div "Ocupada Mesa 9 R$ 80,00" at bounding box center [191, 142] width 115 height 58
click at [555, 143] on p "Mesa 2" at bounding box center [561, 147] width 102 height 15
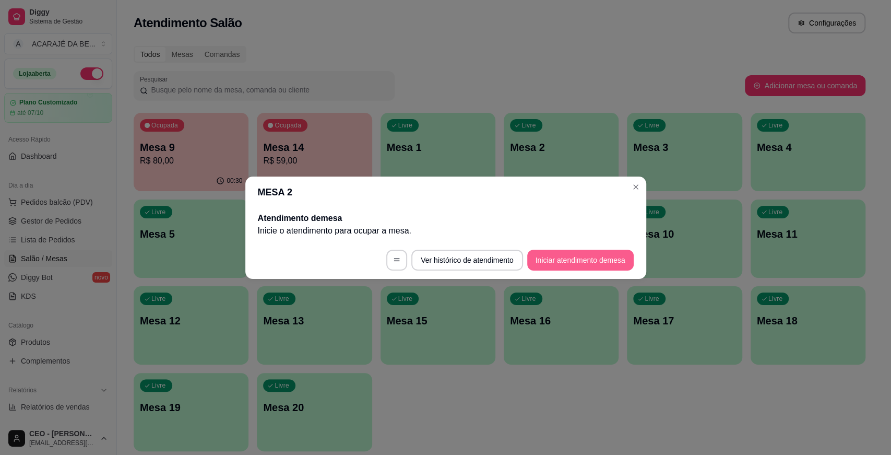
click at [592, 263] on button "Iniciar atendimento de mesa" at bounding box center [580, 260] width 106 height 21
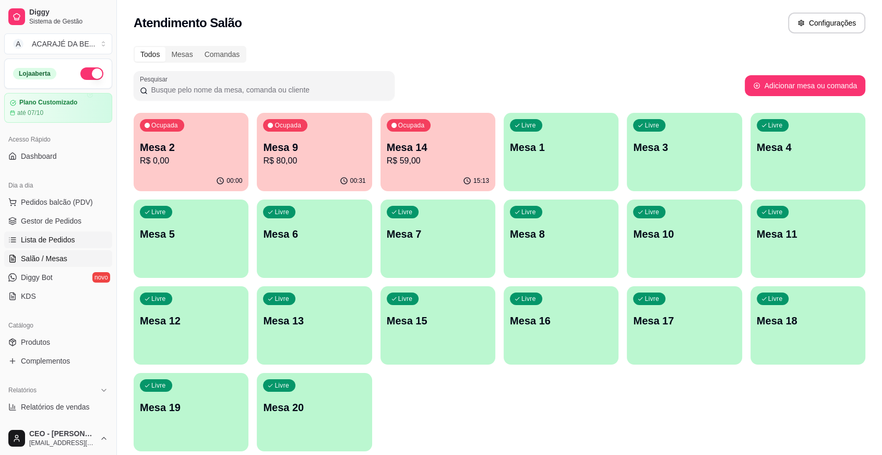
click at [72, 243] on span "Lista de Pedidos" at bounding box center [48, 239] width 54 height 10
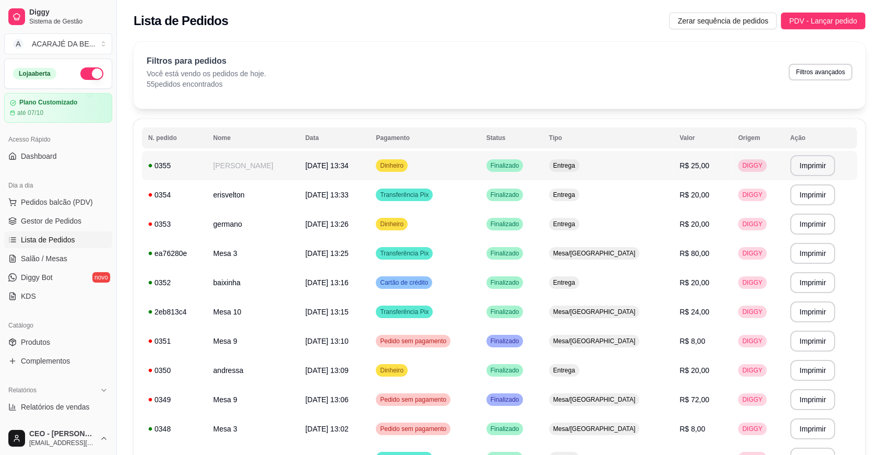
click at [263, 163] on td "[PERSON_NAME]" at bounding box center [253, 165] width 92 height 29
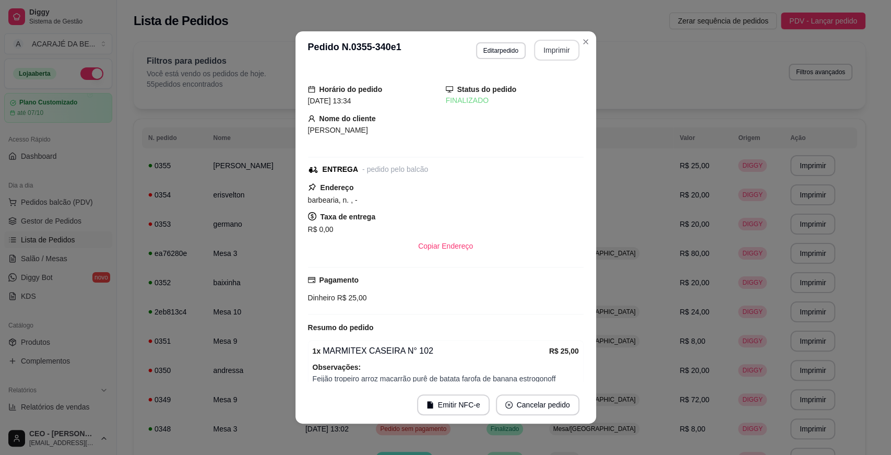
click at [545, 46] on button "Imprimir" at bounding box center [556, 50] width 45 height 21
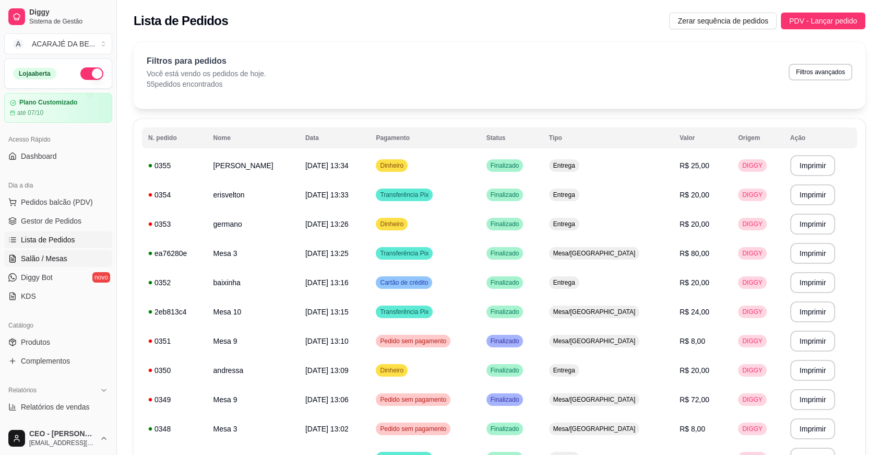
click at [88, 251] on link "Salão / Mesas" at bounding box center [58, 258] width 108 height 17
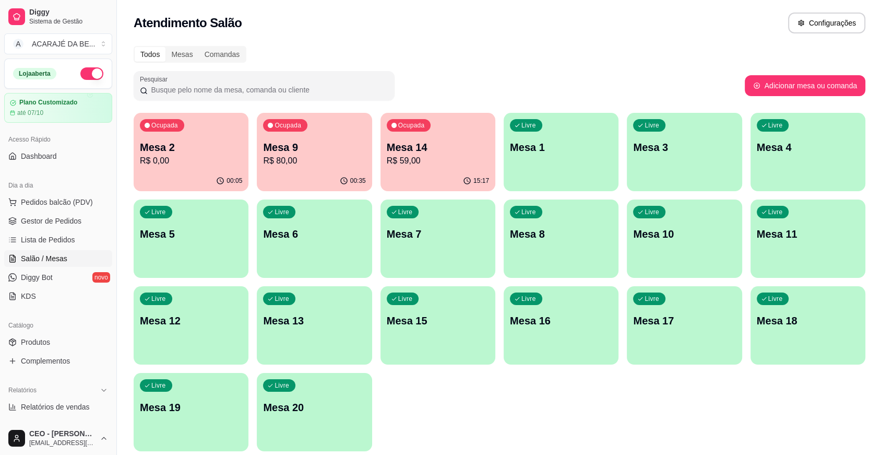
click at [200, 139] on div "Ocupada Mesa 2 R$ 0,00" at bounding box center [191, 142] width 115 height 58
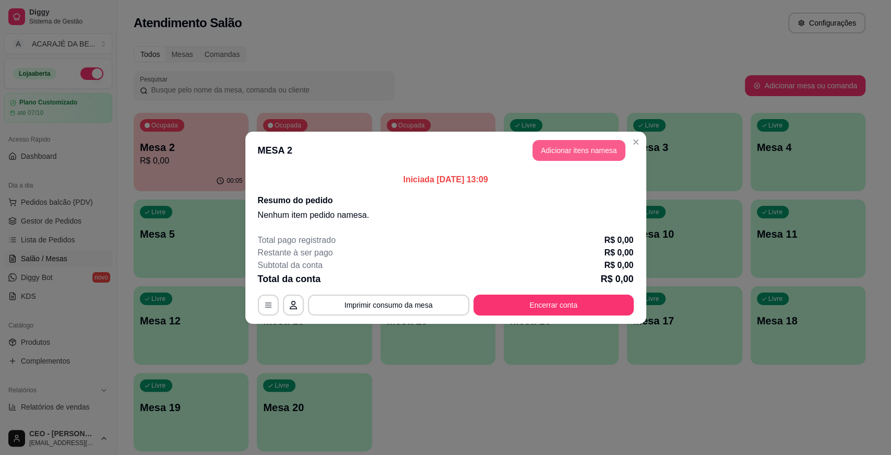
click at [558, 149] on button "Adicionar itens na mesa" at bounding box center [578, 150] width 93 height 21
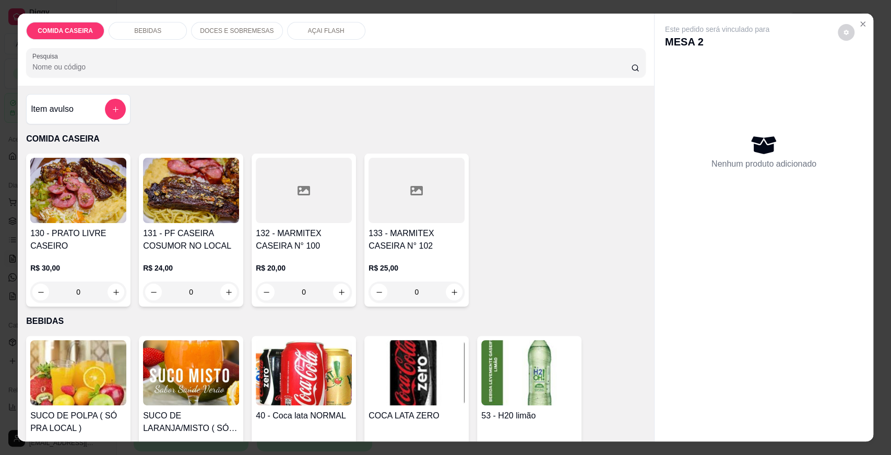
click at [106, 101] on button "add-separate-item" at bounding box center [115, 109] width 21 height 21
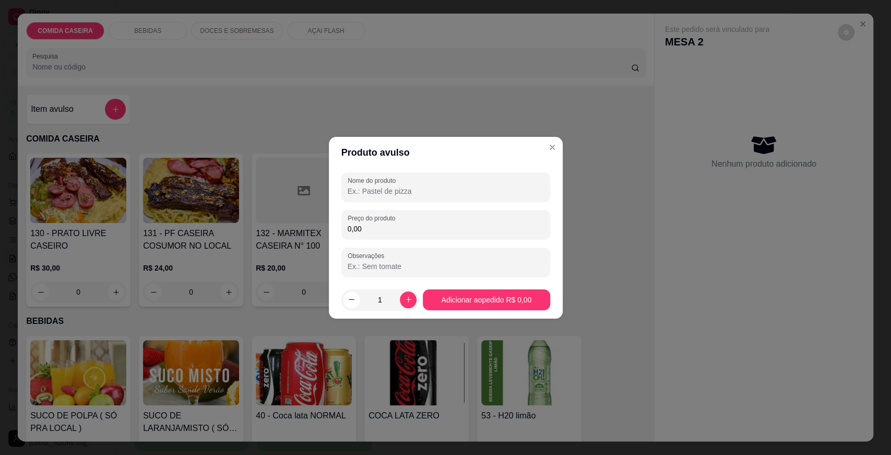
click at [372, 186] on input "Nome do produto" at bounding box center [446, 191] width 196 height 10
type input "c"
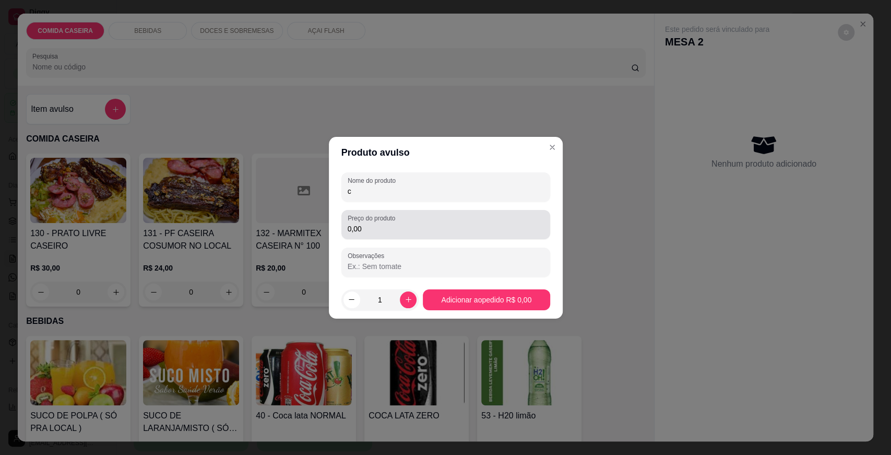
click at [374, 221] on label "Preço do produto" at bounding box center [373, 217] width 51 height 9
click at [374, 223] on input "0,00" at bounding box center [446, 228] width 196 height 10
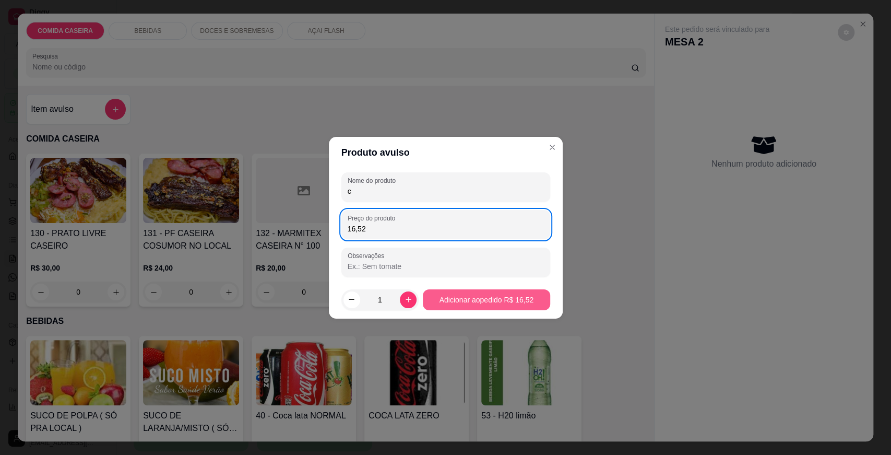
type input "16,52"
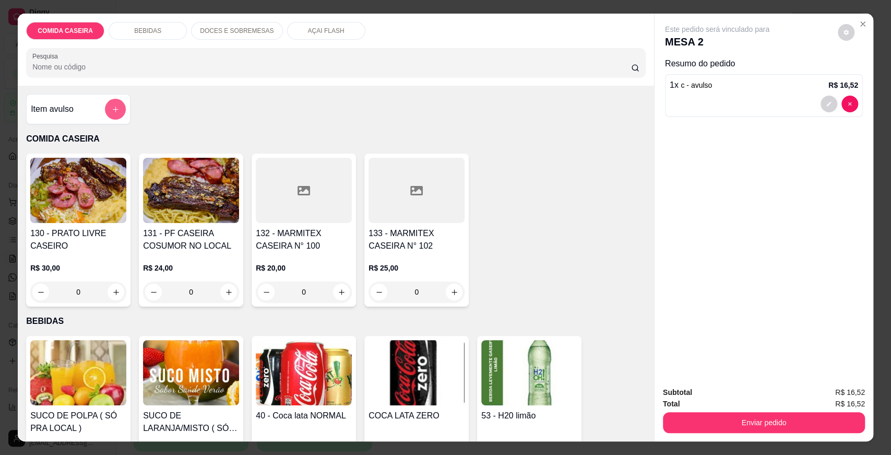
click at [112, 105] on icon "add-separate-item" at bounding box center [116, 109] width 8 height 8
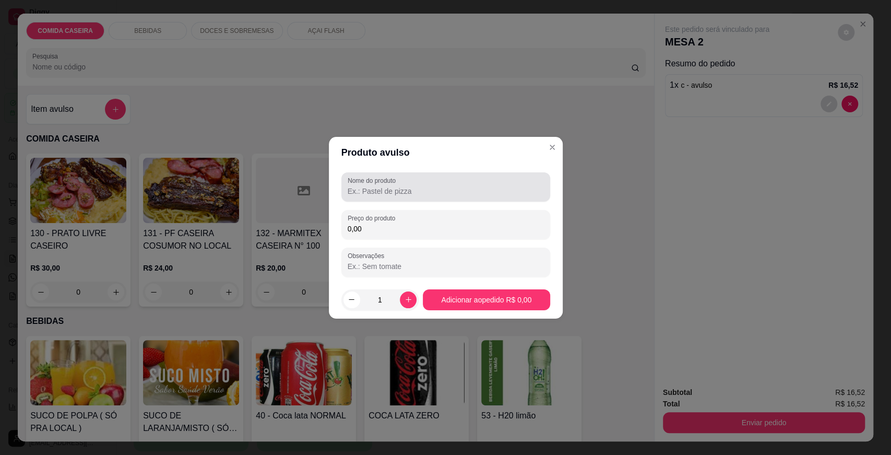
click at [393, 199] on div "Nome do produto" at bounding box center [445, 186] width 209 height 29
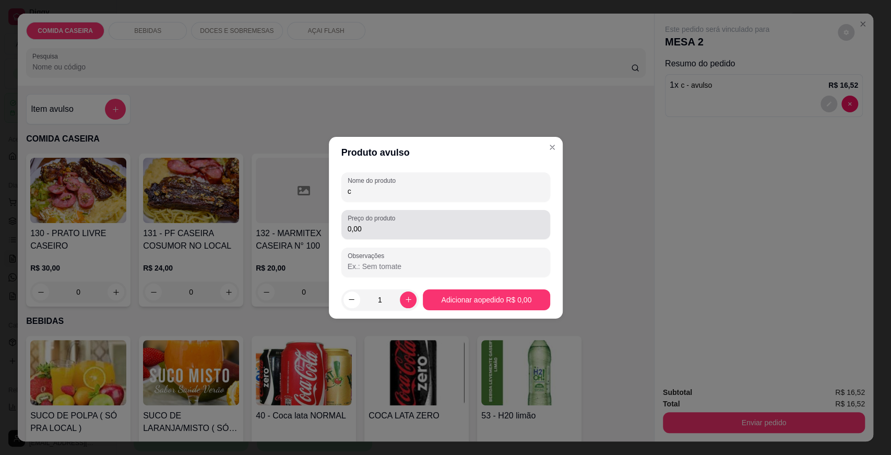
type input "c"
click at [391, 230] on input "0,00" at bounding box center [446, 228] width 196 height 10
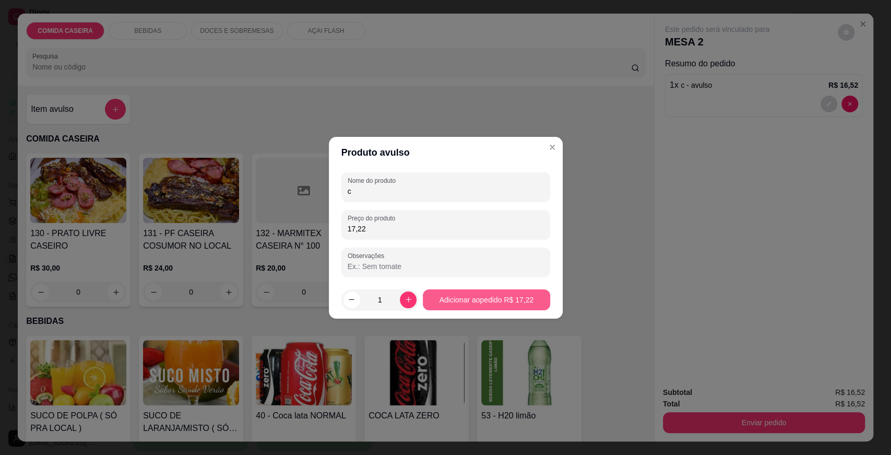
type input "17,22"
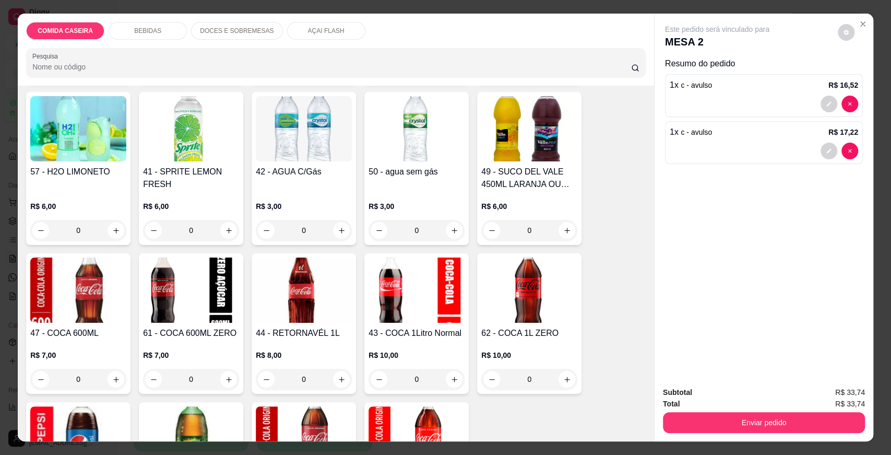
scroll to position [406, 0]
click at [115, 379] on icon "increase-product-quantity" at bounding box center [116, 379] width 8 height 8
type input "1"
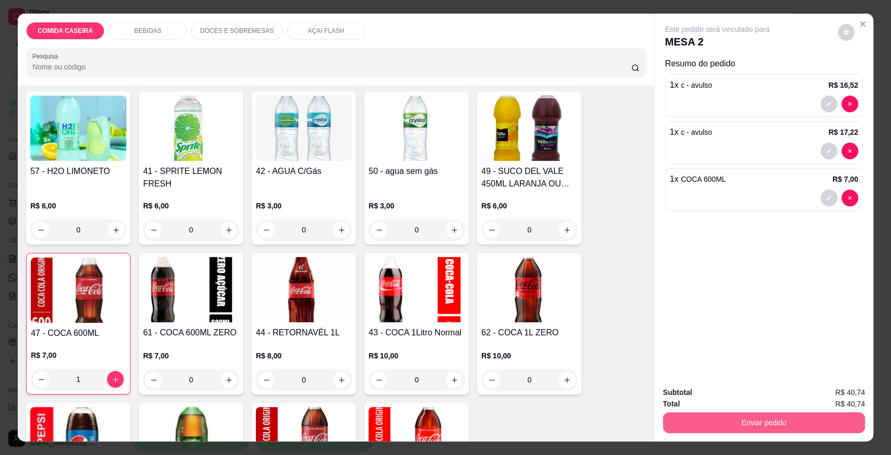
click at [754, 424] on button "Enviar pedido" at bounding box center [764, 422] width 202 height 21
click at [827, 395] on button "Enviar pedido" at bounding box center [837, 397] width 59 height 20
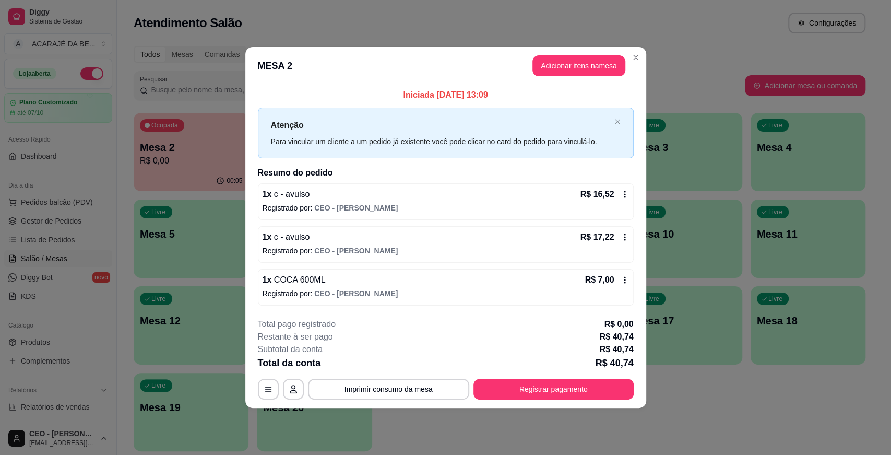
click at [635, 49] on header "MESA 2 Adicionar itens na mesa" at bounding box center [445, 66] width 401 height 38
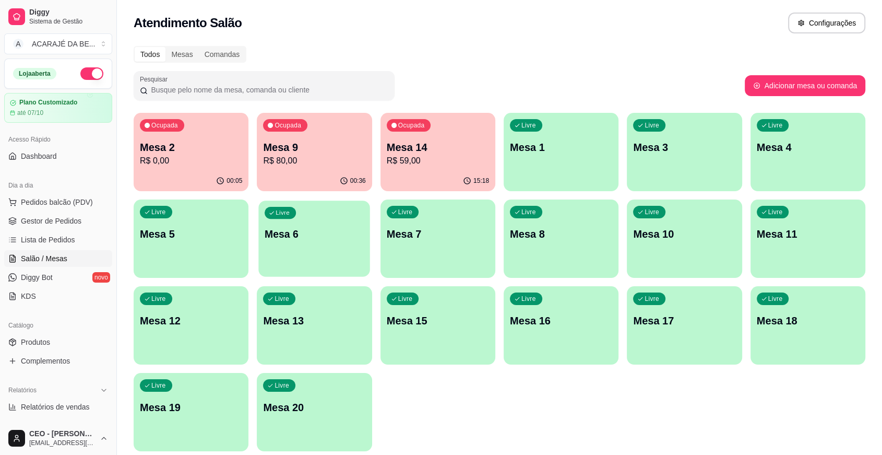
click at [298, 218] on div "Livre Mesa 6" at bounding box center [315, 232] width 112 height 64
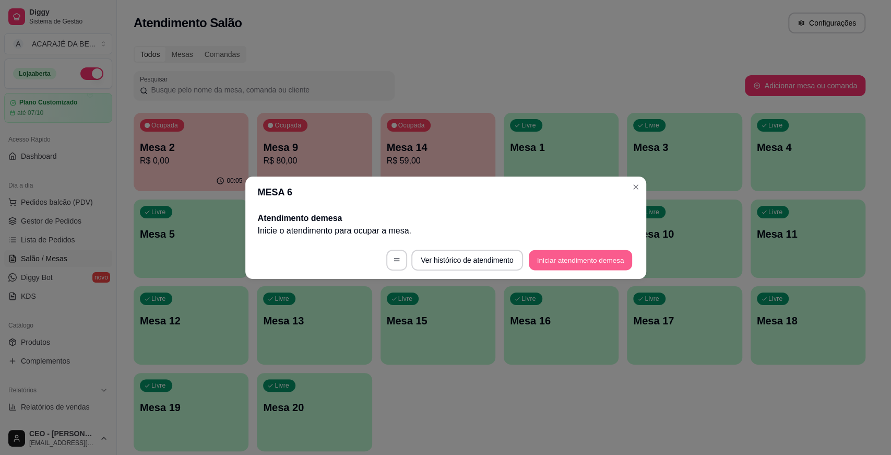
click at [595, 263] on button "Iniciar atendimento de mesa" at bounding box center [580, 260] width 103 height 20
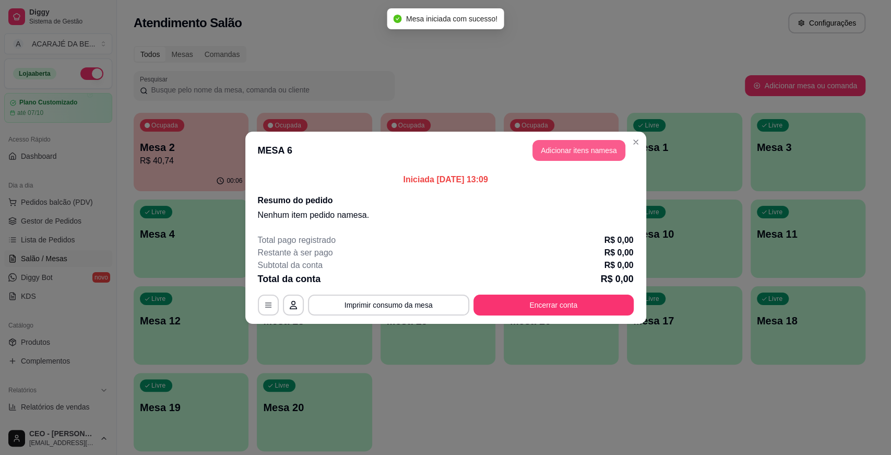
click at [559, 146] on button "Adicionar itens na mesa" at bounding box center [578, 150] width 93 height 21
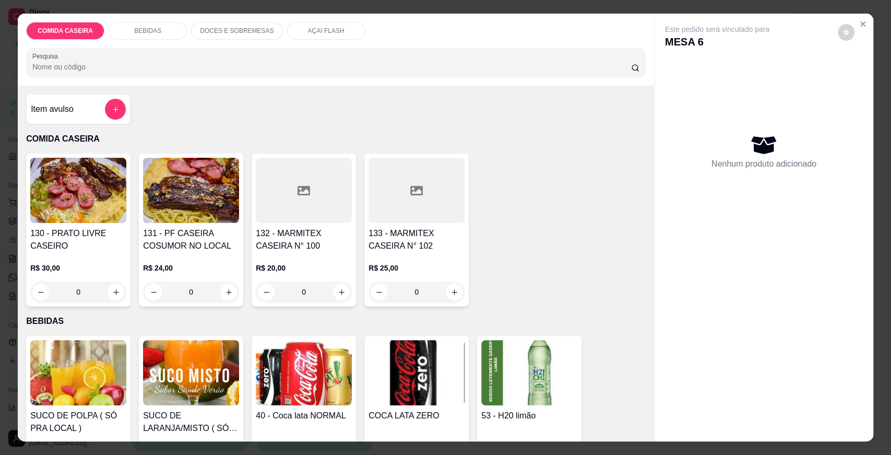
click at [105, 96] on div "Item avulso" at bounding box center [78, 109] width 104 height 30
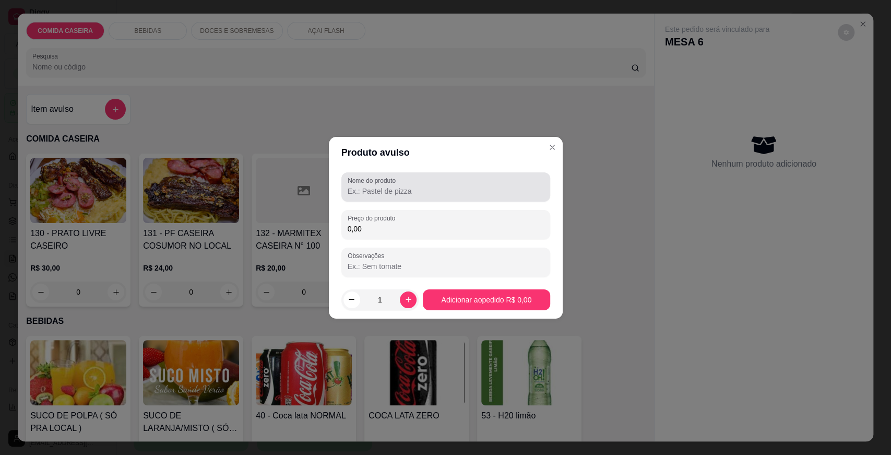
click at [439, 192] on input "Nome do produto" at bounding box center [446, 191] width 196 height 10
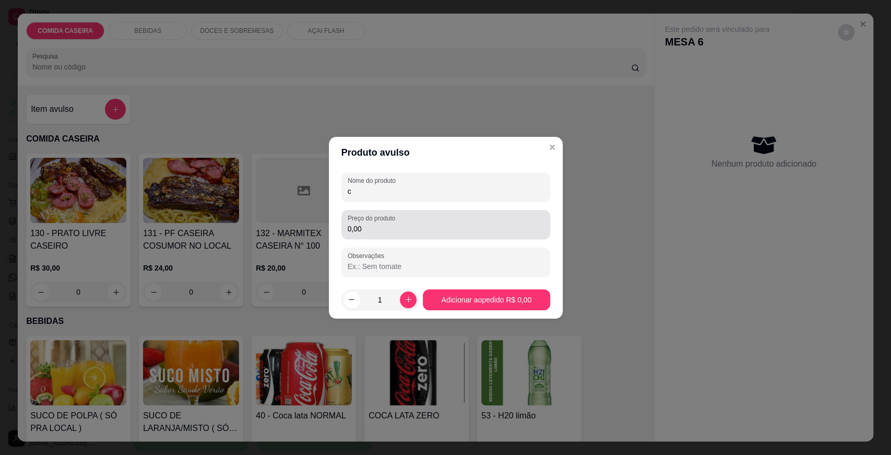
type input "c"
click at [415, 222] on div "0,00" at bounding box center [446, 224] width 196 height 21
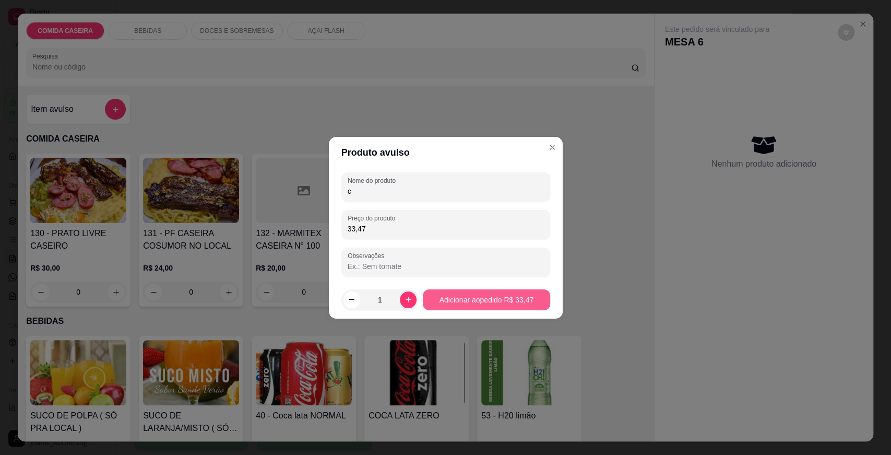
type input "33,47"
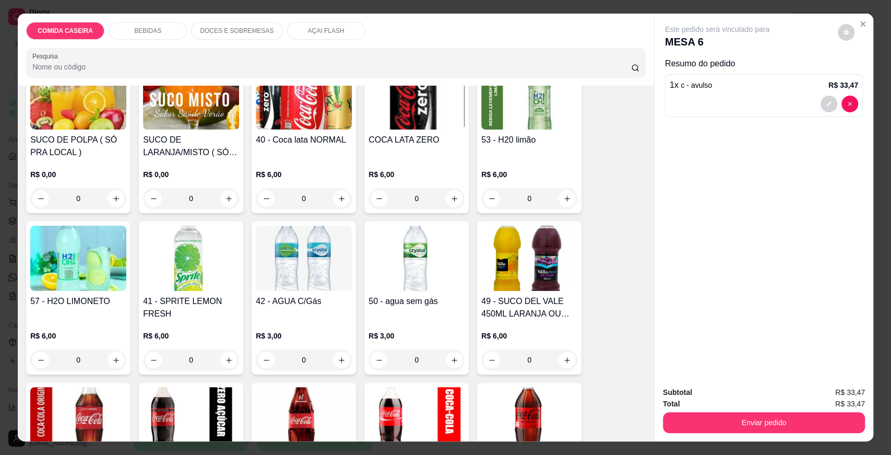
scroll to position [116, 0]
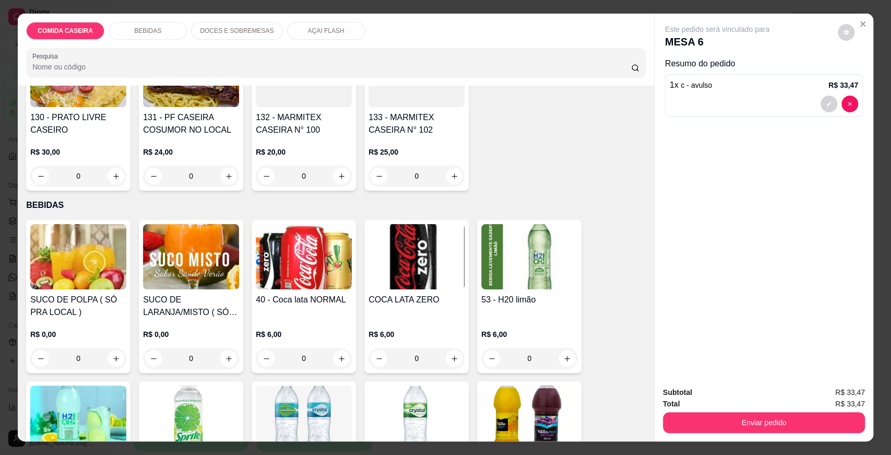
click at [160, 239] on img at bounding box center [191, 256] width 96 height 65
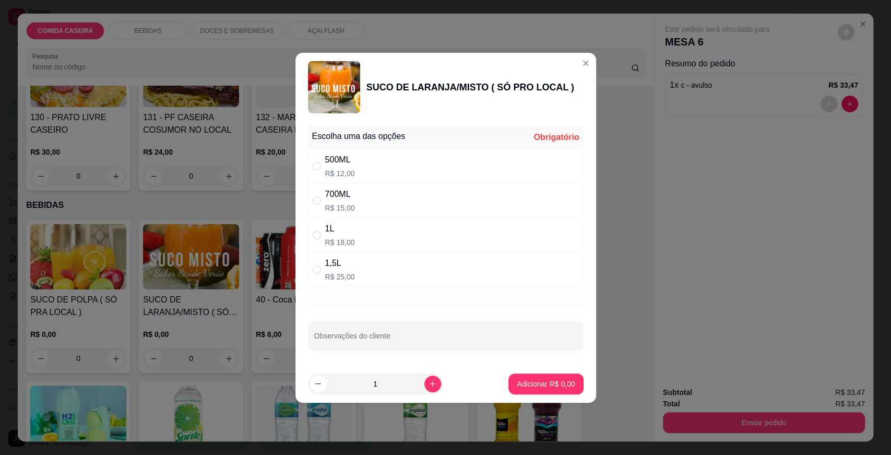
click at [388, 169] on div "500ML R$ 12,00" at bounding box center [446, 166] width 276 height 34
radio input "true"
click at [555, 380] on p "Adicionar R$ 12,00" at bounding box center [544, 383] width 62 height 10
type input "1"
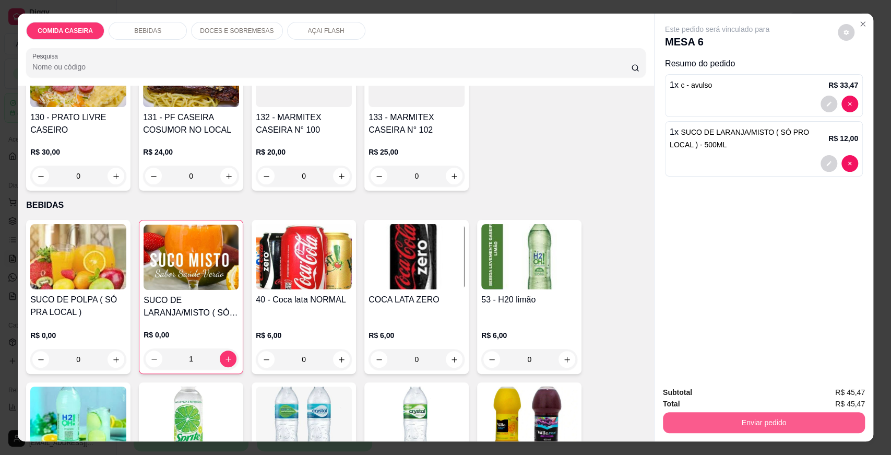
click at [678, 432] on button "Enviar pedido" at bounding box center [764, 422] width 202 height 21
click at [828, 396] on button "Enviar pedido" at bounding box center [837, 397] width 59 height 20
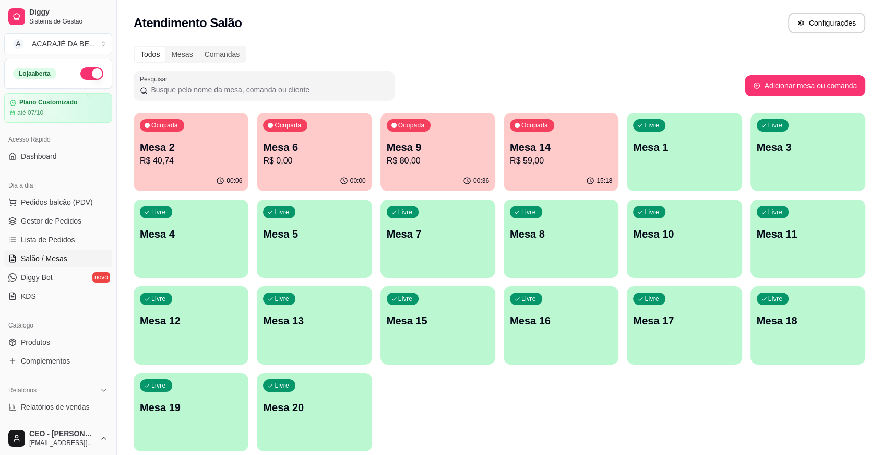
click at [160, 149] on p "Mesa 2" at bounding box center [191, 147] width 102 height 15
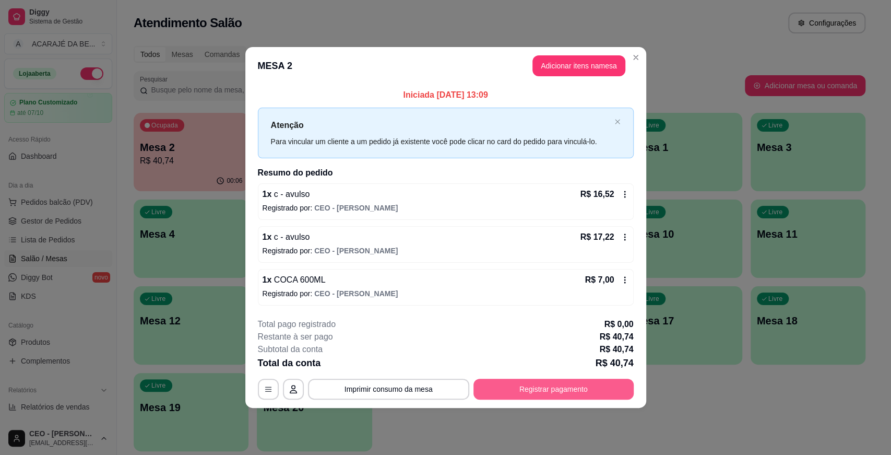
click at [521, 386] on button "Registrar pagamento" at bounding box center [553, 388] width 160 height 21
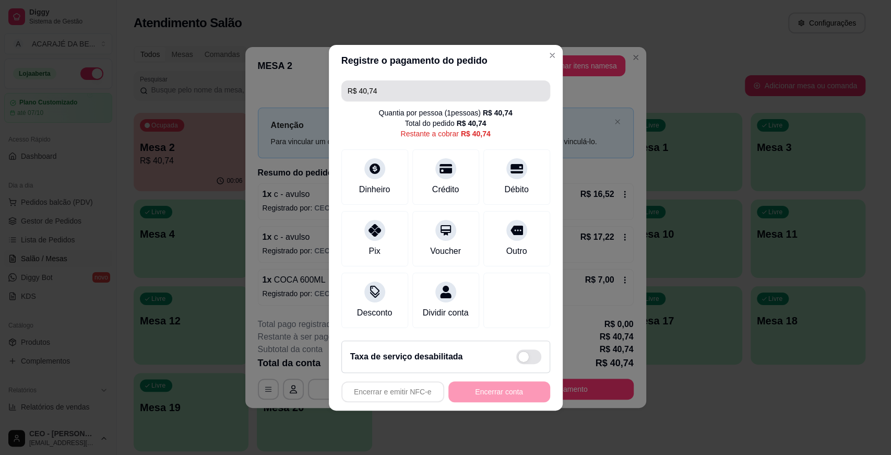
drag, startPoint x: 435, startPoint y: 79, endPoint x: 443, endPoint y: 71, distance: 11.1
click at [435, 80] on input "R$ 40,74" at bounding box center [446, 90] width 196 height 21
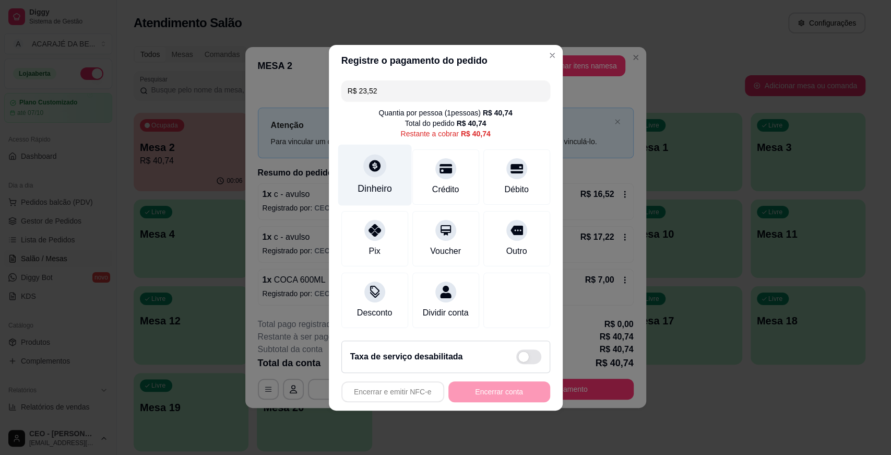
type input "R$ 23,52"
click at [353, 148] on div "Dinheiro" at bounding box center [375, 174] width 74 height 61
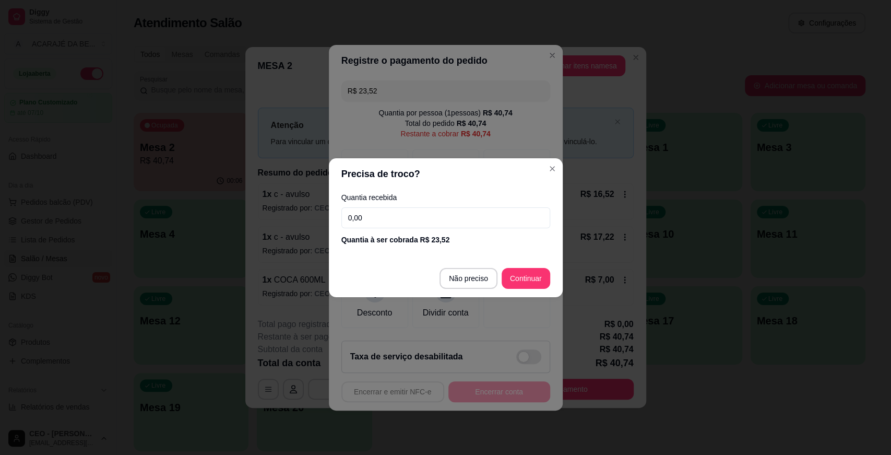
click at [440, 210] on input "0,00" at bounding box center [445, 217] width 209 height 21
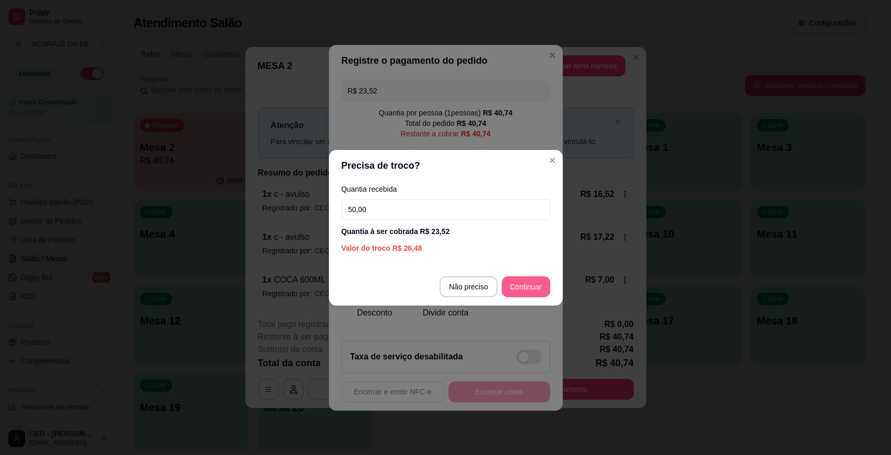
type input "50,00"
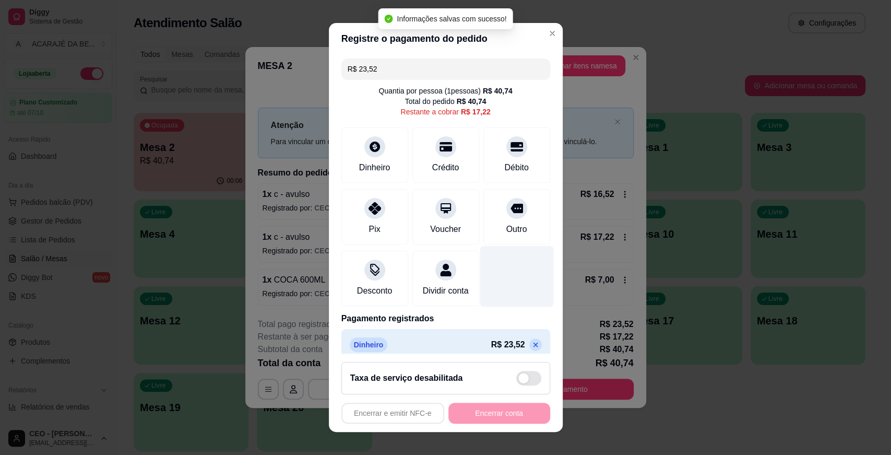
type input "R$ 17,22"
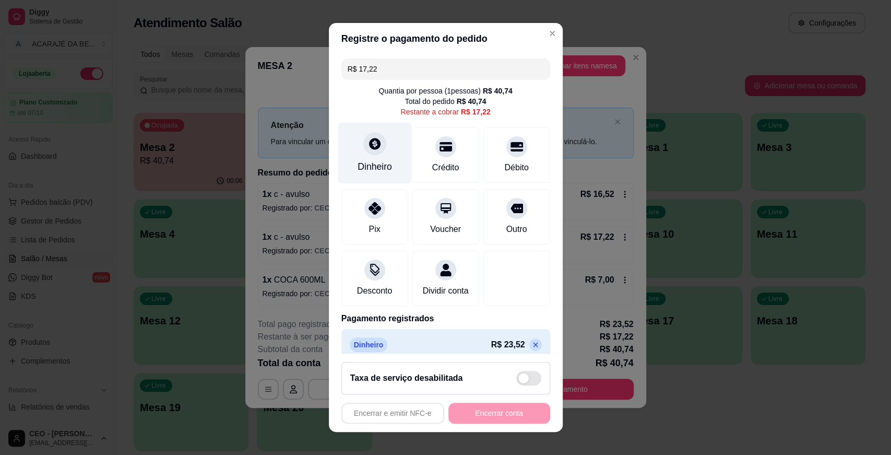
click at [393, 150] on div "Dinheiro" at bounding box center [375, 152] width 74 height 61
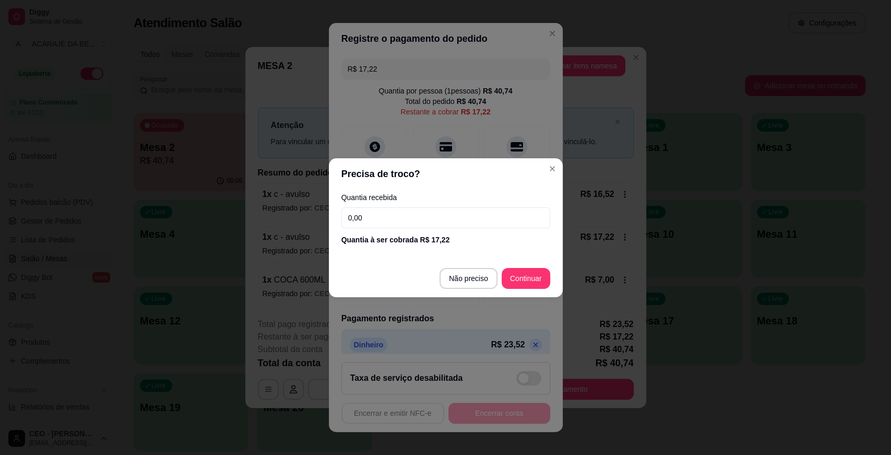
click at [514, 224] on input "0,00" at bounding box center [445, 217] width 209 height 21
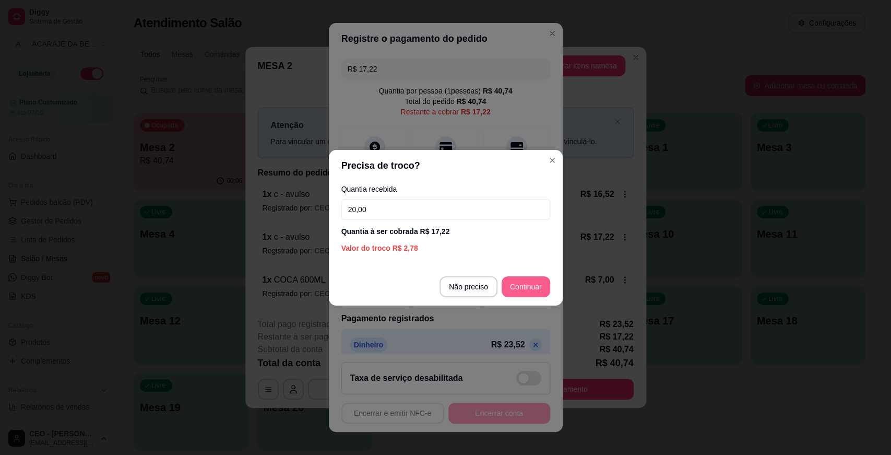
type input "20,00"
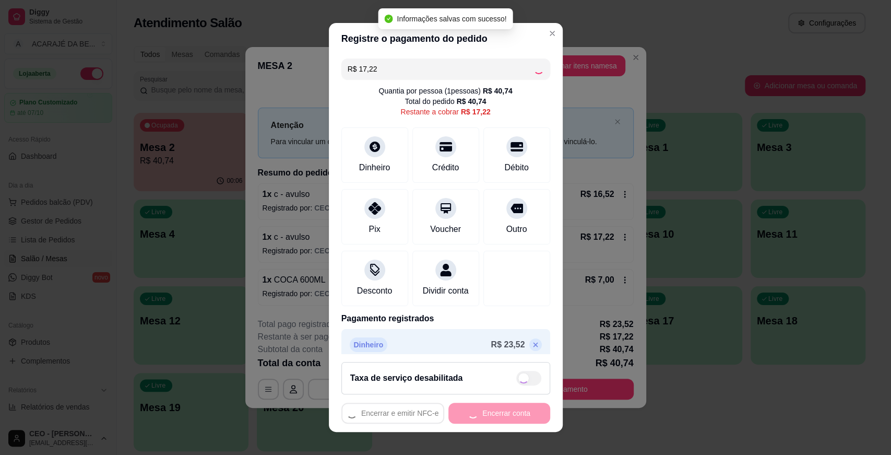
type input "R$ 0,00"
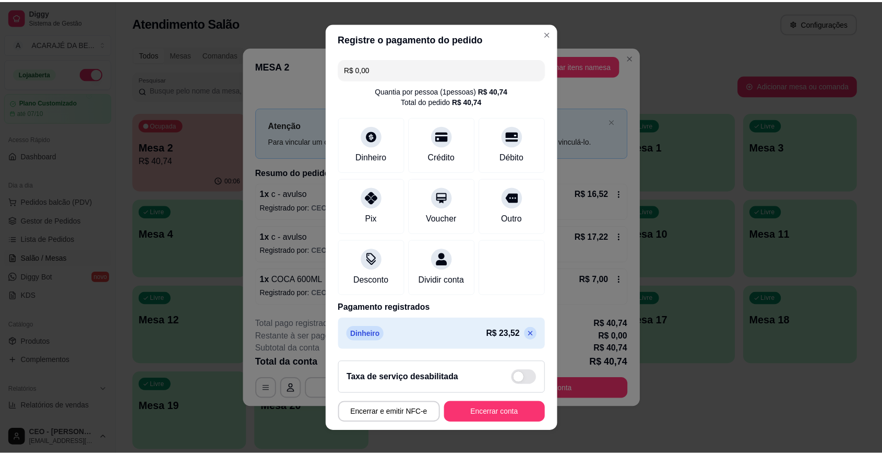
scroll to position [51, 0]
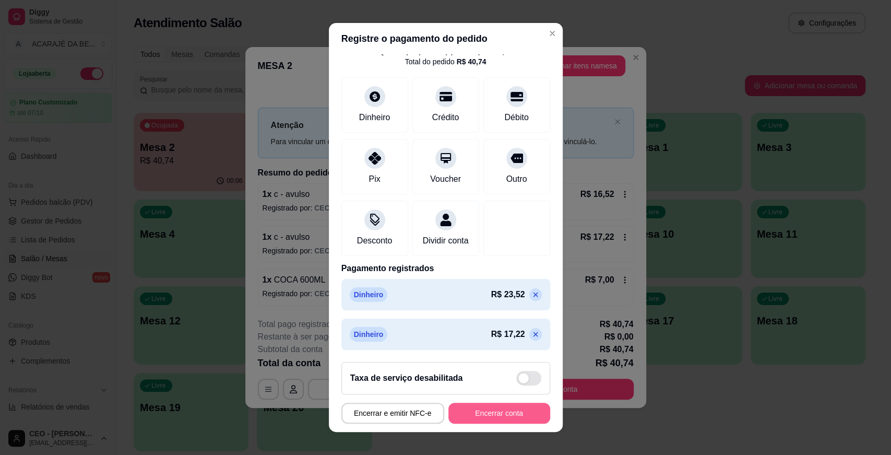
click at [482, 412] on button "Encerrar conta" at bounding box center [499, 412] width 102 height 21
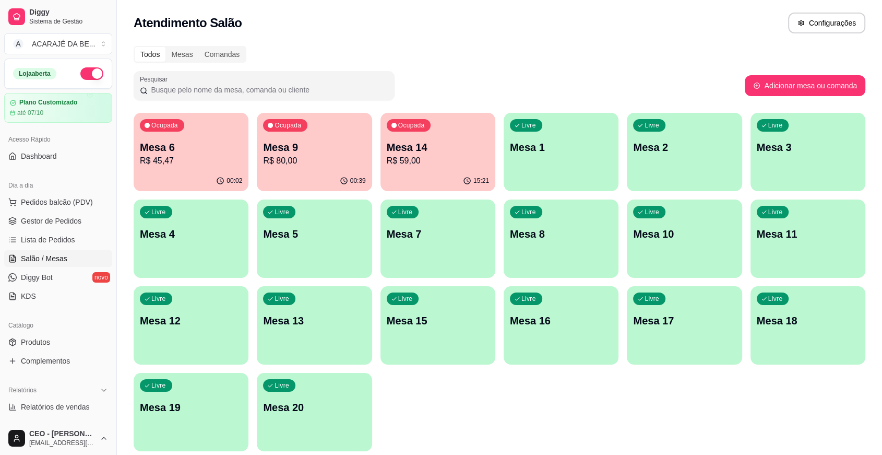
click at [465, 83] on div "Pesquisar" at bounding box center [439, 85] width 611 height 29
click at [216, 172] on div "00:02" at bounding box center [191, 180] width 112 height 20
click at [45, 219] on span "Gestor de Pedidos" at bounding box center [51, 221] width 61 height 10
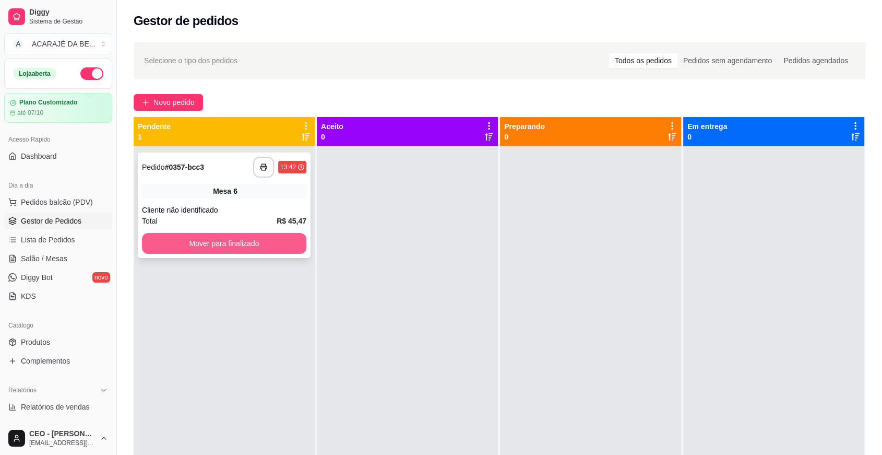
click at [267, 242] on button "Mover para finalizado" at bounding box center [224, 243] width 164 height 21
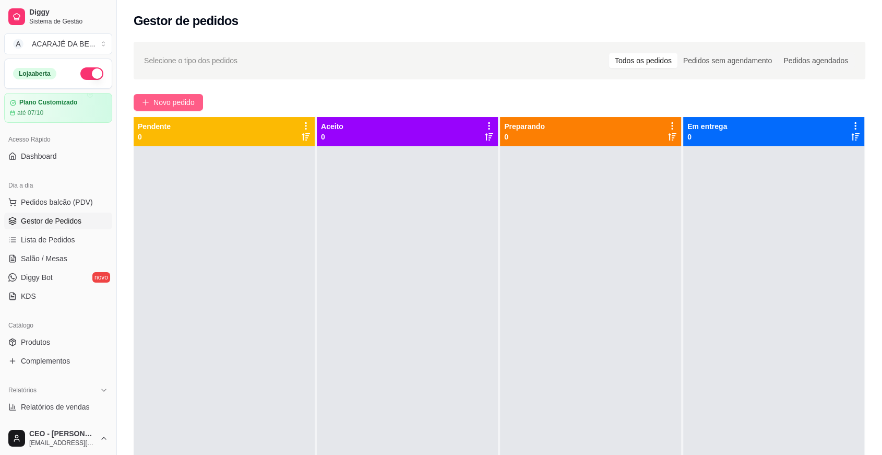
click at [173, 98] on span "Novo pedido" at bounding box center [173, 102] width 41 height 11
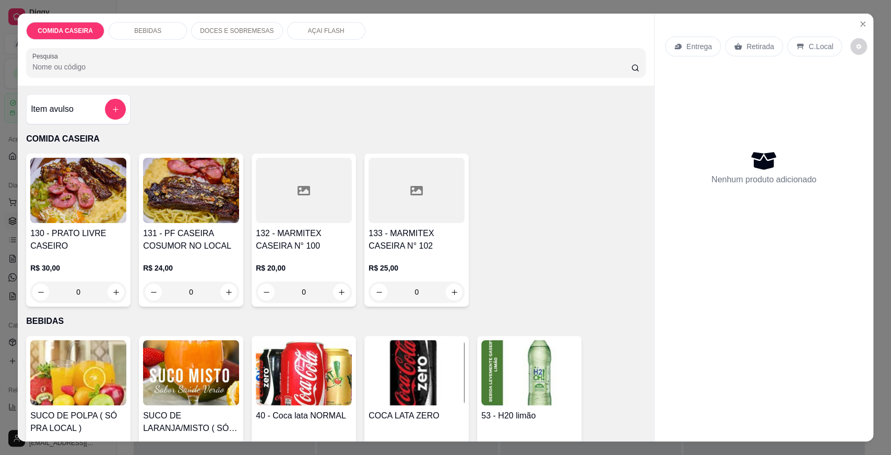
click at [92, 111] on div "Item avulso" at bounding box center [78, 109] width 95 height 21
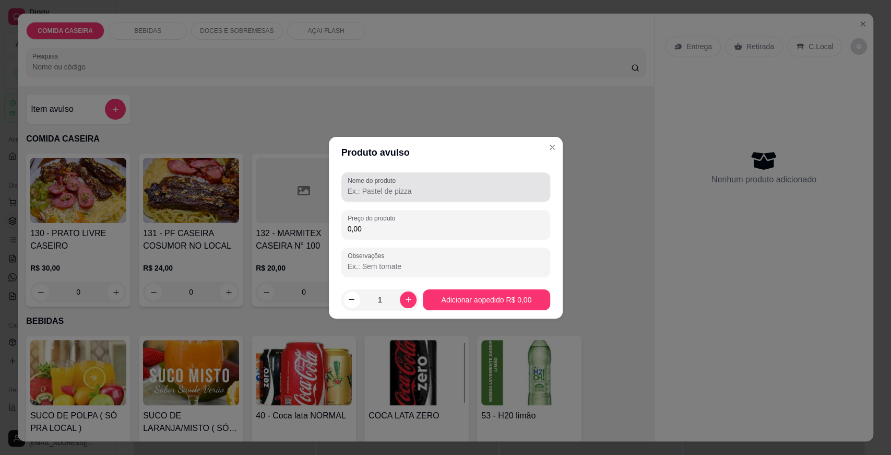
click at [361, 191] on input "Nome do produto" at bounding box center [446, 191] width 196 height 10
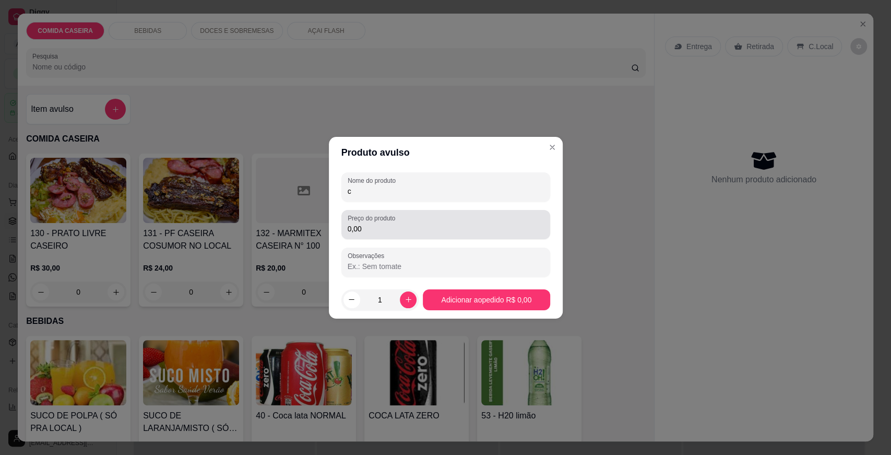
type input "c"
click at [407, 217] on div "0,00" at bounding box center [446, 224] width 196 height 21
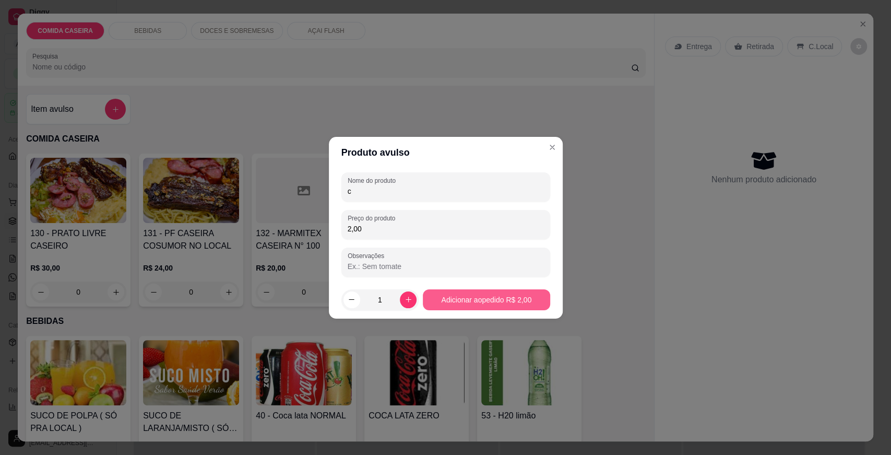
type input "2,00"
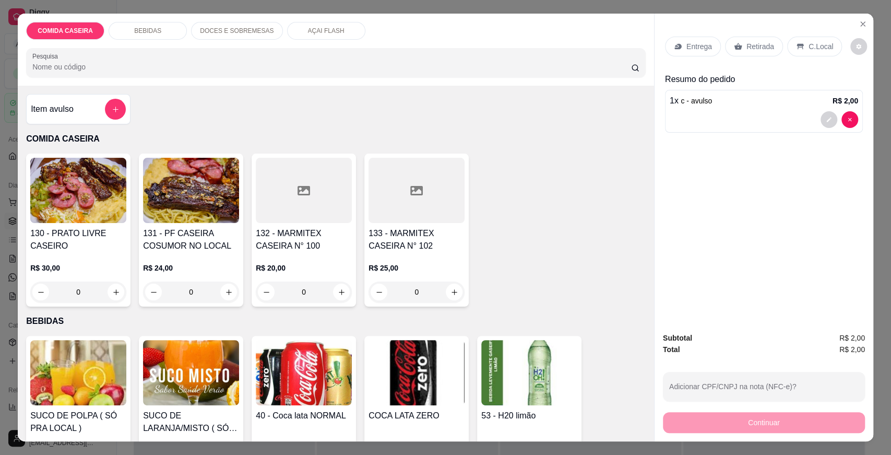
click at [765, 52] on div "Retirada" at bounding box center [754, 47] width 58 height 20
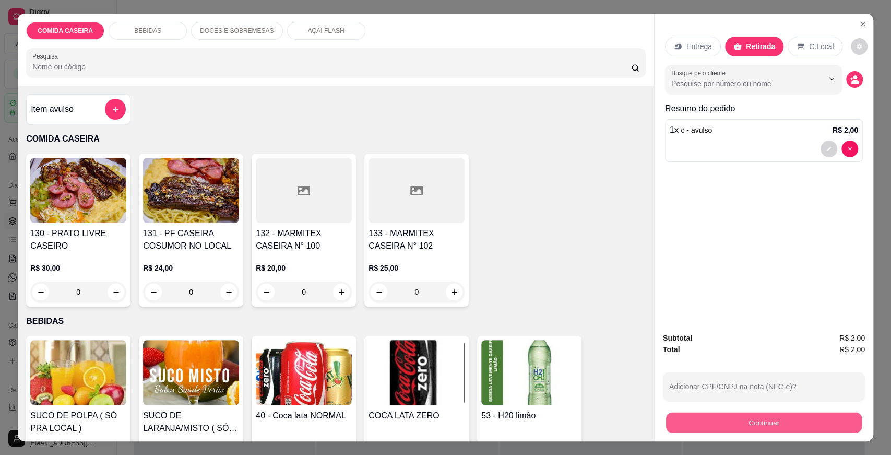
click at [727, 429] on button "Continuar" at bounding box center [764, 422] width 196 height 20
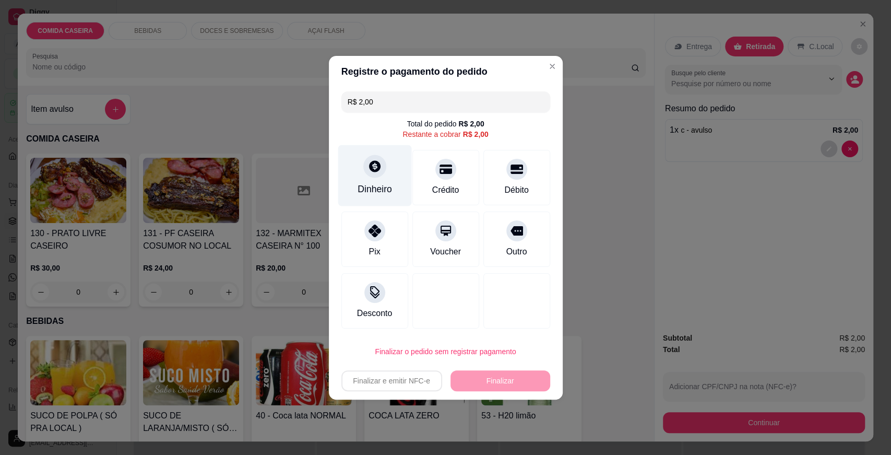
click at [347, 188] on div "Dinheiro" at bounding box center [375, 175] width 74 height 61
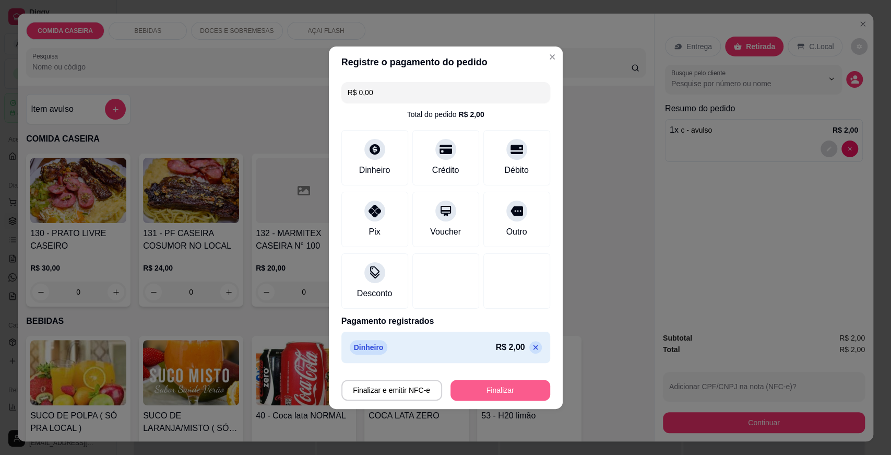
click at [539, 387] on button "Finalizar" at bounding box center [500, 389] width 100 height 21
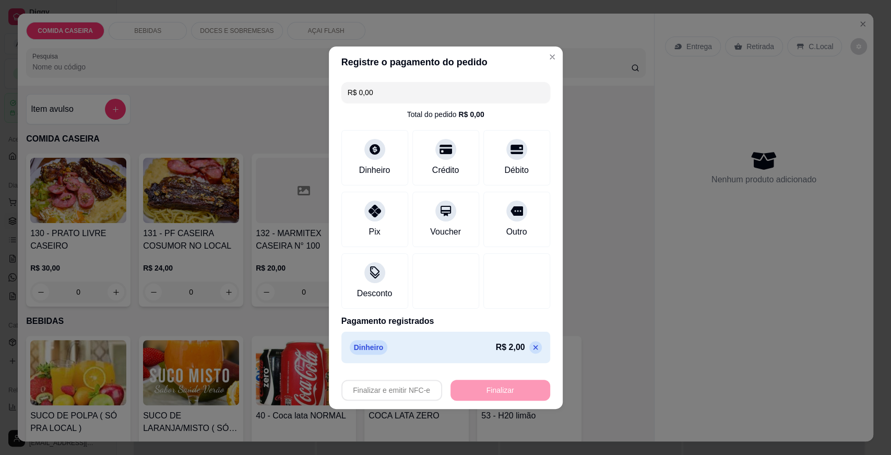
type input "-R$ 2,00"
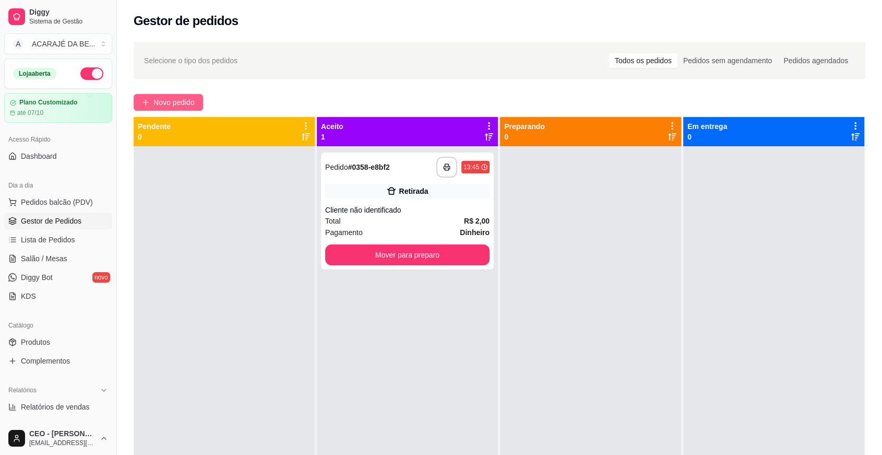
drag, startPoint x: 531, startPoint y: 357, endPoint x: 158, endPoint y: 99, distance: 453.6
click at [158, 99] on span "Novo pedido" at bounding box center [173, 102] width 41 height 11
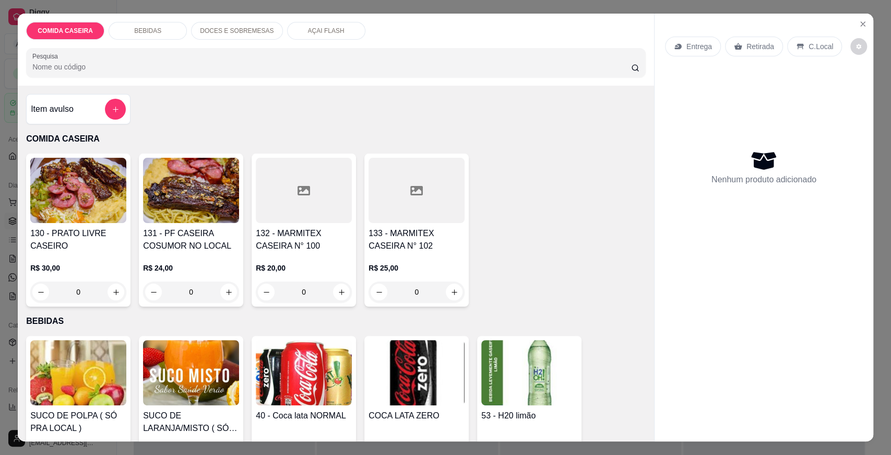
click at [317, 224] on div "132 - MARMITEX CASEIRA N° 100 R$ 20,00 0" at bounding box center [304, 229] width 104 height 153
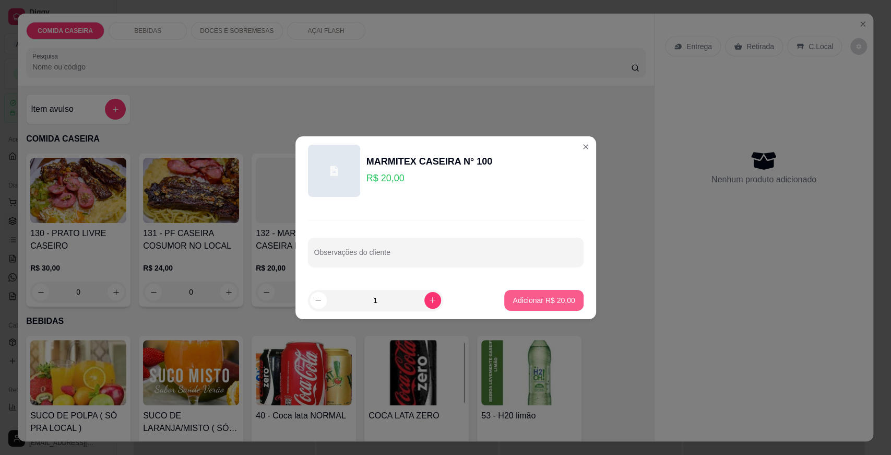
click at [513, 295] on p "Adicionar R$ 20,00" at bounding box center [544, 300] width 62 height 10
type input "1"
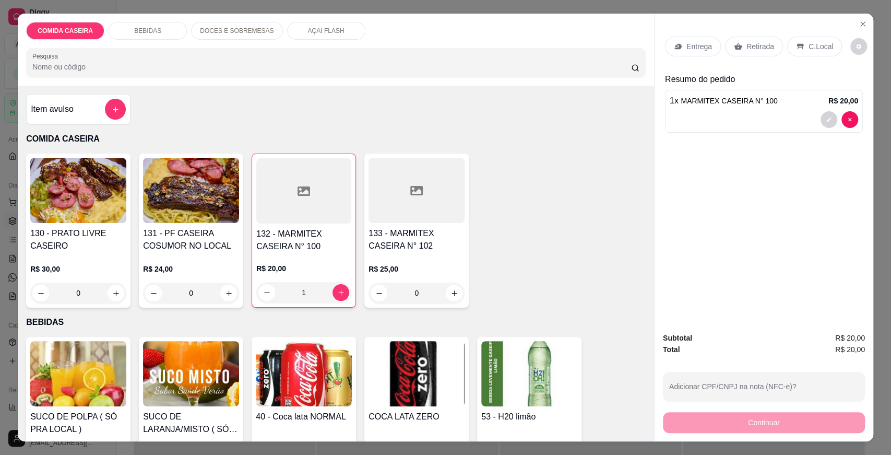
click at [746, 46] on p "Retirada" at bounding box center [760, 46] width 28 height 10
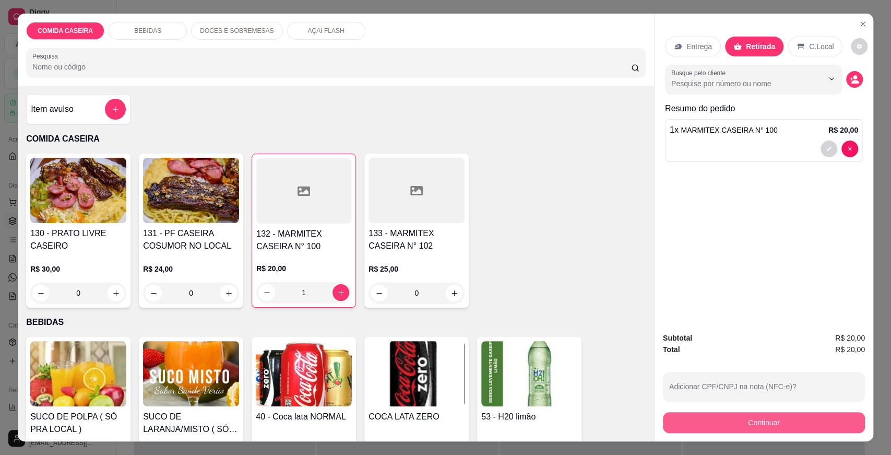
click at [757, 426] on button "Continuar" at bounding box center [764, 422] width 202 height 21
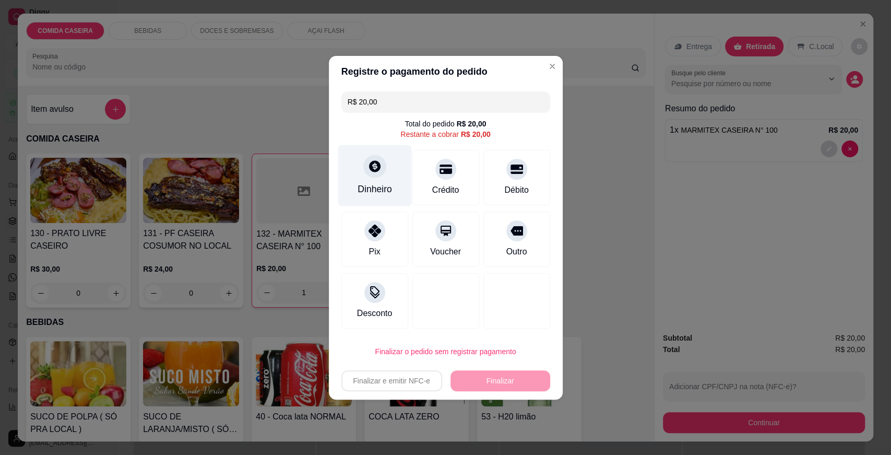
click at [371, 182] on div "Dinheiro" at bounding box center [375, 175] width 74 height 61
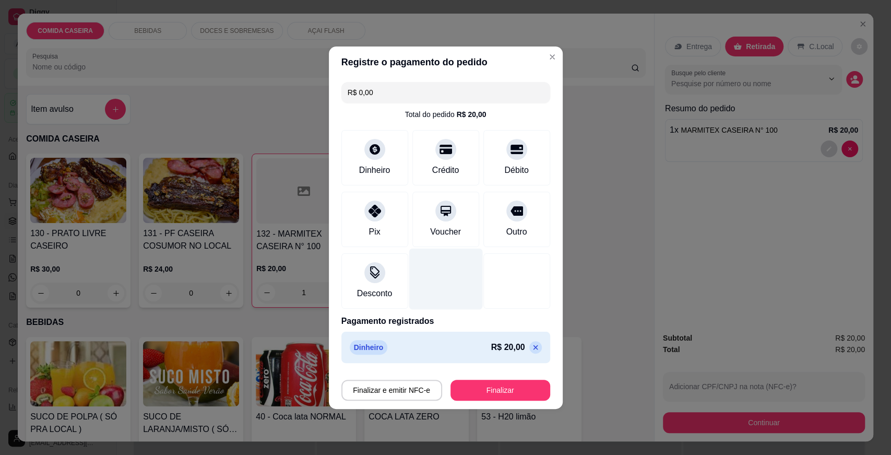
type input "R$ 0,00"
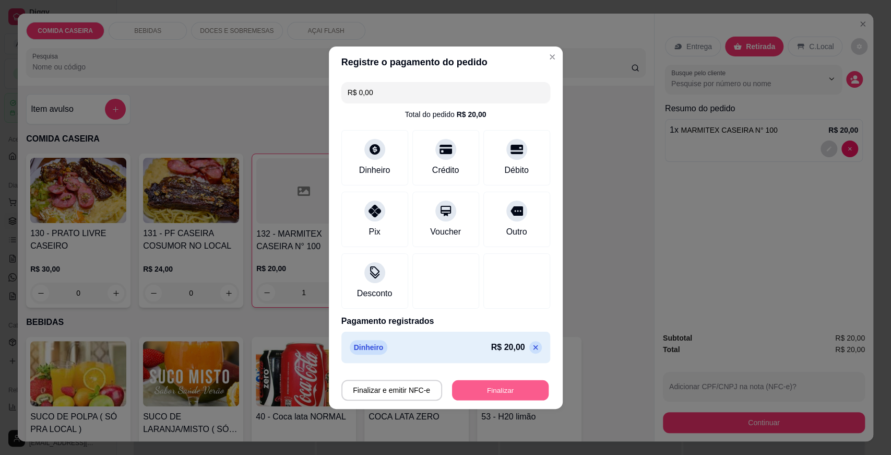
click at [492, 383] on button "Finalizar" at bounding box center [500, 389] width 97 height 20
type input "0"
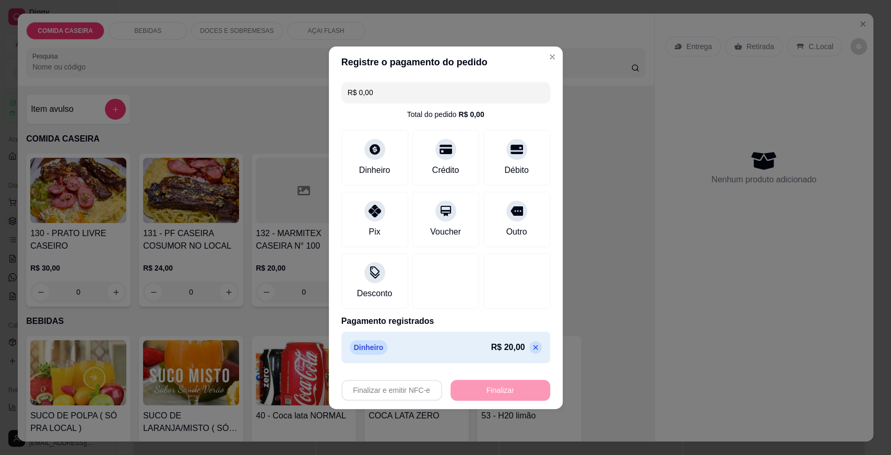
type input "-R$ 20,00"
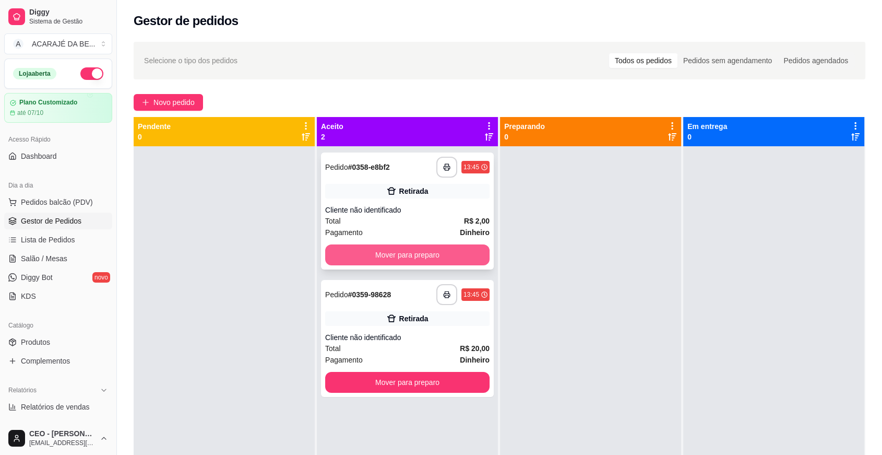
click at [451, 256] on button "Mover para preparo" at bounding box center [407, 254] width 164 height 21
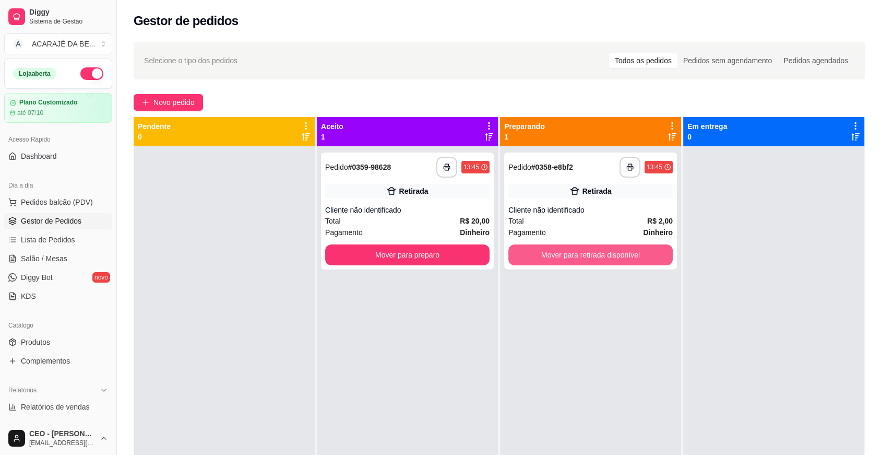
click at [514, 252] on button "Mover para retirada disponível" at bounding box center [590, 254] width 164 height 21
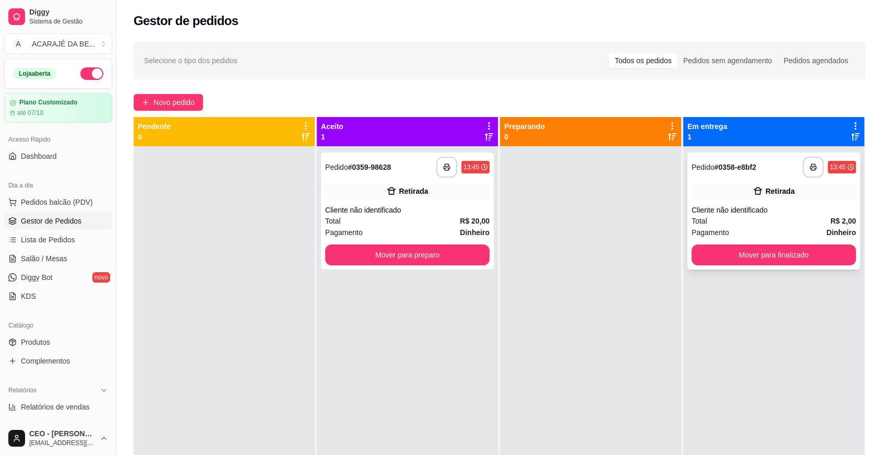
click at [721, 242] on div "**********" at bounding box center [773, 210] width 173 height 117
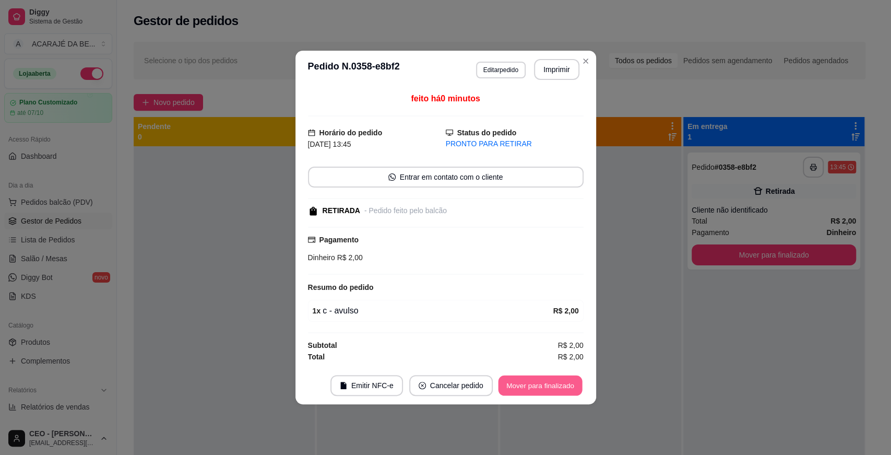
click at [547, 386] on button "Mover para finalizado" at bounding box center [540, 385] width 84 height 20
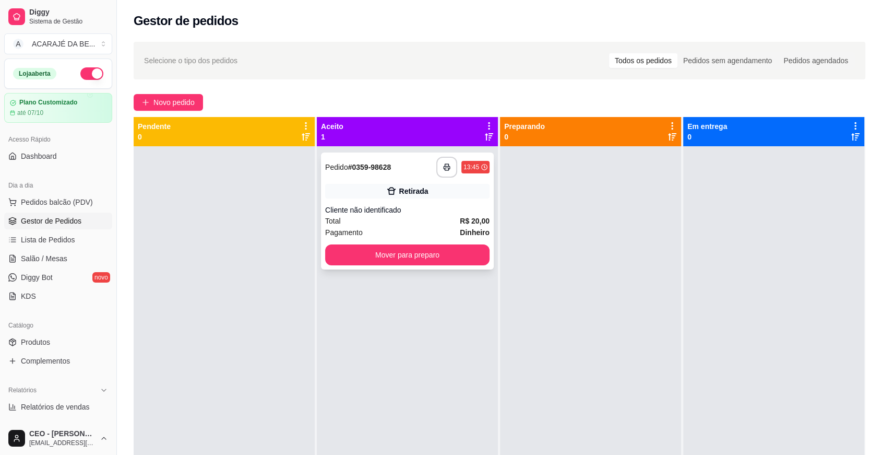
click at [443, 256] on button "Mover para preparo" at bounding box center [407, 254] width 164 height 21
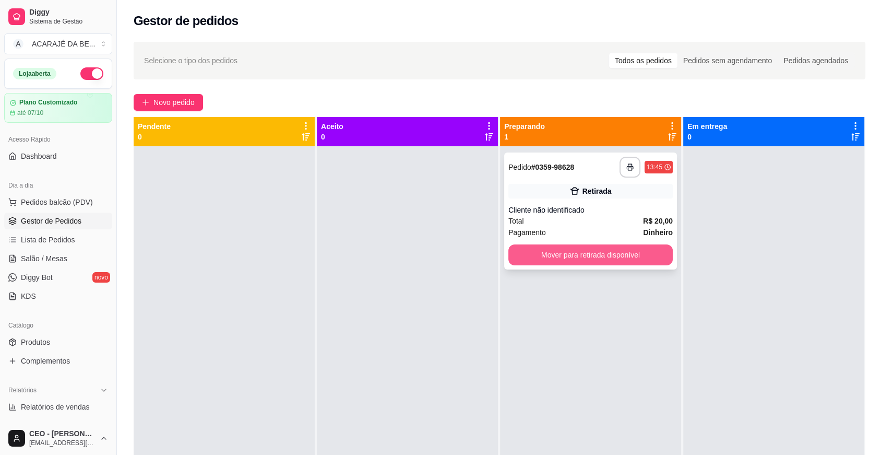
click at [579, 248] on button "Mover para retirada disponível" at bounding box center [590, 254] width 164 height 21
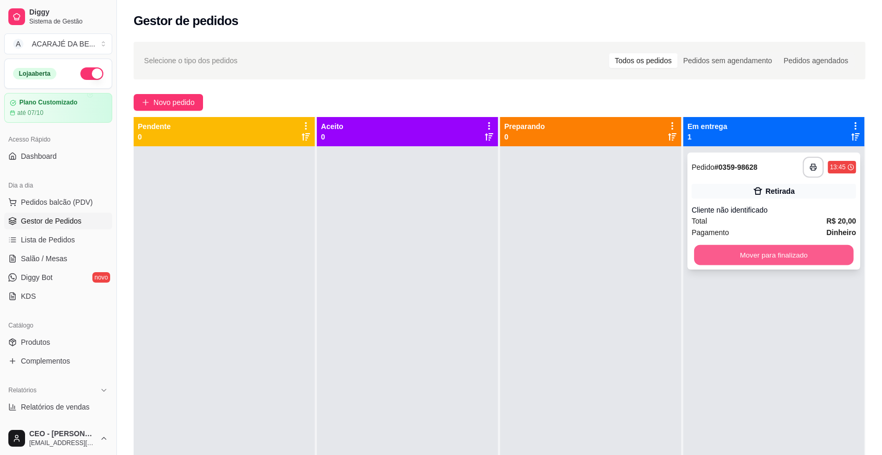
click at [728, 255] on button "Mover para finalizado" at bounding box center [774, 255] width 160 height 20
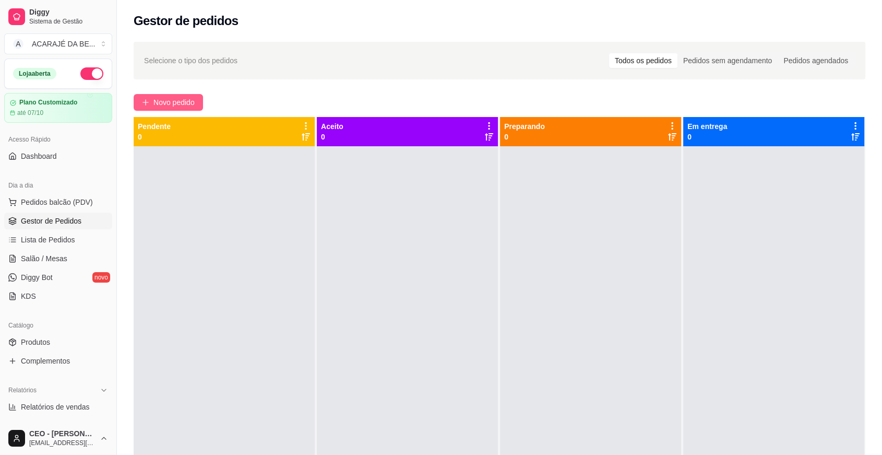
click at [184, 99] on span "Novo pedido" at bounding box center [173, 102] width 41 height 11
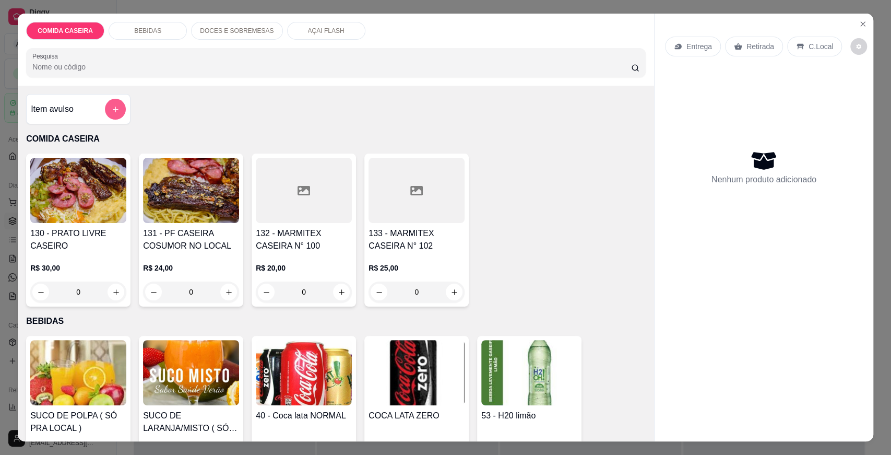
click at [112, 110] on icon "add-separate-item" at bounding box center [116, 109] width 8 height 8
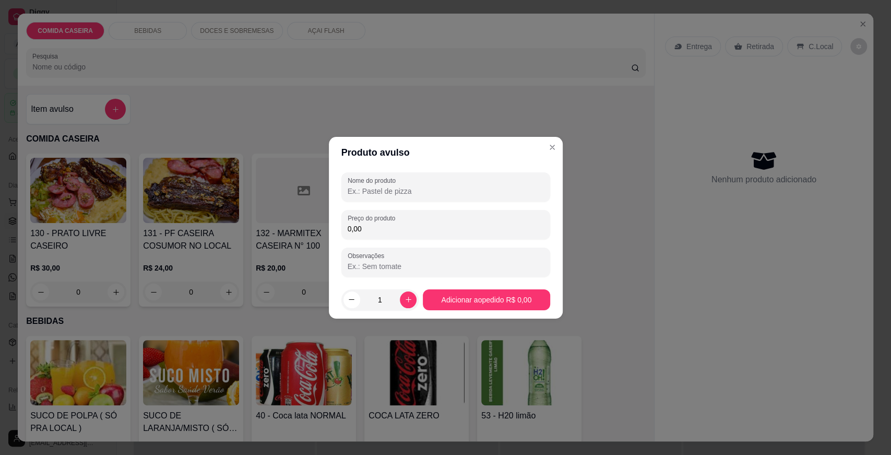
drag, startPoint x: 465, startPoint y: 194, endPoint x: 454, endPoint y: 199, distance: 12.8
click at [464, 194] on input "Nome do produto" at bounding box center [446, 191] width 196 height 10
type input "c"
click at [424, 242] on div "Nome do produto c Preço do produto 0,00 Observações" at bounding box center [445, 224] width 209 height 104
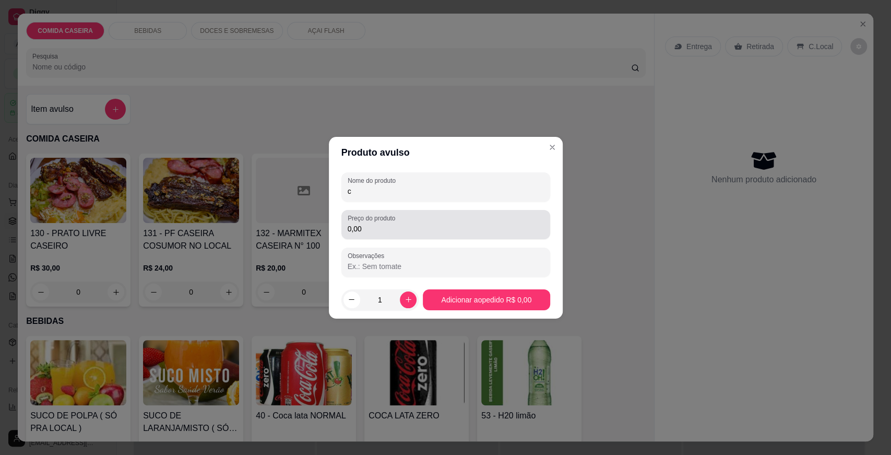
click at [432, 233] on input "0,00" at bounding box center [446, 228] width 196 height 10
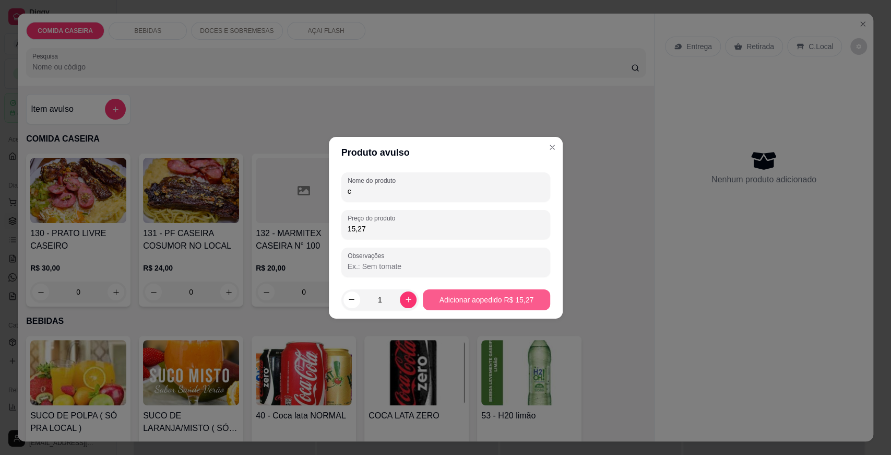
type input "15,27"
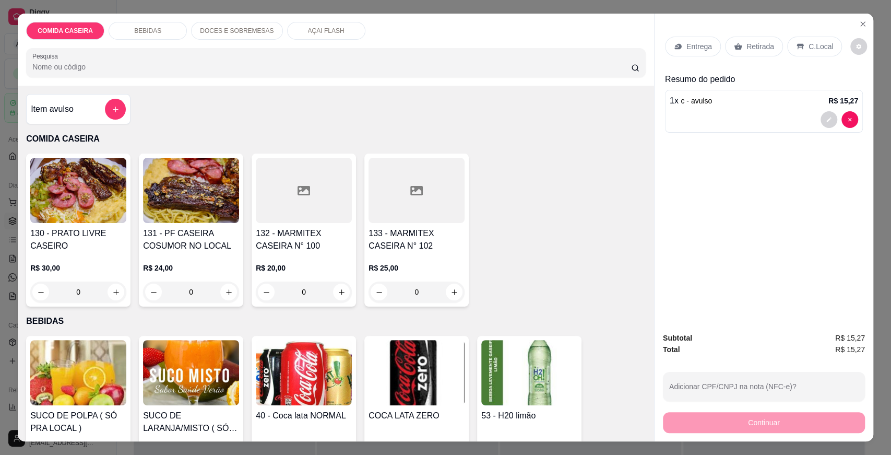
click at [728, 40] on div "Retirada" at bounding box center [754, 47] width 58 height 20
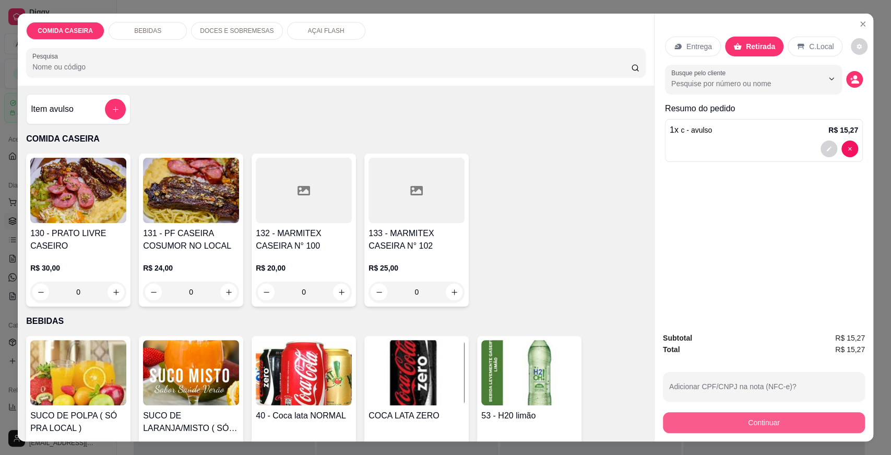
click at [720, 418] on button "Continuar" at bounding box center [764, 422] width 202 height 21
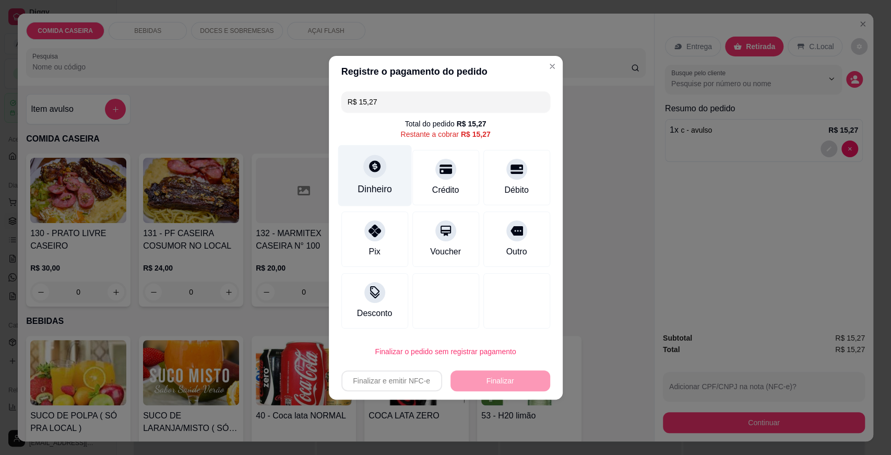
click at [382, 199] on div "Dinheiro" at bounding box center [375, 175] width 74 height 61
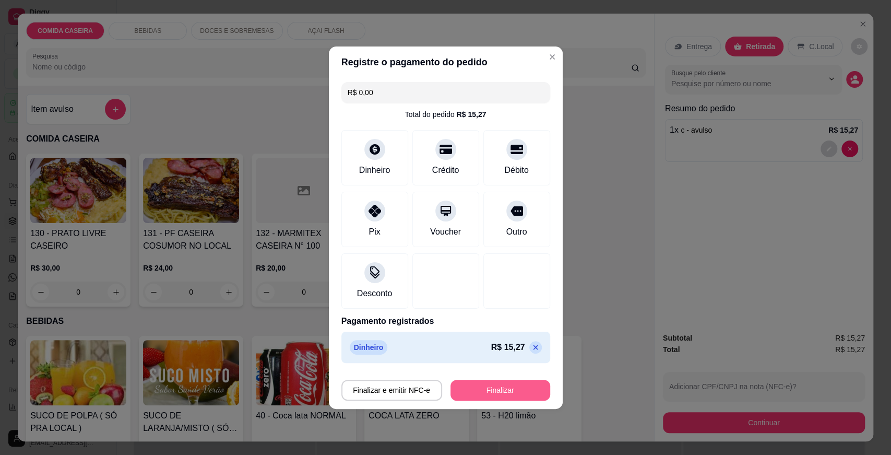
click at [502, 385] on button "Finalizar" at bounding box center [500, 389] width 100 height 21
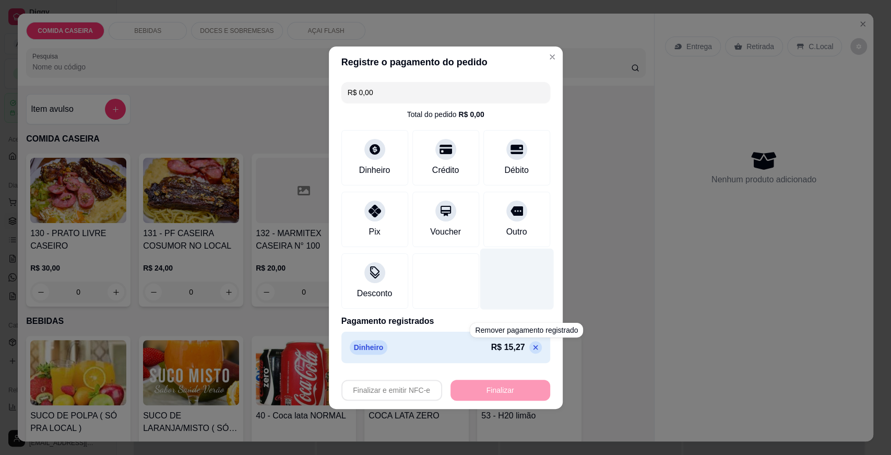
type input "-R$ 15,27"
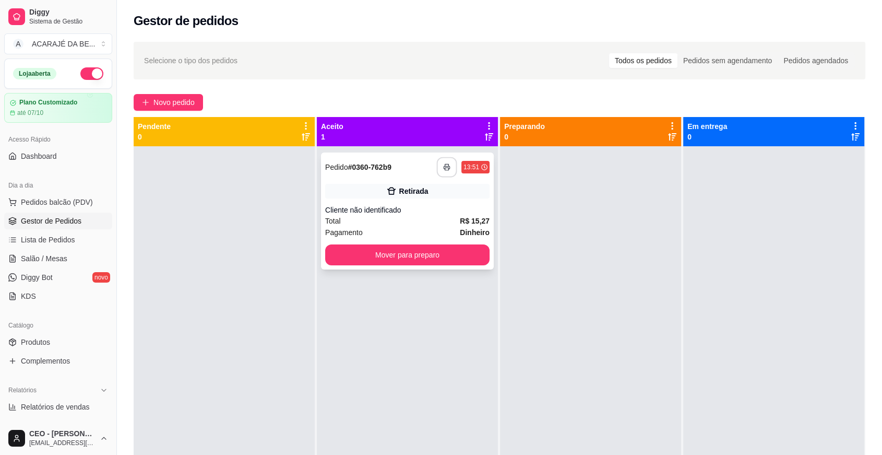
click at [443, 164] on icon "button" at bounding box center [446, 166] width 7 height 7
click at [532, 198] on div at bounding box center [590, 373] width 181 height 455
click at [465, 244] on div "Mover para preparo" at bounding box center [407, 254] width 164 height 21
click at [478, 254] on button "Mover para preparo" at bounding box center [407, 254] width 164 height 21
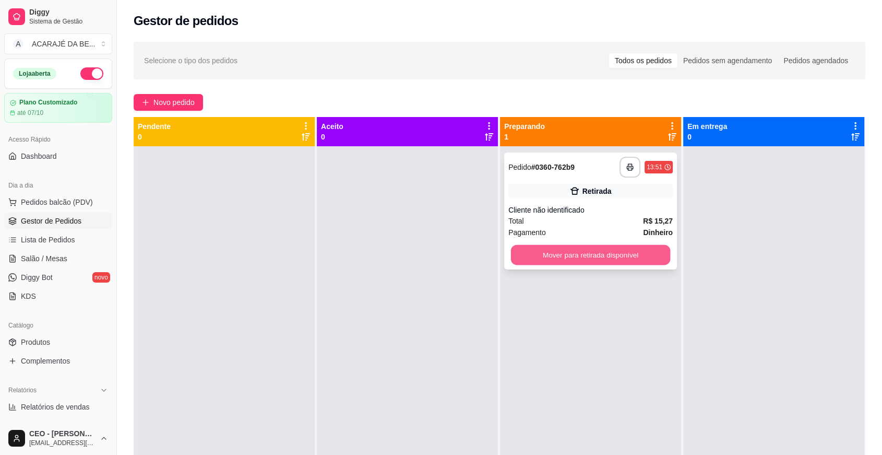
click at [598, 258] on button "Mover para retirada disponível" at bounding box center [591, 255] width 160 height 20
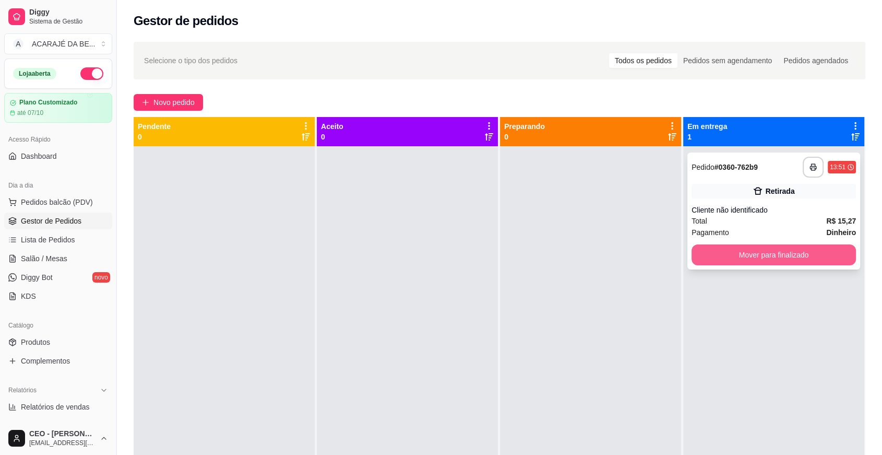
click at [743, 254] on button "Mover para finalizado" at bounding box center [774, 254] width 164 height 21
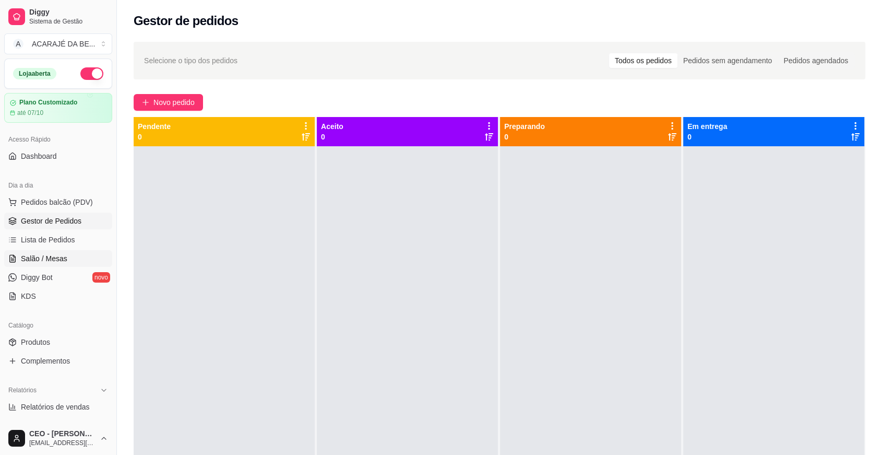
click at [53, 256] on span "Salão / Mesas" at bounding box center [44, 258] width 46 height 10
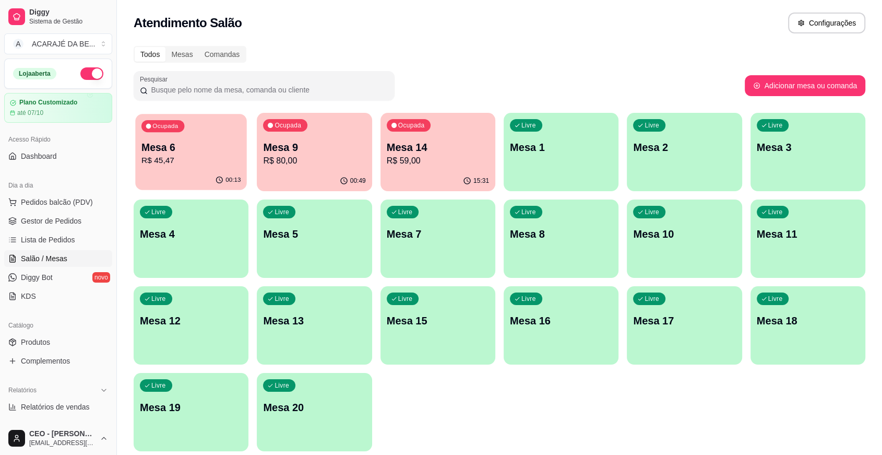
click at [183, 153] on p "Mesa 6" at bounding box center [190, 147] width 99 height 14
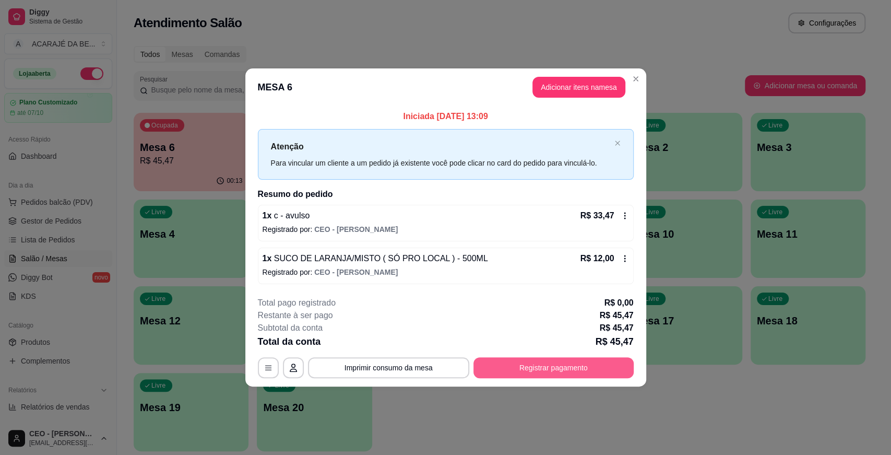
click at [532, 367] on button "Registrar pagamento" at bounding box center [553, 367] width 160 height 21
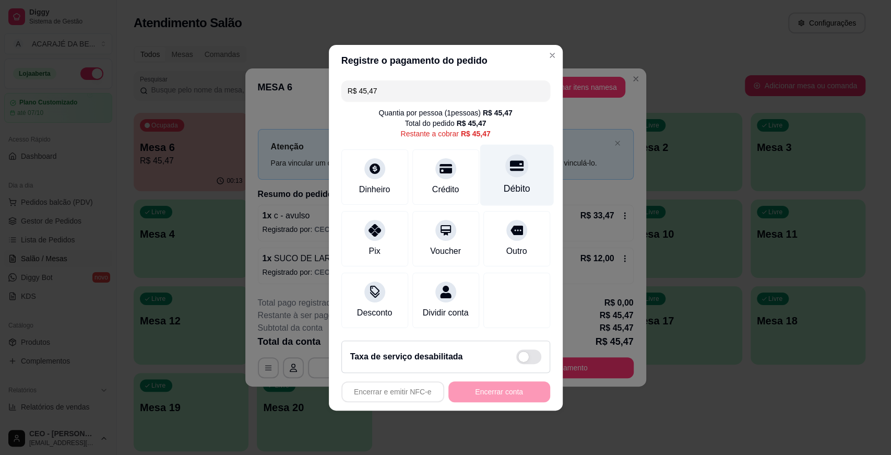
click at [519, 182] on div "Débito" at bounding box center [516, 189] width 27 height 14
type input "R$ 0,00"
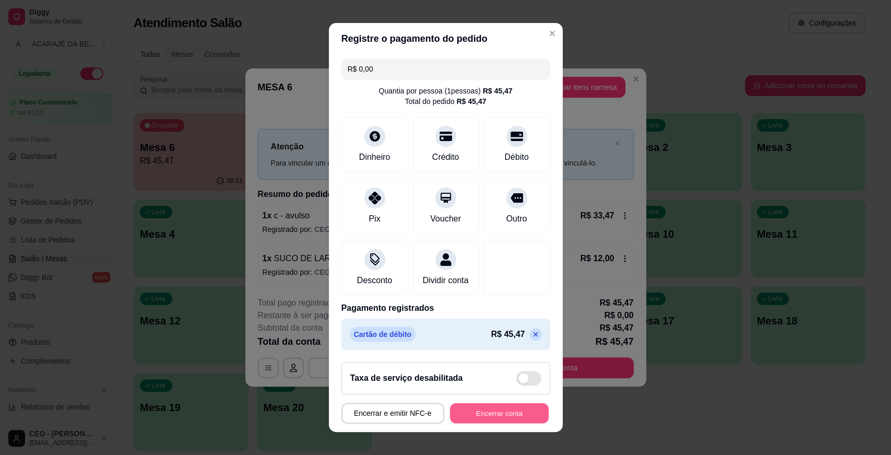
click at [508, 411] on button "Encerrar conta" at bounding box center [499, 413] width 99 height 20
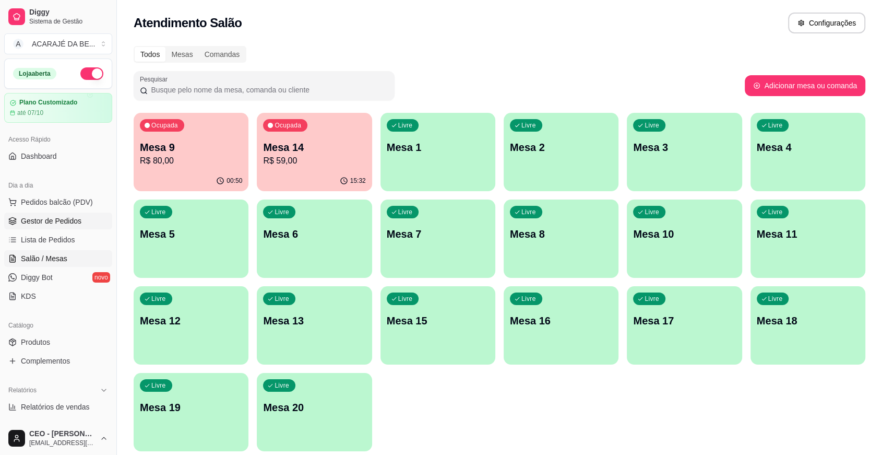
click at [87, 218] on link "Gestor de Pedidos" at bounding box center [58, 220] width 108 height 17
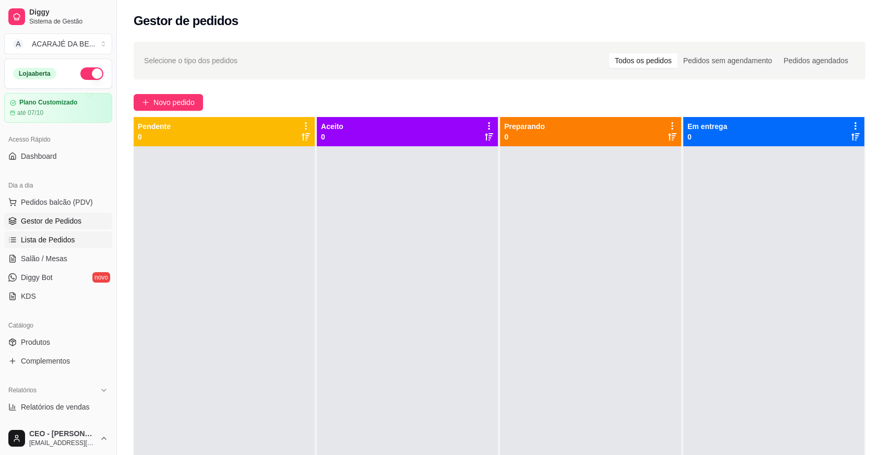
click at [54, 239] on span "Lista de Pedidos" at bounding box center [48, 239] width 54 height 10
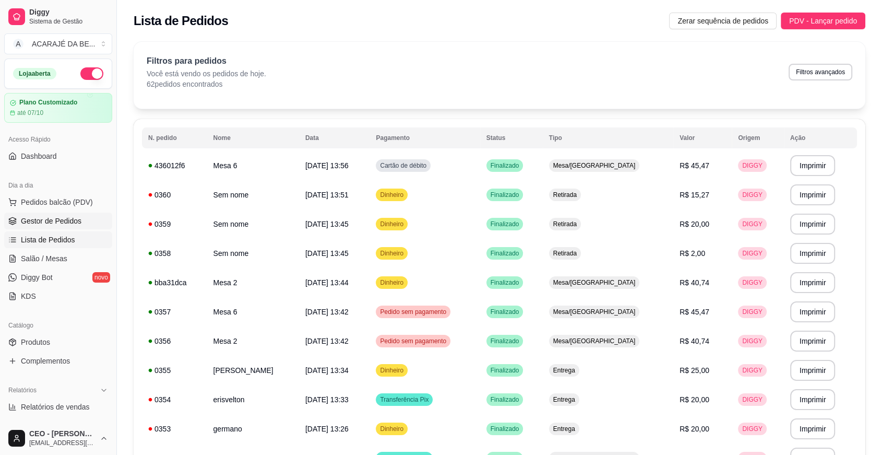
click at [71, 218] on span "Gestor de Pedidos" at bounding box center [51, 221] width 61 height 10
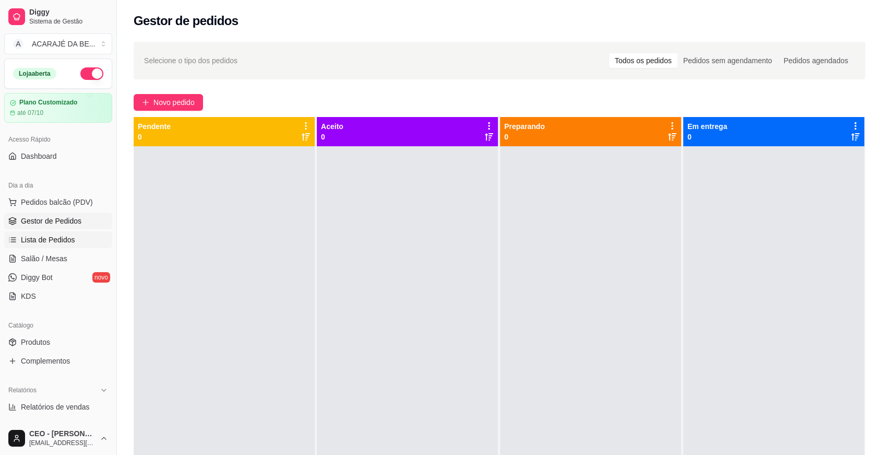
click at [72, 235] on span "Lista de Pedidos" at bounding box center [48, 239] width 54 height 10
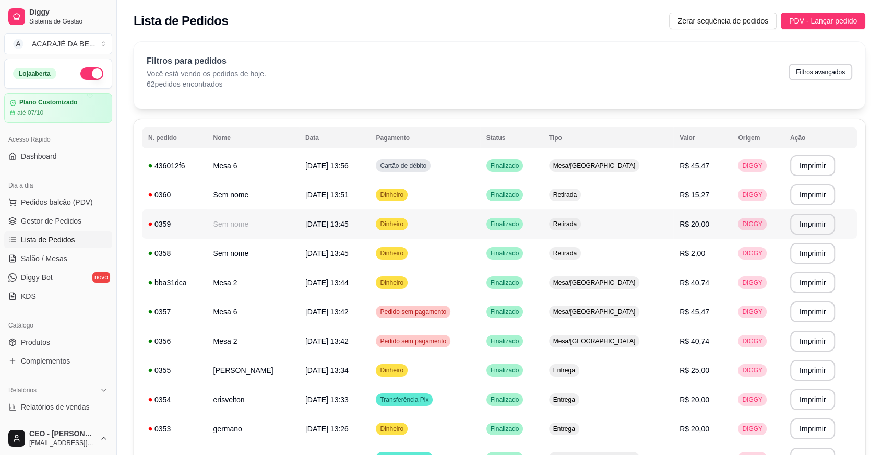
click at [272, 224] on td "Sem nome" at bounding box center [253, 223] width 92 height 29
click at [60, 216] on span "Gestor de Pedidos" at bounding box center [51, 221] width 61 height 10
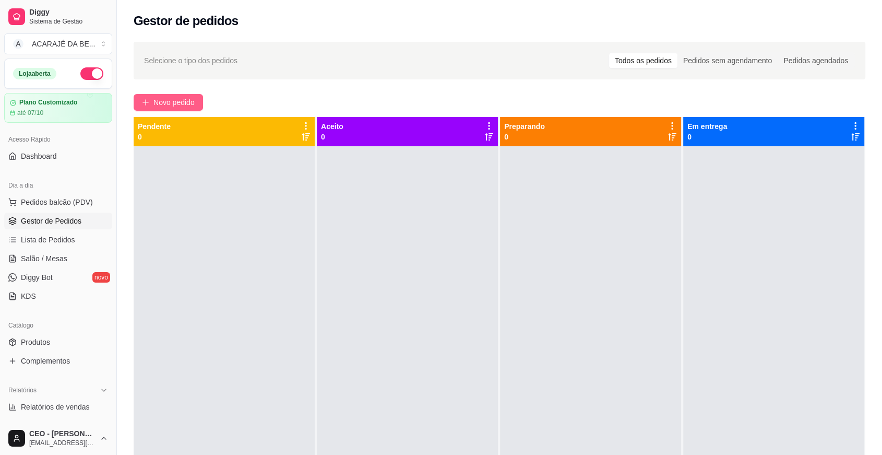
click at [175, 99] on span "Novo pedido" at bounding box center [173, 102] width 41 height 11
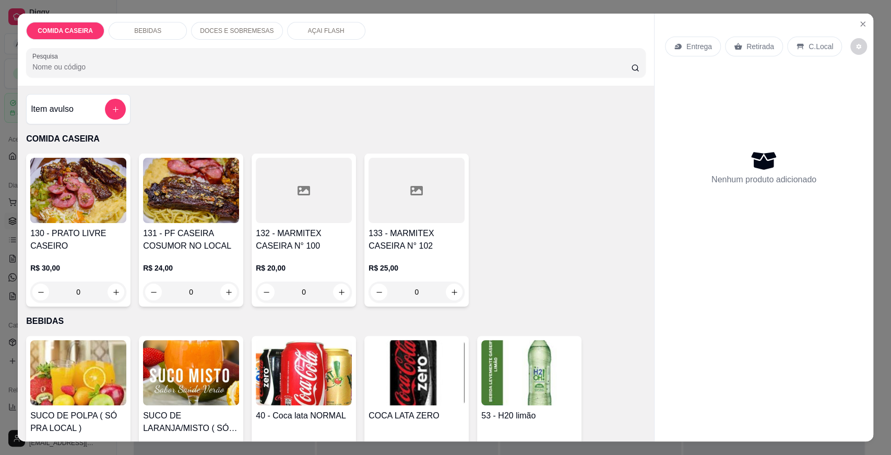
click at [319, 203] on div at bounding box center [304, 190] width 96 height 65
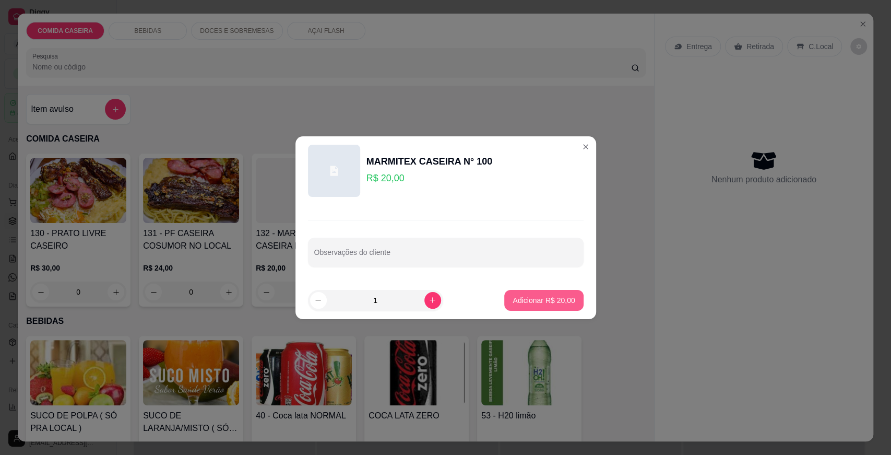
click at [519, 293] on button "Adicionar R$ 20,00" at bounding box center [543, 300] width 79 height 21
type input "1"
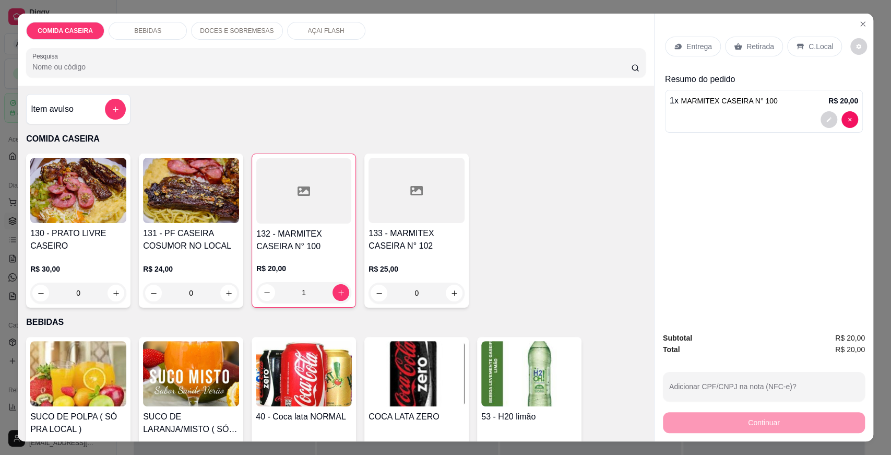
click at [729, 40] on div "Retirada" at bounding box center [754, 47] width 58 height 20
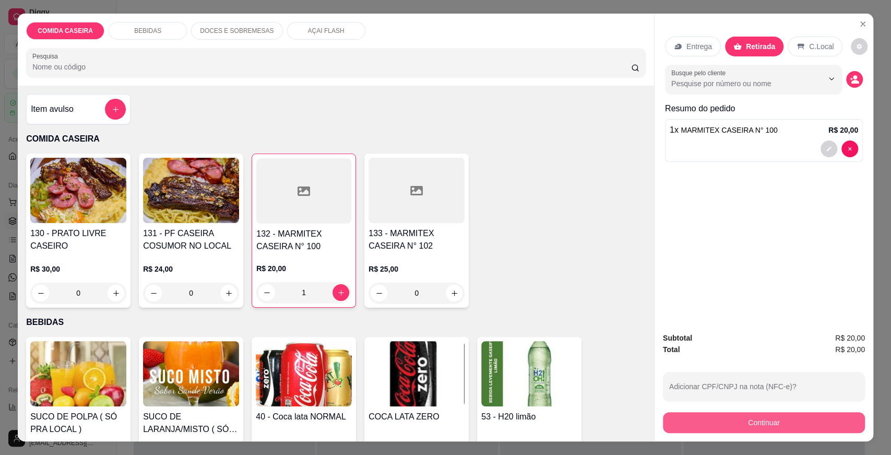
click at [773, 415] on button "Continuar" at bounding box center [764, 422] width 202 height 21
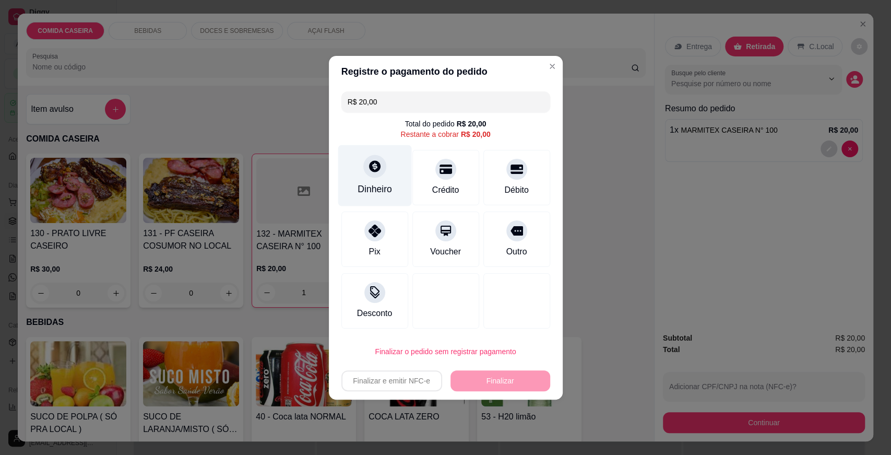
click at [396, 181] on div "Dinheiro" at bounding box center [375, 175] width 74 height 61
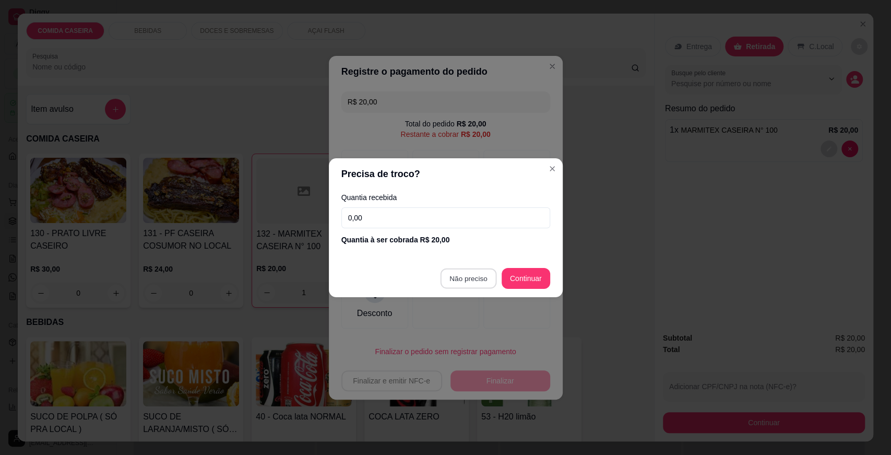
type input "R$ 0,00"
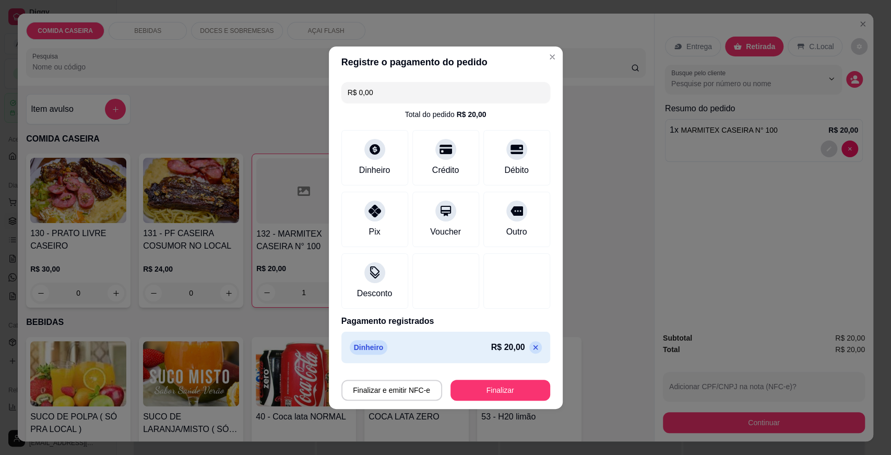
click at [488, 400] on footer "Finalizar e emitir NFC-e Finalizar" at bounding box center [446, 388] width 234 height 42
click at [489, 395] on button "Finalizar" at bounding box center [500, 389] width 100 height 21
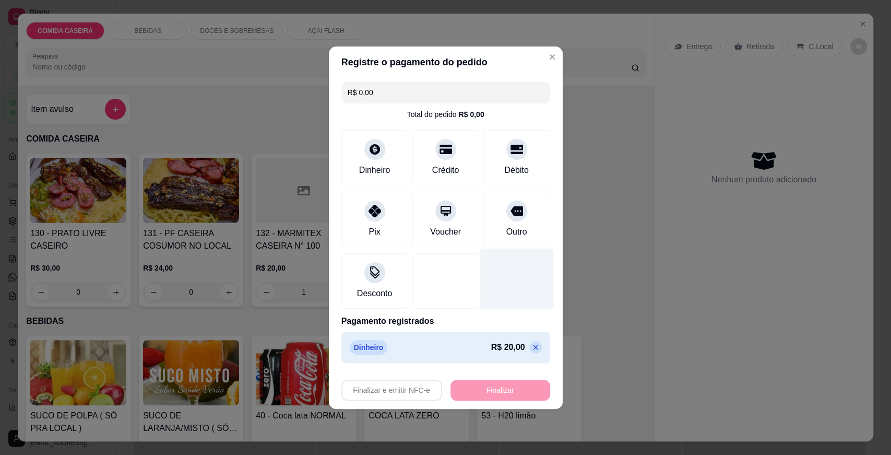
type input "0"
type input "-R$ 20,00"
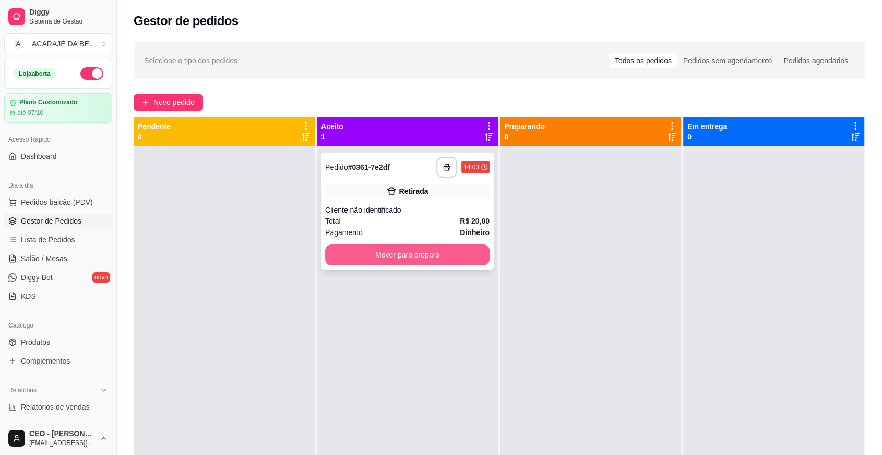
click at [450, 245] on button "Mover para preparo" at bounding box center [407, 254] width 164 height 21
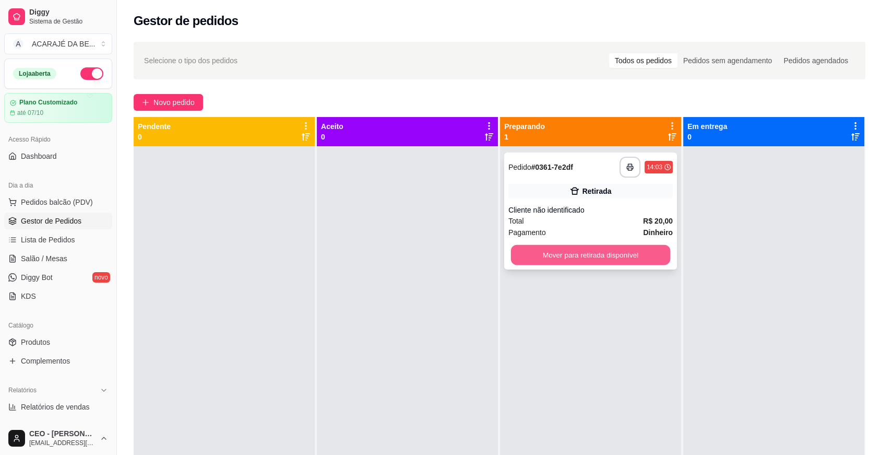
click at [572, 251] on button "Mover para retirada disponível" at bounding box center [591, 255] width 160 height 20
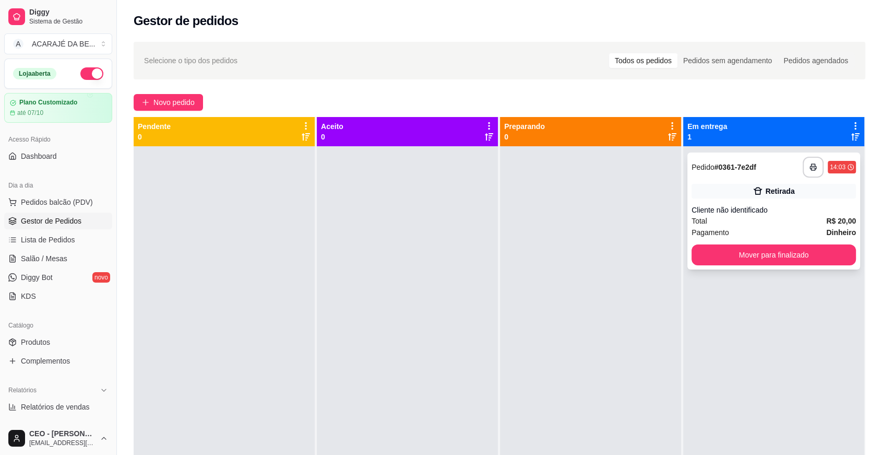
click at [789, 183] on div "**********" at bounding box center [773, 210] width 173 height 117
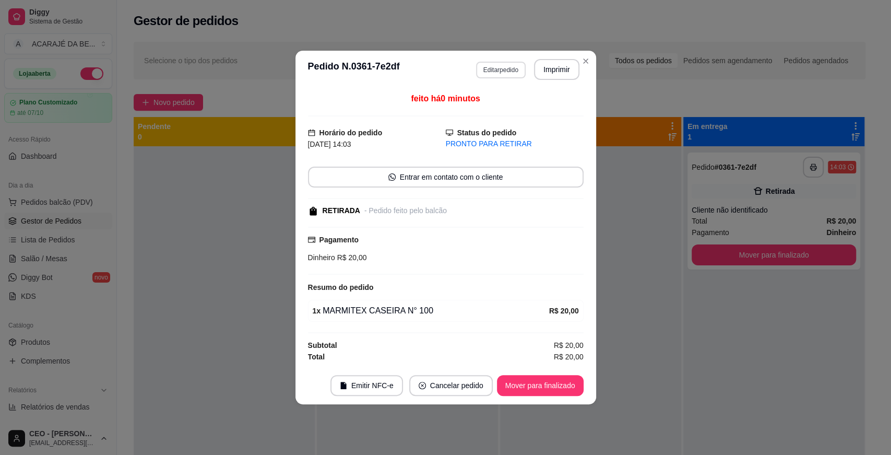
click at [507, 65] on button "Editar pedido" at bounding box center [501, 70] width 50 height 17
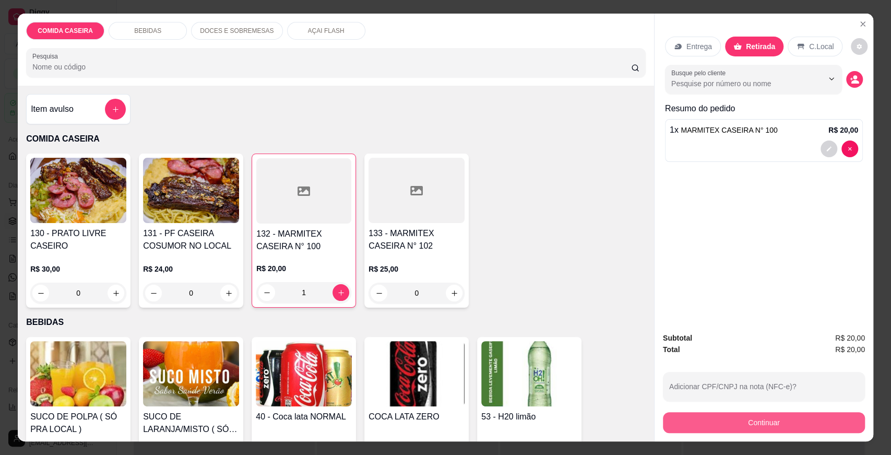
click at [684, 423] on button "Continuar" at bounding box center [764, 422] width 202 height 21
click at [828, 151] on button "decrease-product-quantity" at bounding box center [829, 148] width 17 height 17
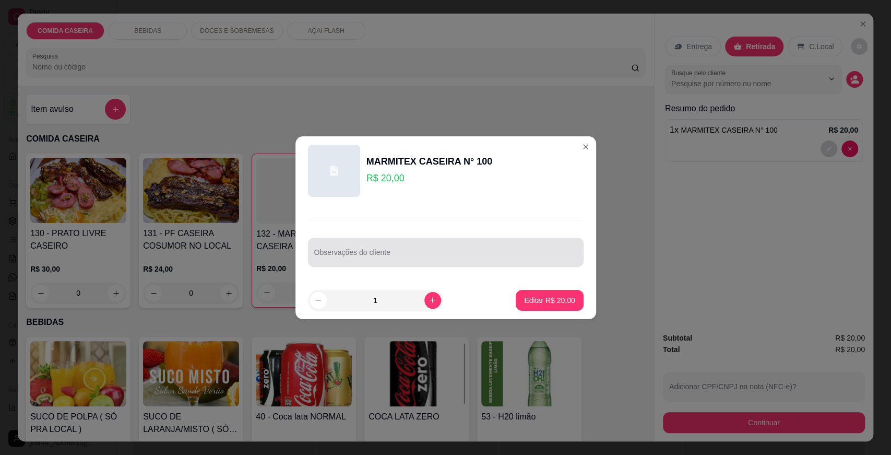
click at [417, 245] on div at bounding box center [445, 252] width 263 height 21
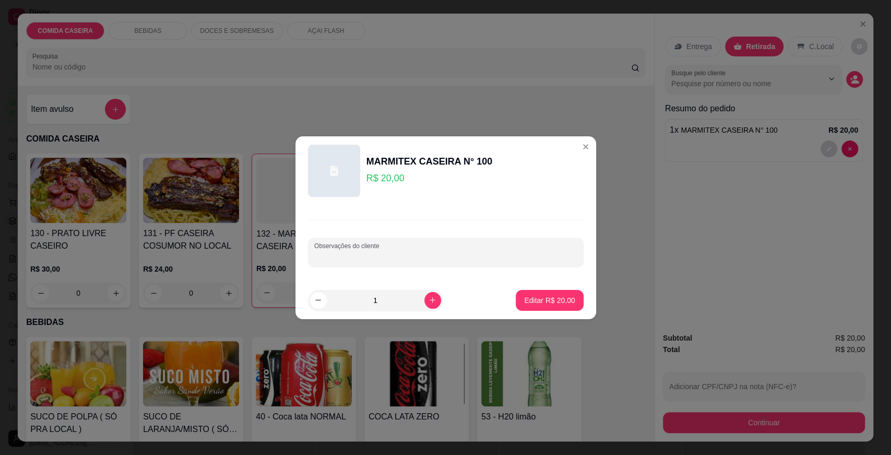
paste input "Feijão de caldo ficar desse embolado arroz branco macarrão purê de batata vinag…"
type input "Feijão de caldo ficar desse embolado arroz branco macarrão purê de batata vinag…"
click at [539, 295] on p "Editar R$ 20,00" at bounding box center [549, 300] width 51 height 10
type input "0"
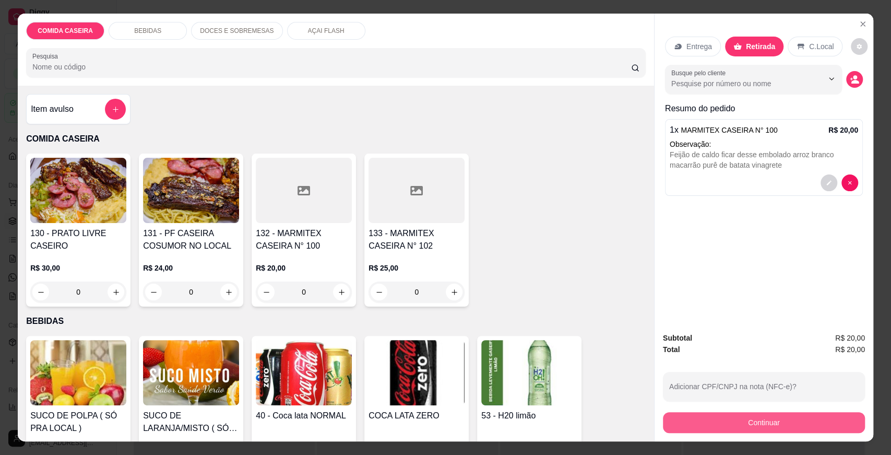
click at [717, 419] on button "Continuar" at bounding box center [764, 422] width 202 height 21
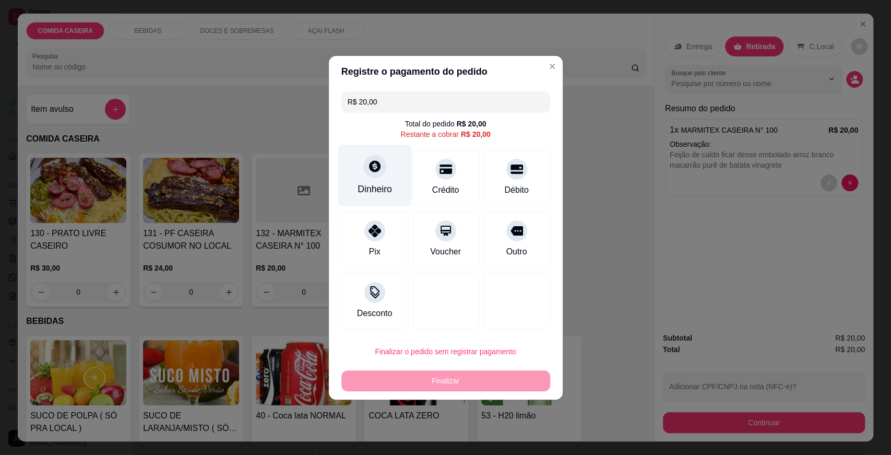
click at [357, 175] on div "Dinheiro" at bounding box center [375, 175] width 74 height 61
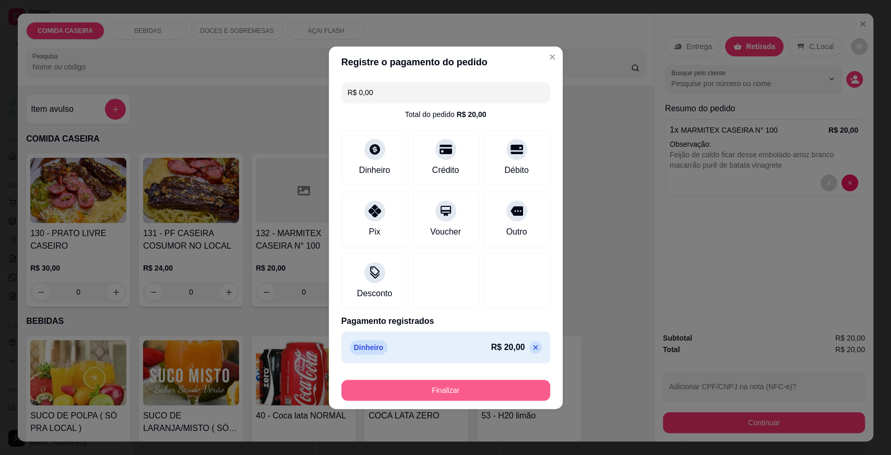
click at [485, 389] on button "Finalizar" at bounding box center [445, 389] width 209 height 21
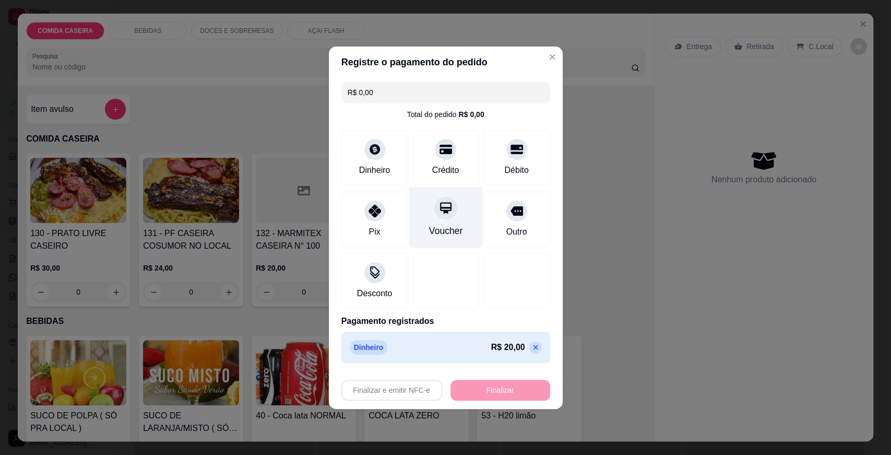
type input "-R$ 20,00"
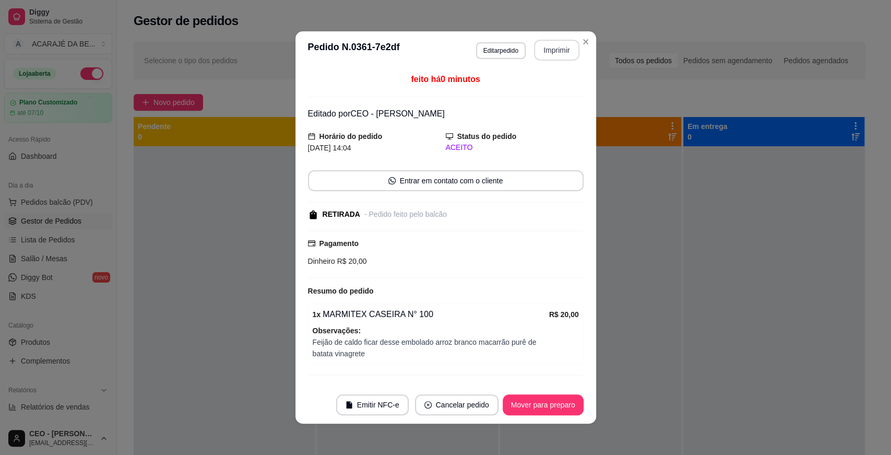
click at [557, 54] on button "Imprimir" at bounding box center [556, 50] width 45 height 21
click at [520, 402] on button "Mover para preparo" at bounding box center [543, 404] width 81 height 21
click at [514, 395] on button "Mover para preparo" at bounding box center [543, 404] width 81 height 21
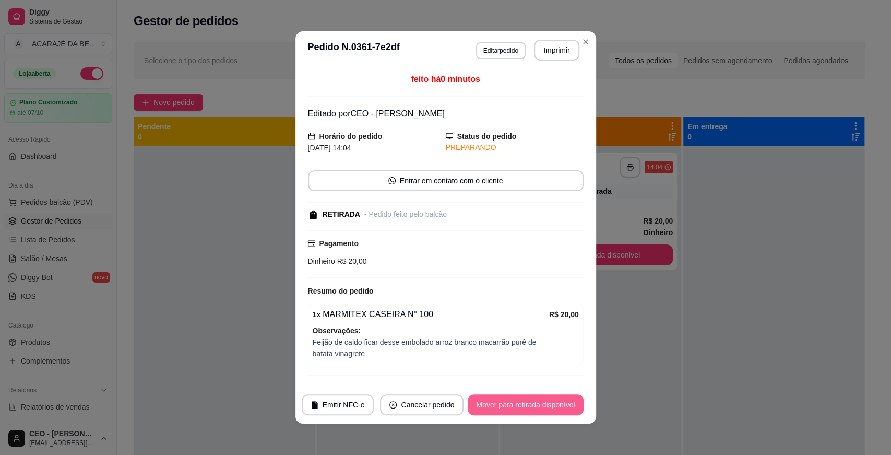
click at [552, 407] on button "Mover para retirada disponível" at bounding box center [525, 404] width 115 height 21
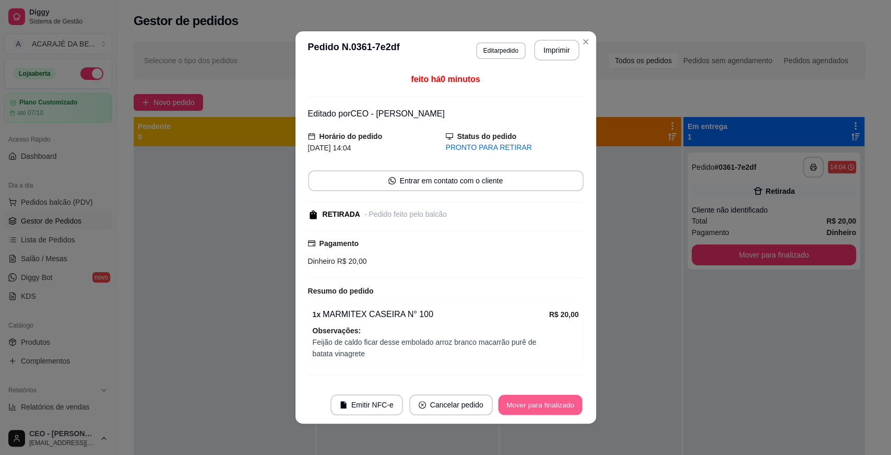
click at [557, 401] on button "Mover para finalizado" at bounding box center [540, 405] width 84 height 20
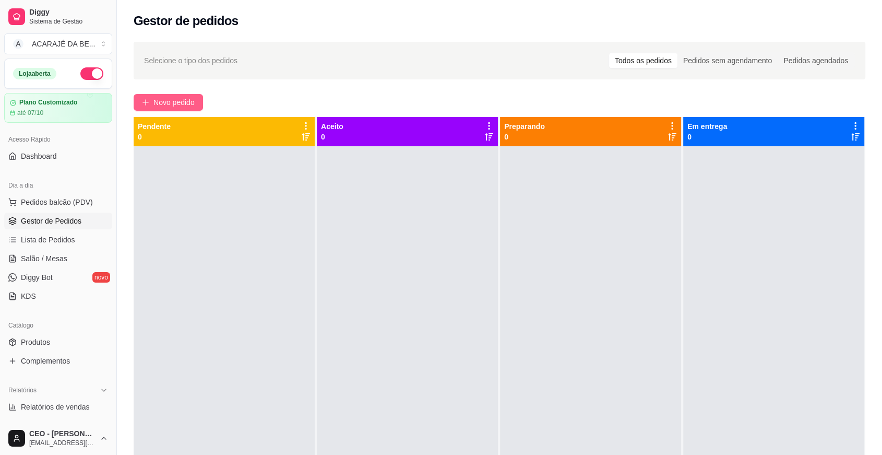
click at [188, 104] on span "Novo pedido" at bounding box center [173, 102] width 41 height 11
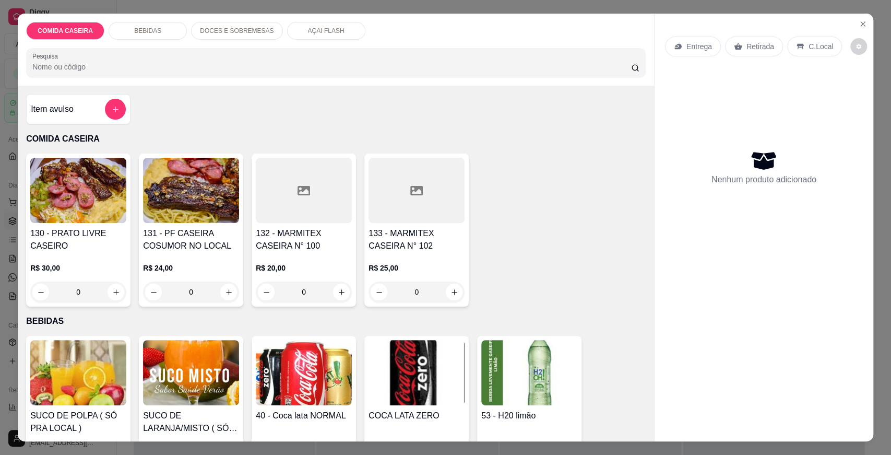
click at [288, 195] on div at bounding box center [304, 190] width 96 height 65
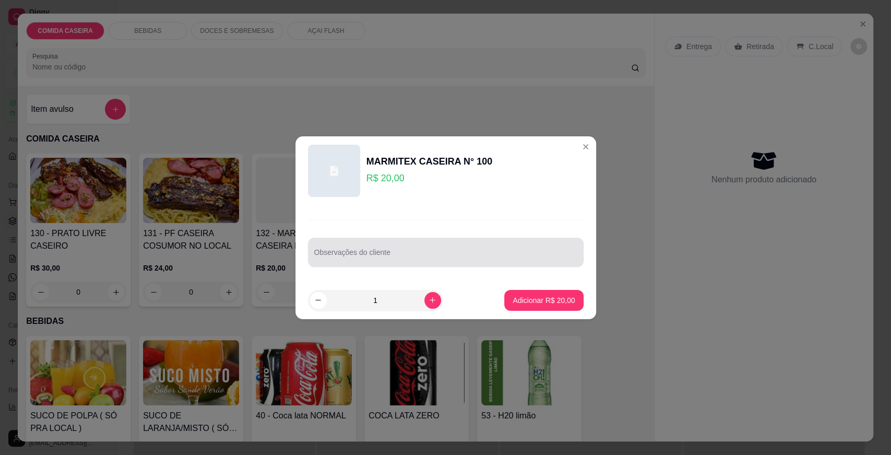
click at [356, 246] on div at bounding box center [445, 252] width 263 height 21
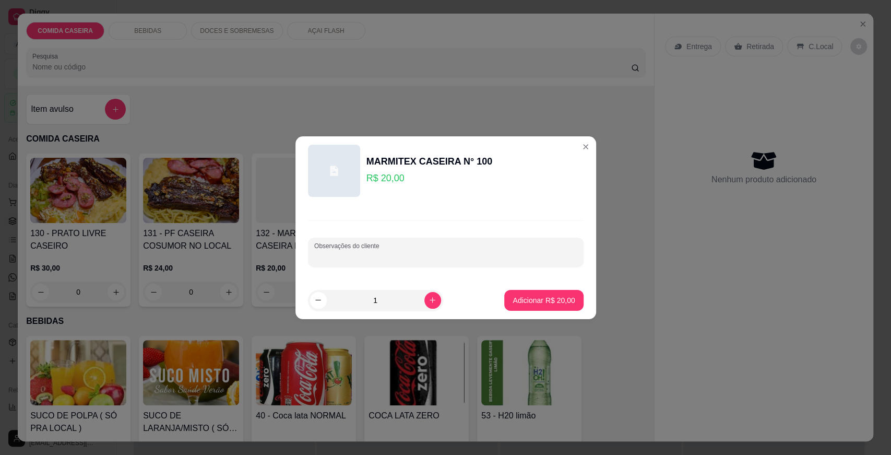
paste input "Beterraba com maionese, macarrão,puré contra file, batata palha Estrogonofe"
type input "Beterraba com maionese, macarrão,puré contra file, batata palha Estrogonofe"
click at [518, 301] on p "Adicionar R$ 20,00" at bounding box center [544, 300] width 61 height 10
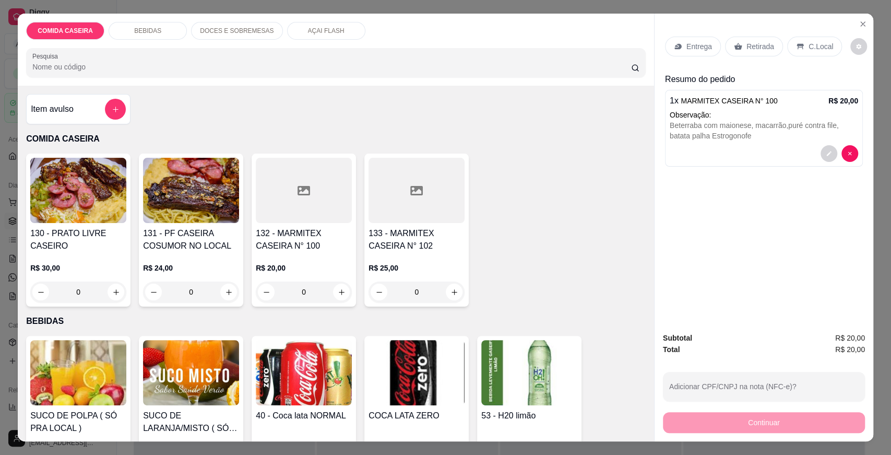
click at [674, 43] on icon at bounding box center [678, 46] width 8 height 8
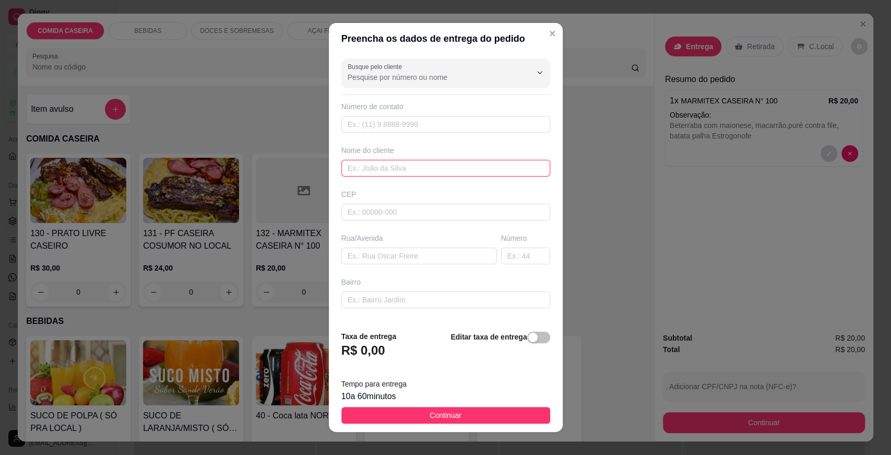
click at [363, 165] on input "text" at bounding box center [445, 168] width 209 height 17
type input "[PERSON_NAME]"
paste input "Entregar na salgado filho, casa de [PERSON_NAME] número da casa 357"
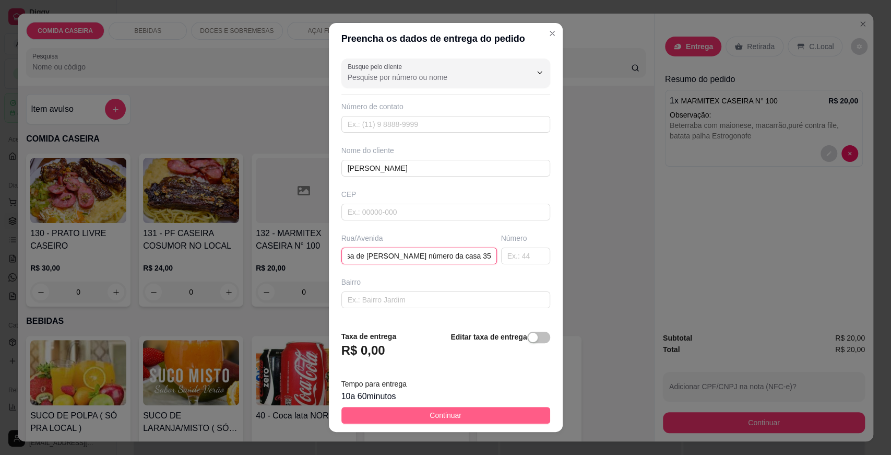
type input "Entregar na salgado filho, casa de [PERSON_NAME] número da casa 357"
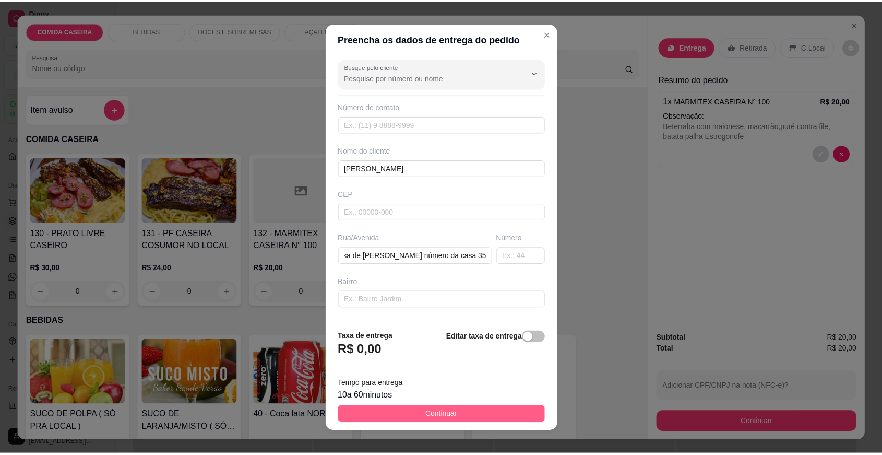
scroll to position [0, 0]
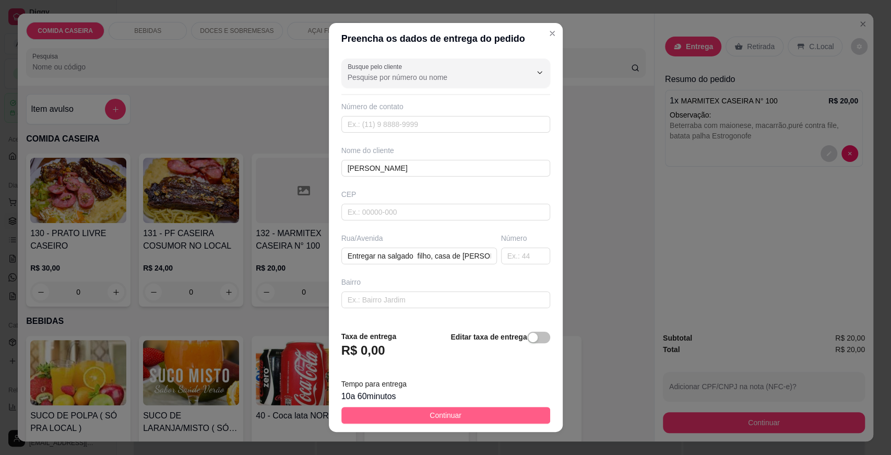
click at [483, 414] on button "Continuar" at bounding box center [445, 415] width 209 height 17
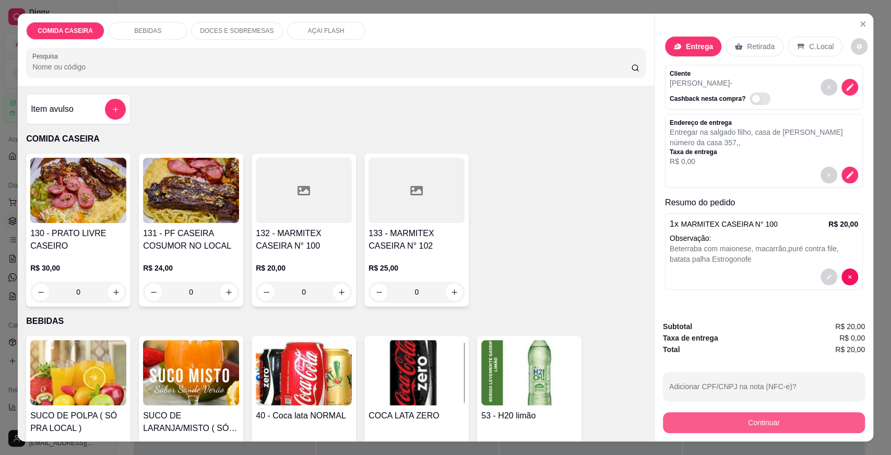
click at [703, 423] on button "Continuar" at bounding box center [764, 422] width 202 height 21
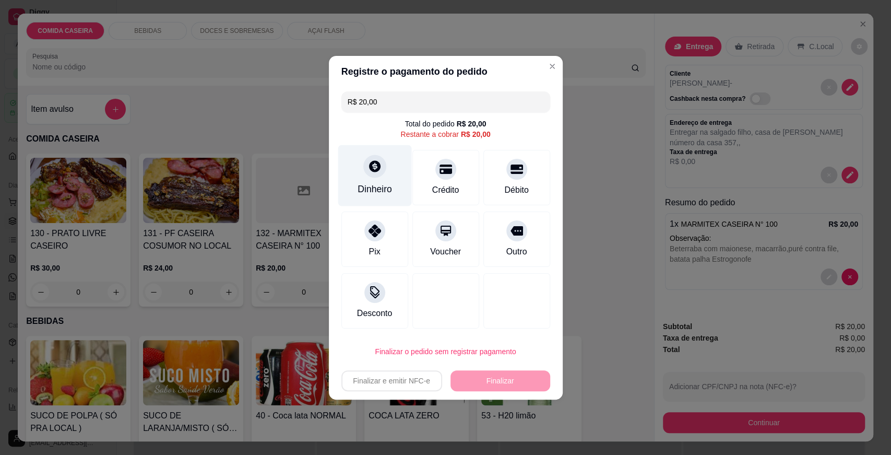
click at [393, 179] on div "Dinheiro" at bounding box center [375, 175] width 74 height 61
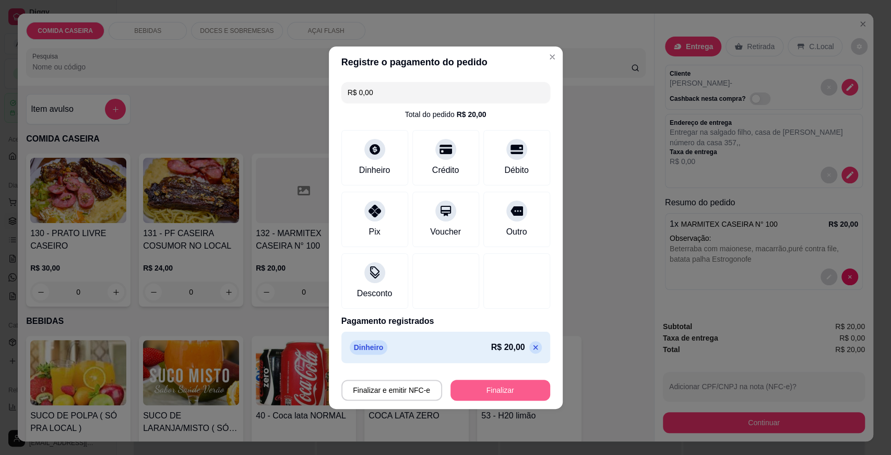
click at [510, 394] on button "Finalizar" at bounding box center [500, 389] width 100 height 21
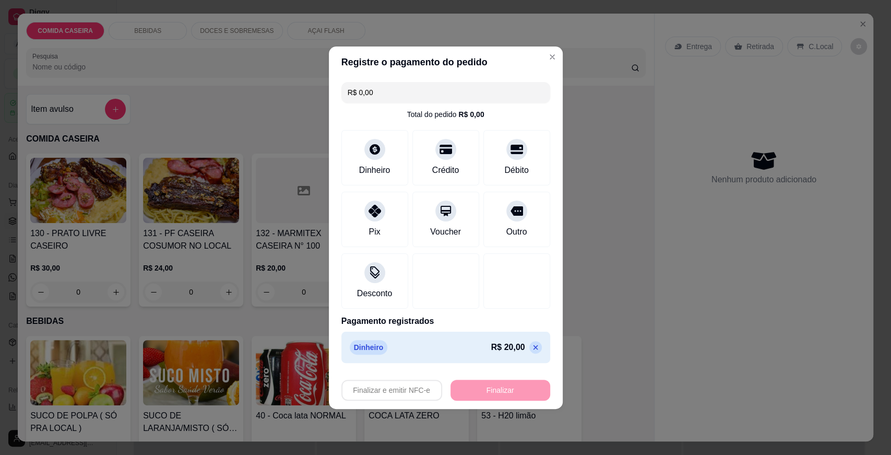
type input "-R$ 20,00"
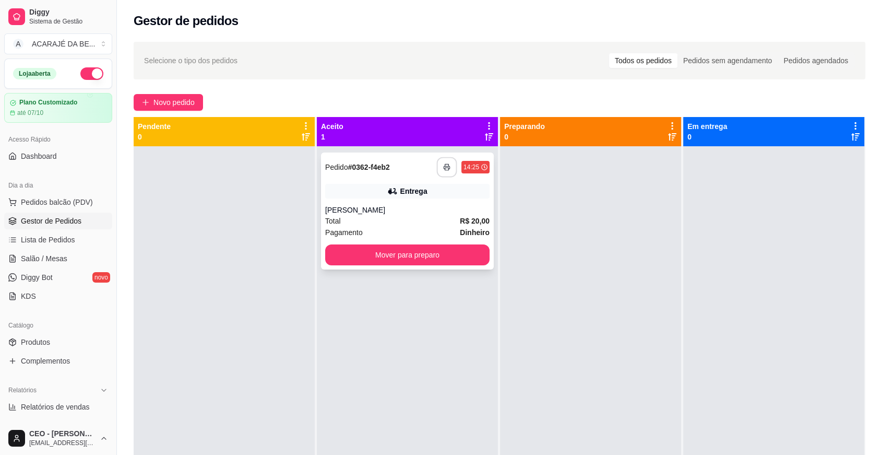
click at [443, 169] on icon "button" at bounding box center [446, 166] width 7 height 7
click at [408, 253] on button "Mover para preparo" at bounding box center [407, 254] width 164 height 21
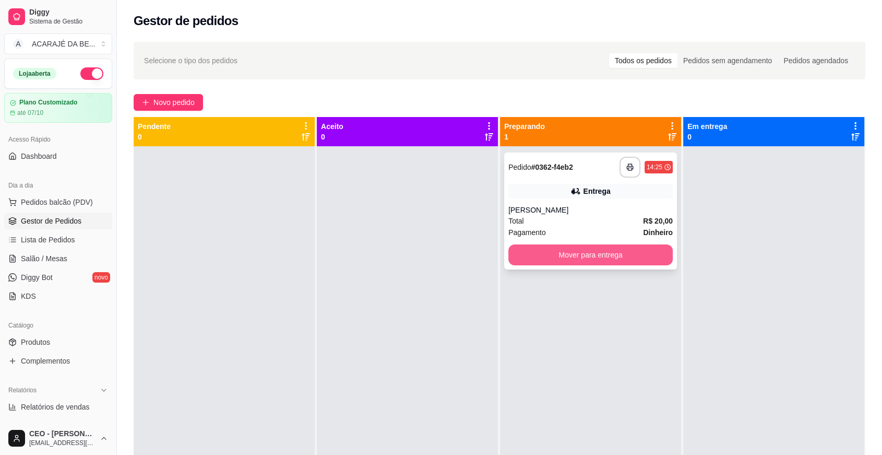
click at [583, 257] on button "Mover para entrega" at bounding box center [590, 254] width 164 height 21
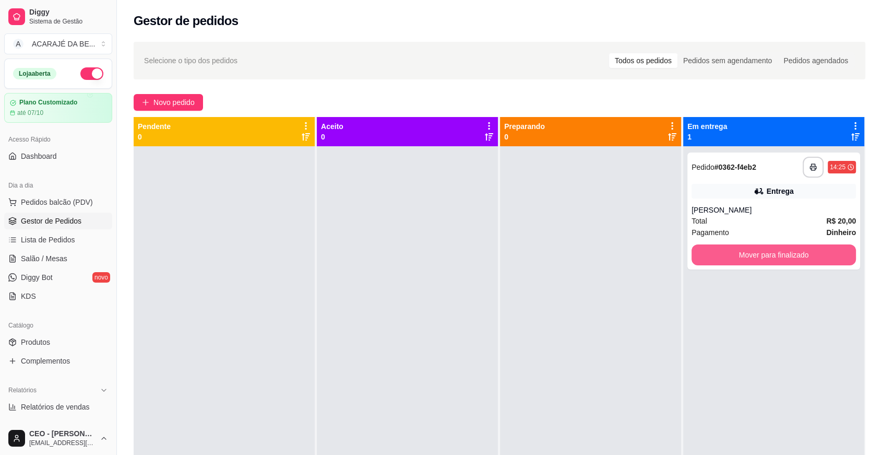
click at [725, 257] on button "Mover para finalizado" at bounding box center [774, 254] width 164 height 21
click at [580, 407] on div at bounding box center [590, 373] width 181 height 455
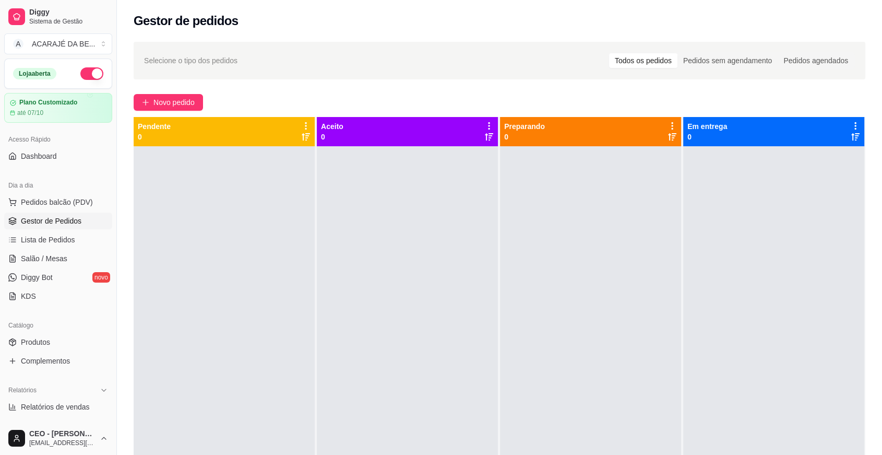
click at [65, 220] on span "Gestor de Pedidos" at bounding box center [51, 221] width 61 height 10
click at [171, 103] on span "Novo pedido" at bounding box center [173, 102] width 41 height 11
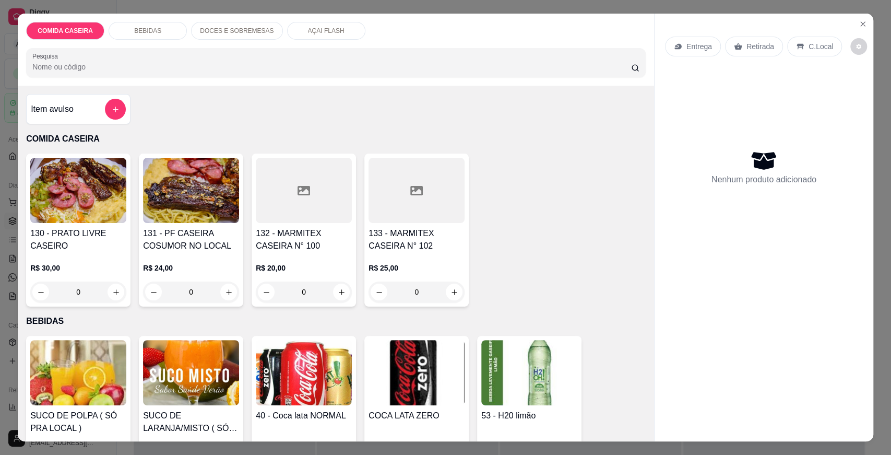
click at [284, 208] on div at bounding box center [304, 190] width 96 height 65
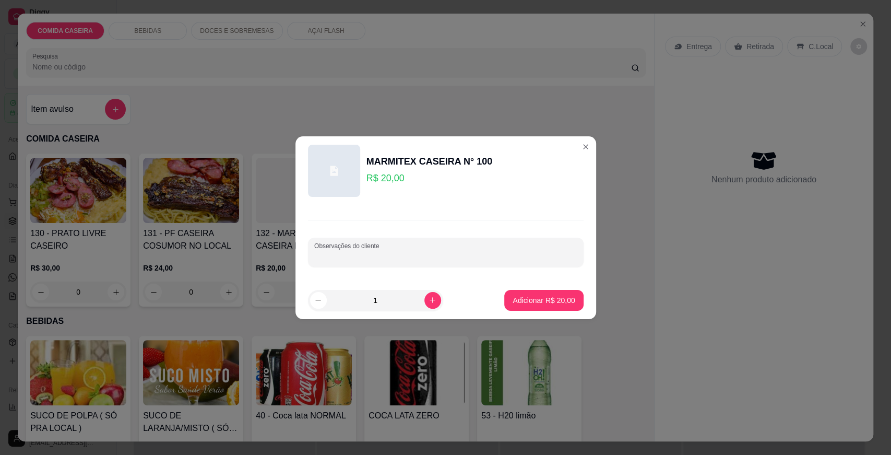
click at [359, 257] on input "Observações do cliente" at bounding box center [445, 256] width 263 height 10
click at [361, 259] on input "Observações do cliente" at bounding box center [445, 256] width 263 height 10
type input "FEIJAO TROPEIRO ARROZ MACARRAO STROGONOFF"
click at [543, 293] on button "Adicionar R$ 20,00" at bounding box center [544, 300] width 77 height 20
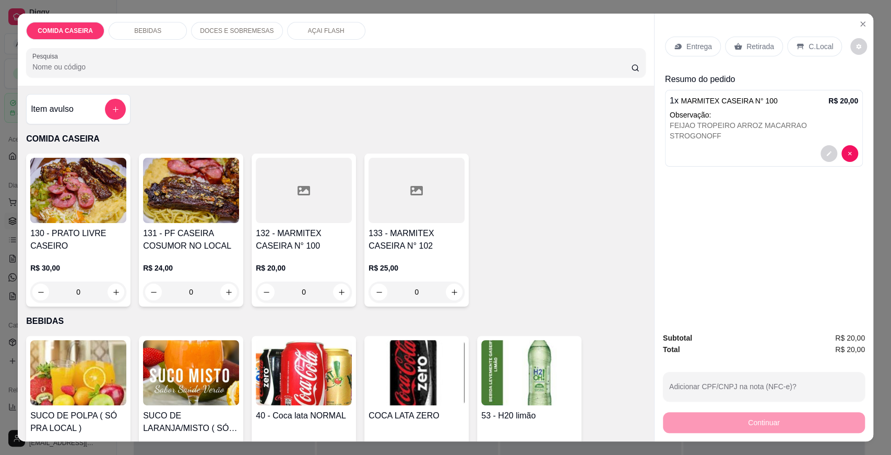
click at [692, 44] on p "Entrega" at bounding box center [699, 46] width 26 height 10
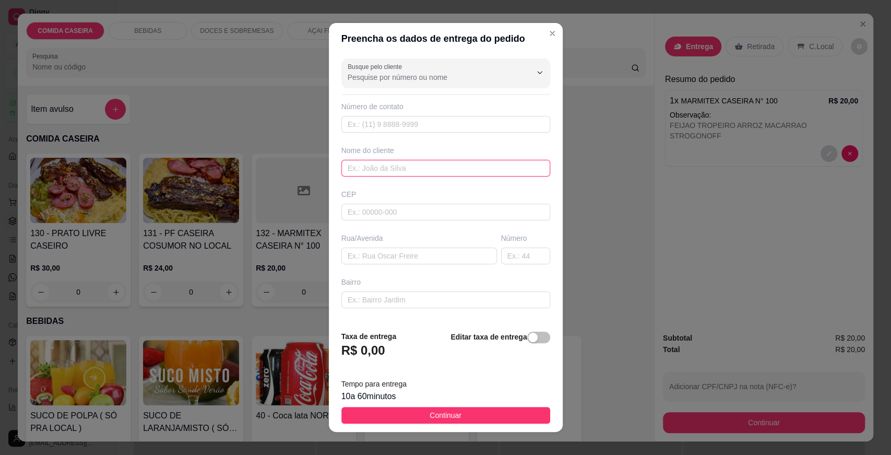
click at [351, 169] on input "text" at bounding box center [445, 168] width 209 height 17
type input "[PERSON_NAME]"
click at [356, 257] on input "text" at bounding box center [419, 255] width 156 height 17
click at [411, 253] on input "text" at bounding box center [419, 255] width 156 height 17
paste input "[STREET_ADDRESS] na esquina próximo ao posto de saúde"
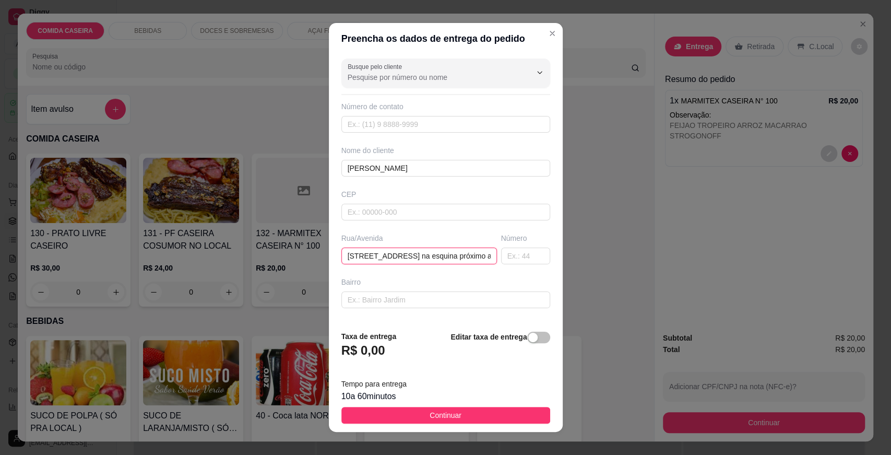
scroll to position [0, 56]
type input "[STREET_ADDRESS] na esquina próximo ao posto de saúde"
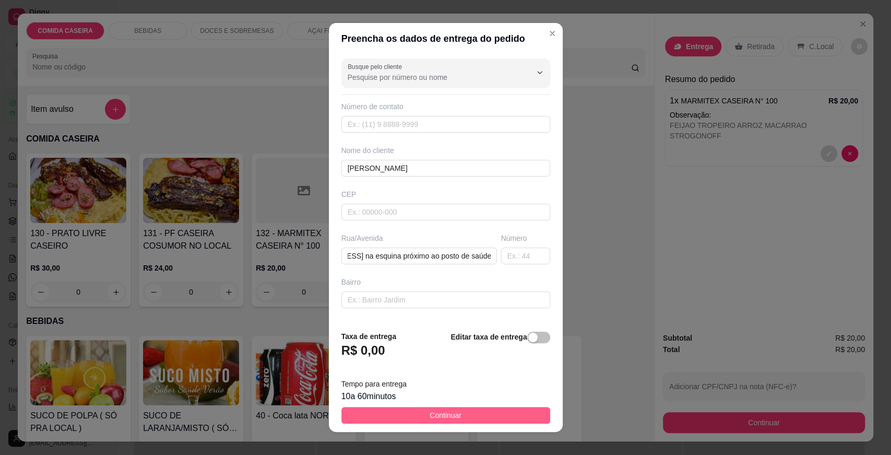
scroll to position [0, 0]
click at [430, 413] on span "Continuar" at bounding box center [446, 414] width 32 height 11
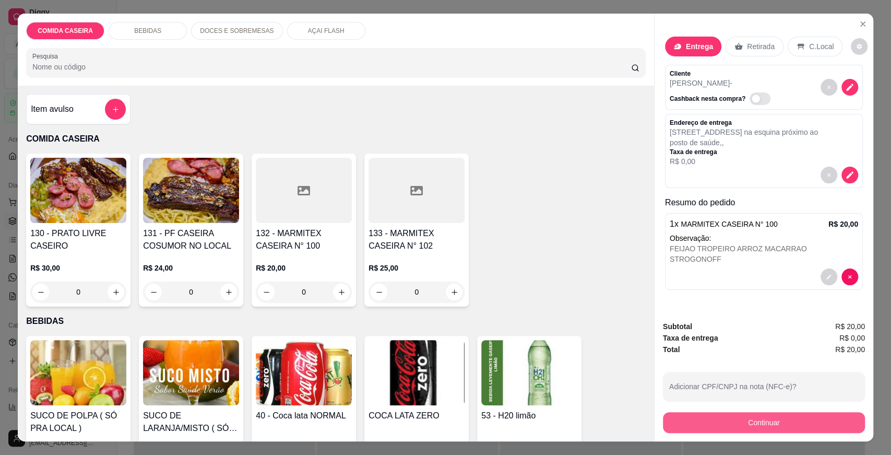
click at [729, 422] on button "Continuar" at bounding box center [764, 422] width 202 height 21
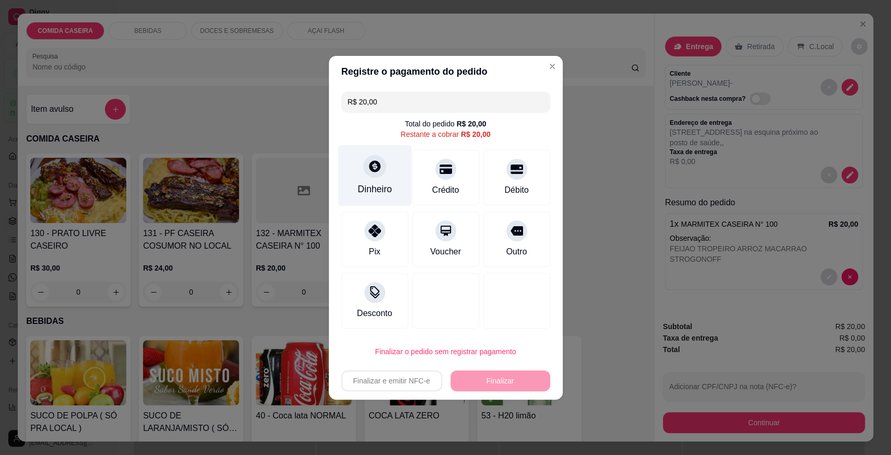
click at [375, 187] on div "Dinheiro" at bounding box center [375, 189] width 34 height 14
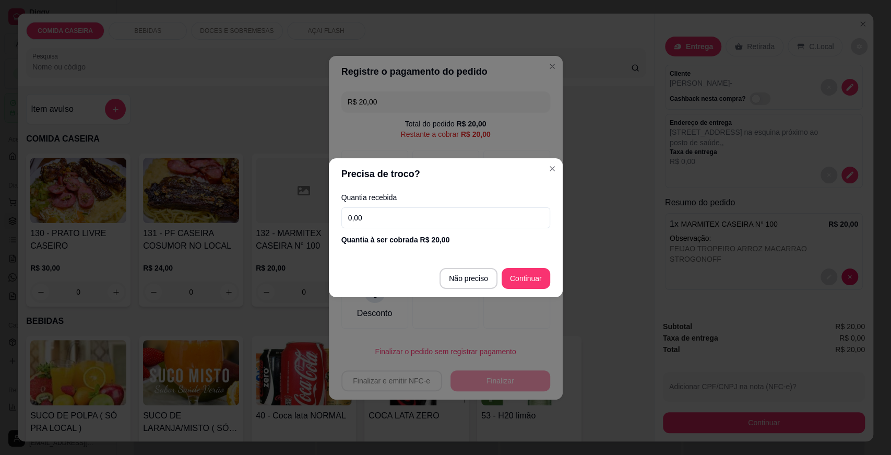
click at [386, 223] on input "0,00" at bounding box center [445, 217] width 209 height 21
type input "20,00"
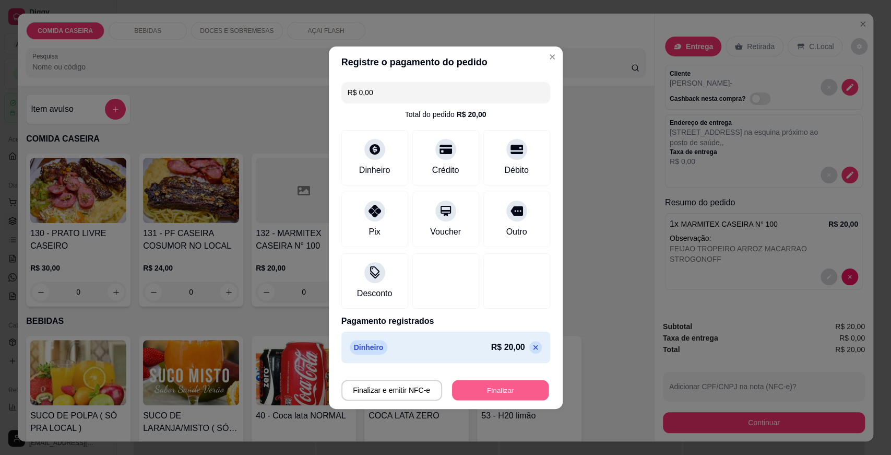
click at [483, 387] on button "Finalizar" at bounding box center [500, 389] width 97 height 20
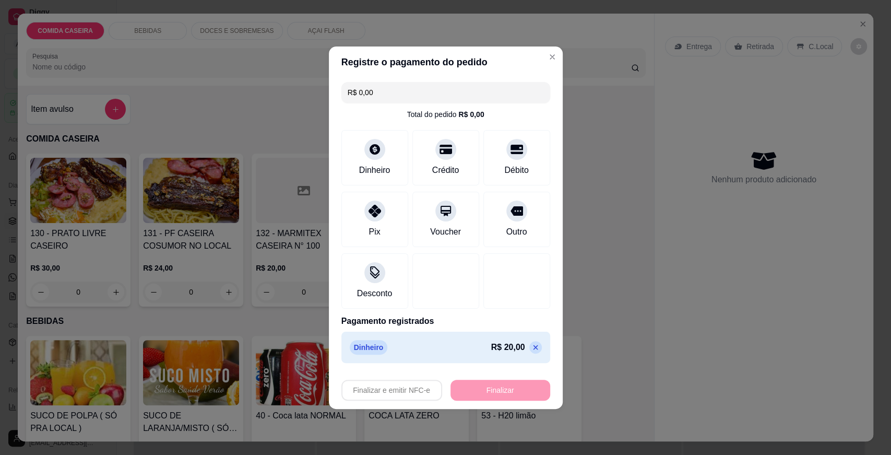
type input "-R$ 20,00"
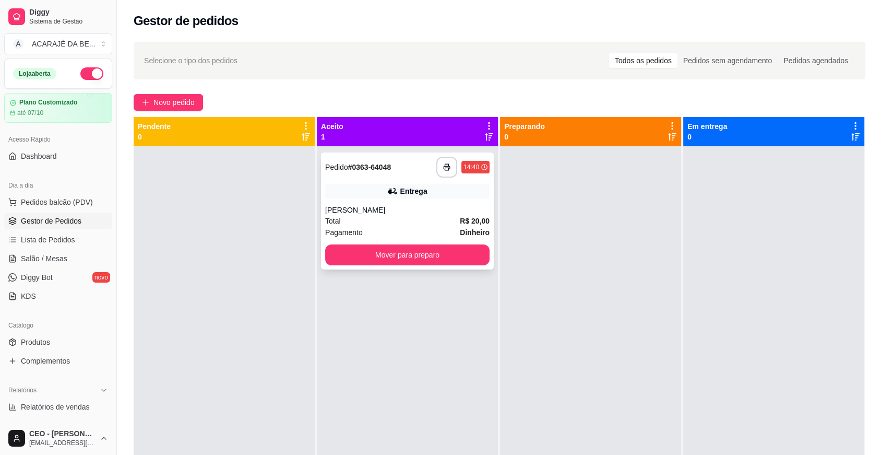
click at [400, 186] on div "Entrega" at bounding box center [413, 191] width 27 height 10
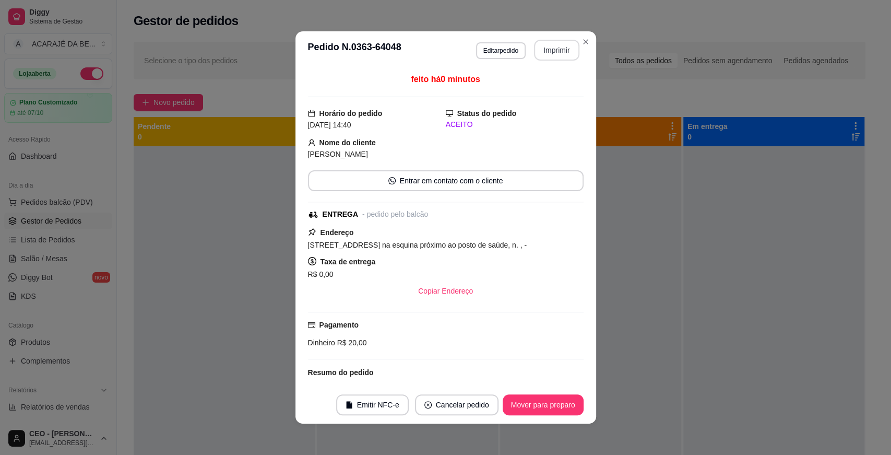
click at [539, 48] on button "Imprimir" at bounding box center [556, 50] width 45 height 21
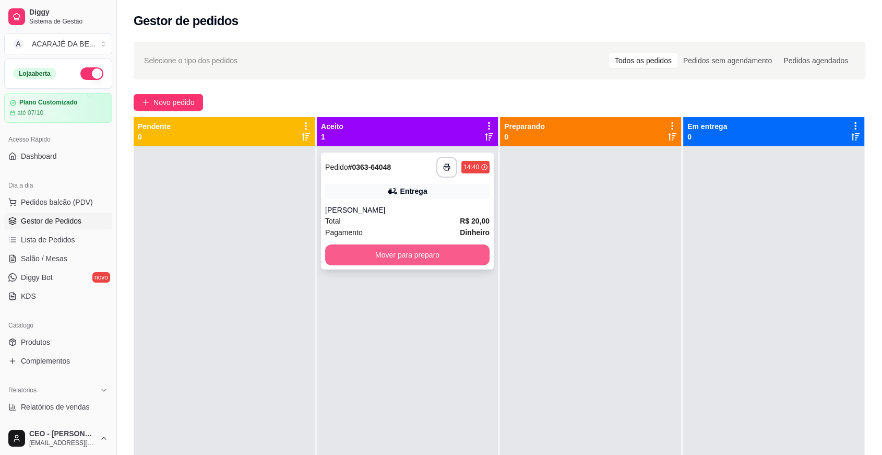
click at [434, 258] on button "Mover para preparo" at bounding box center [407, 254] width 164 height 21
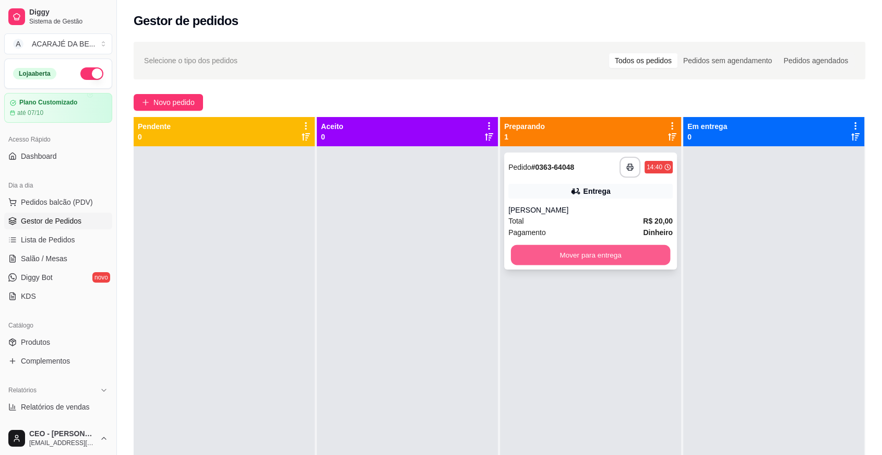
click at [605, 256] on button "Mover para entrega" at bounding box center [591, 255] width 160 height 20
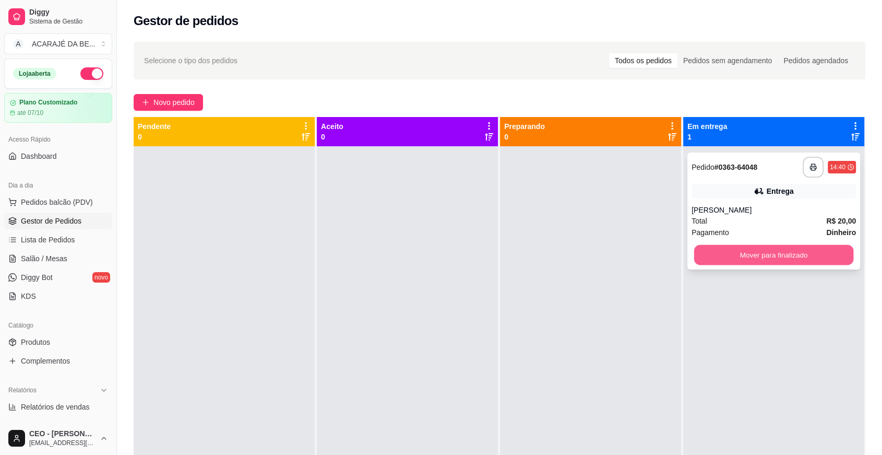
click at [694, 253] on button "Mover para finalizado" at bounding box center [774, 255] width 160 height 20
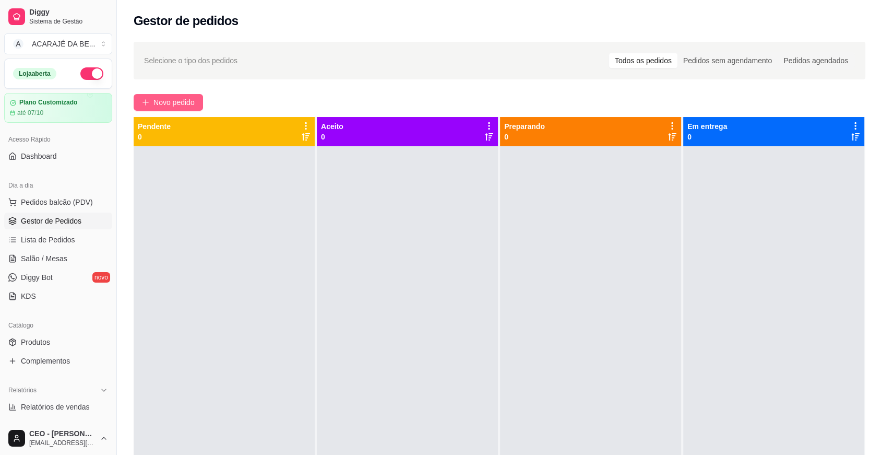
click at [196, 94] on button "Novo pedido" at bounding box center [168, 102] width 69 height 17
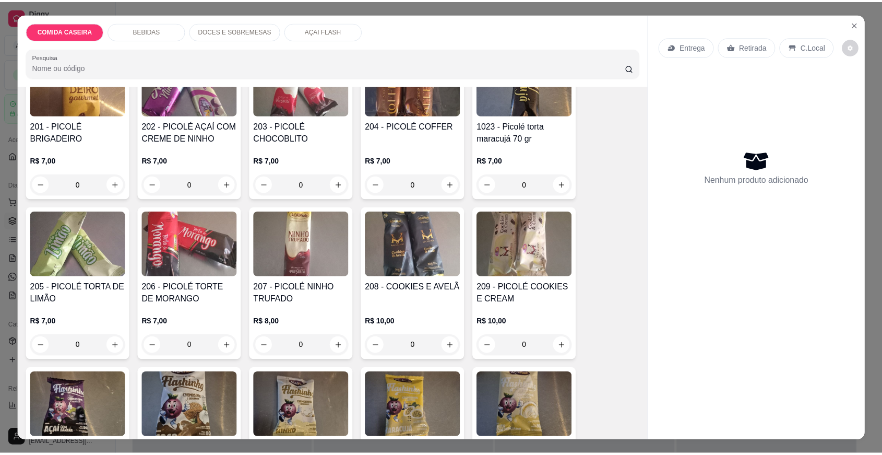
scroll to position [1682, 0]
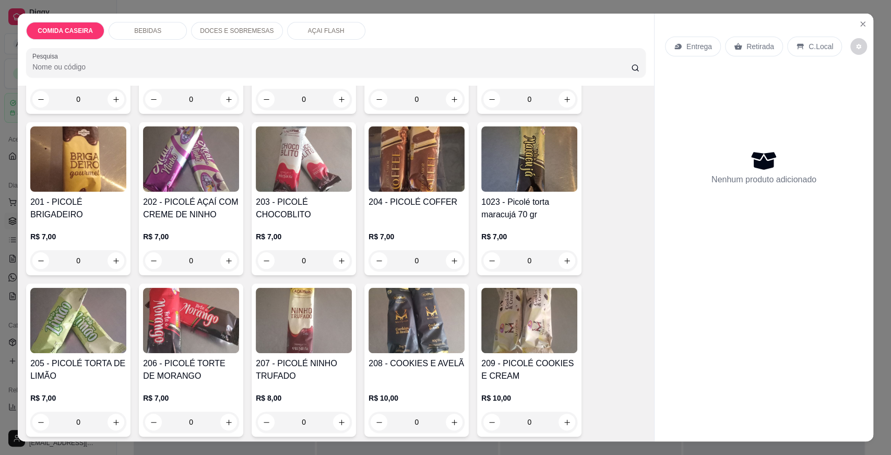
click at [90, 148] on img at bounding box center [78, 158] width 96 height 65
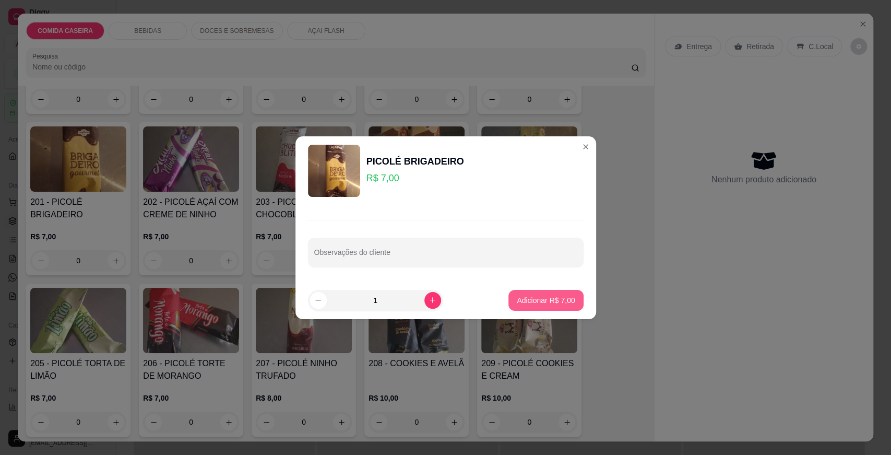
click at [525, 296] on p "Adicionar R$ 7,00" at bounding box center [546, 300] width 58 height 10
type input "1"
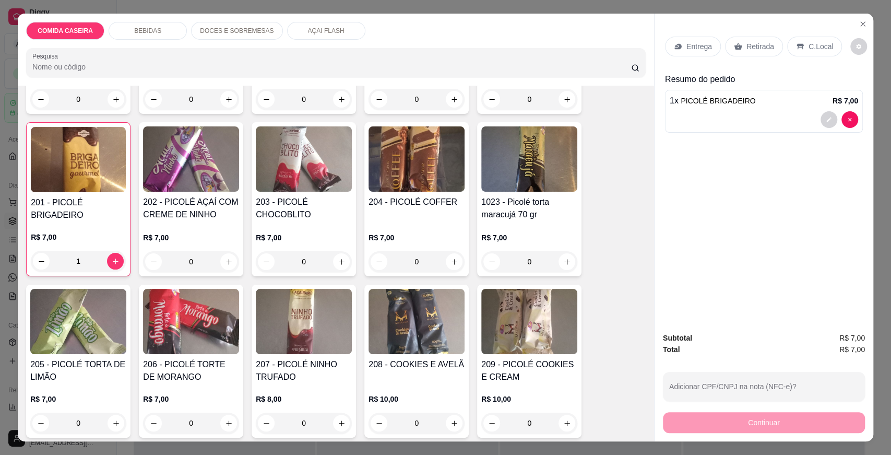
click at [796, 43] on icon at bounding box center [800, 46] width 8 height 8
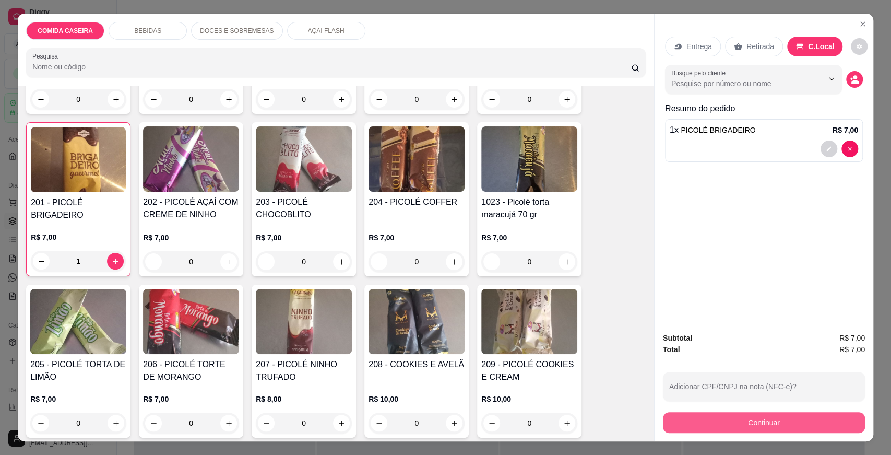
click at [739, 418] on button "Continuar" at bounding box center [764, 422] width 202 height 21
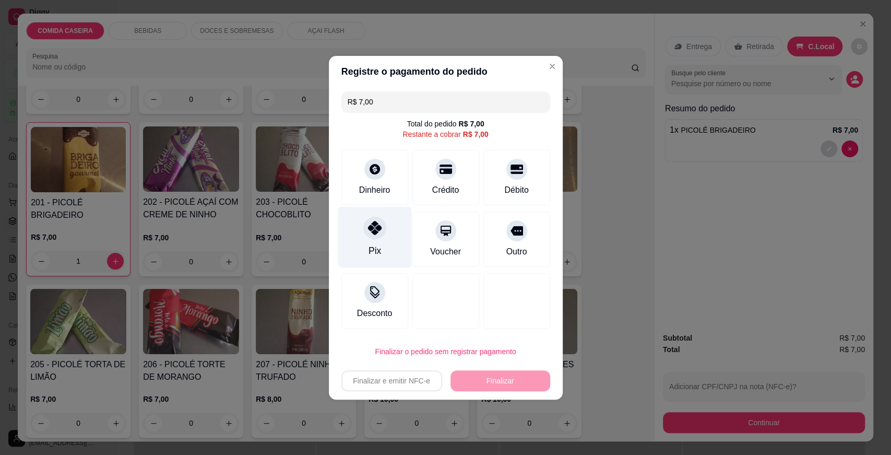
click at [390, 244] on div "Pix" at bounding box center [375, 236] width 74 height 61
type input "R$ 0,00"
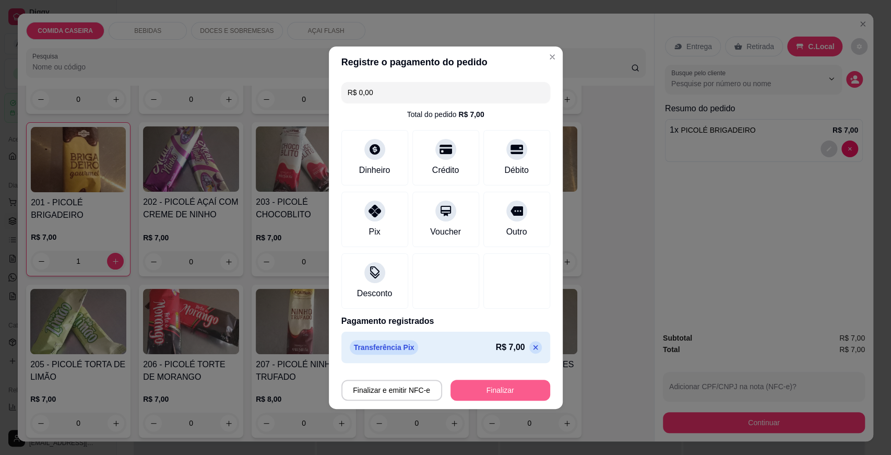
click at [496, 385] on button "Finalizar" at bounding box center [500, 389] width 100 height 21
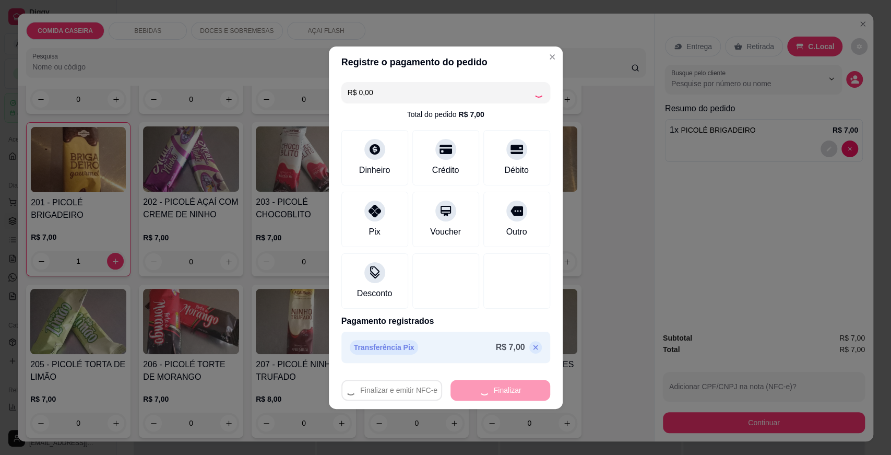
type input "0"
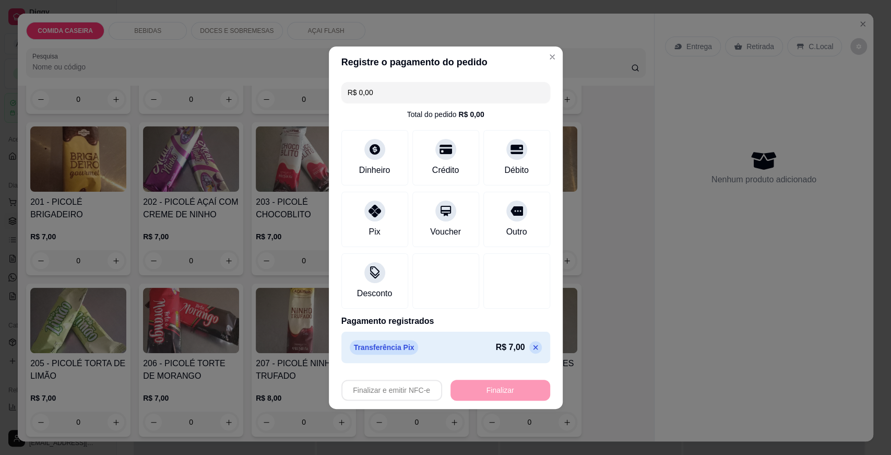
type input "-R$ 7,00"
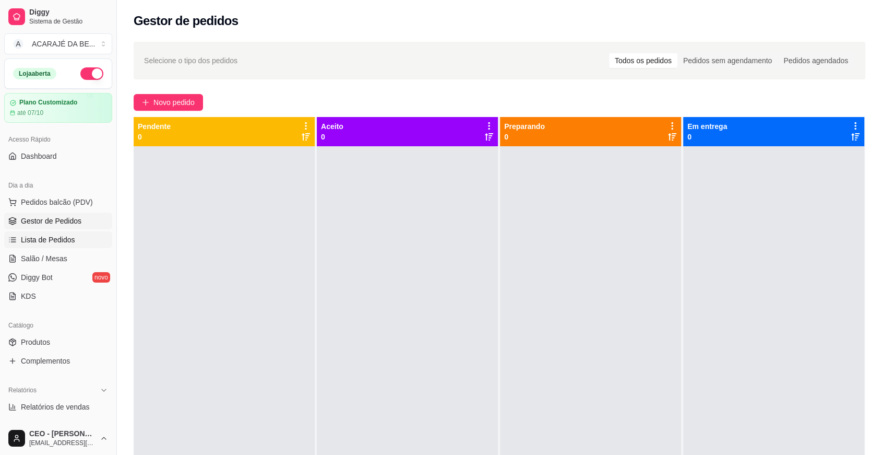
click at [73, 236] on link "Lista de Pedidos" at bounding box center [58, 239] width 108 height 17
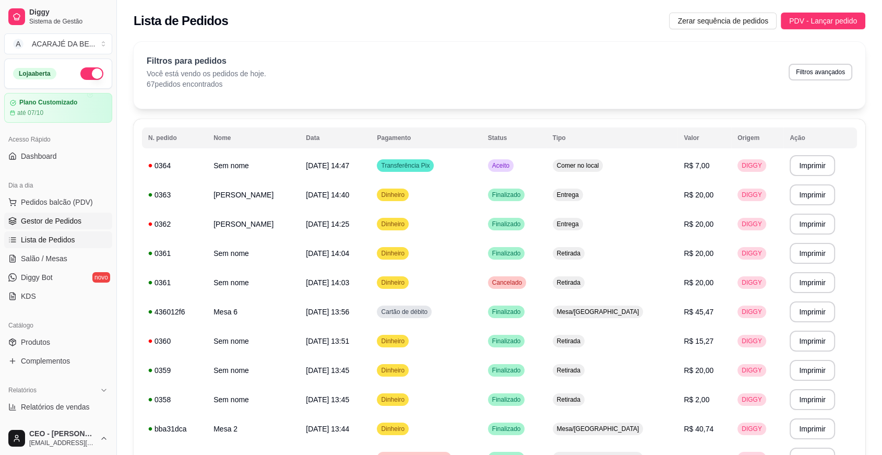
click at [55, 216] on span "Gestor de Pedidos" at bounding box center [51, 221] width 61 height 10
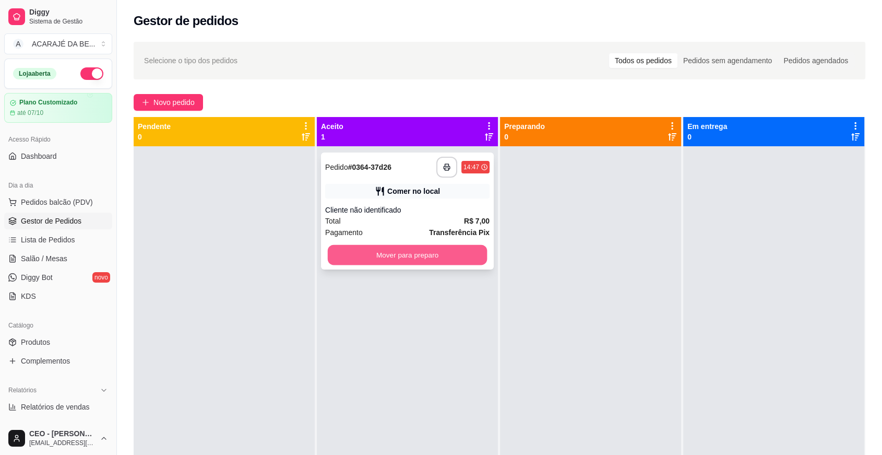
click at [418, 247] on button "Mover para preparo" at bounding box center [408, 255] width 160 height 20
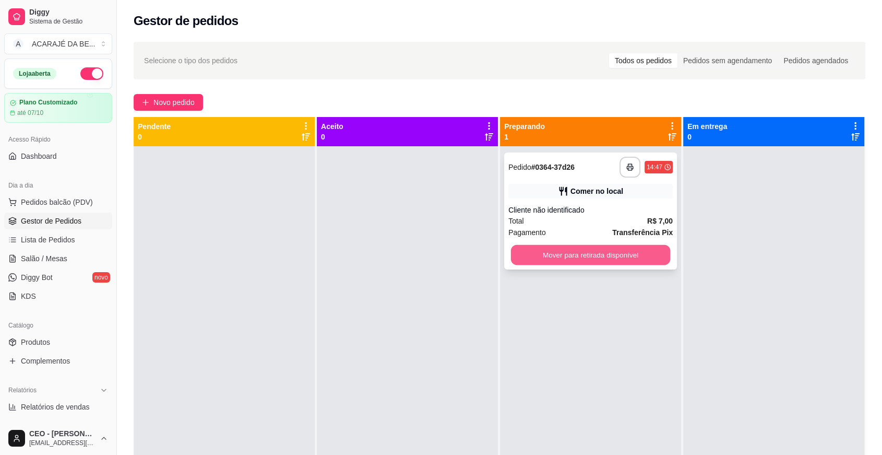
click at [598, 253] on button "Mover para retirada disponível" at bounding box center [591, 255] width 160 height 20
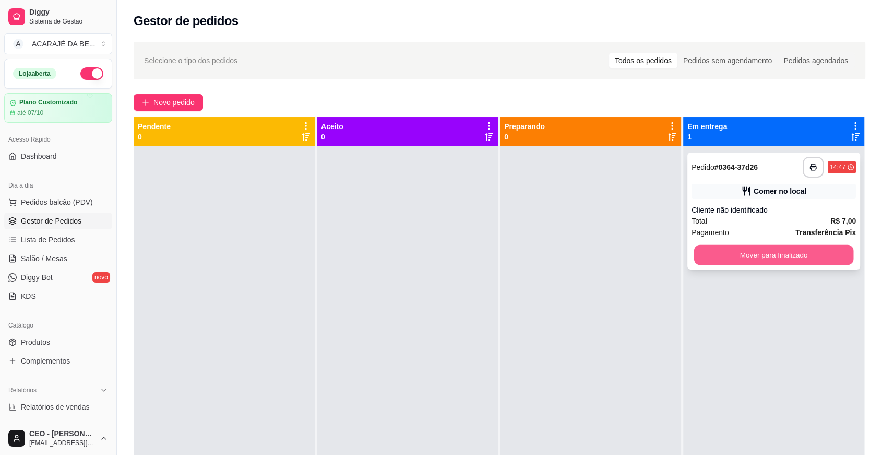
click at [718, 246] on button "Mover para finalizado" at bounding box center [774, 255] width 160 height 20
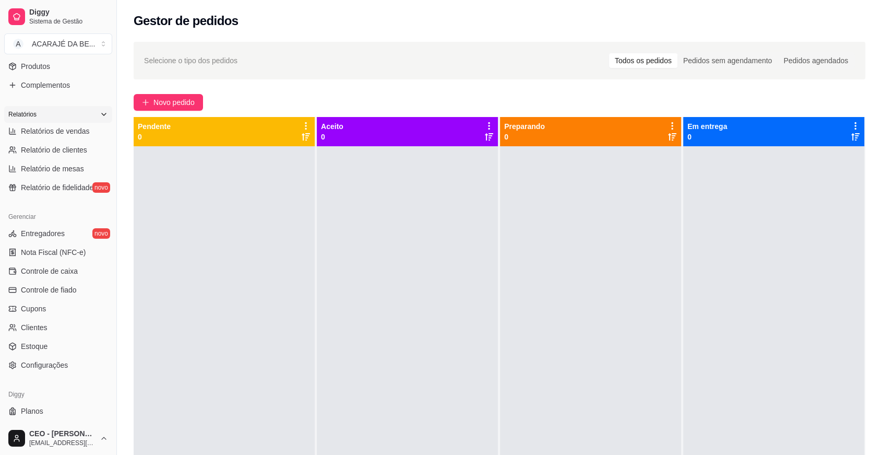
scroll to position [290, 0]
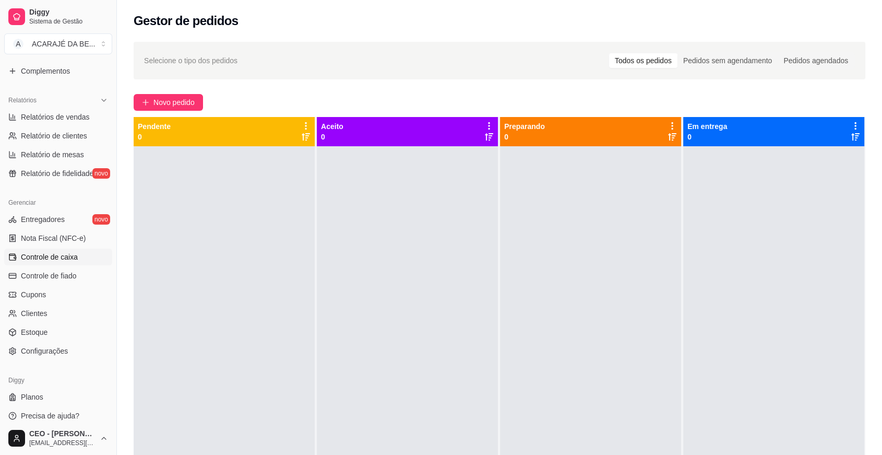
click at [63, 252] on span "Controle de caixa" at bounding box center [49, 257] width 57 height 10
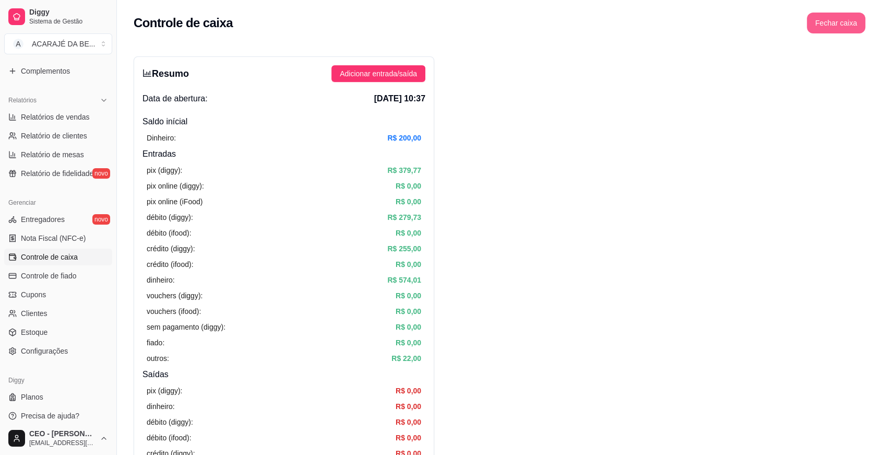
click at [830, 25] on button "Fechar caixa" at bounding box center [836, 23] width 58 height 21
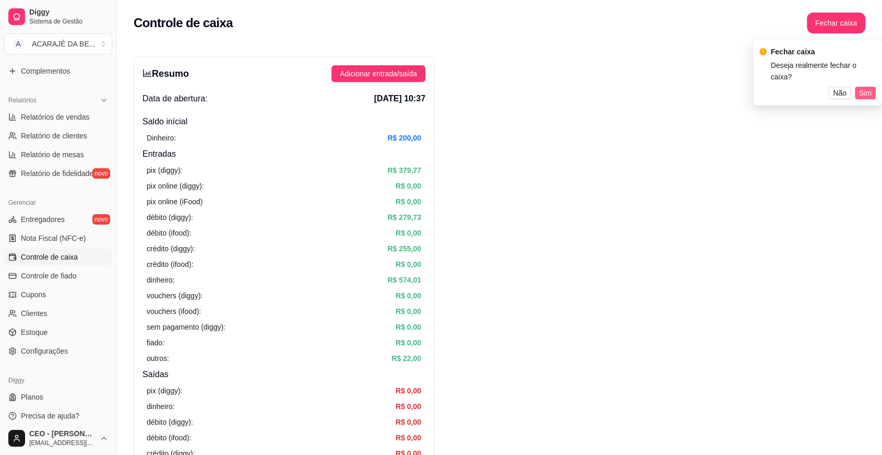
click at [862, 87] on span "Sim" at bounding box center [865, 92] width 13 height 11
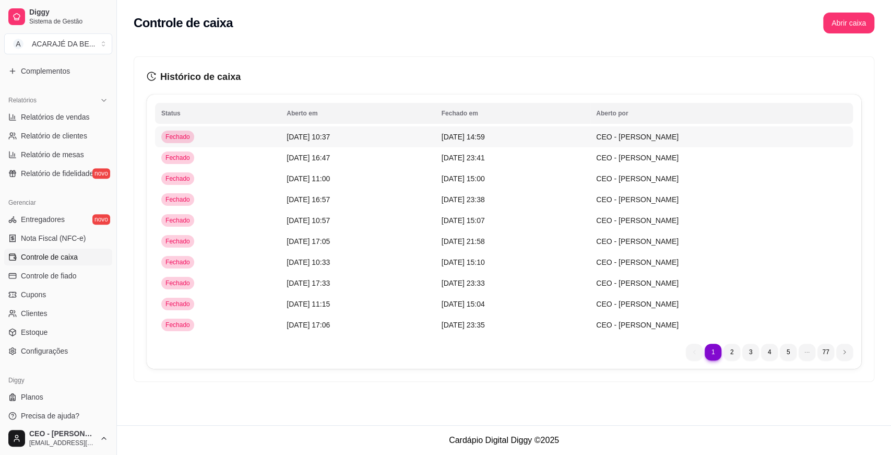
click at [465, 134] on span "[DATE] 14:59" at bounding box center [463, 137] width 43 height 8
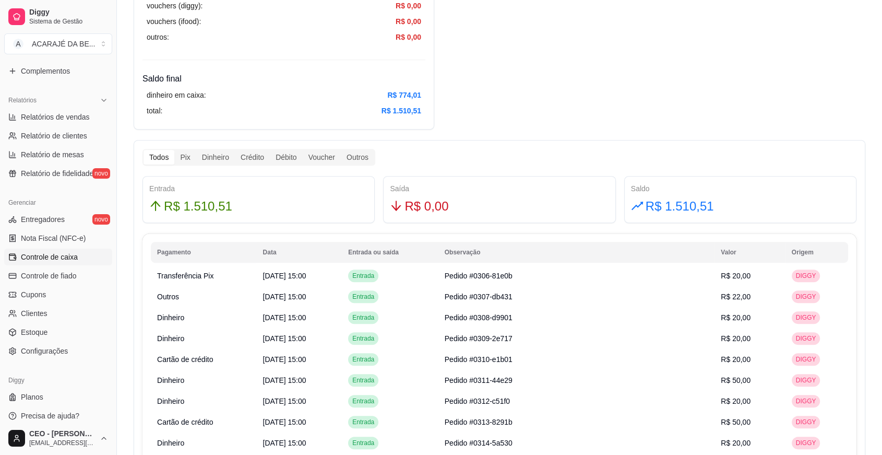
scroll to position [522, 0]
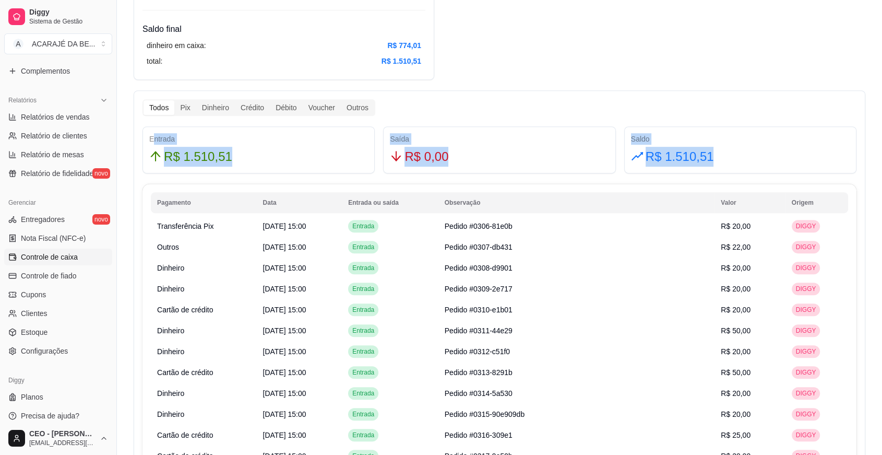
drag, startPoint x: 151, startPoint y: 137, endPoint x: 742, endPoint y: 163, distance: 592.0
click at [742, 163] on div "Entrada R$ 1.510,51 Saída R$ 0,00 Saldo R$ 1.510,51" at bounding box center [499, 149] width 722 height 47
copy div "ntrada R$ 1.510,51 Saída R$ 0,00 Saldo R$ 1.510,51"
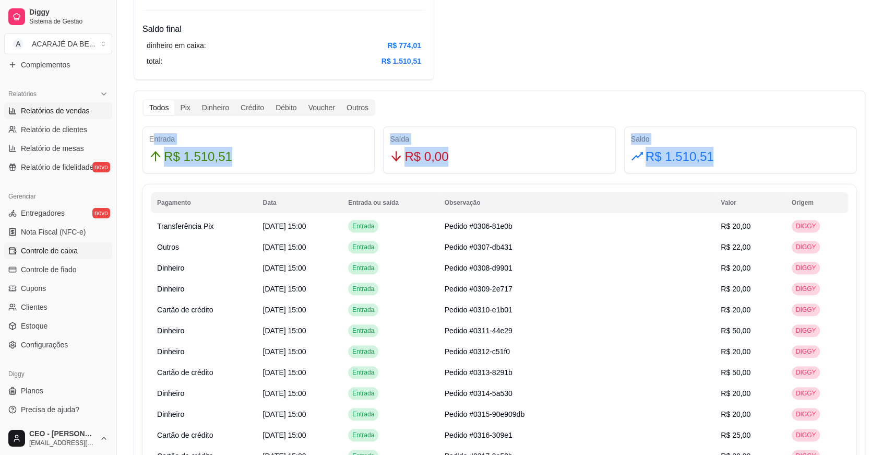
click at [67, 111] on span "Relatórios de vendas" at bounding box center [55, 110] width 69 height 10
select select "ALL"
select select "0"
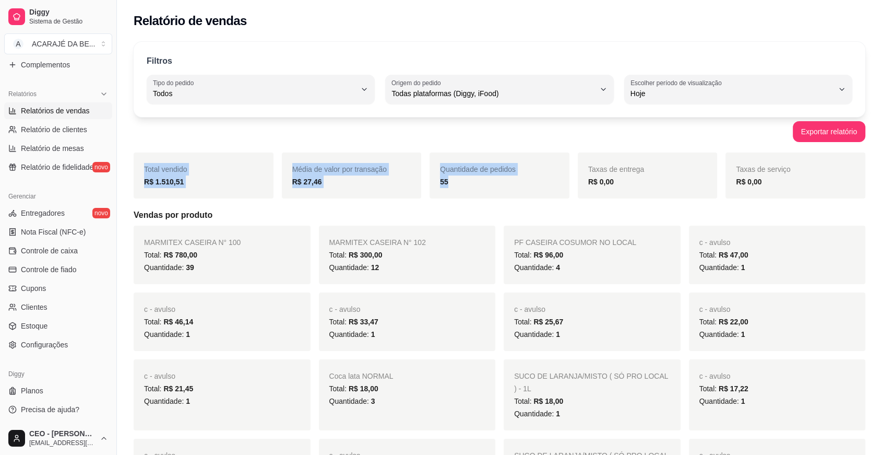
drag, startPoint x: 145, startPoint y: 167, endPoint x: 555, endPoint y: 184, distance: 410.1
click at [555, 184] on div "Total vendido R$ 1.510,51 Média de valor por transação R$ 27,46 Quantidade de p…" at bounding box center [500, 175] width 732 height 46
copy div "Total vendido R$ 1.510,51 Média de valor por transação R$ 27,46 Quantidade de p…"
